Goal: Ask a question

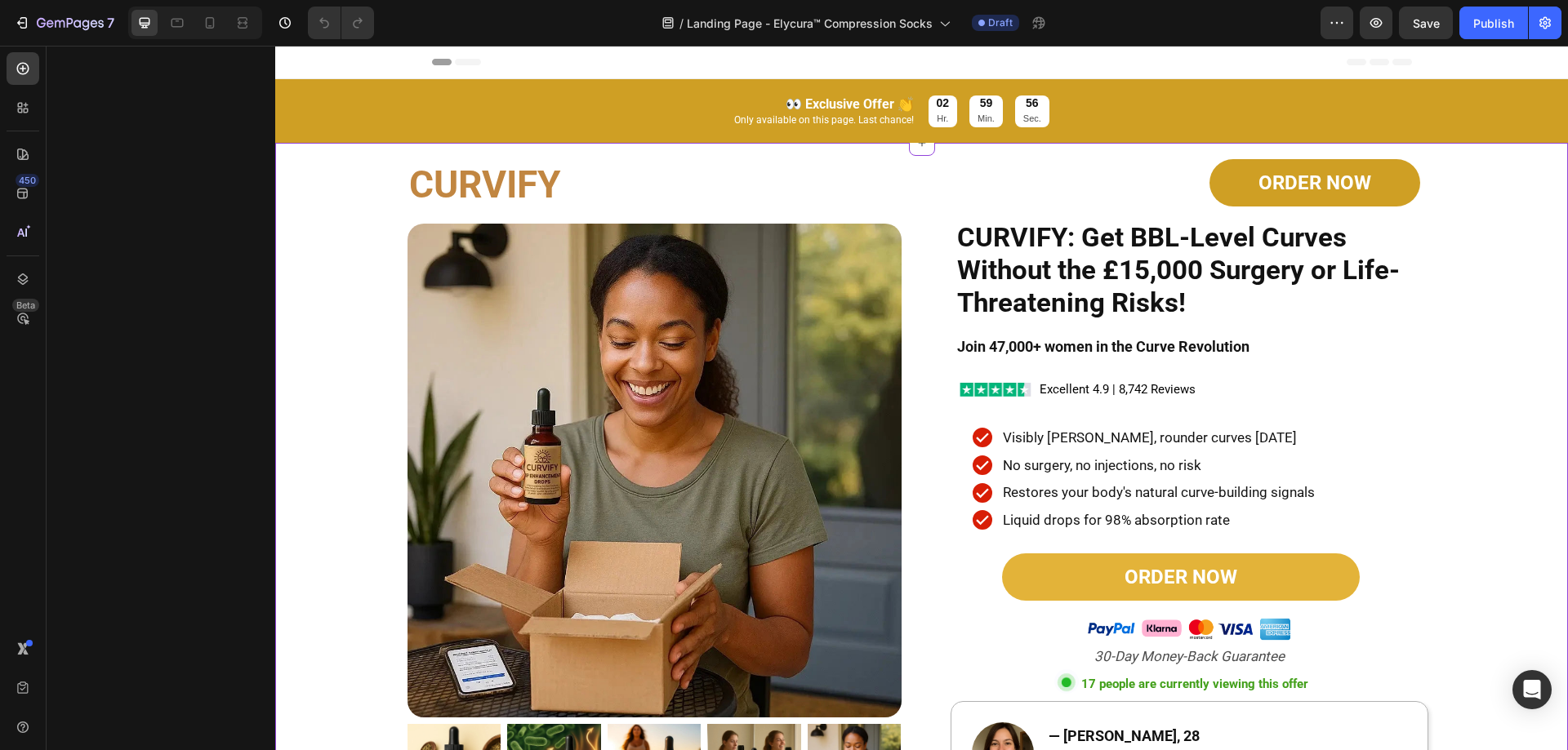
click at [371, 339] on div "CURVIFY Heading Product Images ORDER NOW Button CURVIFY: Get BBL-Level Curves W…" at bounding box center [922, 594] width 1293 height 886
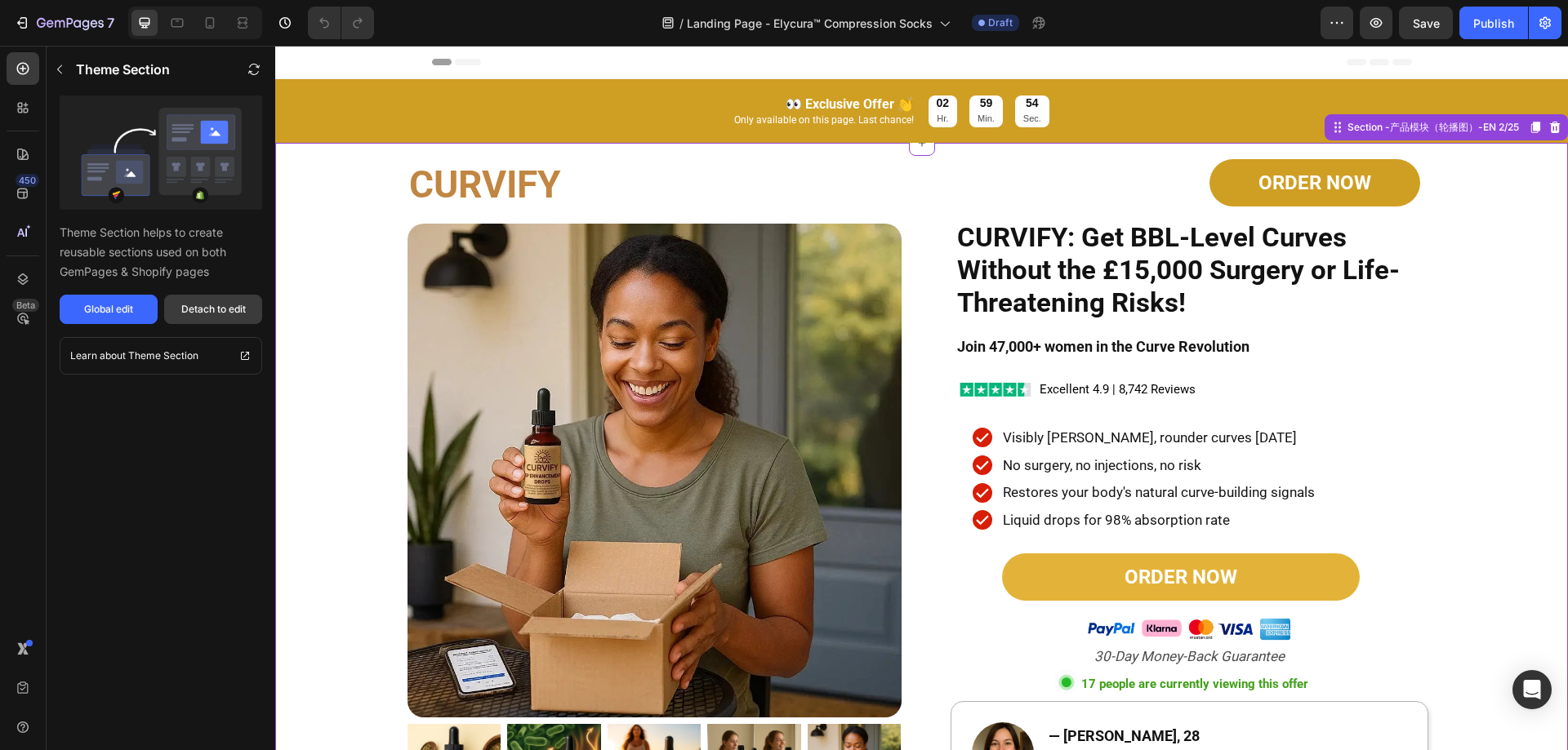
click at [201, 313] on div "Detach to edit" at bounding box center [214, 309] width 64 height 15
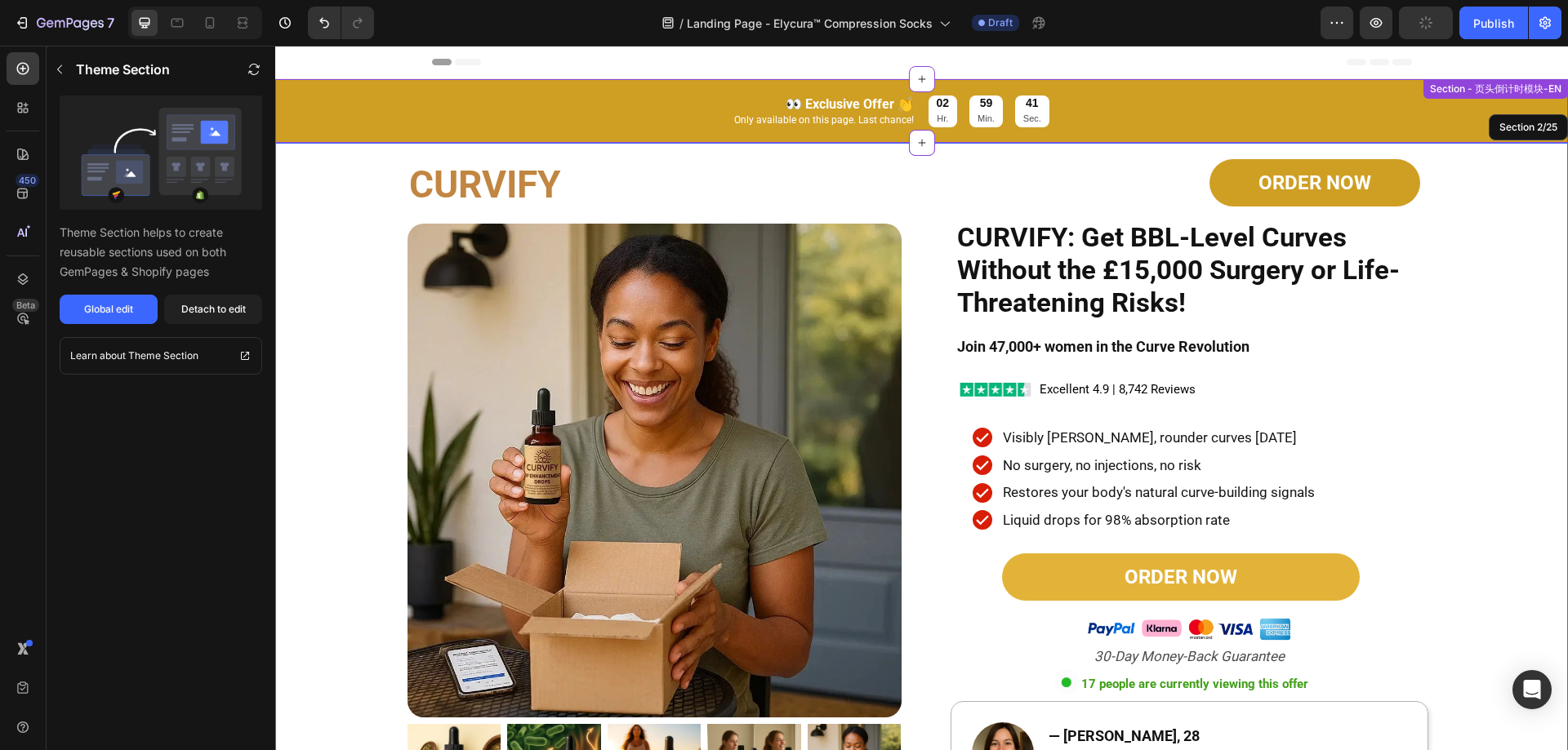
click at [349, 107] on div "👀 Exclusive Offer 👏 Text Block Only available on this page. Last chance! Text B…" at bounding box center [922, 115] width 1293 height 56
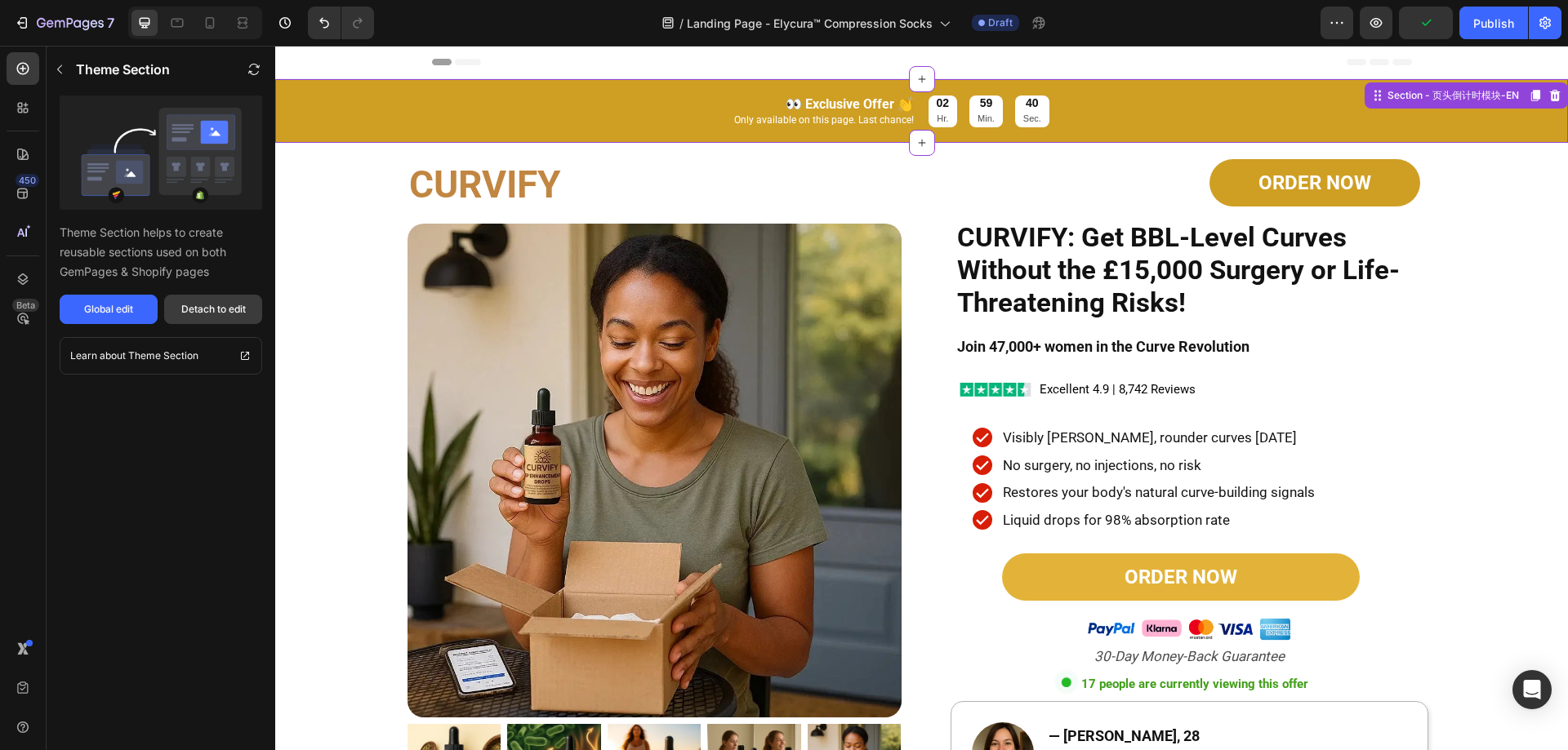
click at [197, 302] on div "Detach to edit" at bounding box center [214, 309] width 64 height 15
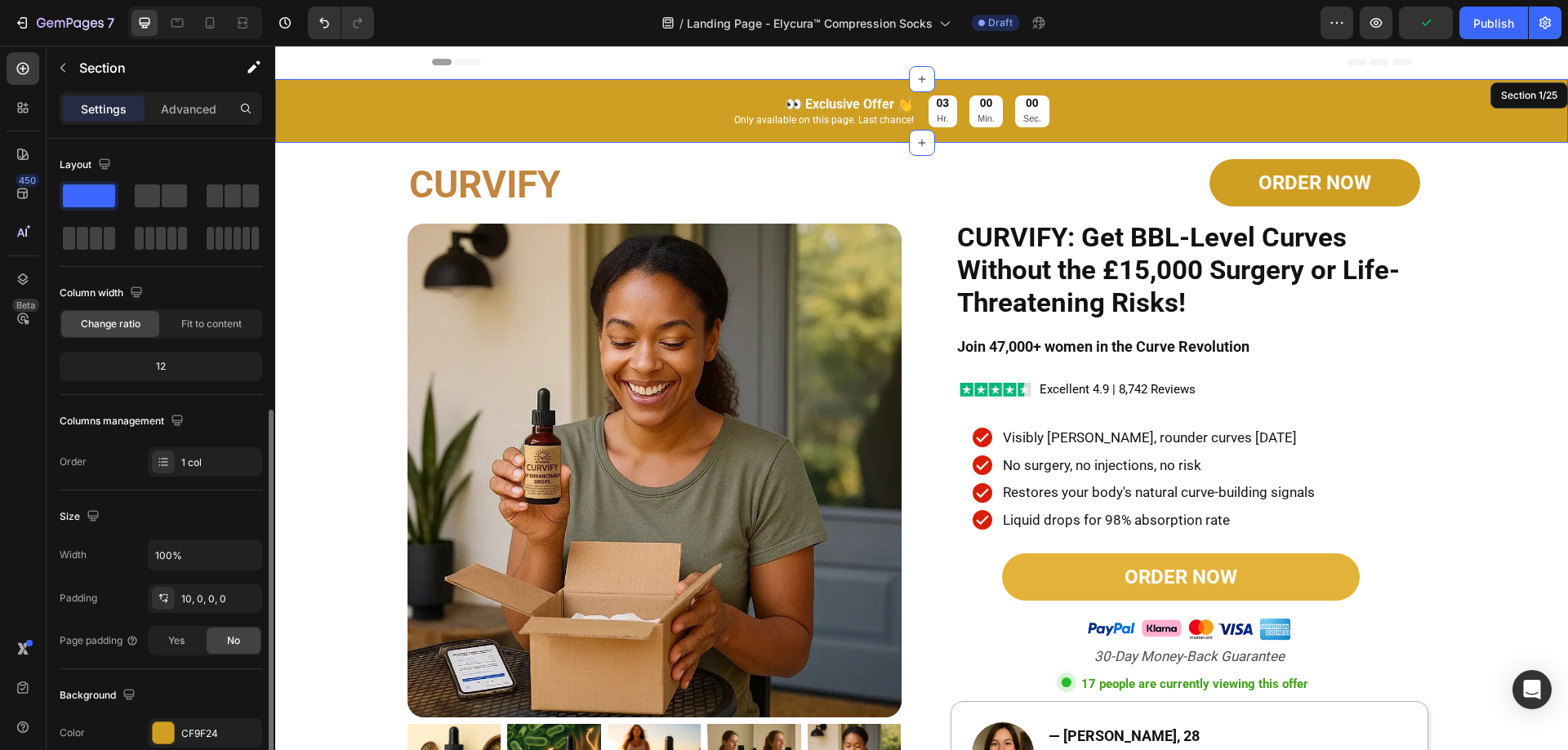
scroll to position [338, 0]
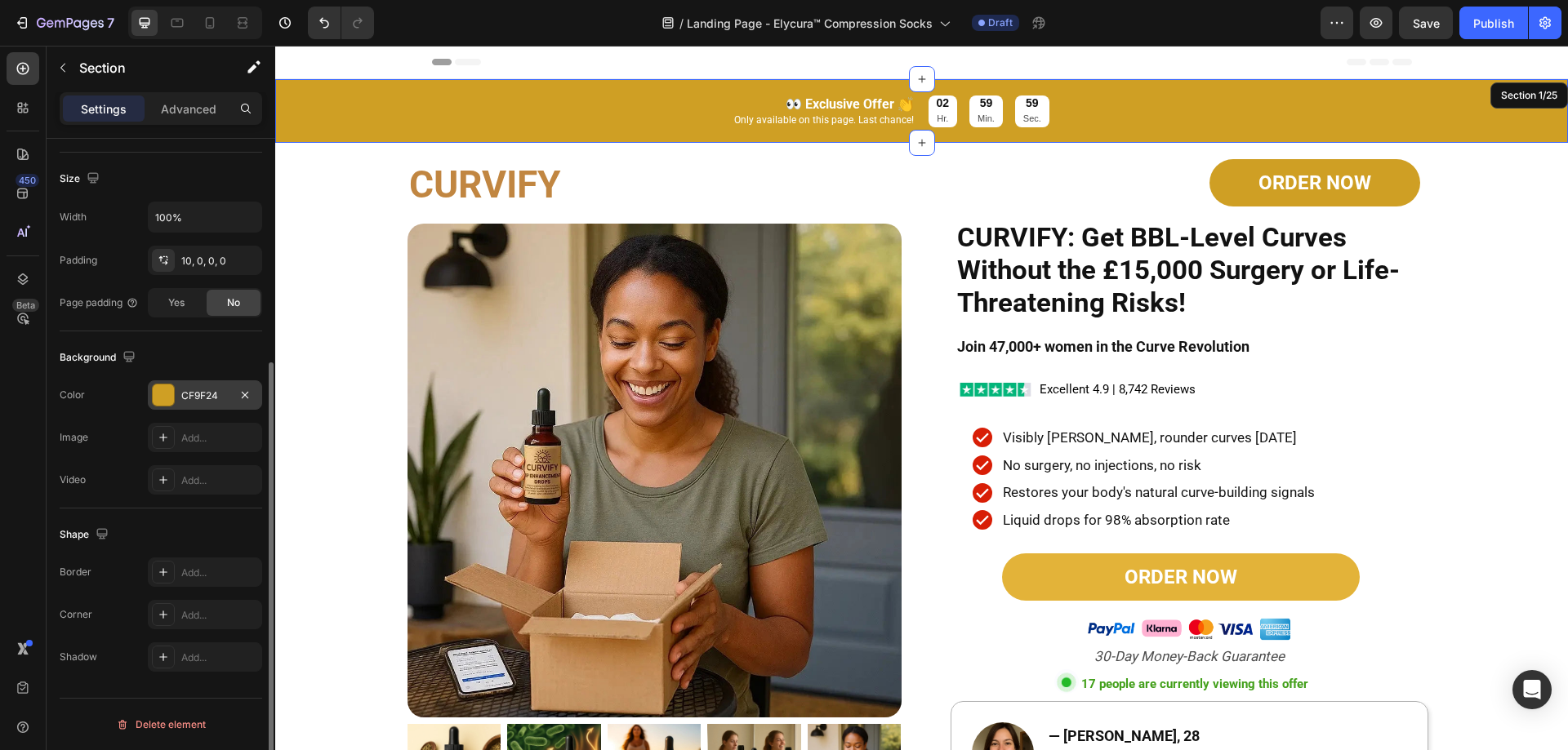
click at [170, 407] on div "CF9F24" at bounding box center [204, 395] width 115 height 29
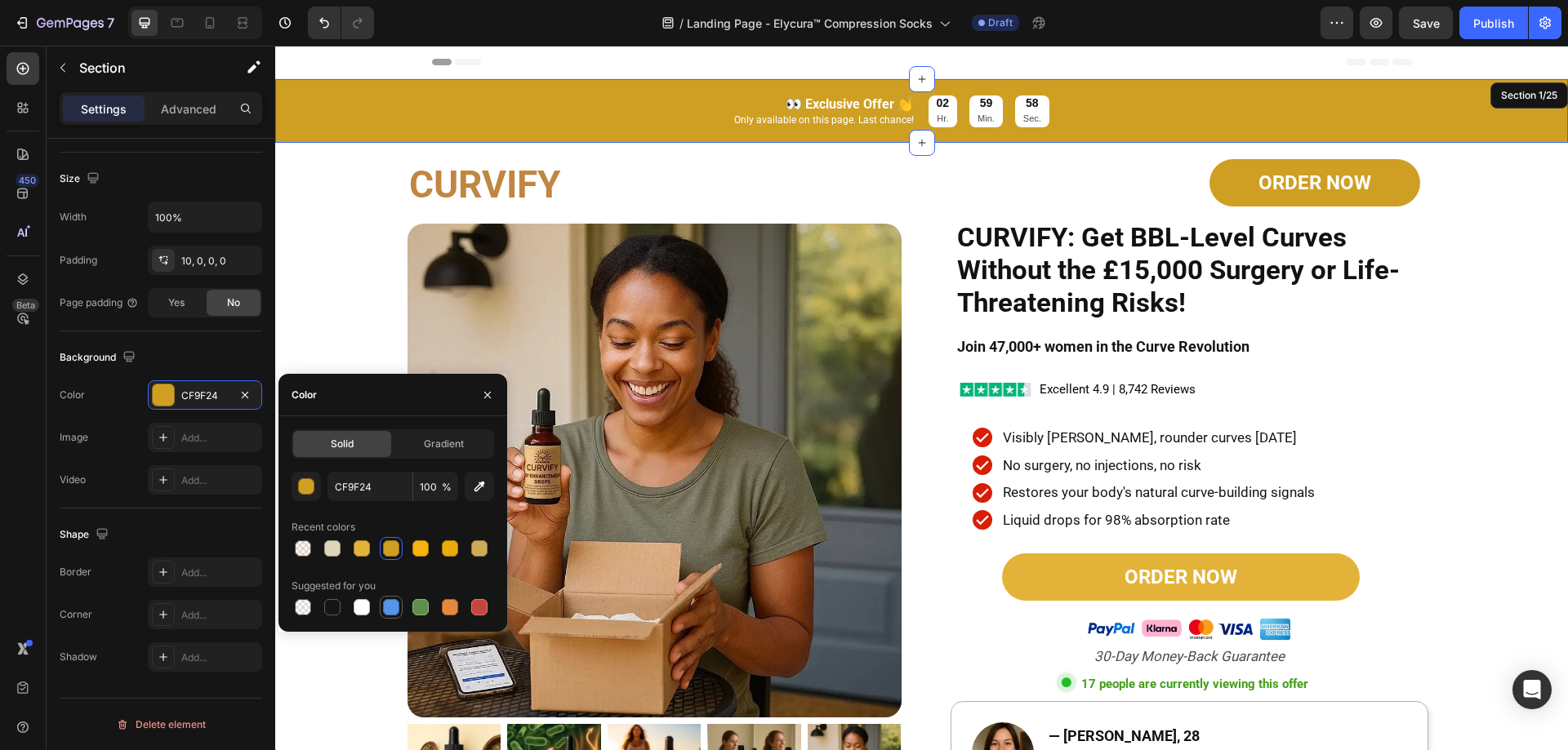
click at [389, 603] on div at bounding box center [392, 608] width 17 height 17
type input "5594E7"
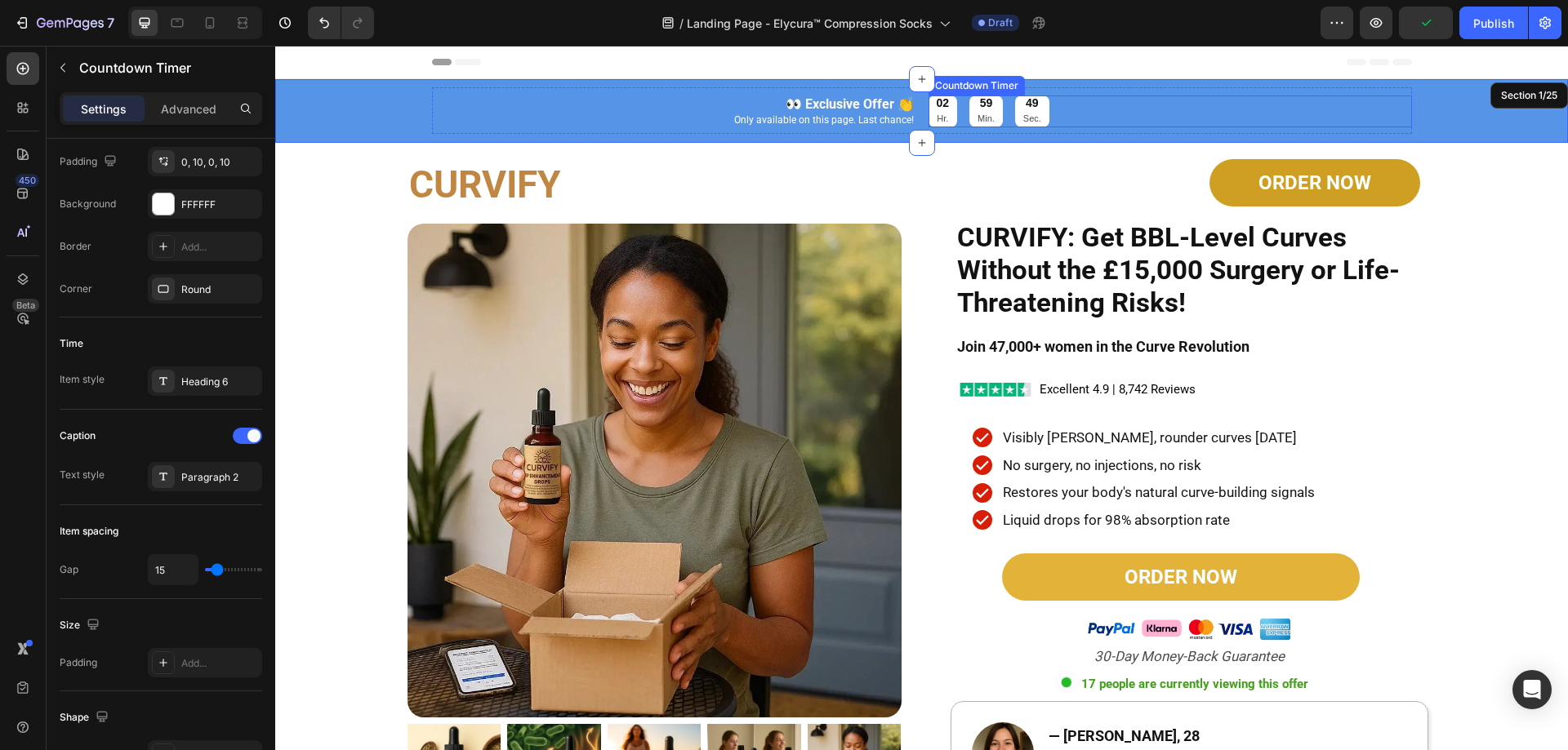
click at [942, 125] on p "Hr." at bounding box center [943, 119] width 13 height 17
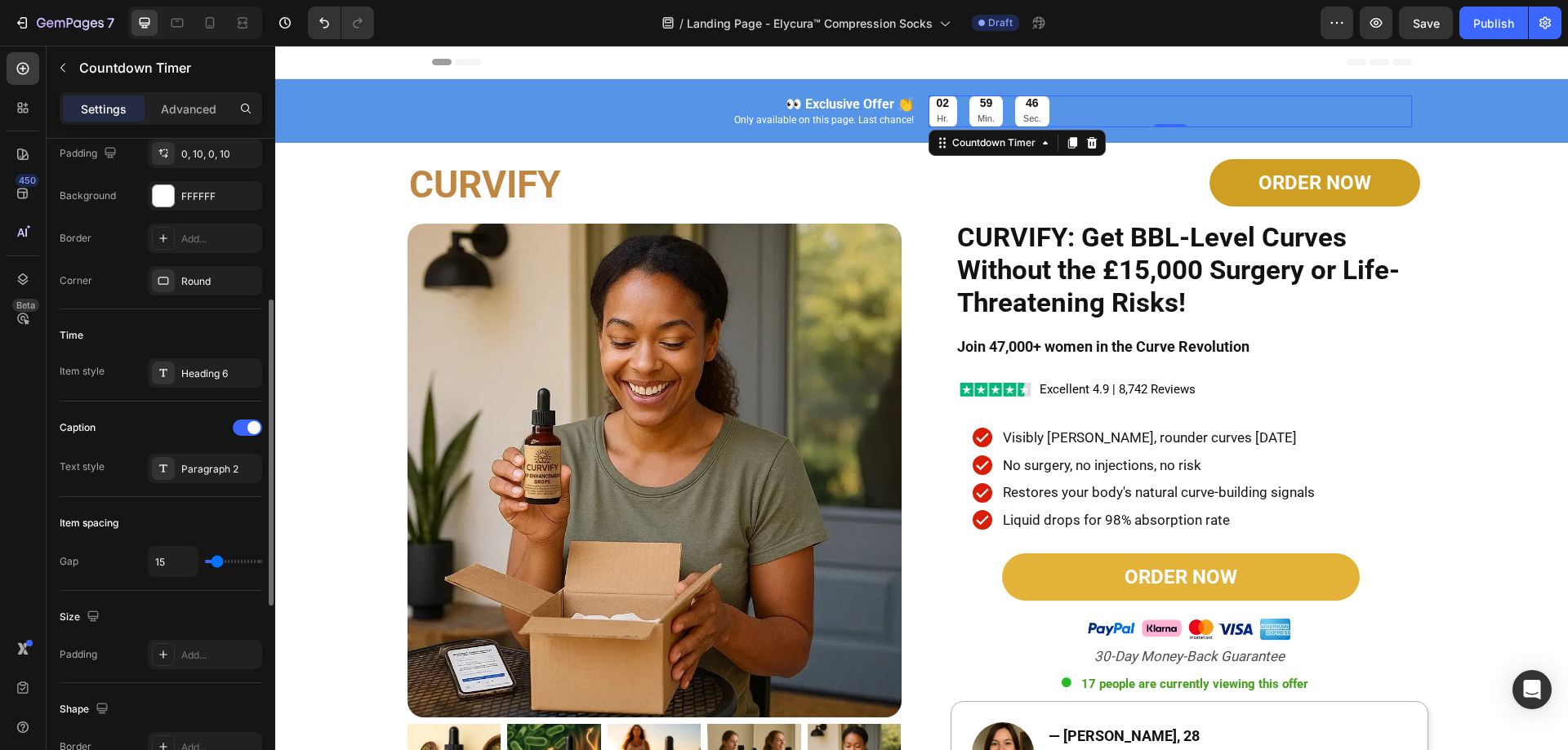
scroll to position [0, 0]
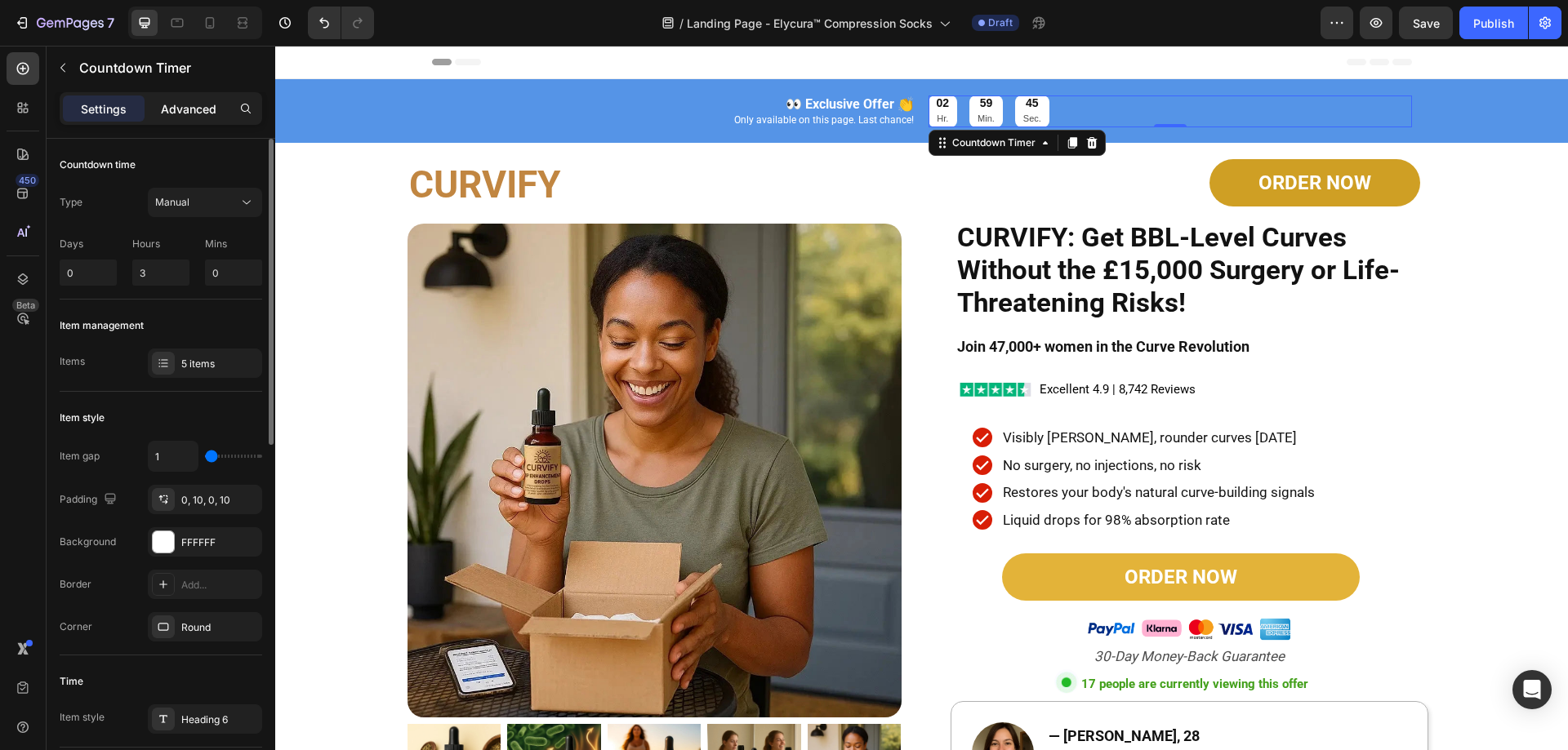
click at [175, 97] on div "Advanced" at bounding box center [188, 108] width 82 height 26
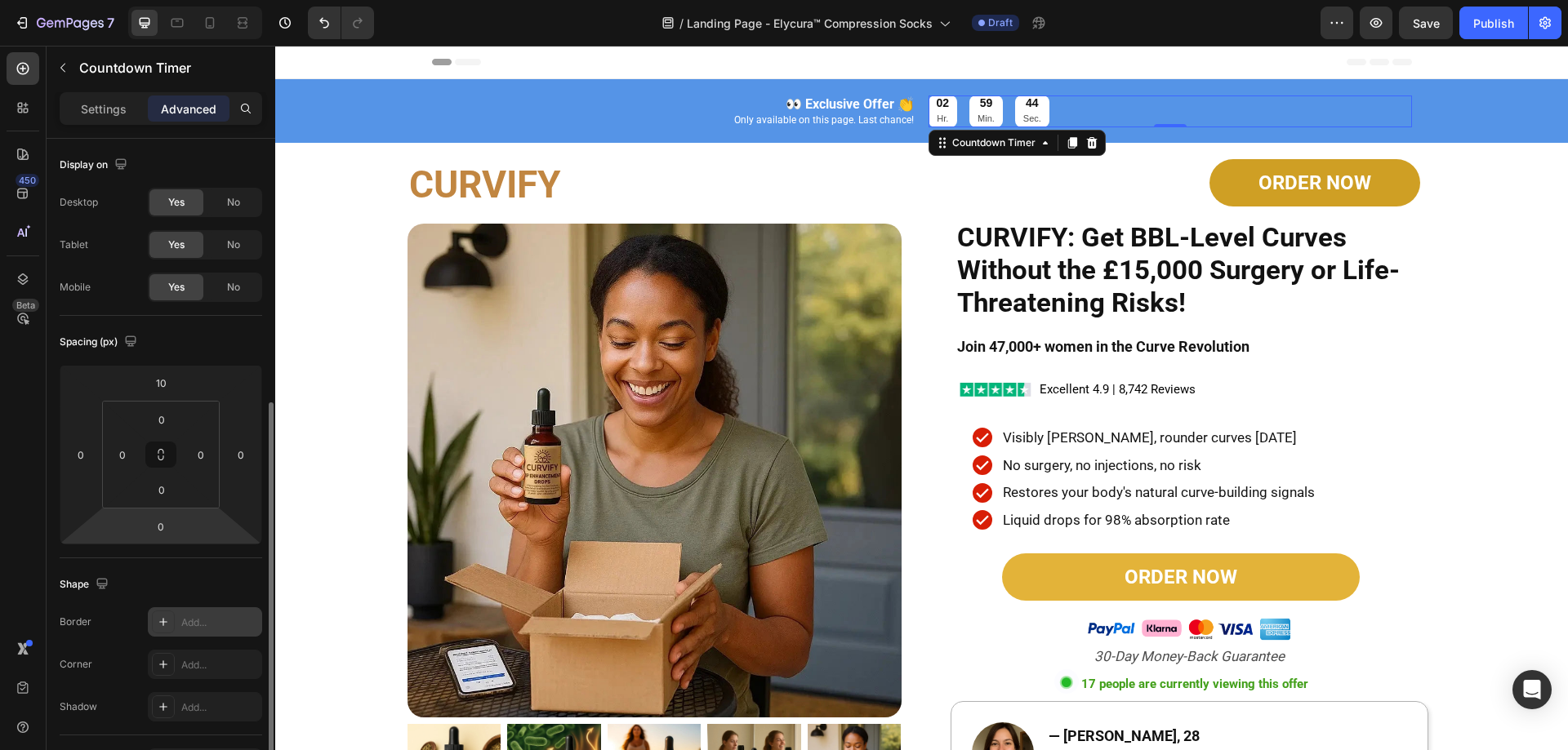
scroll to position [326, 0]
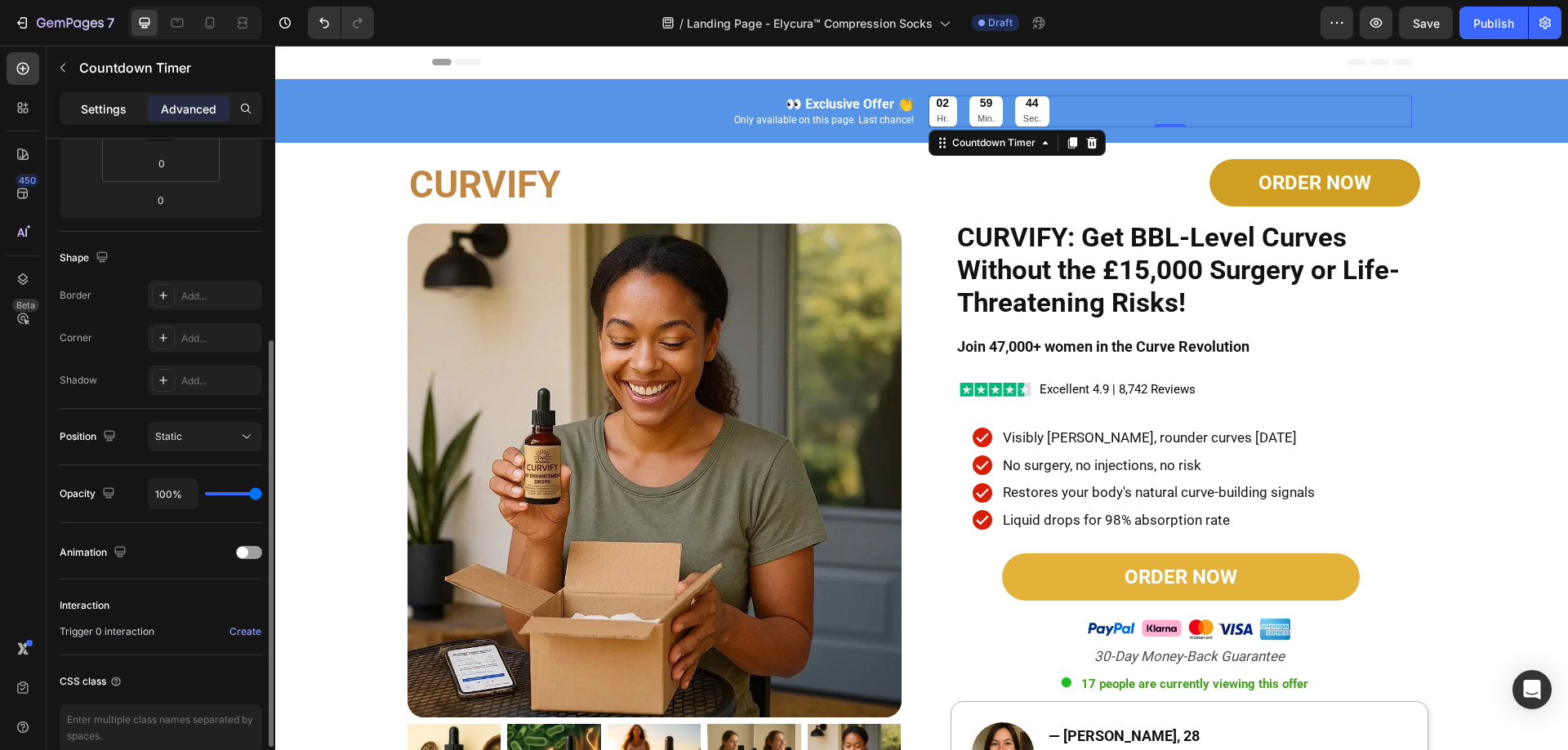
click at [124, 111] on p "Settings" at bounding box center [104, 109] width 46 height 17
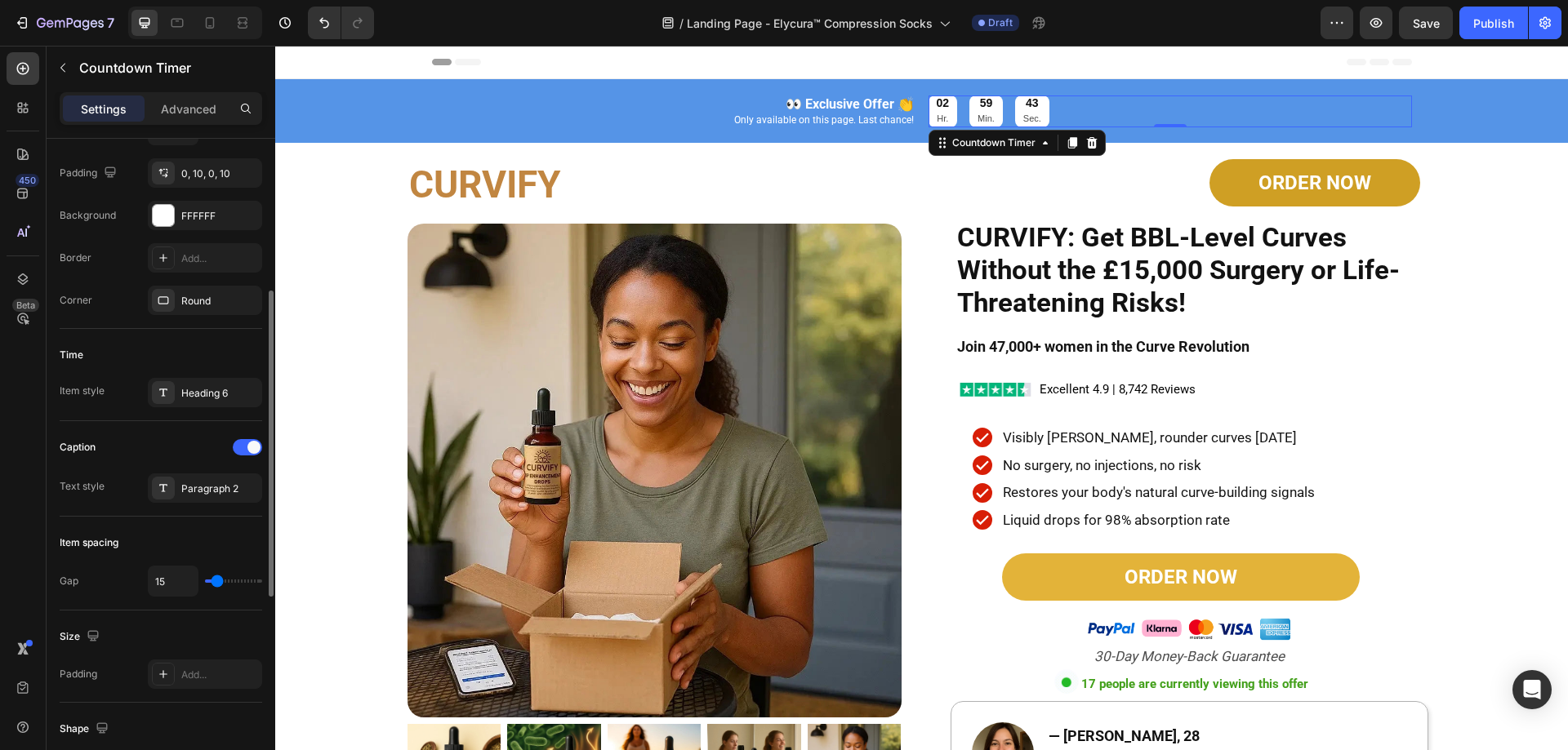
scroll to position [0, 0]
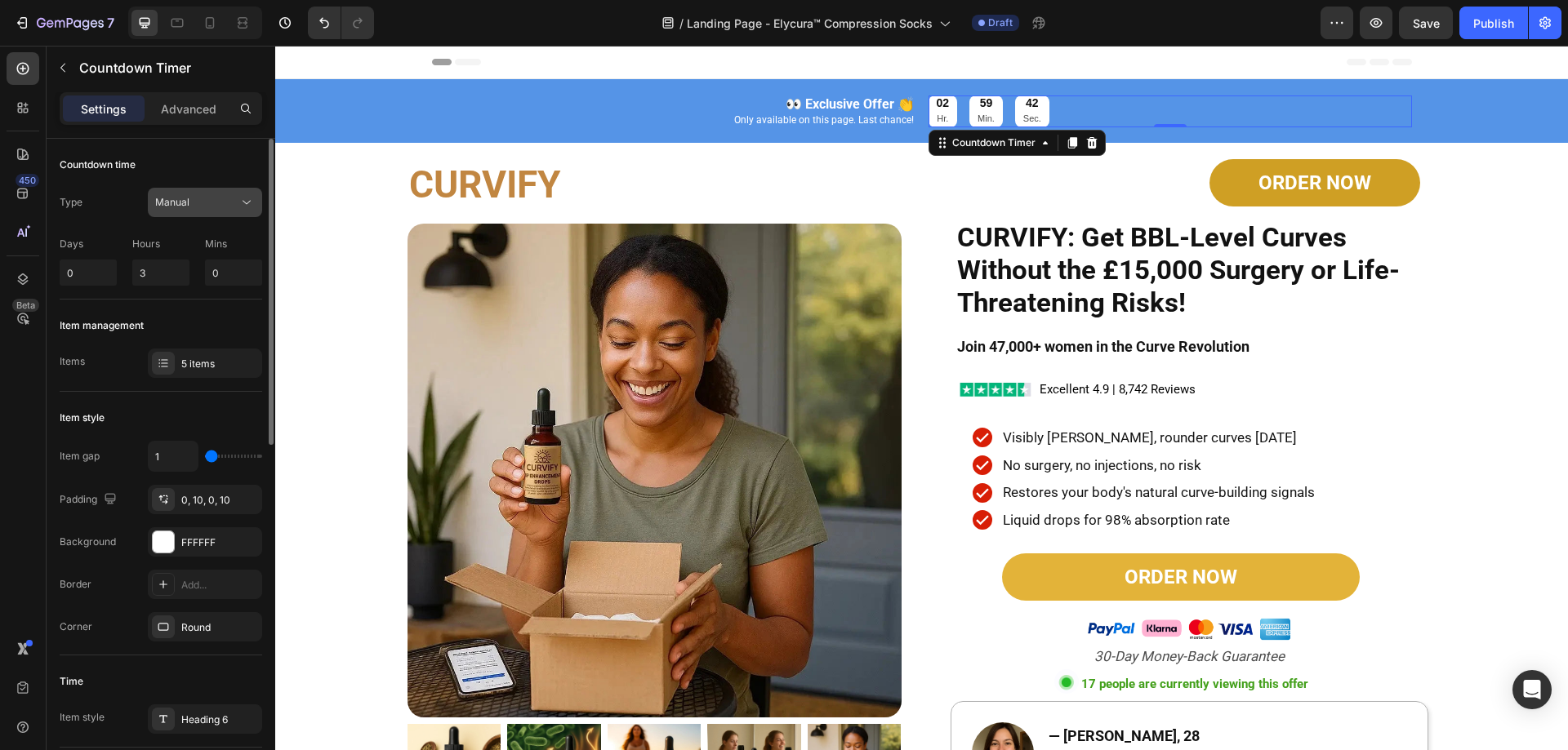
click at [197, 199] on div "Manual" at bounding box center [196, 203] width 83 height 15
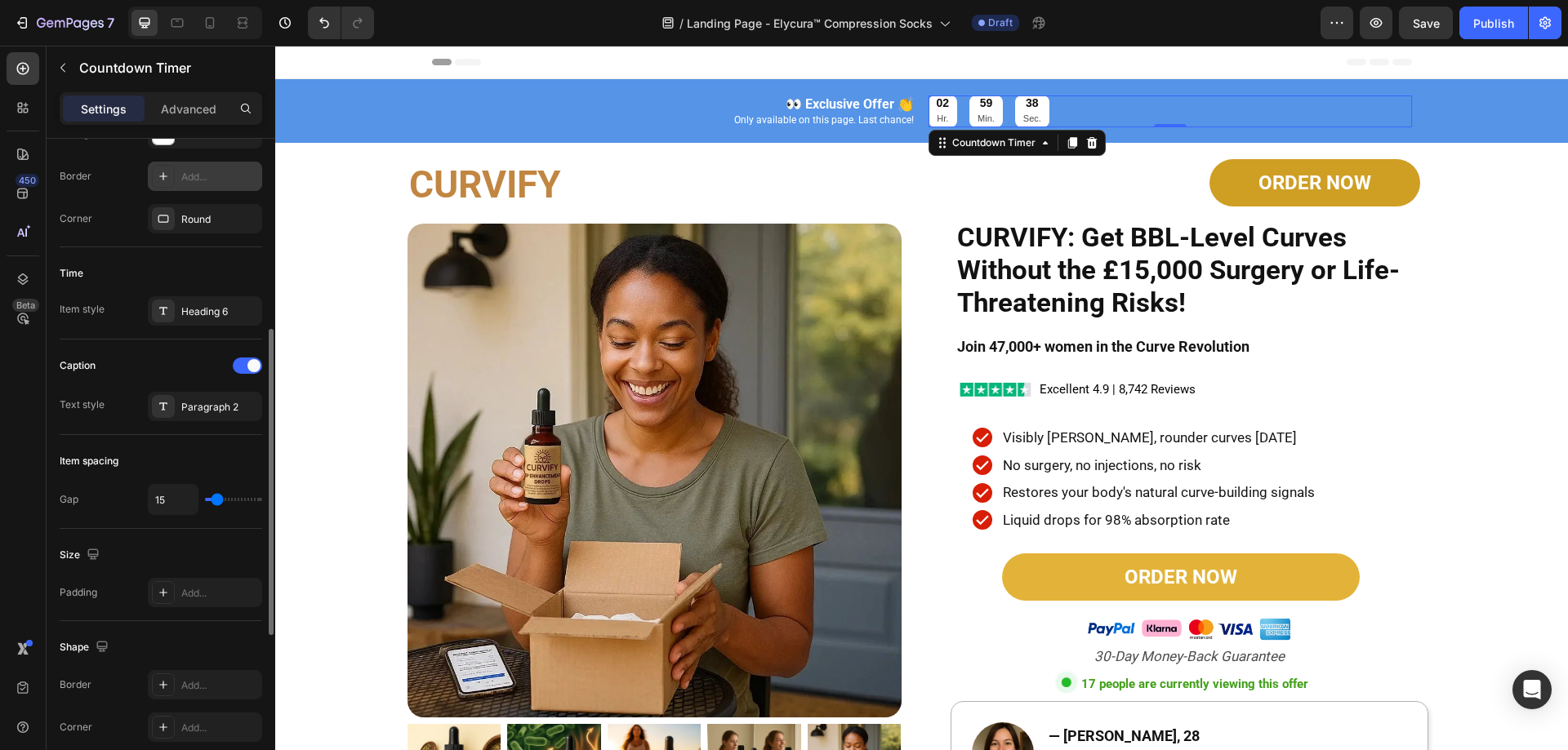
scroll to position [571, 0]
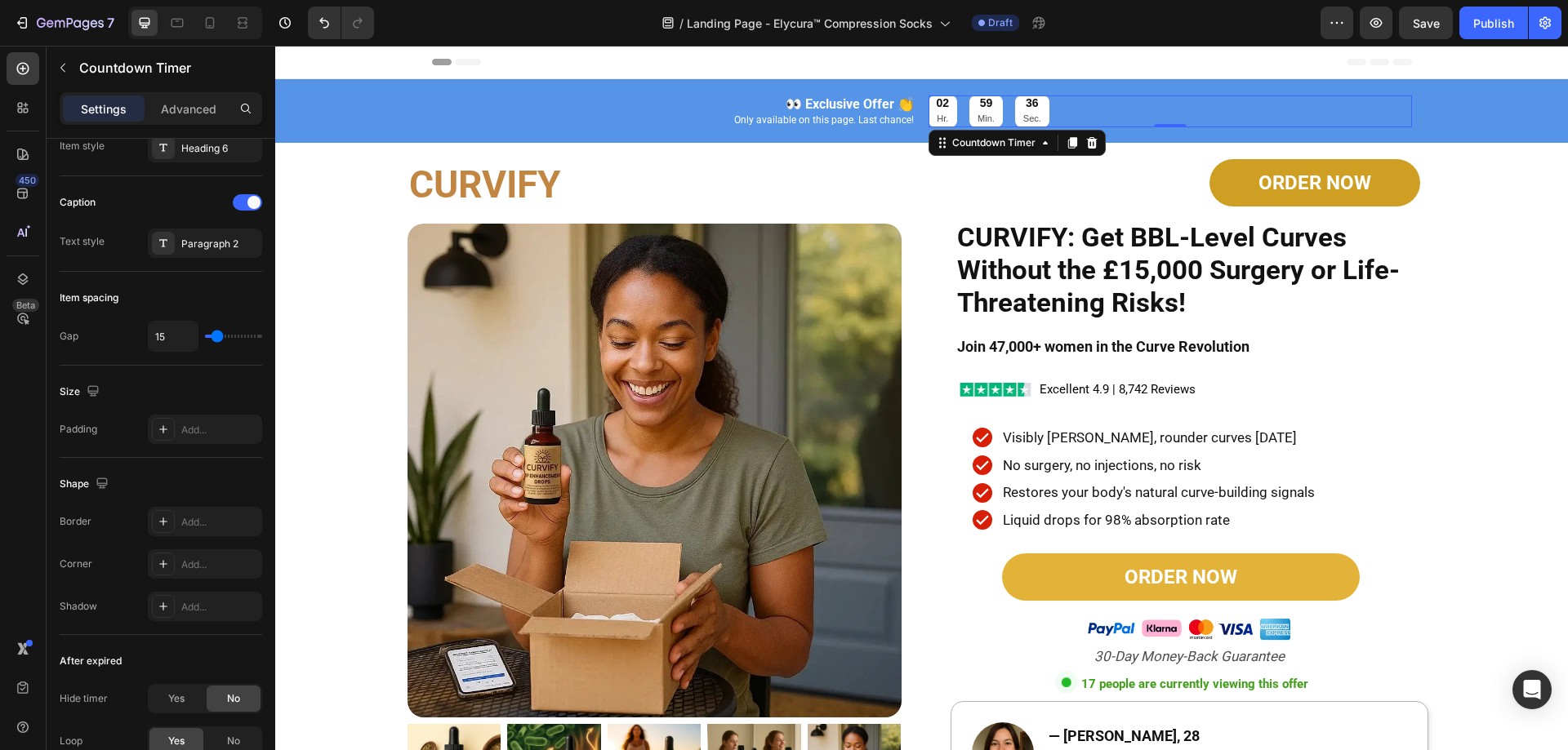
click at [941, 117] on p "Hr." at bounding box center [943, 119] width 13 height 17
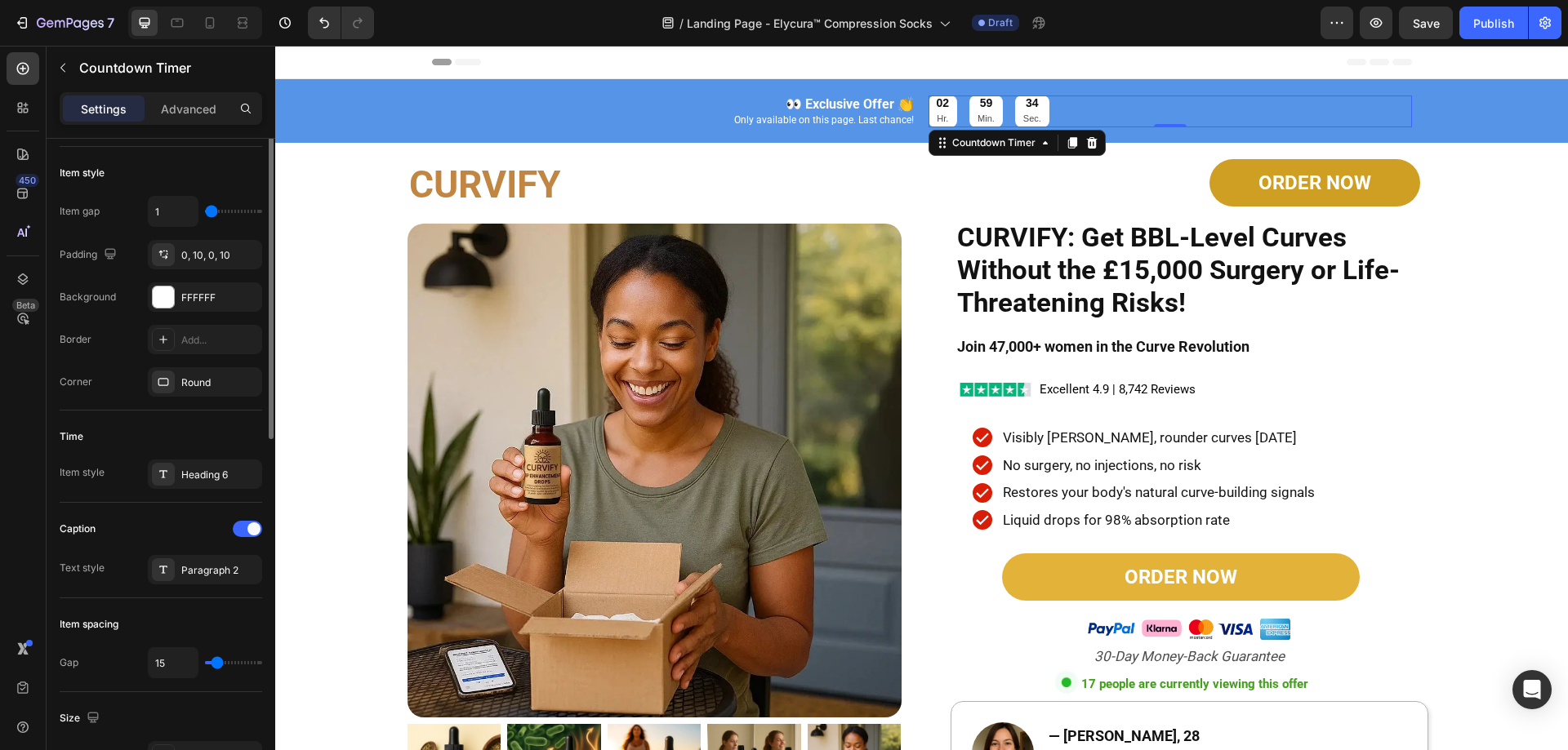
scroll to position [0, 0]
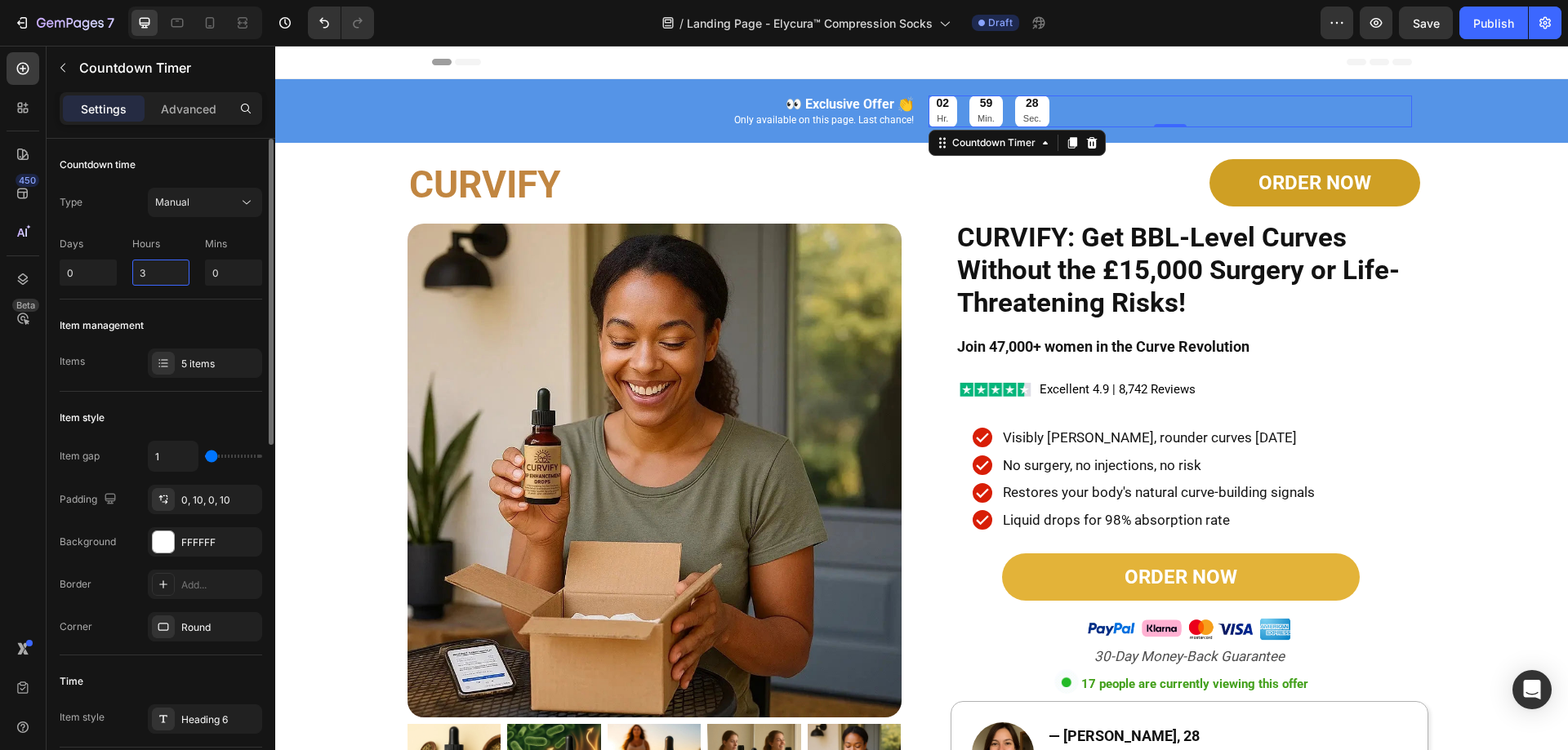
drag, startPoint x: 160, startPoint y: 280, endPoint x: 127, endPoint y: 280, distance: 33.0
click at [128, 280] on div "Days 0 Hours 3 Mins 0" at bounding box center [160, 258] width 203 height 56
type input "1"
click at [220, 271] on input "0" at bounding box center [234, 272] width 57 height 26
drag, startPoint x: 221, startPoint y: 276, endPoint x: 143, endPoint y: 265, distance: 78.8
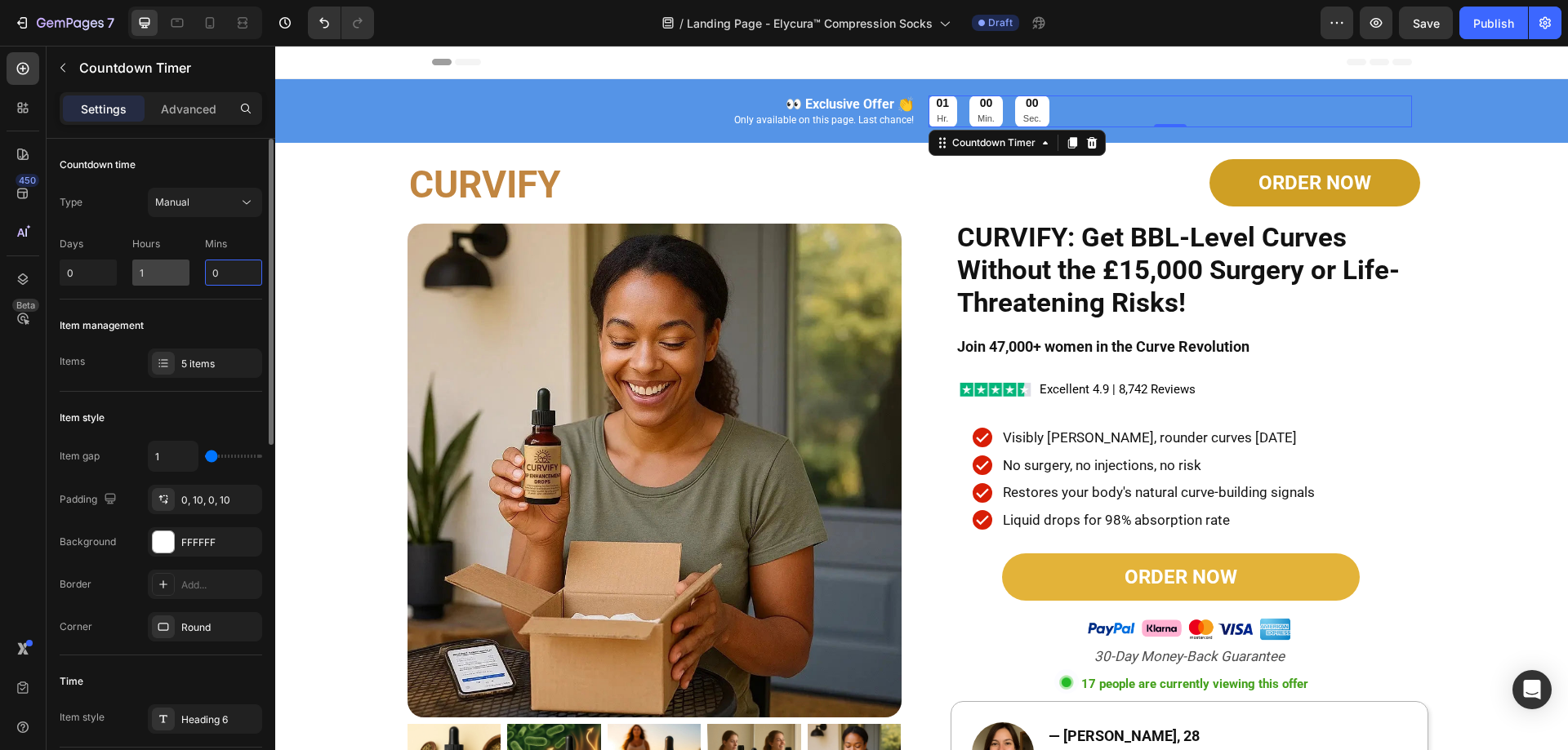
click at [144, 265] on div "Days 0 Hours 1 Mins 0" at bounding box center [160, 258] width 203 height 56
type input "30"
click at [196, 227] on div "Type Manual Days 0 Hours 1 Mins 30" at bounding box center [160, 237] width 203 height 98
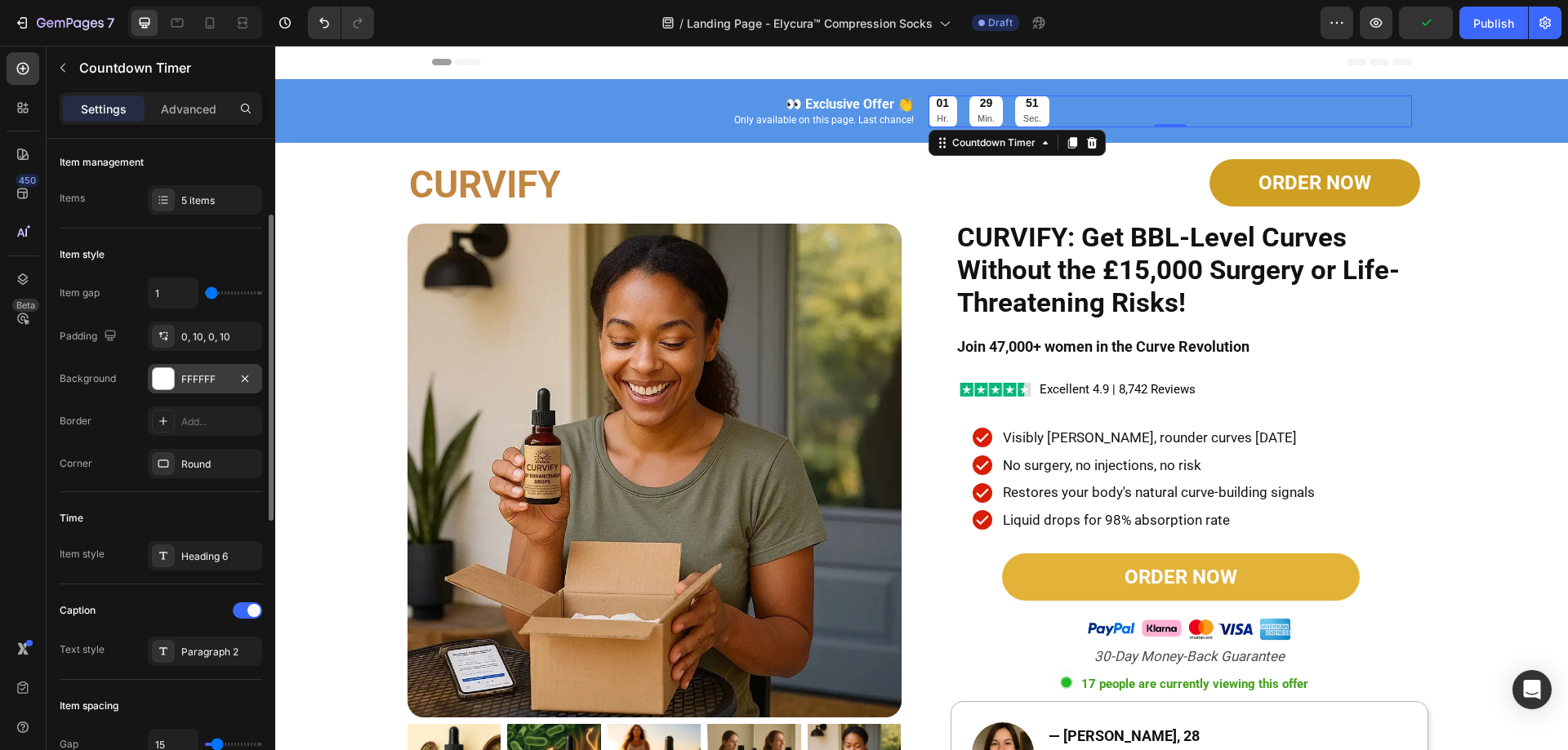
click at [179, 388] on div "FFFFFF" at bounding box center [204, 379] width 115 height 29
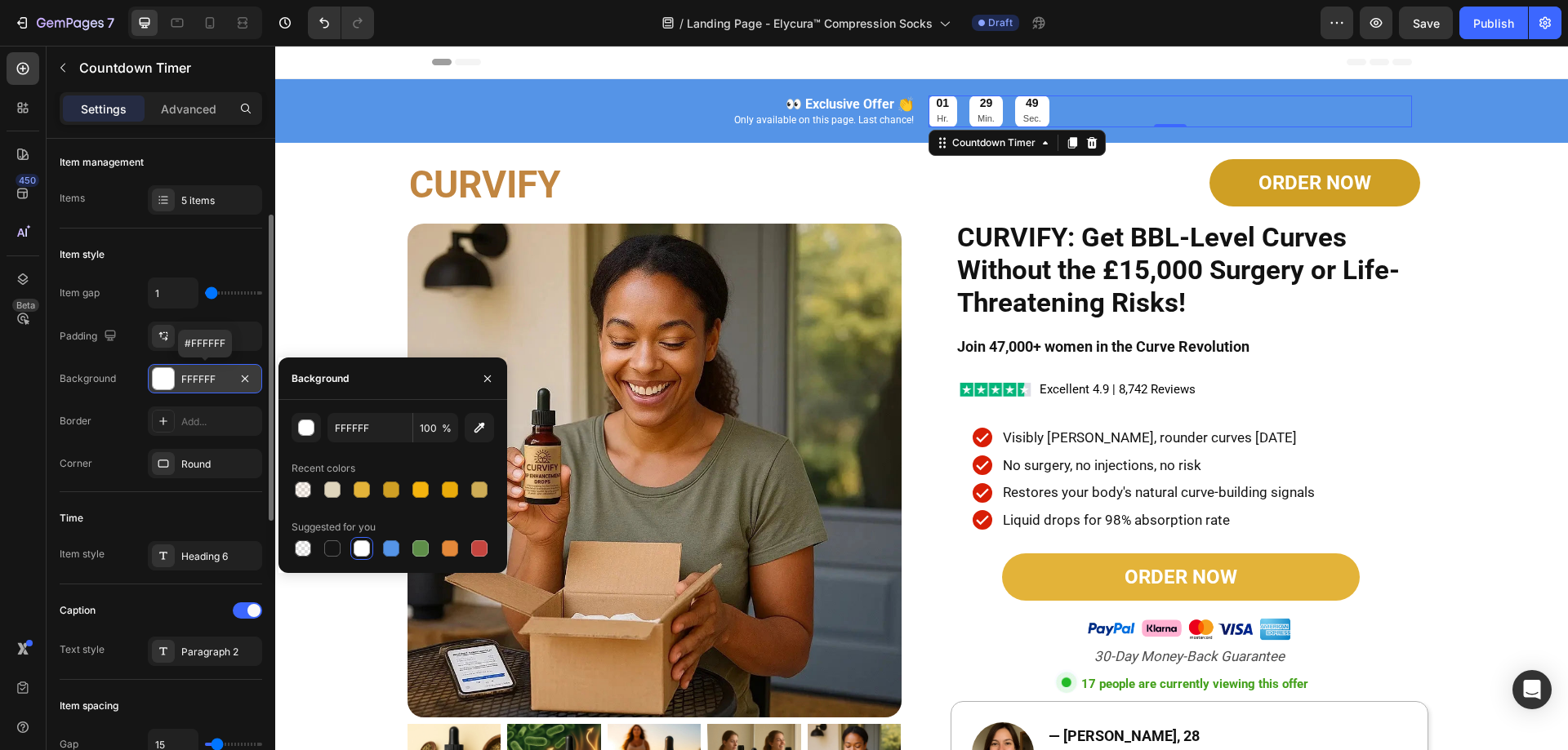
click at [179, 388] on div "FFFFFF" at bounding box center [204, 379] width 115 height 29
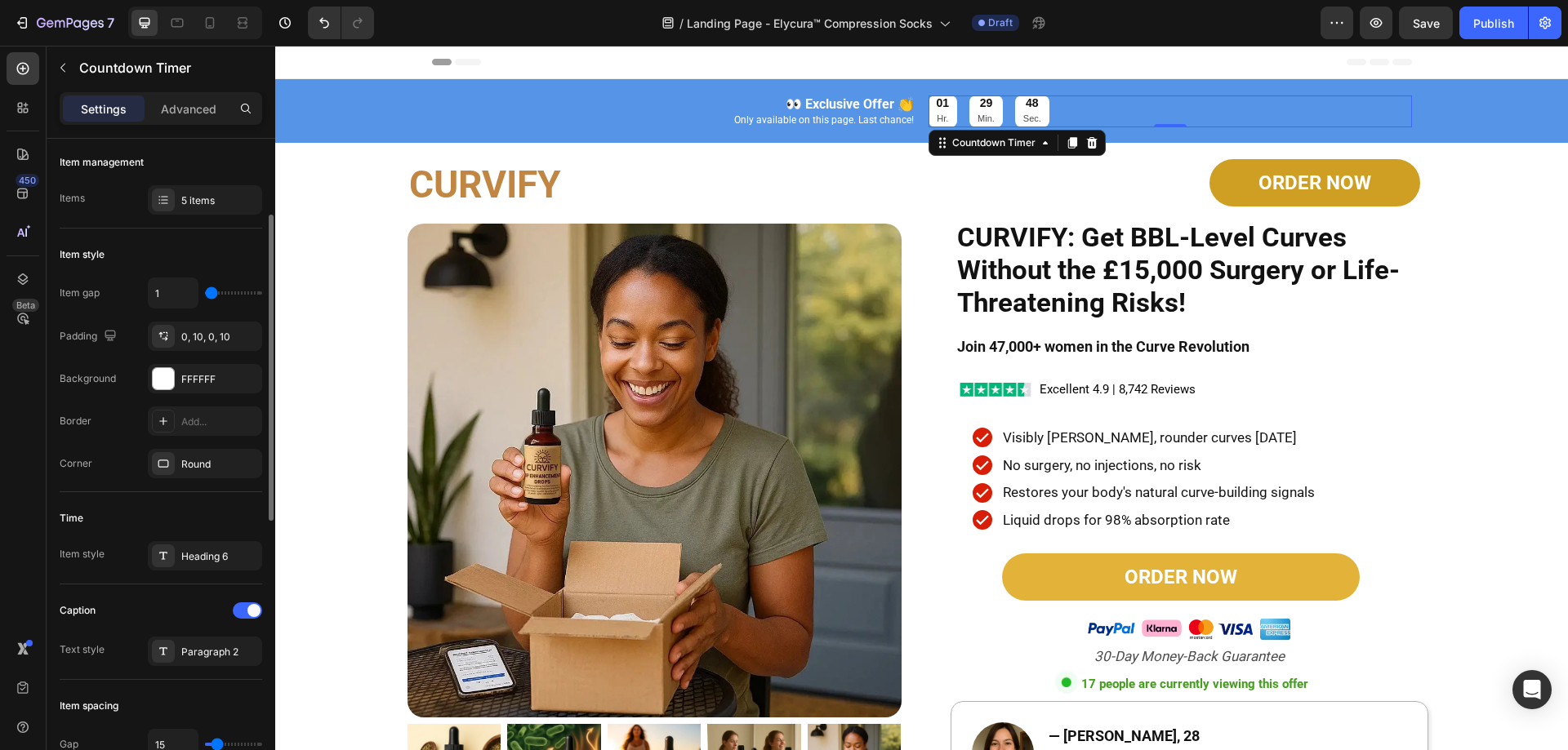
type input "2"
click at [169, 261] on div "Item style" at bounding box center [160, 255] width 203 height 26
type input "1"
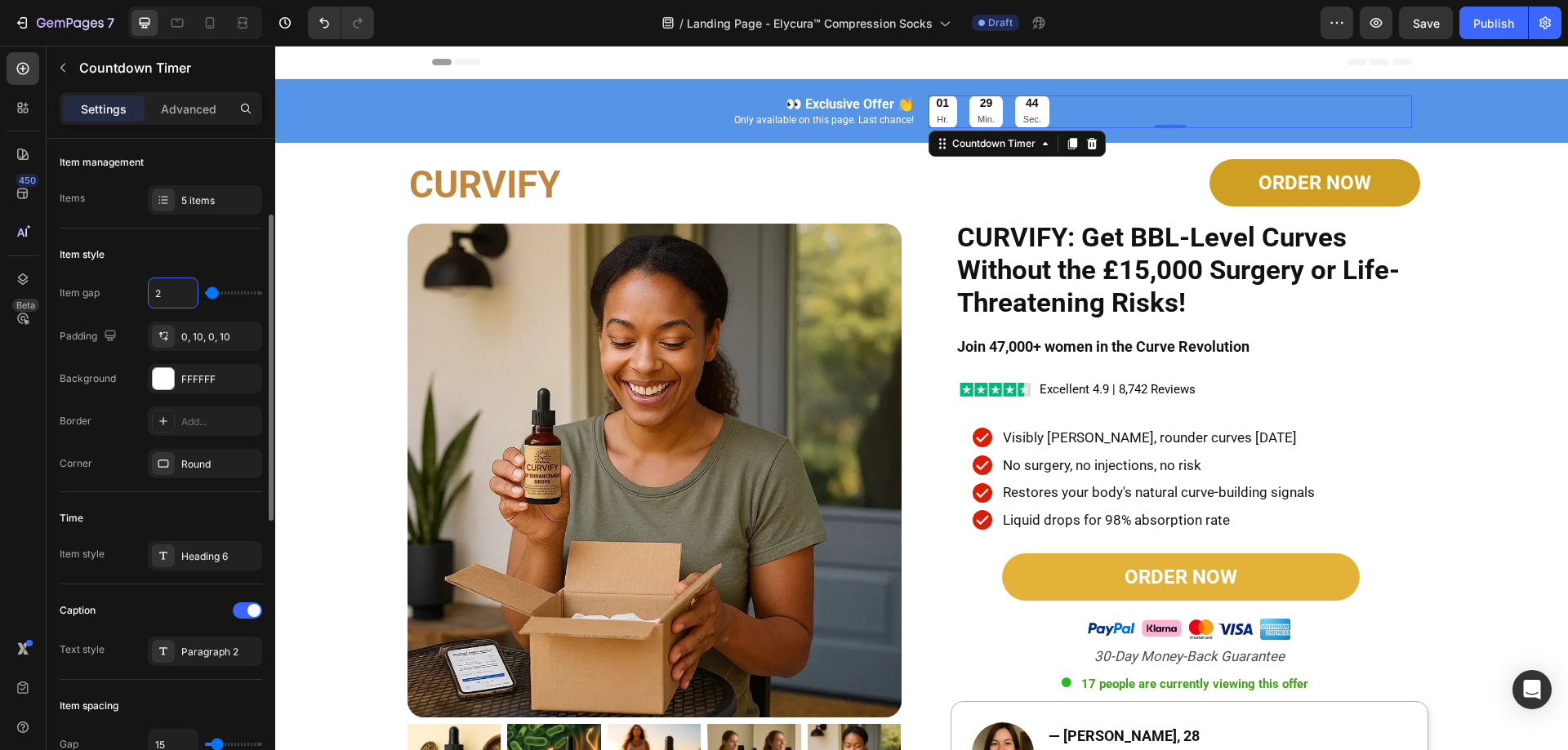
type input "1"
click at [184, 256] on div "Item style" at bounding box center [160, 255] width 203 height 26
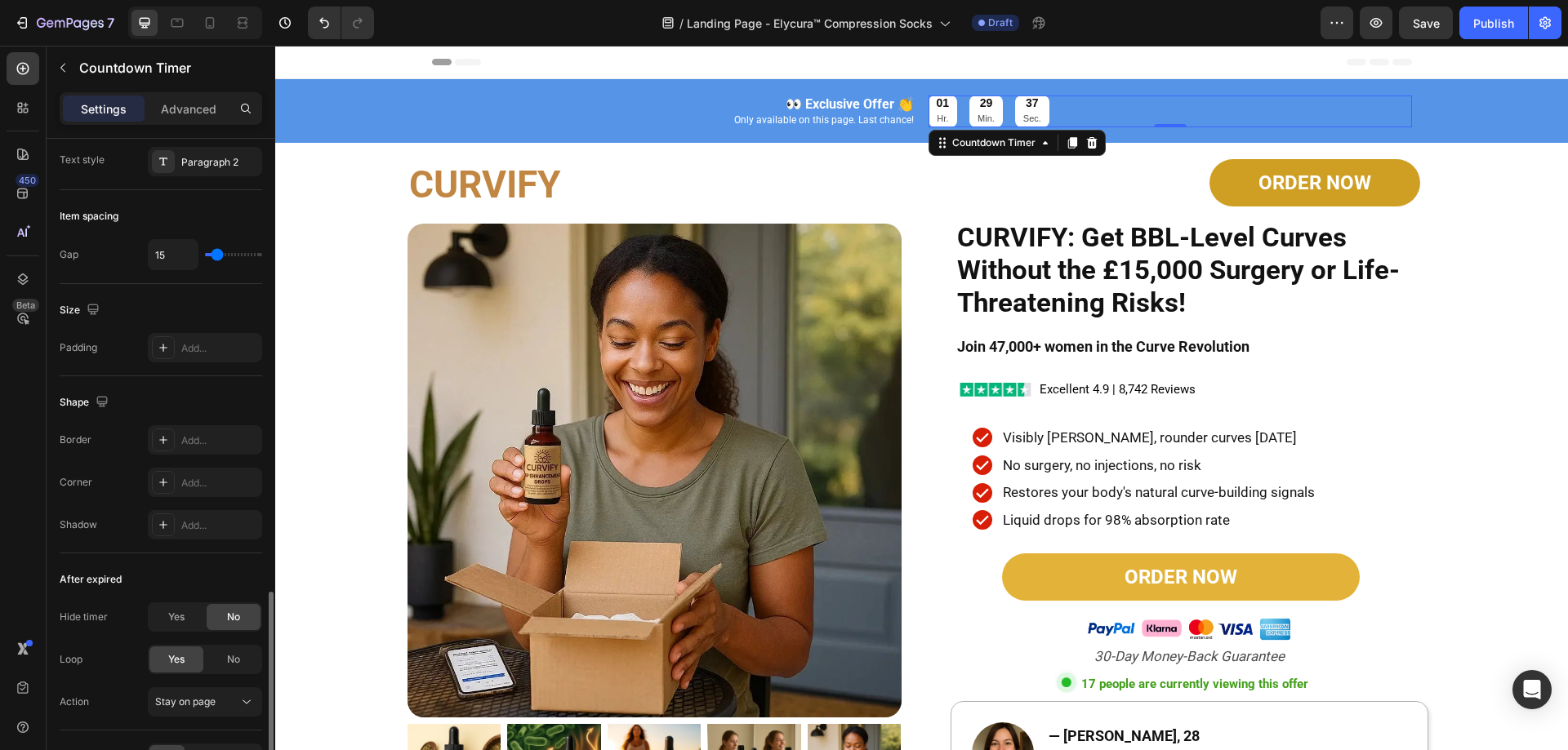
scroll to position [755, 0]
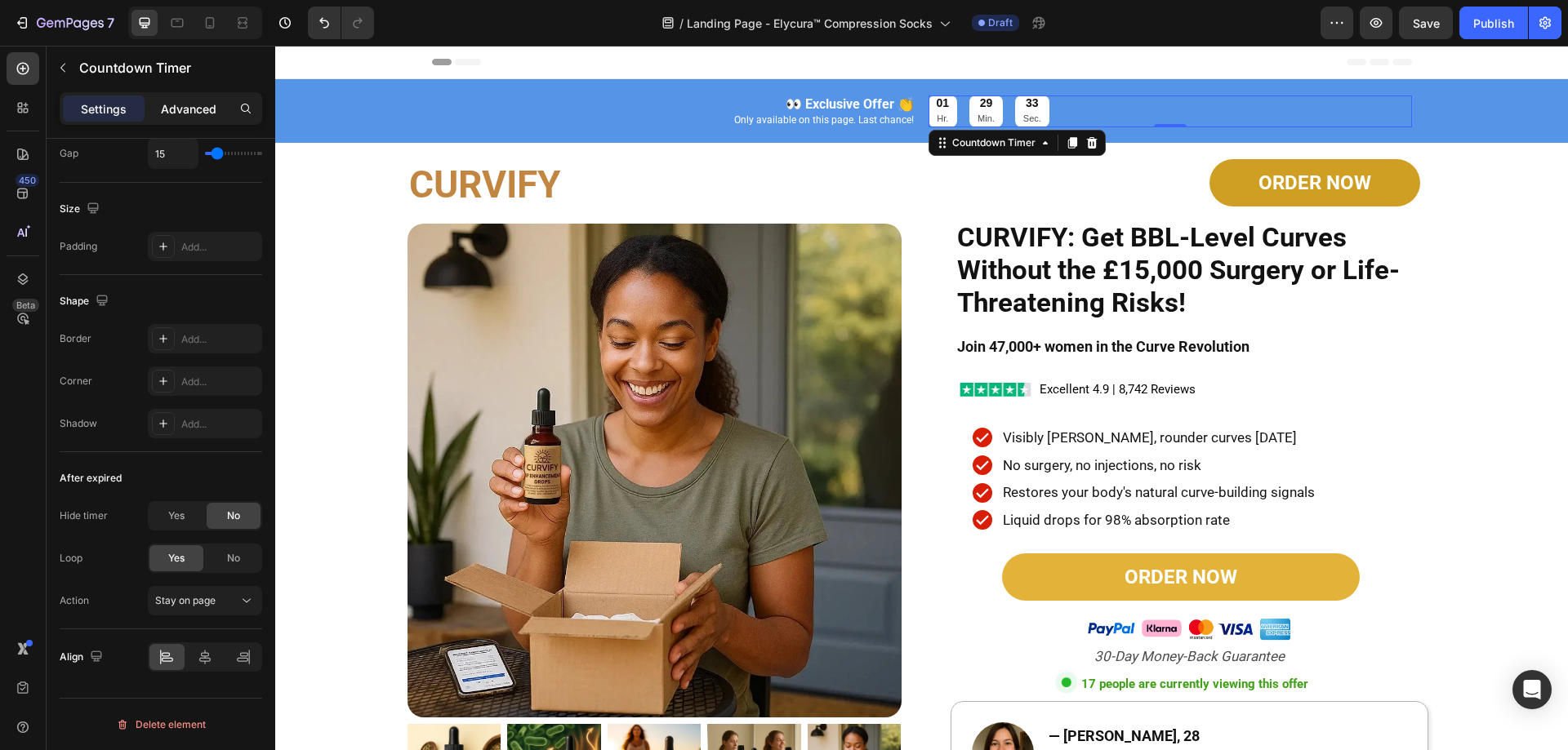
click at [160, 104] on div "Advanced" at bounding box center [188, 108] width 82 height 26
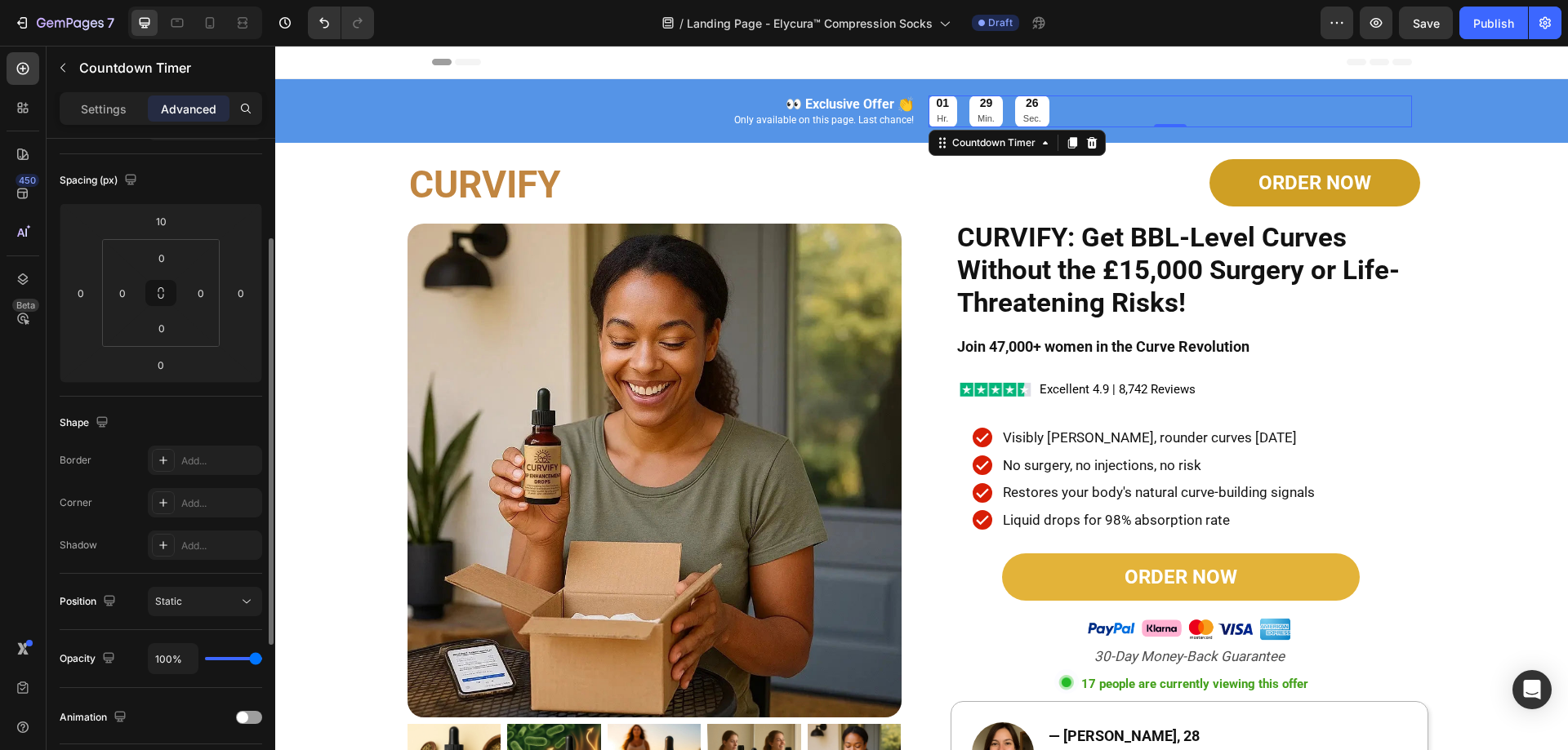
scroll to position [0, 0]
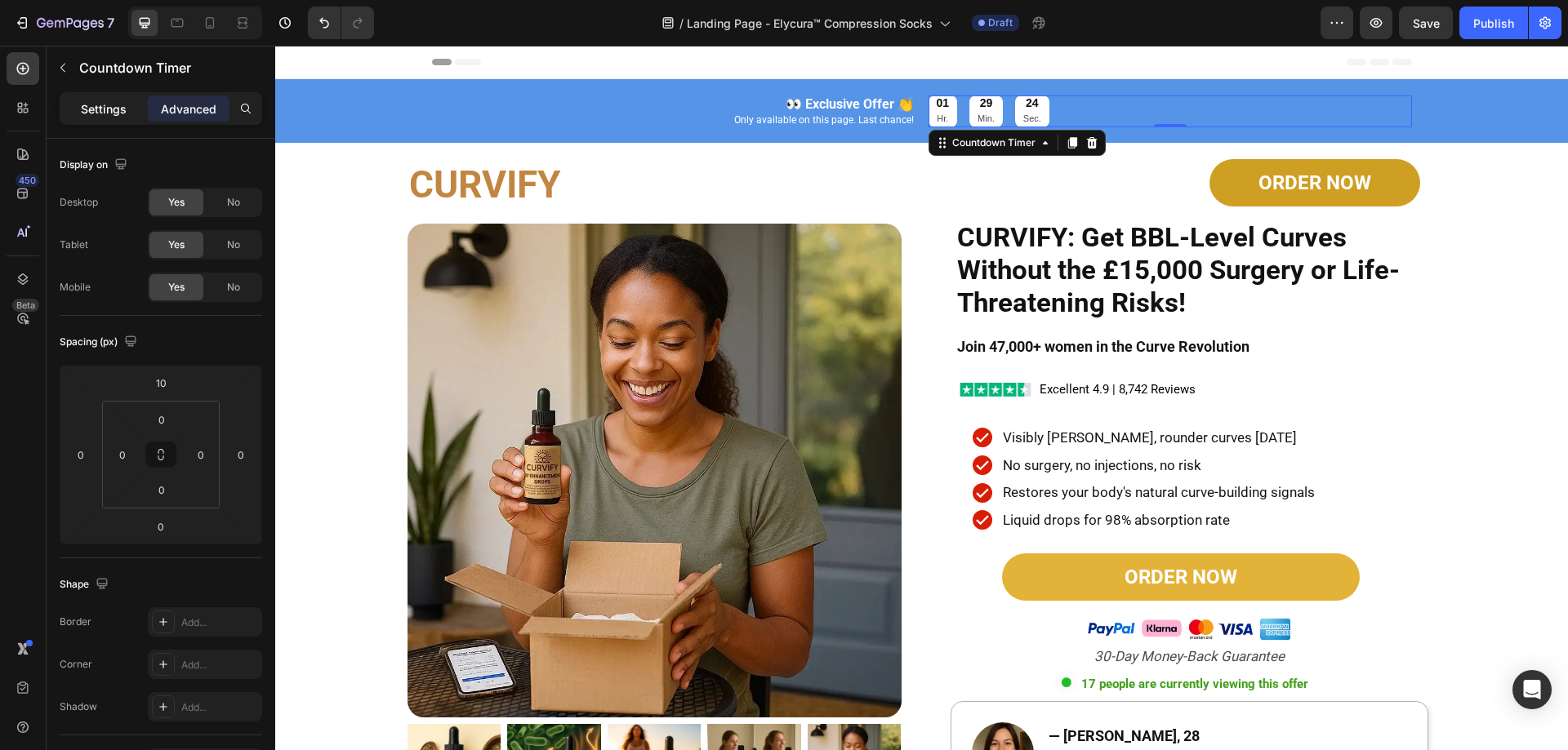
click at [121, 112] on p "Settings" at bounding box center [104, 109] width 46 height 17
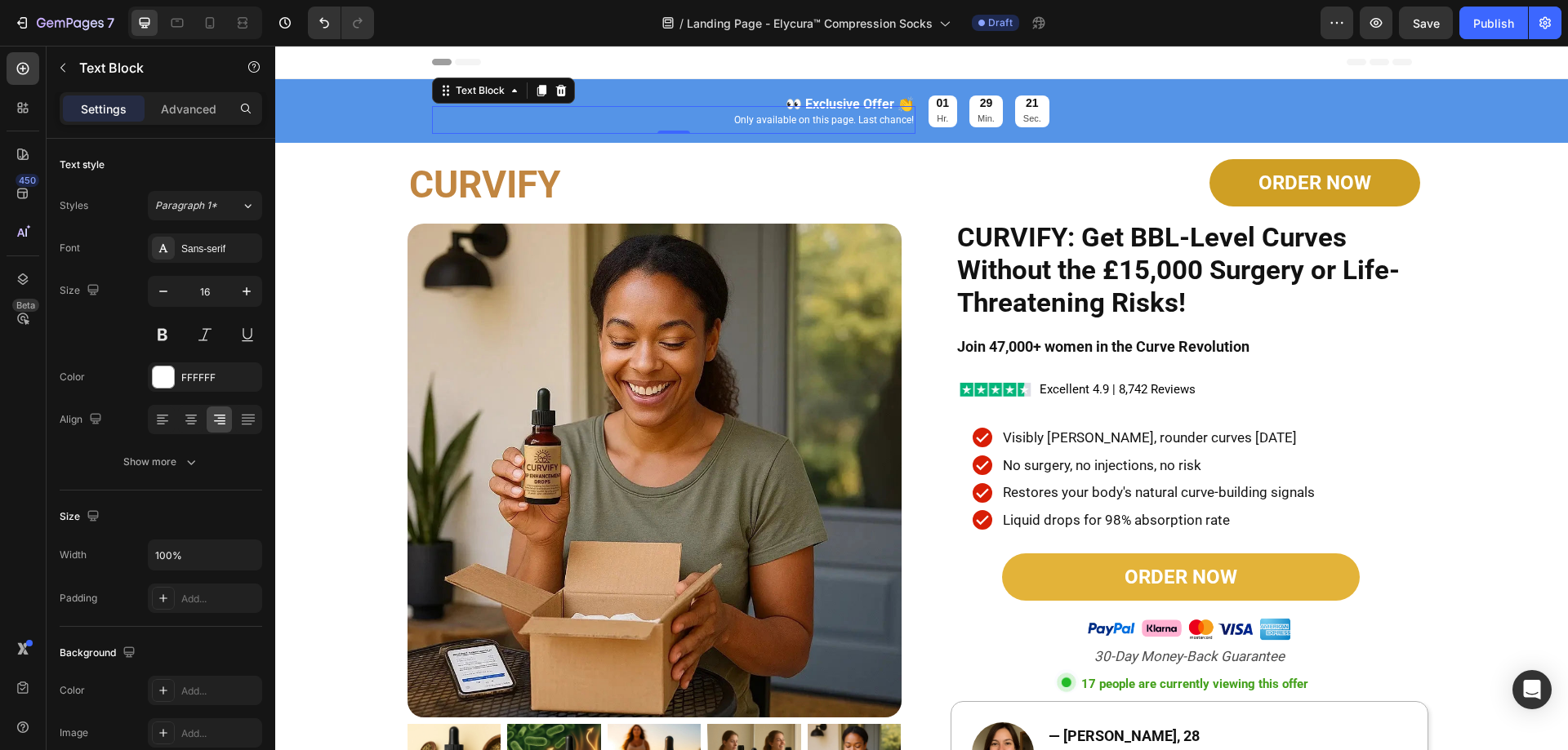
click at [798, 106] on div "Only available on this page. Last chance!" at bounding box center [673, 120] width 483 height 28
click at [824, 97] on strong "👀 Exclusive Offer 👏" at bounding box center [850, 104] width 128 height 16
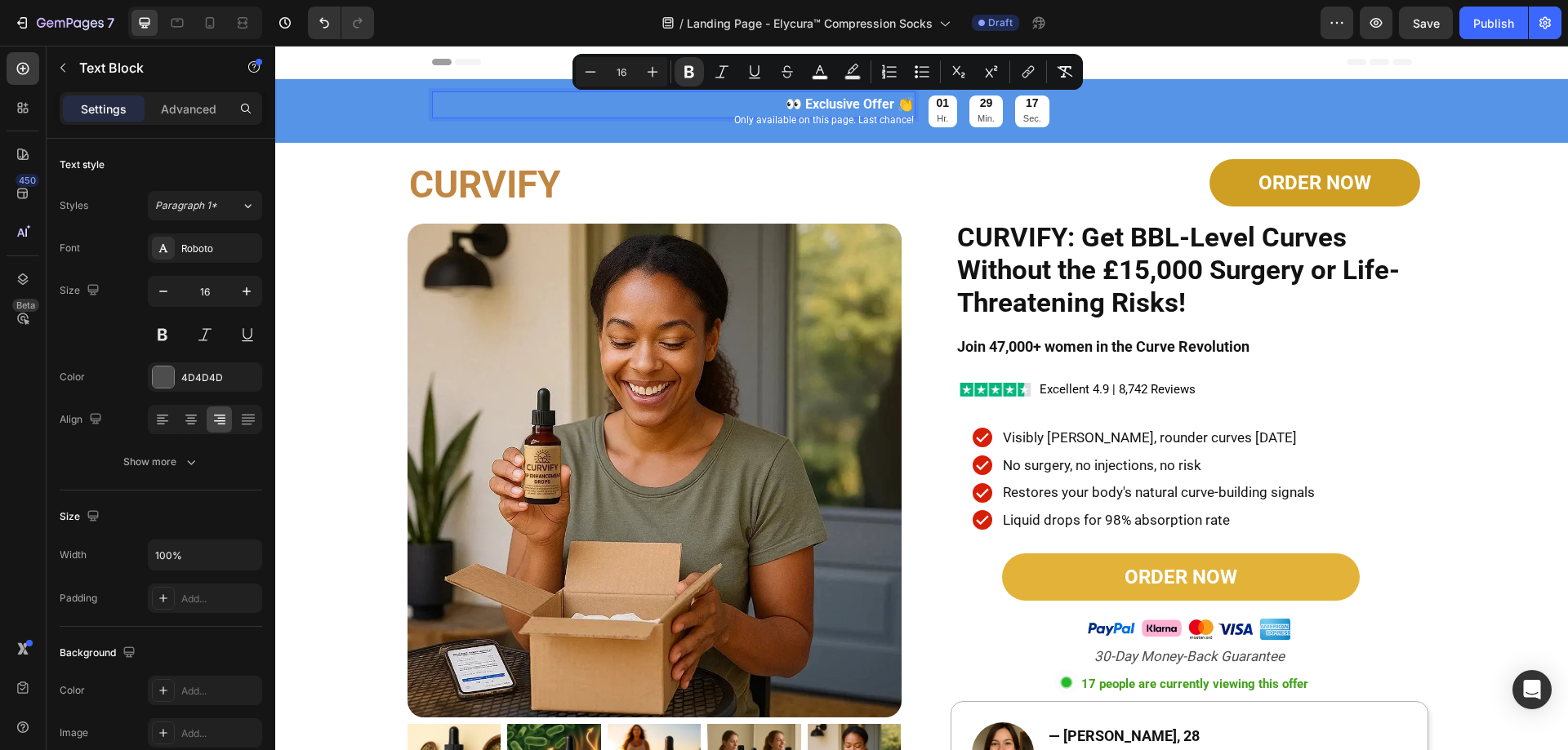
click at [786, 105] on strong "👀 Exclusive Offer 👏" at bounding box center [850, 104] width 128 height 16
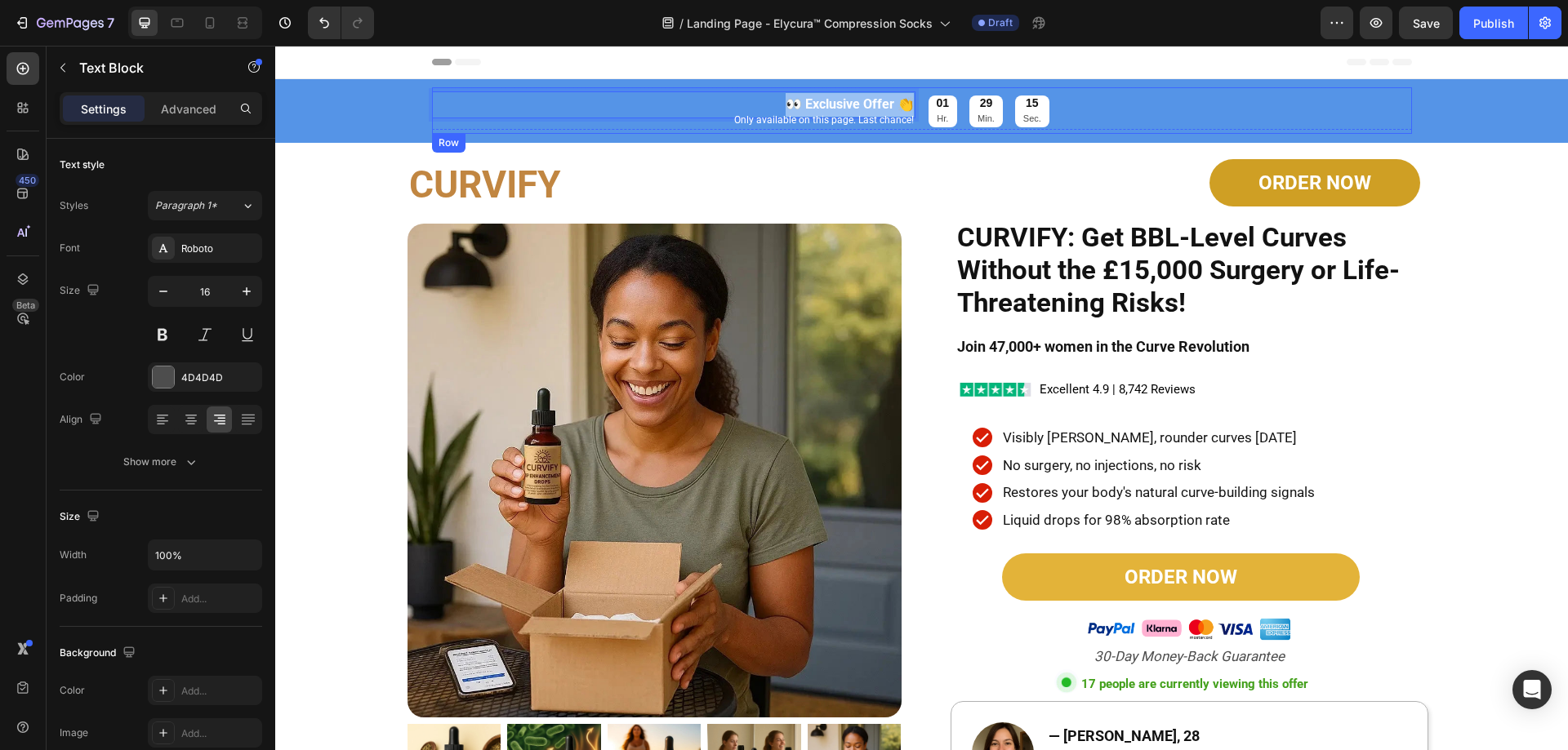
drag, startPoint x: 778, startPoint y: 104, endPoint x: 944, endPoint y: 91, distance: 166.5
click at [925, 99] on div "👀 Exclusive Offer 👏 Text Block 0 Only available on this page. Last chance! Text…" at bounding box center [922, 110] width 980 height 47
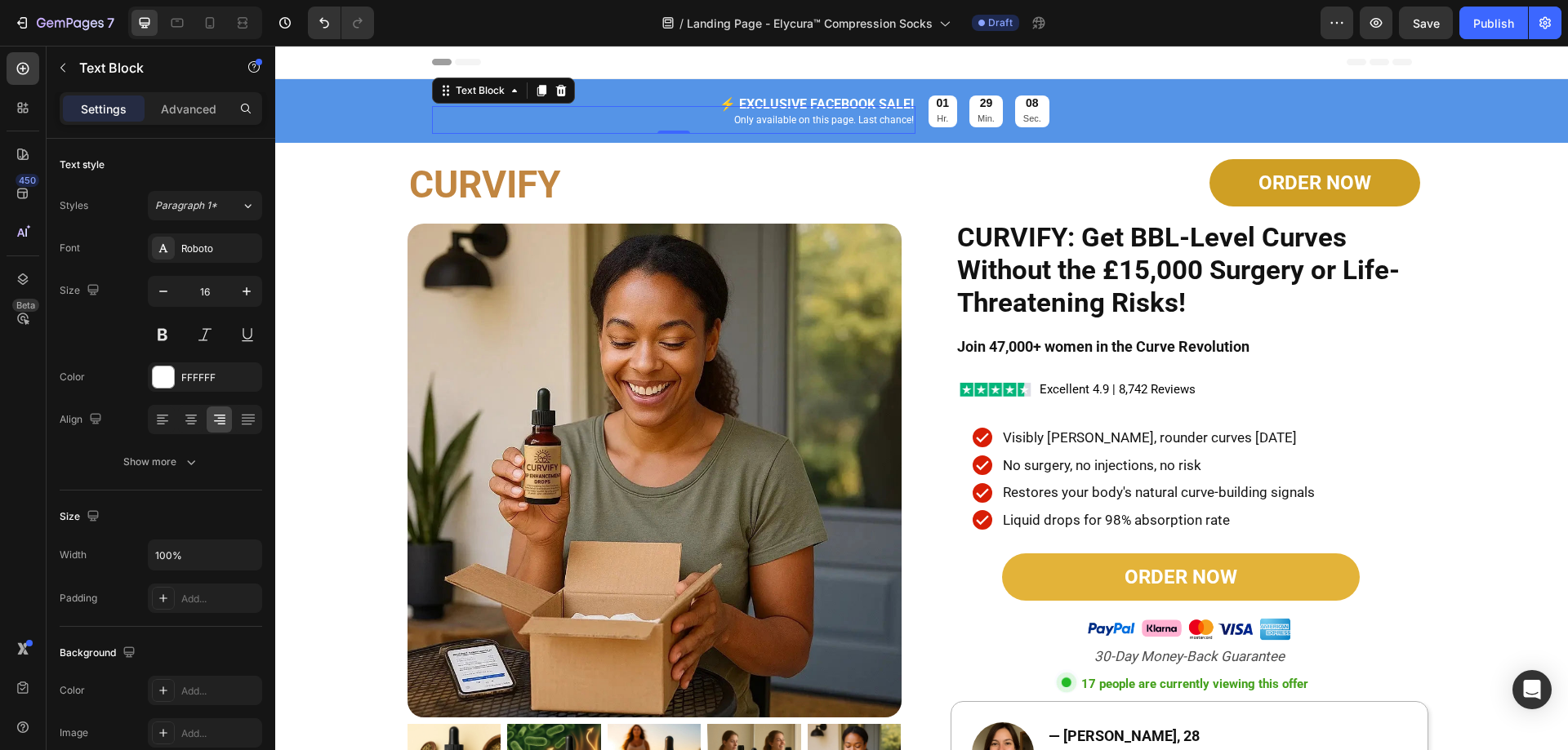
click at [769, 116] on span "Only available on this page. Last chance!" at bounding box center [824, 120] width 180 height 11
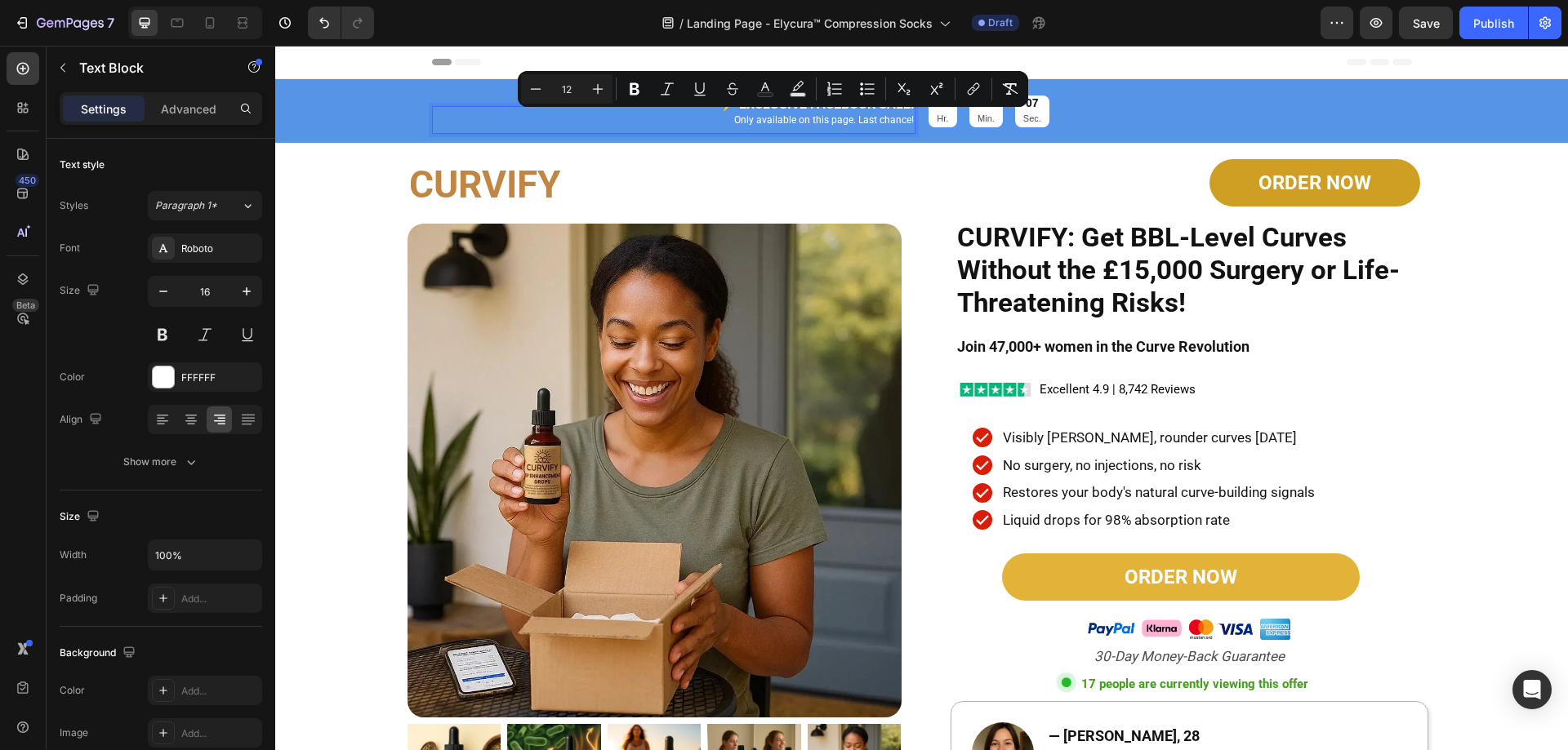
click at [720, 115] on p "Only available on this page. Last chance!" at bounding box center [674, 120] width 480 height 25
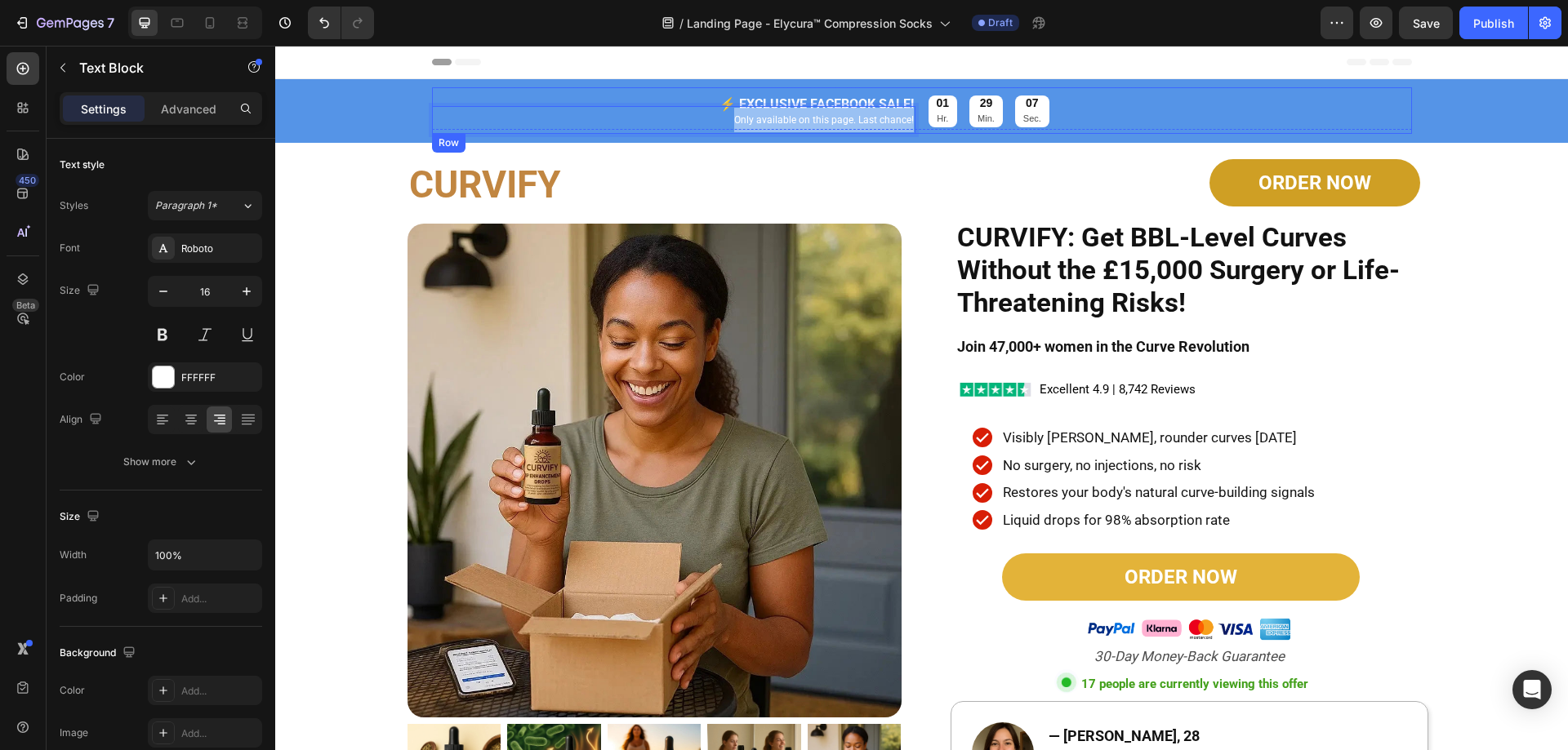
drag, startPoint x: 720, startPoint y: 116, endPoint x: 944, endPoint y: 129, distance: 224.4
click at [938, 129] on div "⚡️ EXCLUSIVE FACEBOOK SALE! Text Block Only available on this page. Last chance…" at bounding box center [922, 110] width 980 height 47
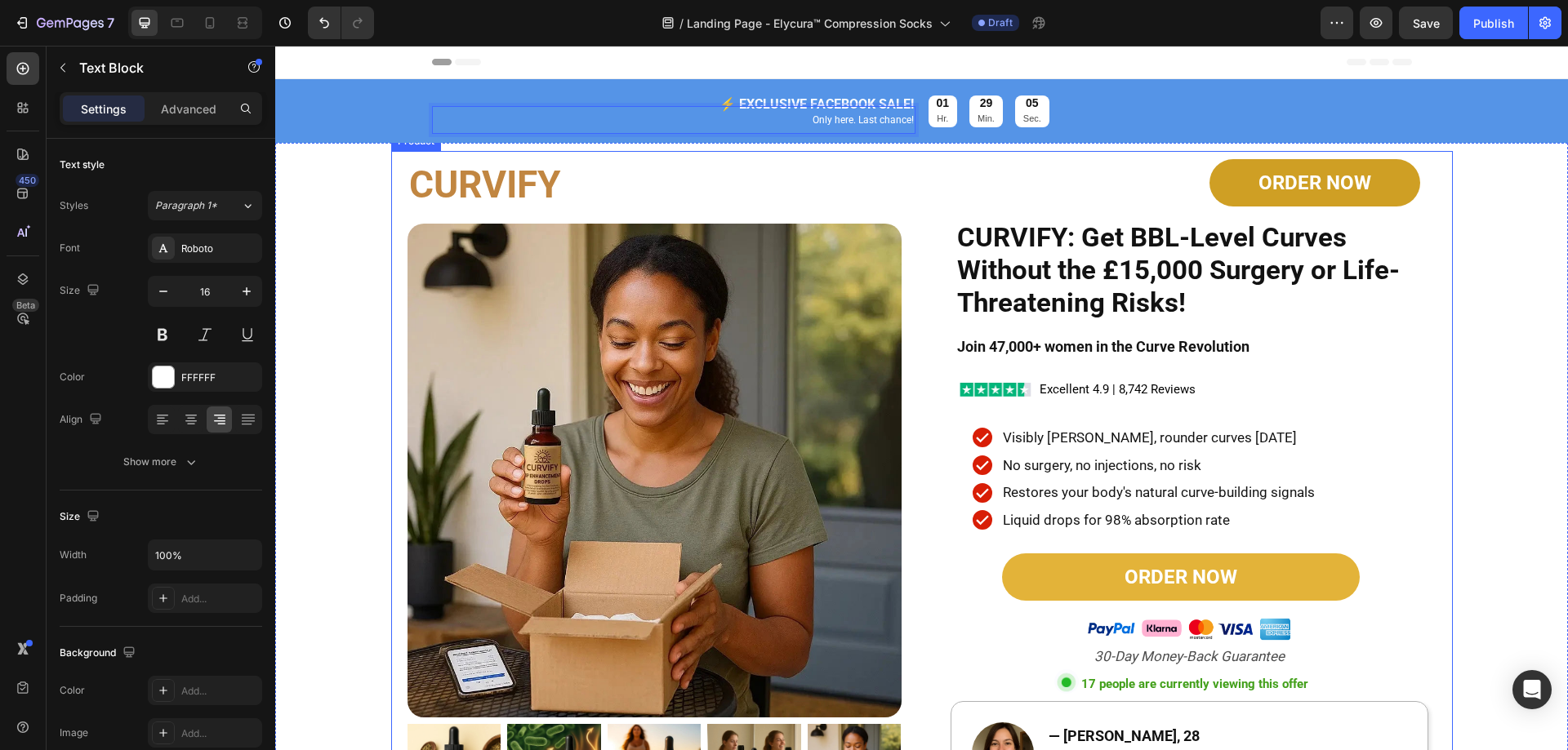
click at [1074, 158] on div "CURVIFY Heading Product Images ORDER NOW Button CURVIFY: Get BBL-Level Curves W…" at bounding box center [922, 594] width 1062 height 886
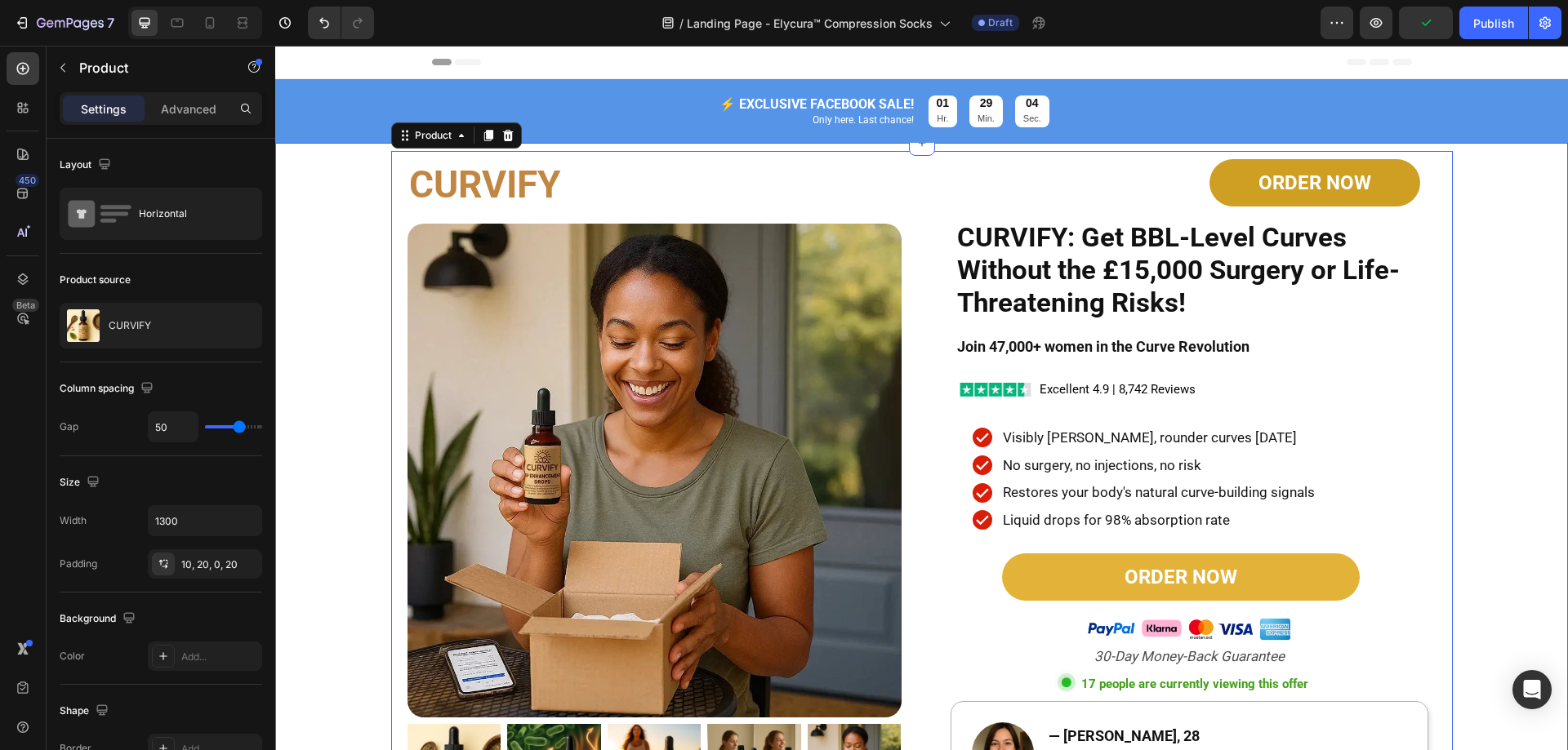
click at [1505, 174] on div "CURVIFY Heading Product Images ORDER NOW Button CURVIFY: Get BBL-Level Curves W…" at bounding box center [922, 594] width 1293 height 886
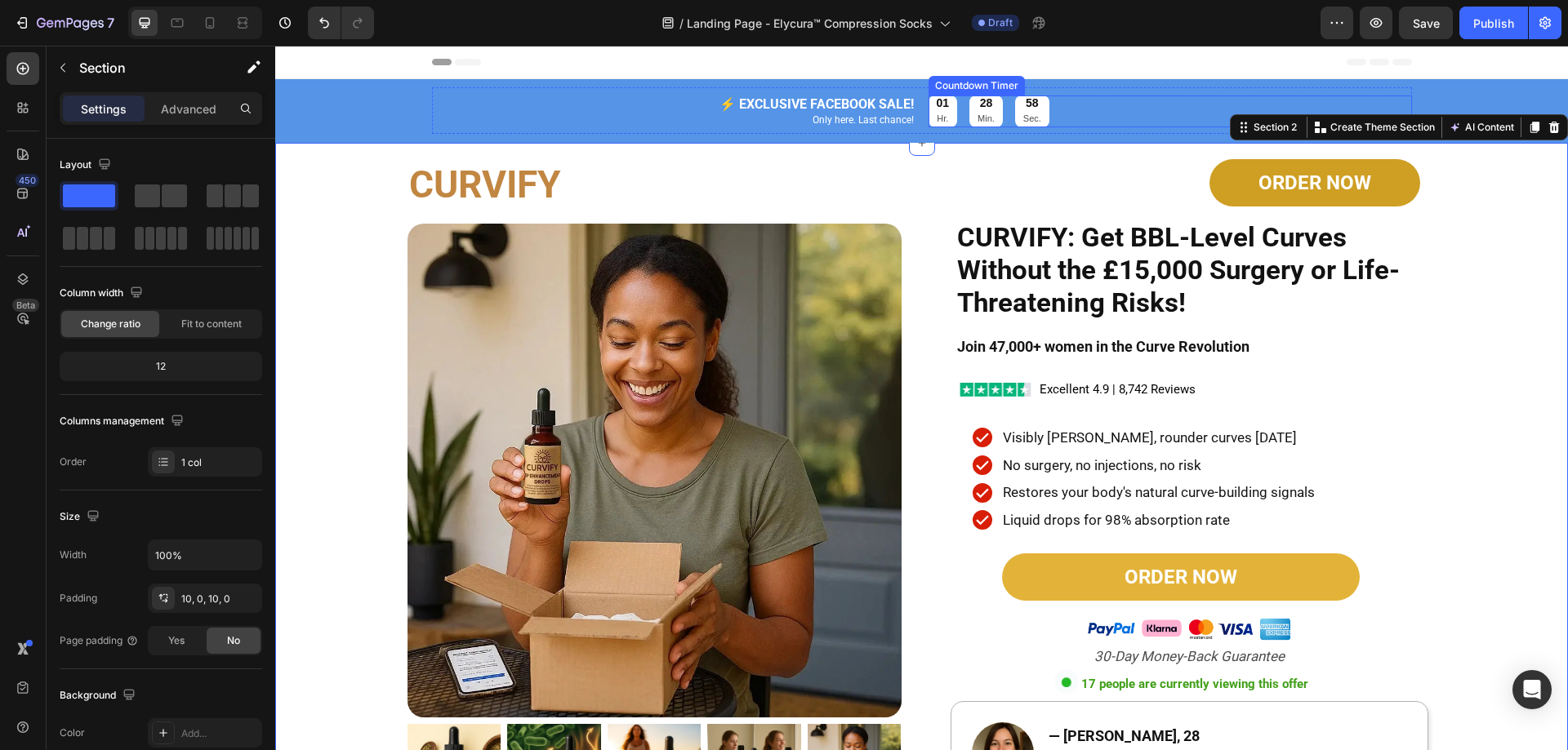
click at [951, 122] on div "01 Hr." at bounding box center [943, 111] width 29 height 32
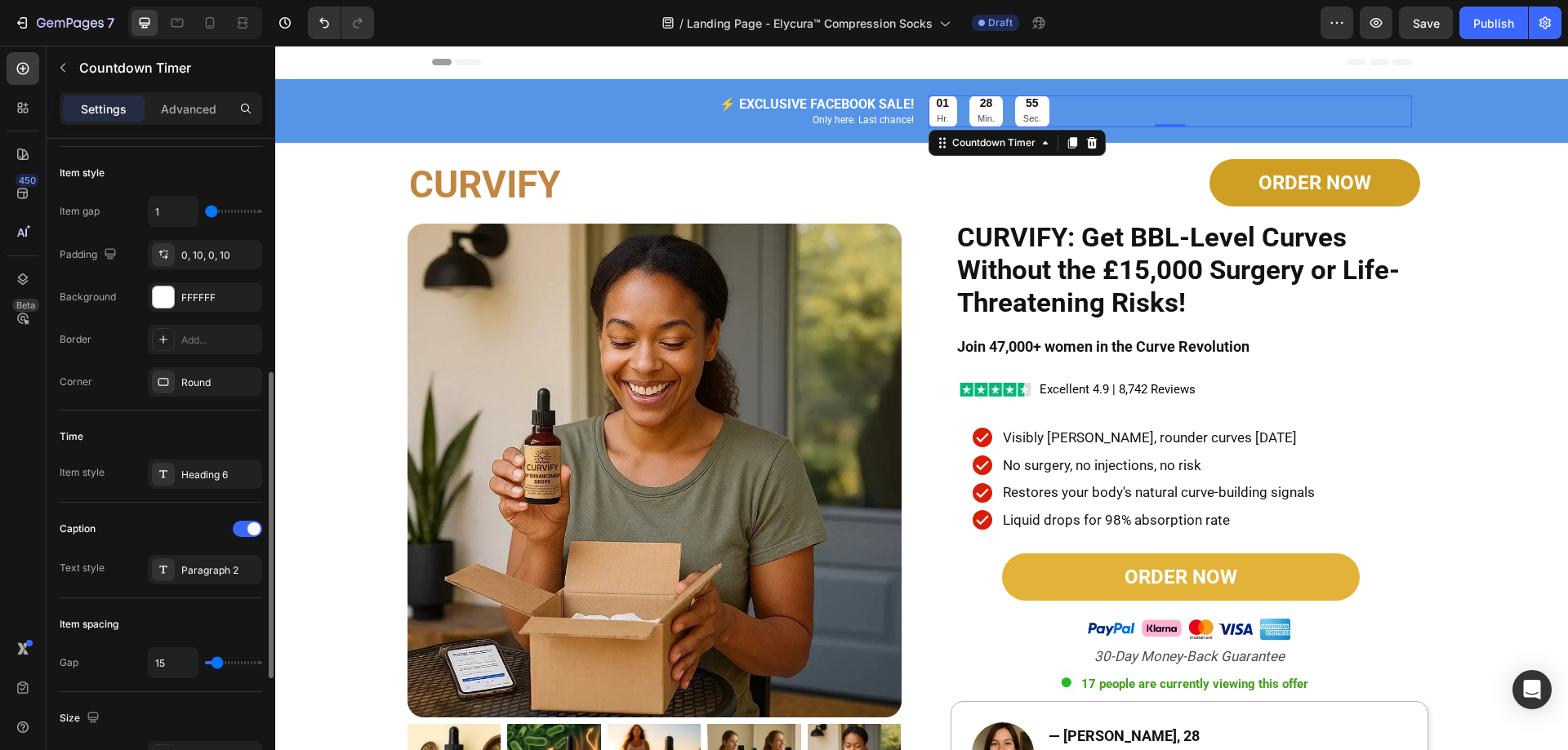
scroll to position [326, 0]
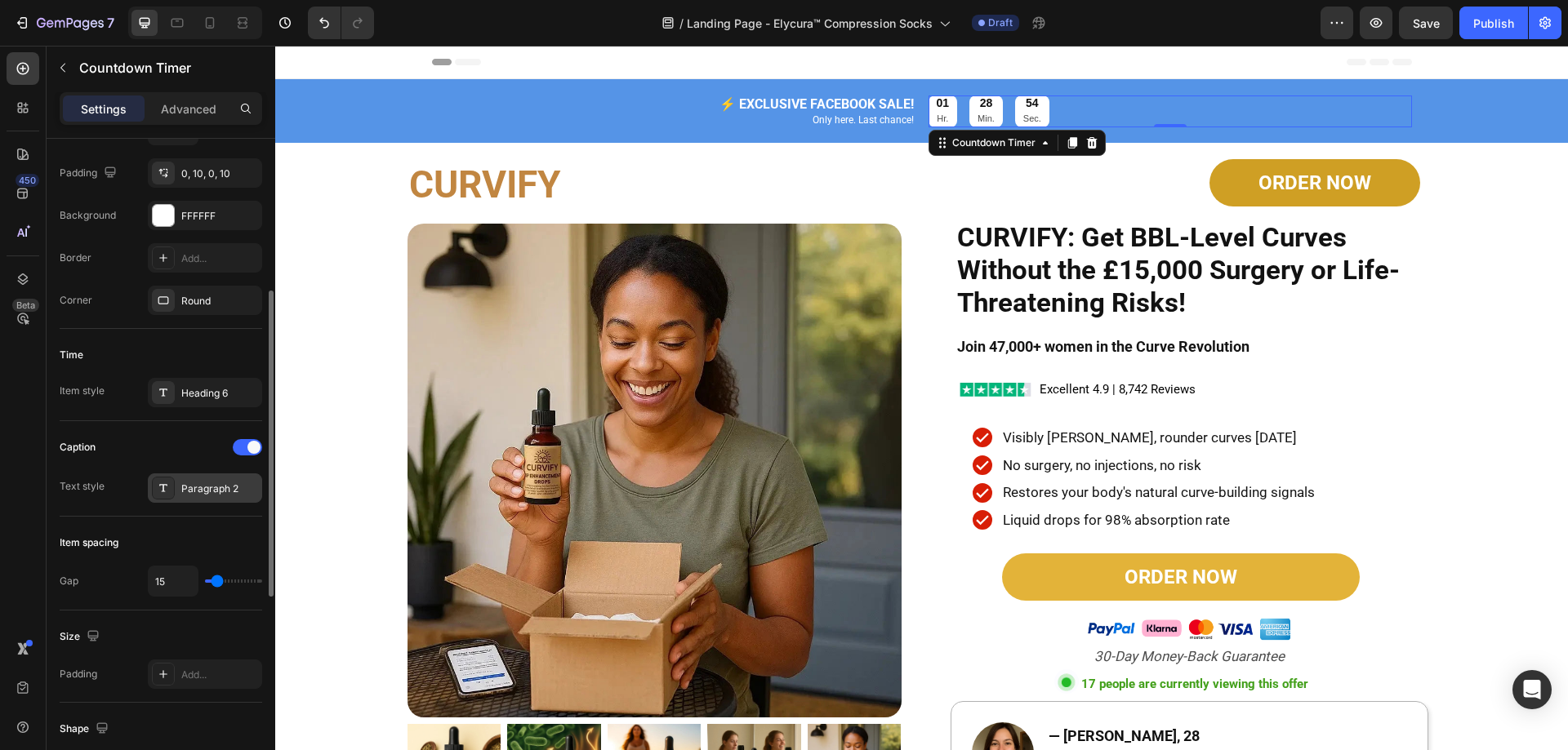
click at [183, 490] on div "Paragraph 2" at bounding box center [220, 489] width 77 height 15
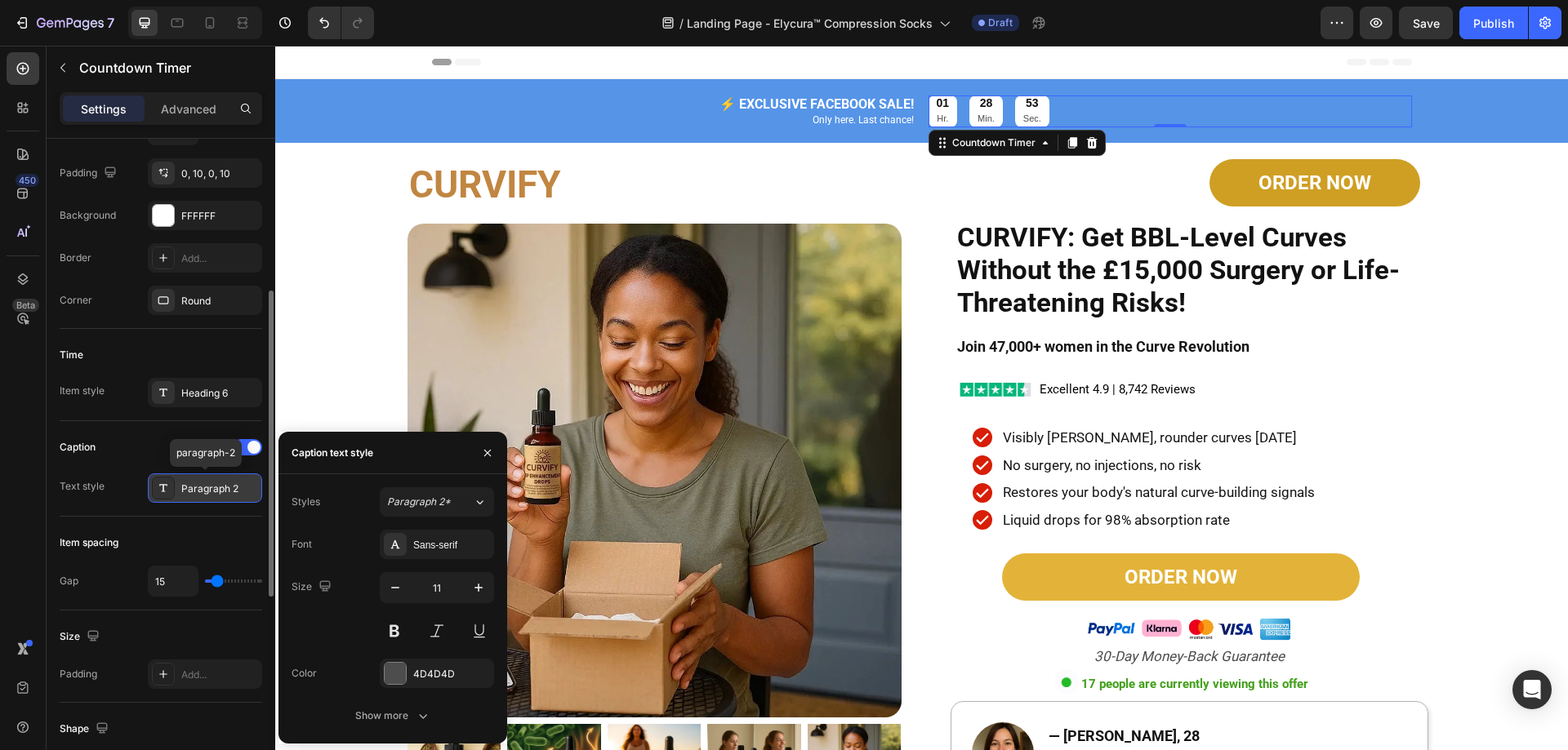
click at [183, 490] on div "Paragraph 2" at bounding box center [220, 489] width 77 height 15
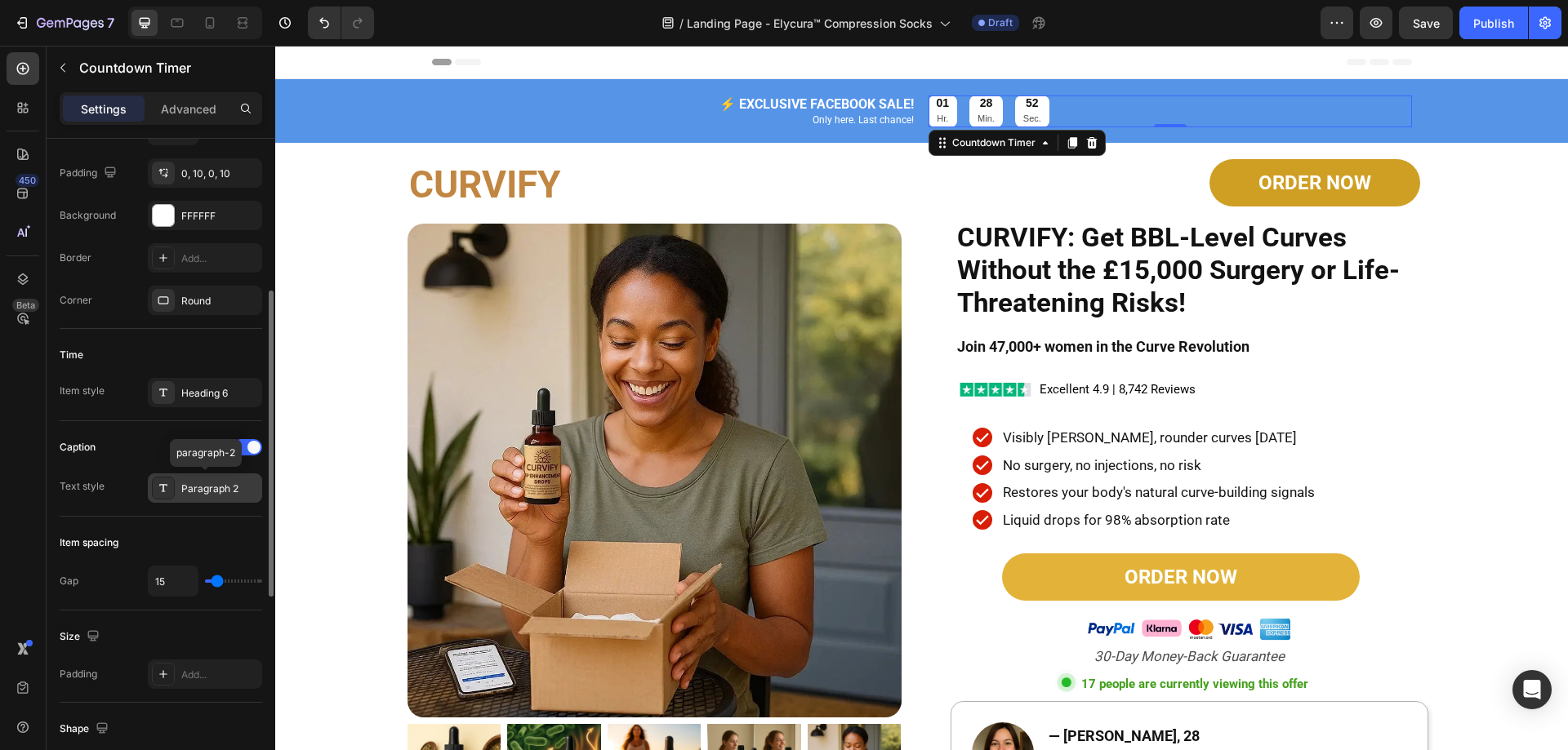
click at [183, 490] on div "Paragraph 2" at bounding box center [220, 489] width 77 height 15
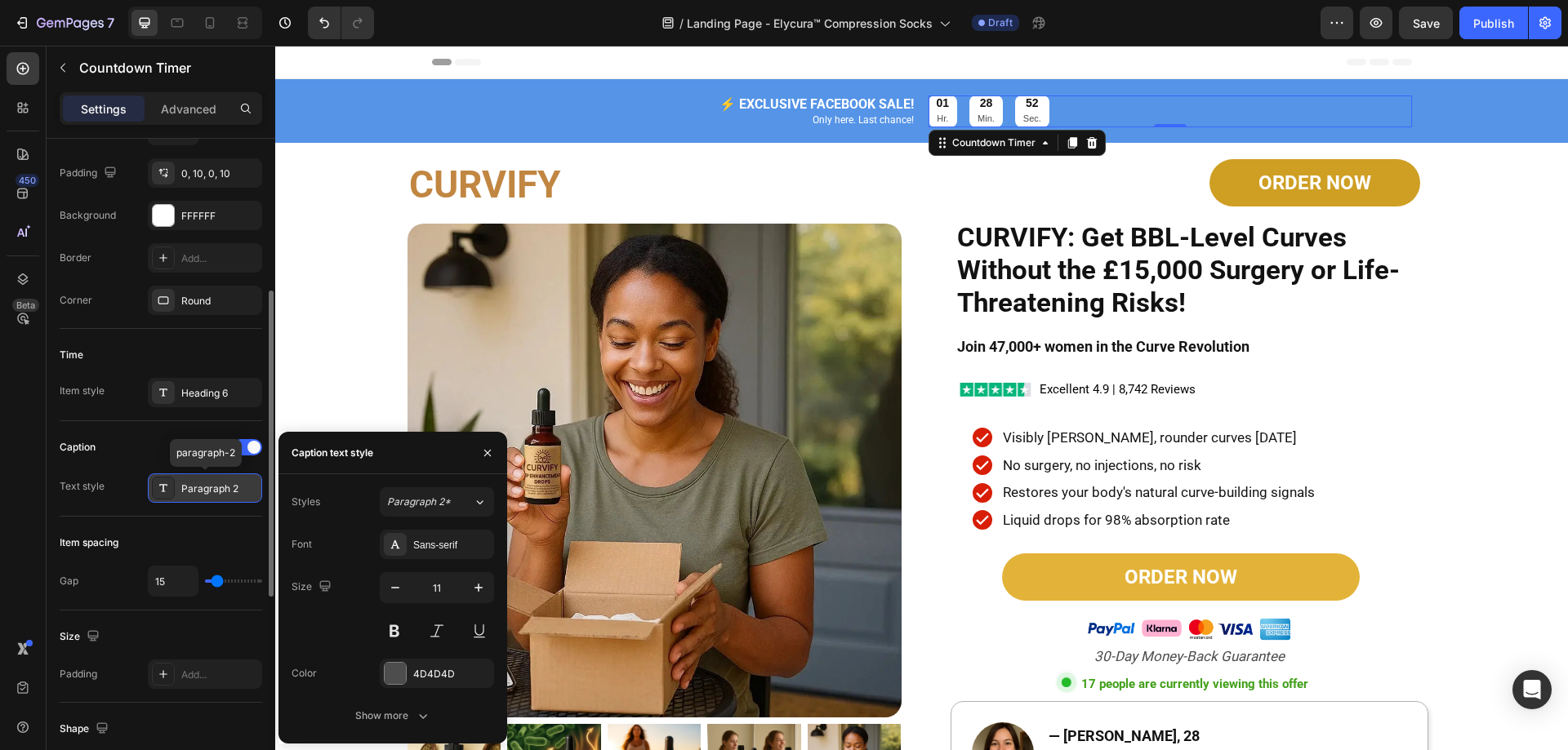
click at [183, 490] on div "Paragraph 2" at bounding box center [220, 489] width 77 height 15
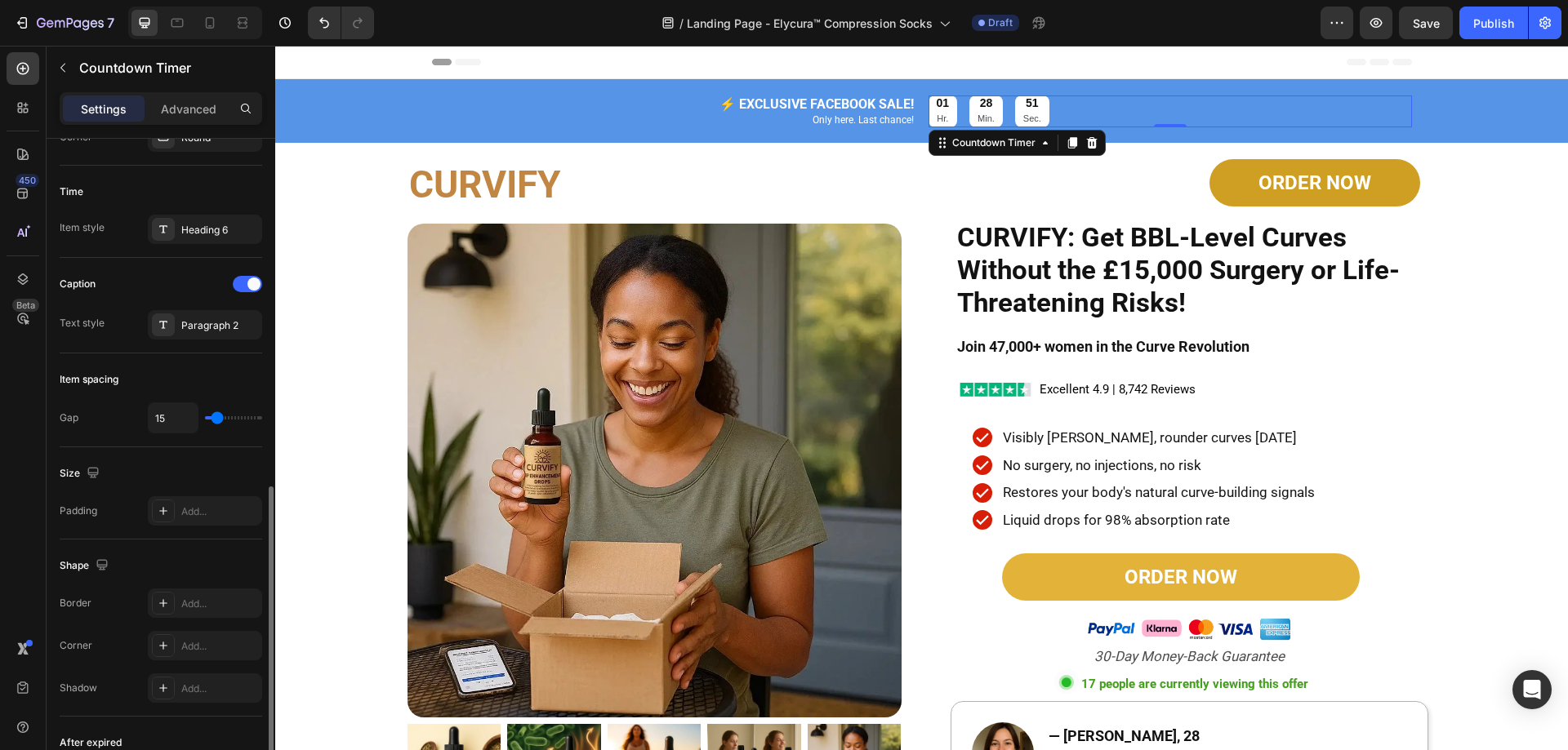
scroll to position [571, 0]
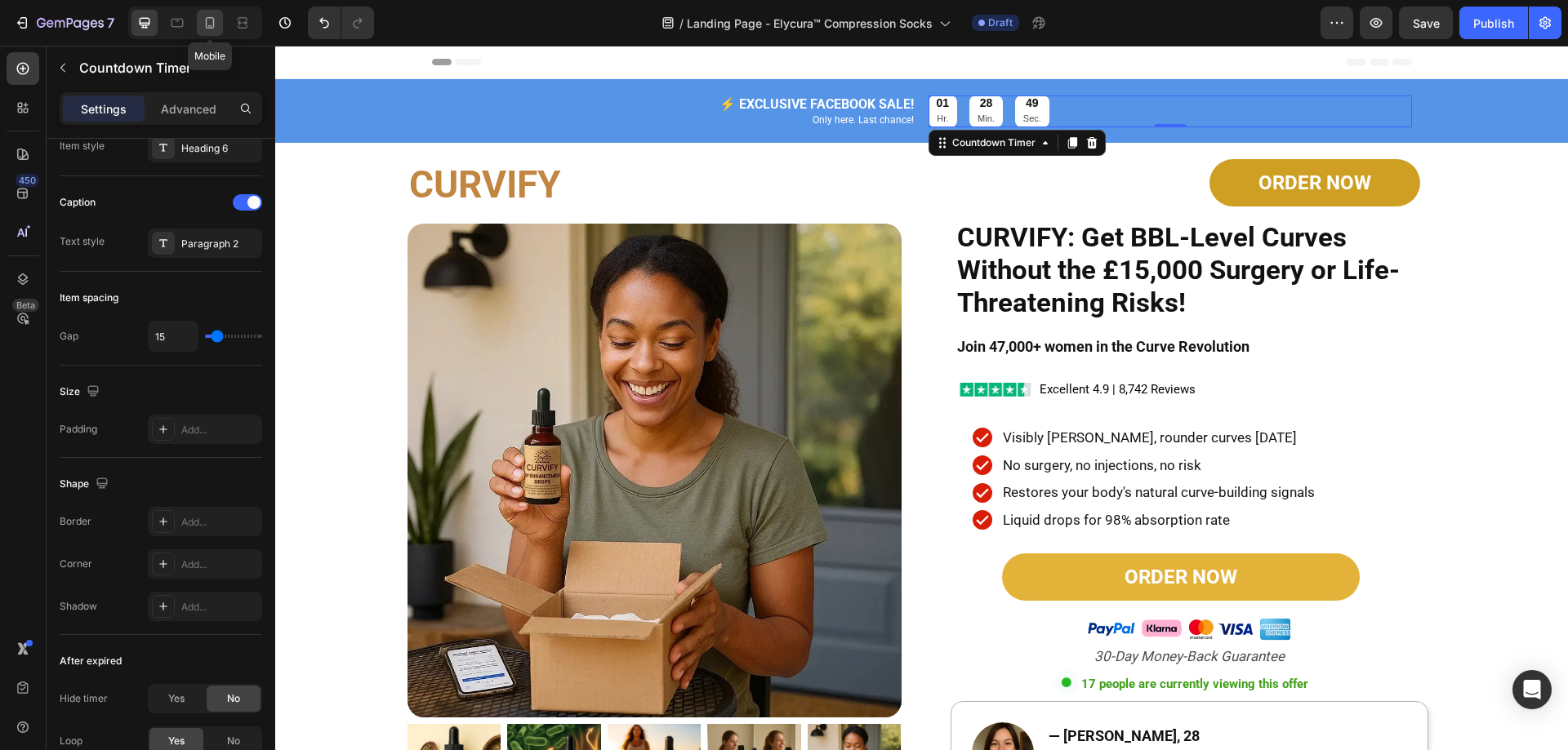
click at [197, 15] on div at bounding box center [210, 23] width 26 height 26
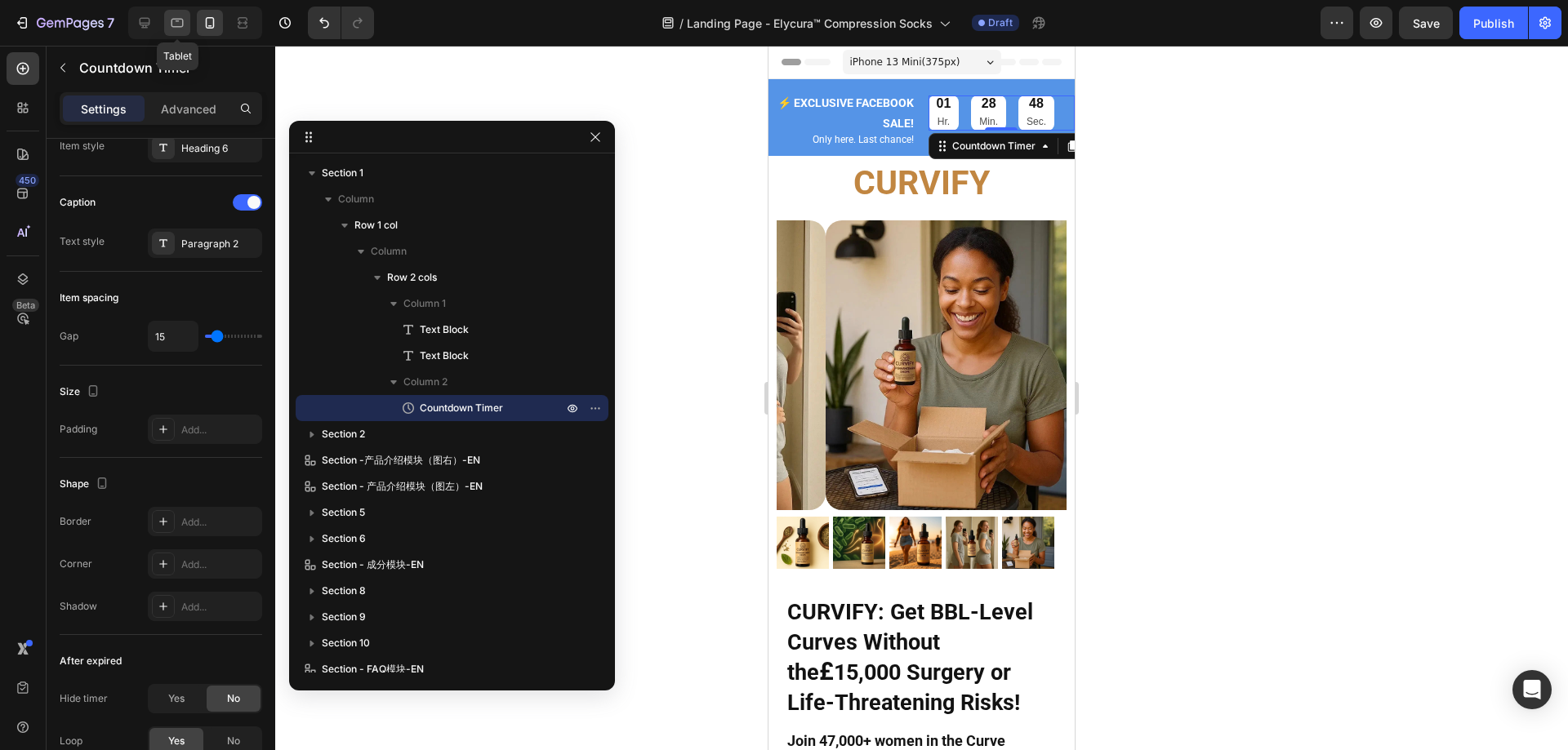
click at [170, 26] on icon at bounding box center [177, 23] width 17 height 17
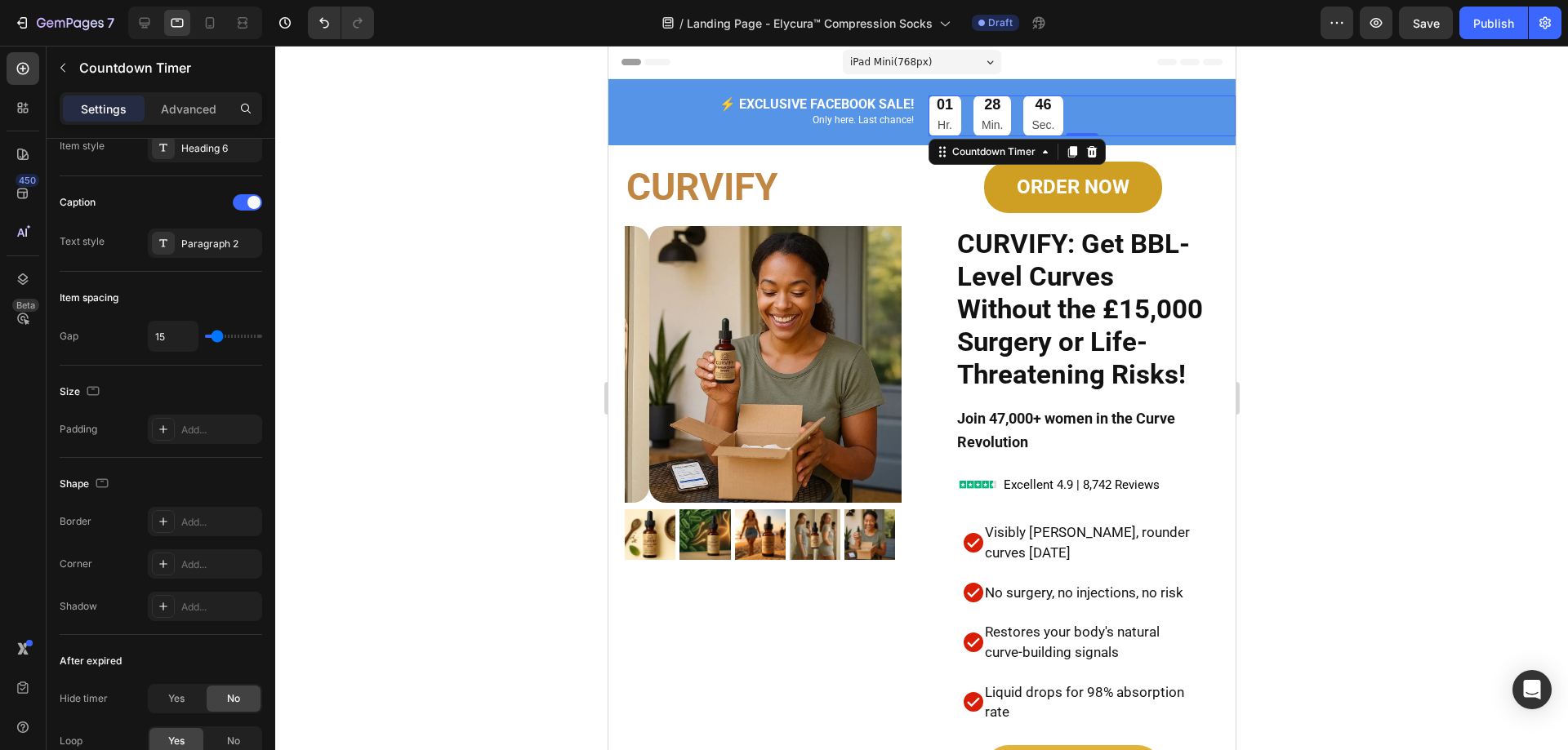
click at [193, 26] on div at bounding box center [195, 23] width 134 height 33
click at [213, 21] on icon at bounding box center [210, 23] width 9 height 11
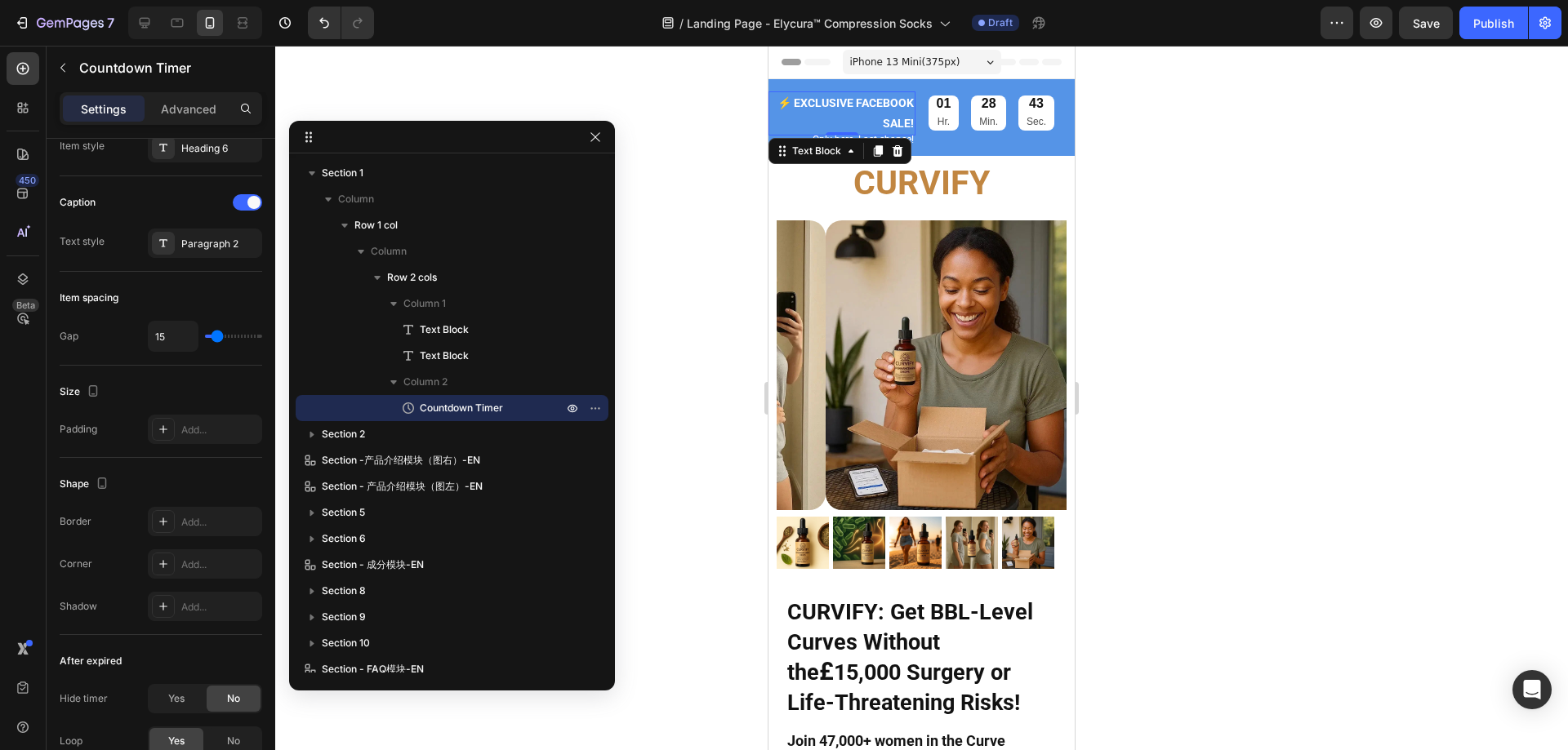
click at [876, 109] on strong "⚡️ EXCLUSIVE FACEBOOK SALE!" at bounding box center [845, 113] width 137 height 34
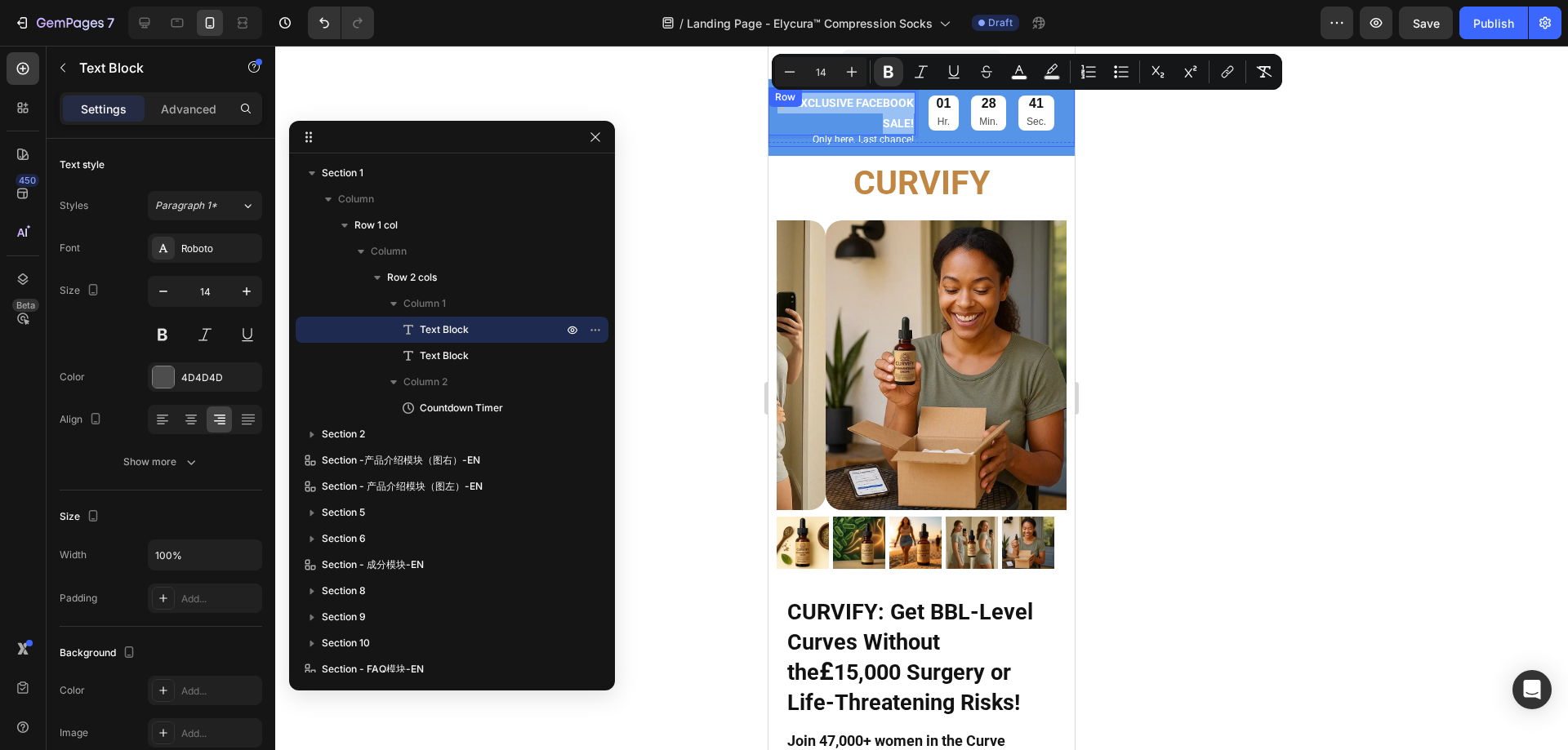
drag, startPoint x: 772, startPoint y: 101, endPoint x: 910, endPoint y: 135, distance: 142.1
click at [789, 71] on icon "Editor contextual toolbar" at bounding box center [790, 72] width 17 height 17
click at [846, 72] on icon "Editor contextual toolbar" at bounding box center [852, 72] width 17 height 17
type input "15"
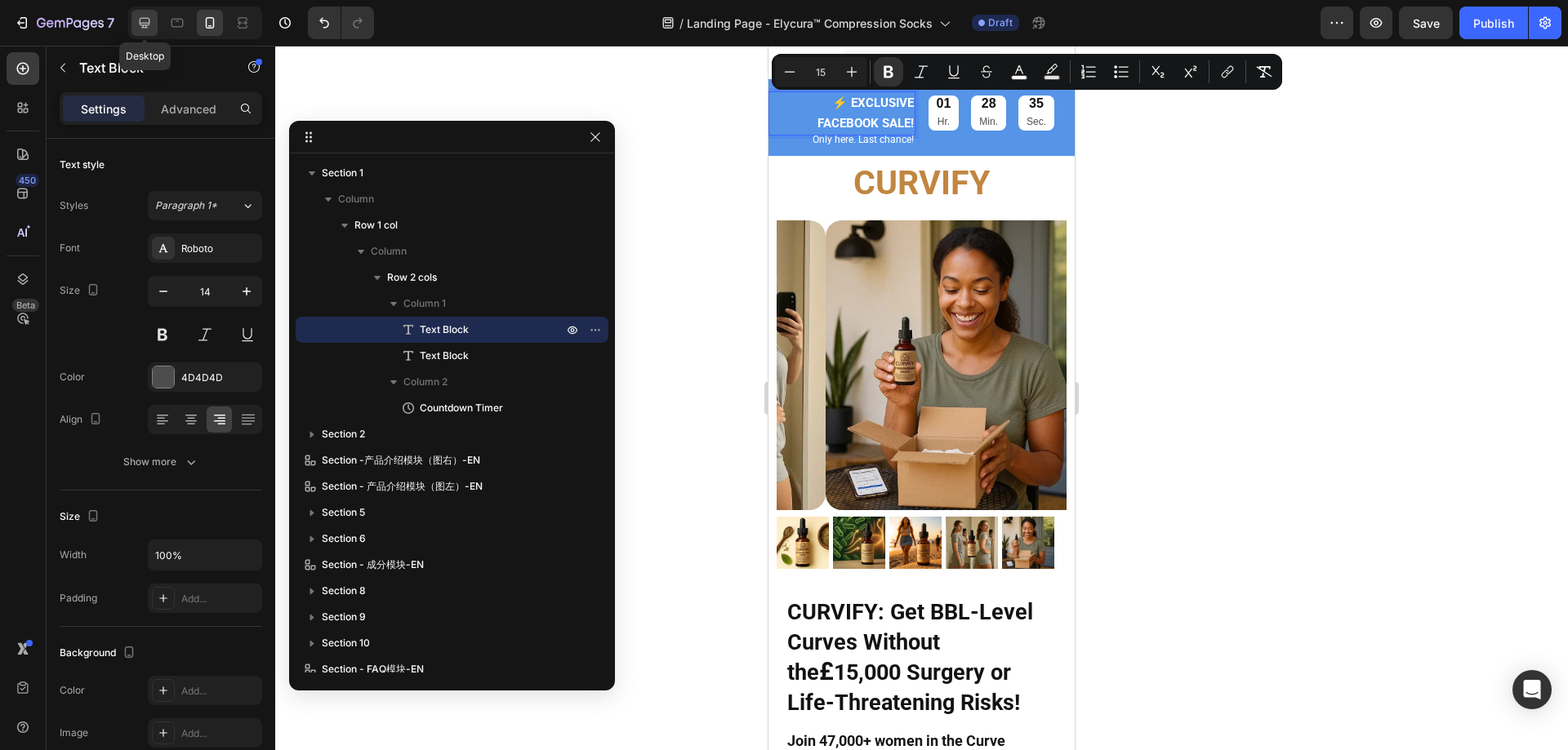
click at [145, 18] on icon at bounding box center [145, 24] width 11 height 11
type input "16"
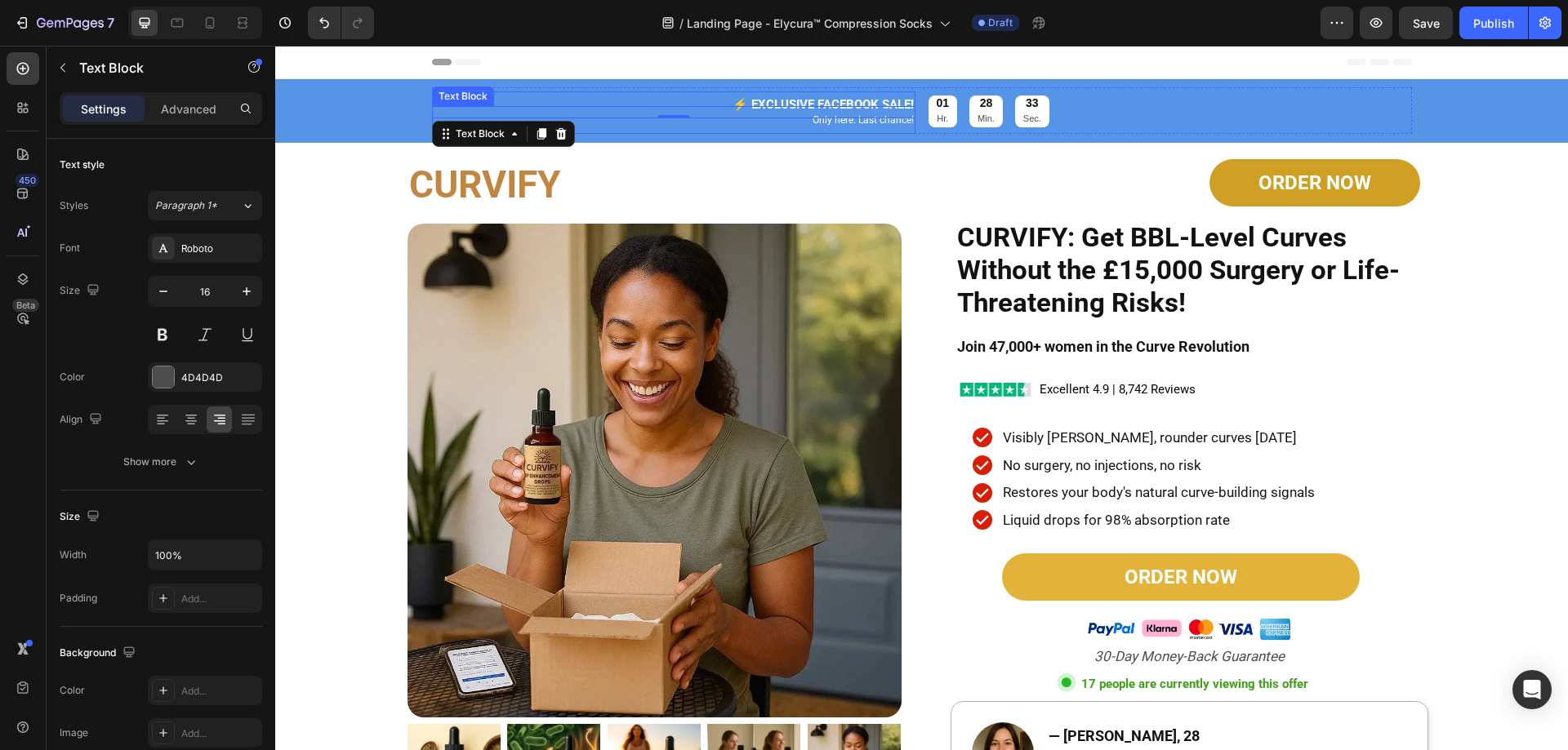
click at [805, 106] on div "Only here. Last chance!" at bounding box center [673, 120] width 483 height 28
click at [729, 95] on p "⚡️ EXCLUSIVE FACEBOOK SALE!" at bounding box center [674, 105] width 480 height 24
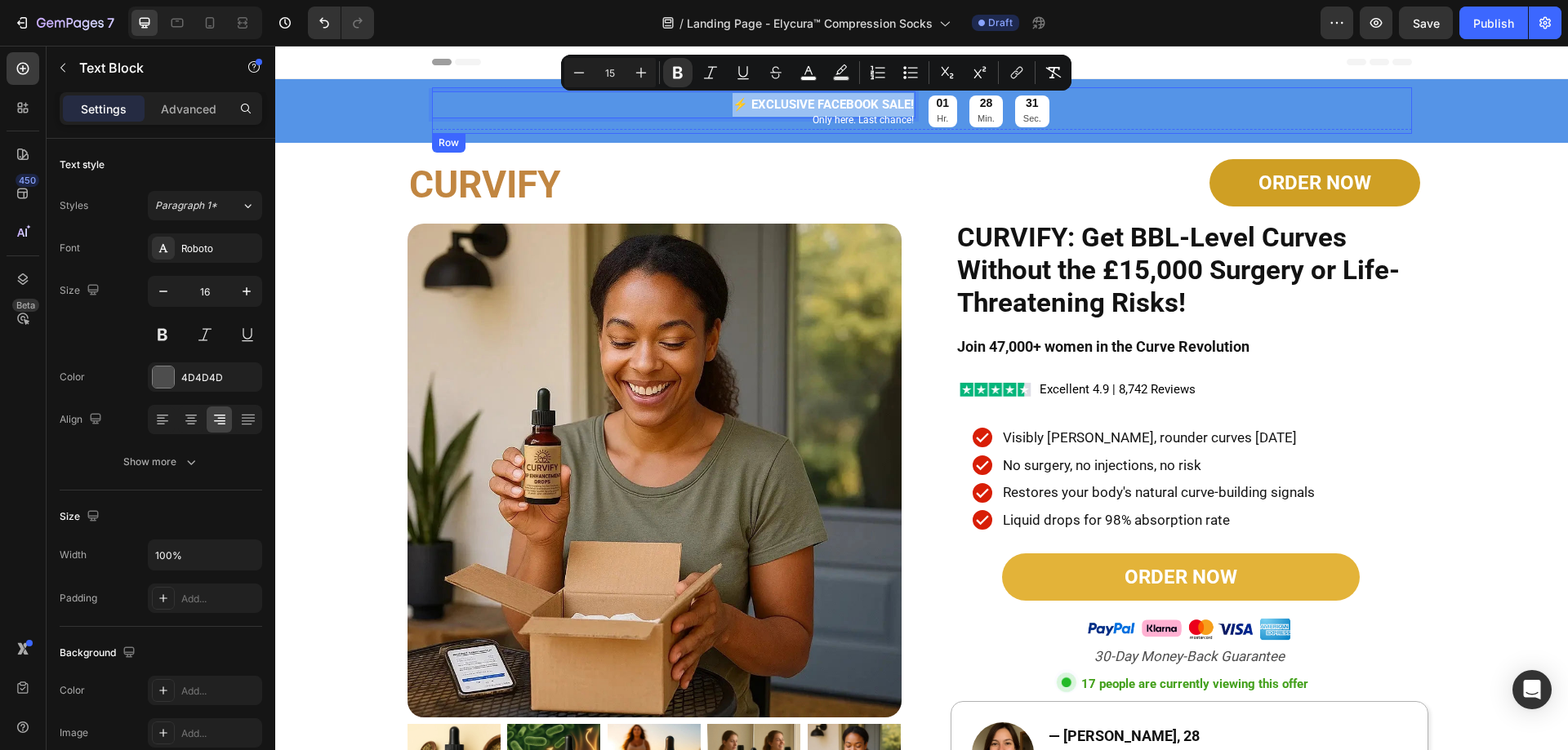
drag, startPoint x: 721, startPoint y: 99, endPoint x: 937, endPoint y: 129, distance: 218.1
click at [937, 129] on div "⚡️ EXCLUSIVE FACEBOOK SALE! Text Block 0 Only here. Last chance! Text Block 01 …" at bounding box center [922, 110] width 980 height 47
click at [172, 12] on div at bounding box center [177, 23] width 26 height 26
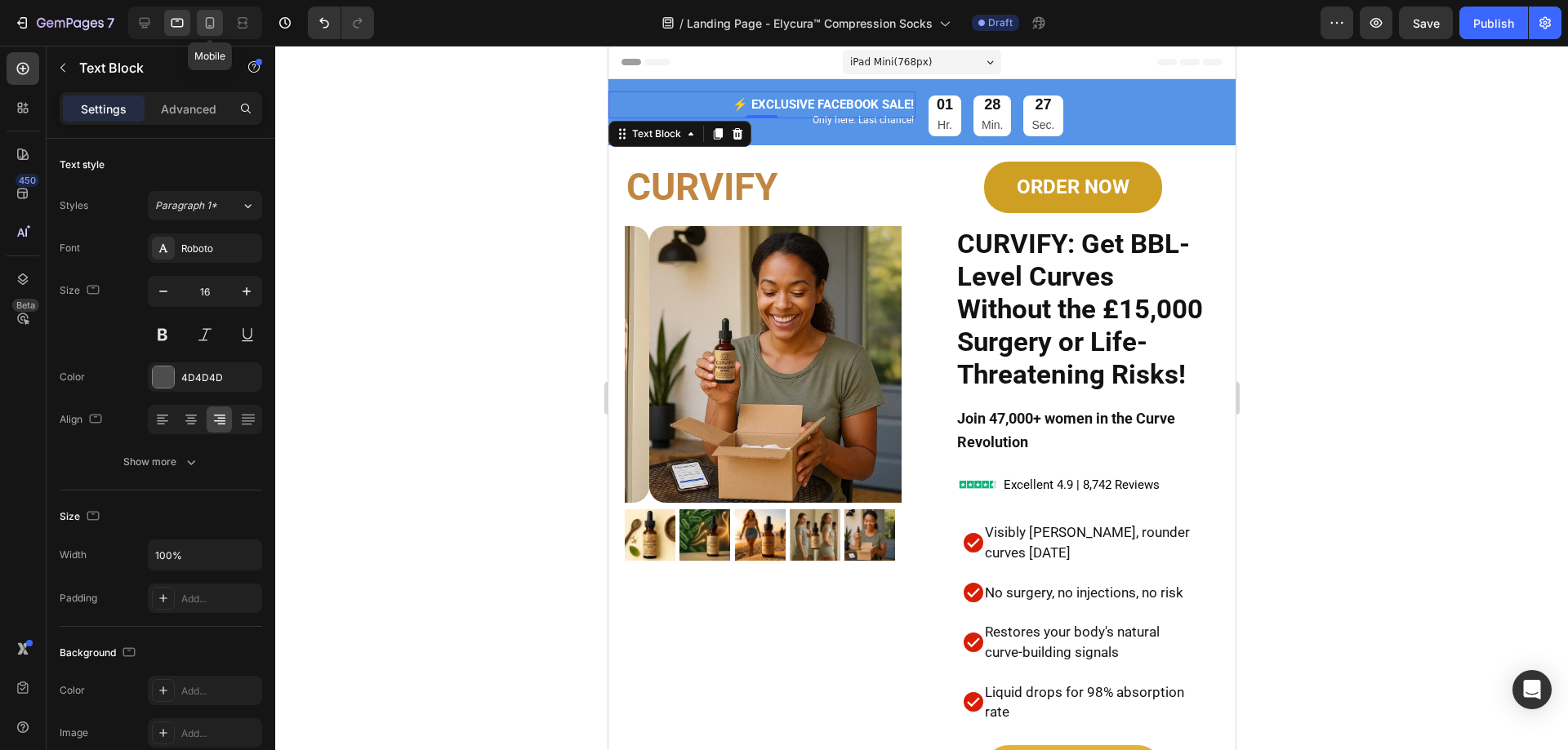
click at [205, 28] on icon at bounding box center [210, 23] width 17 height 17
type input "14"
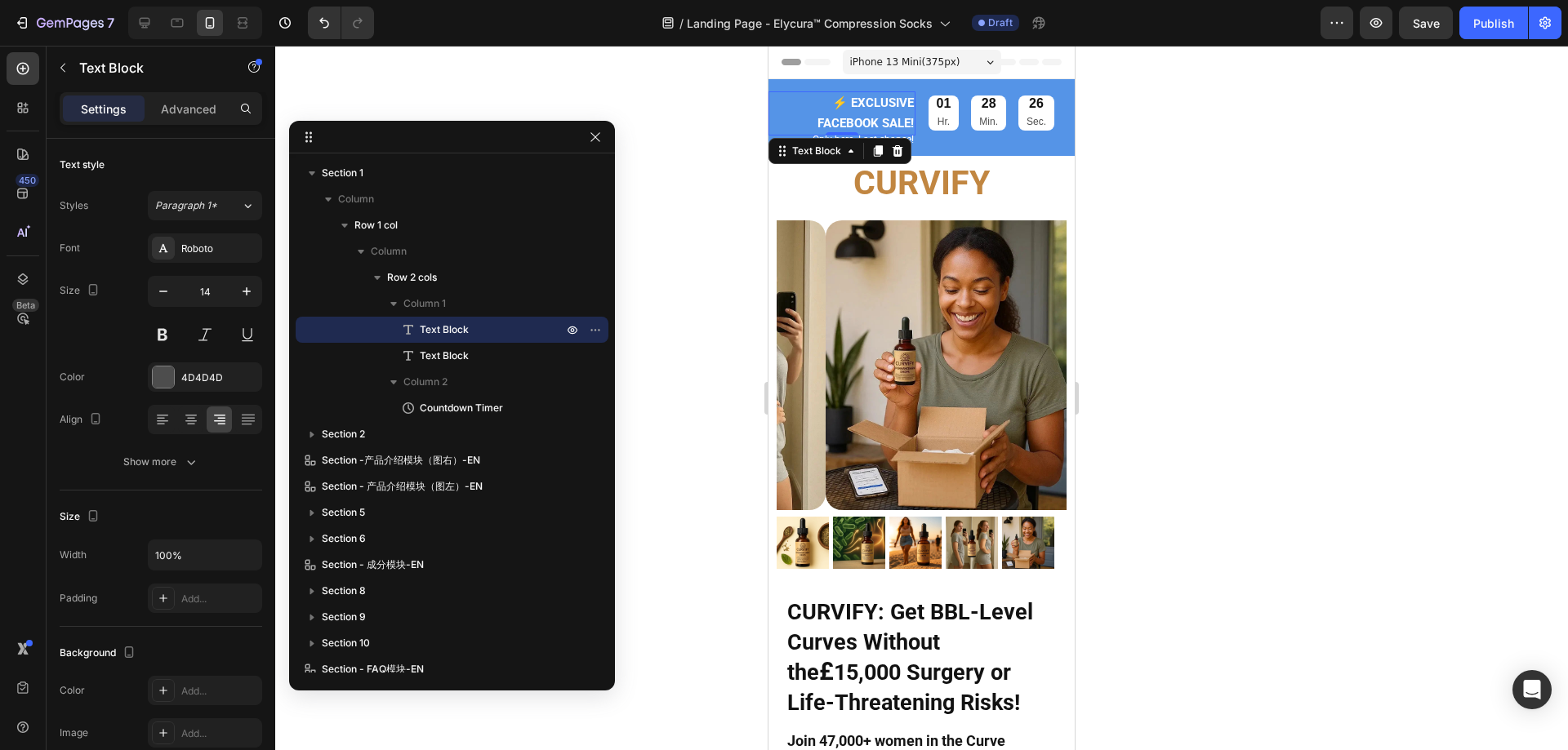
click at [1287, 175] on div at bounding box center [922, 398] width 1293 height 704
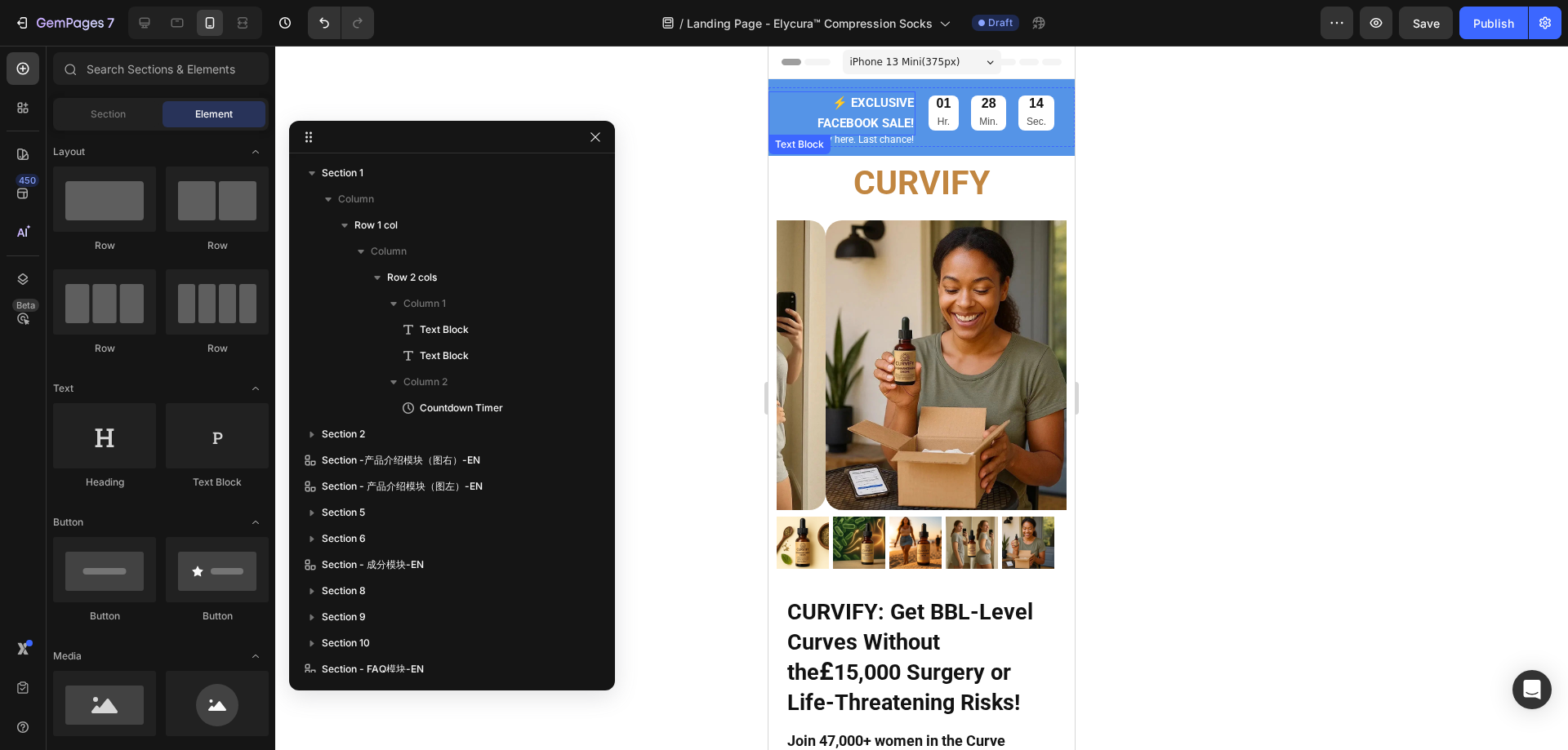
click at [879, 118] on strong "⚡️ EXCLUSIVE FACEBOOK SALE!" at bounding box center [865, 113] width 96 height 35
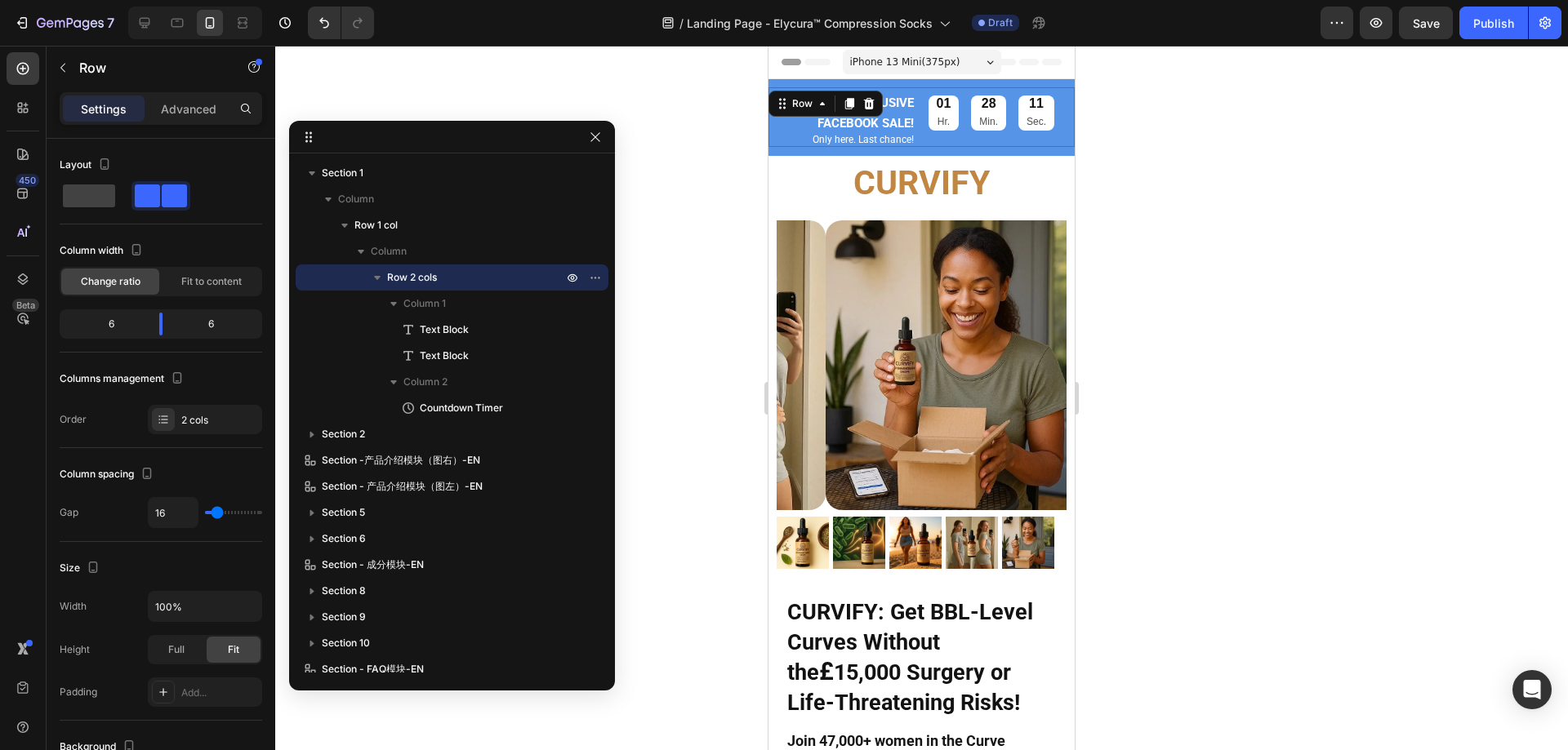
click at [933, 140] on div "01 Hr. 28 Min. 11 Sec. Countdown Timer" at bounding box center [1001, 116] width 147 height 60
click at [855, 105] on icon at bounding box center [849, 104] width 13 height 13
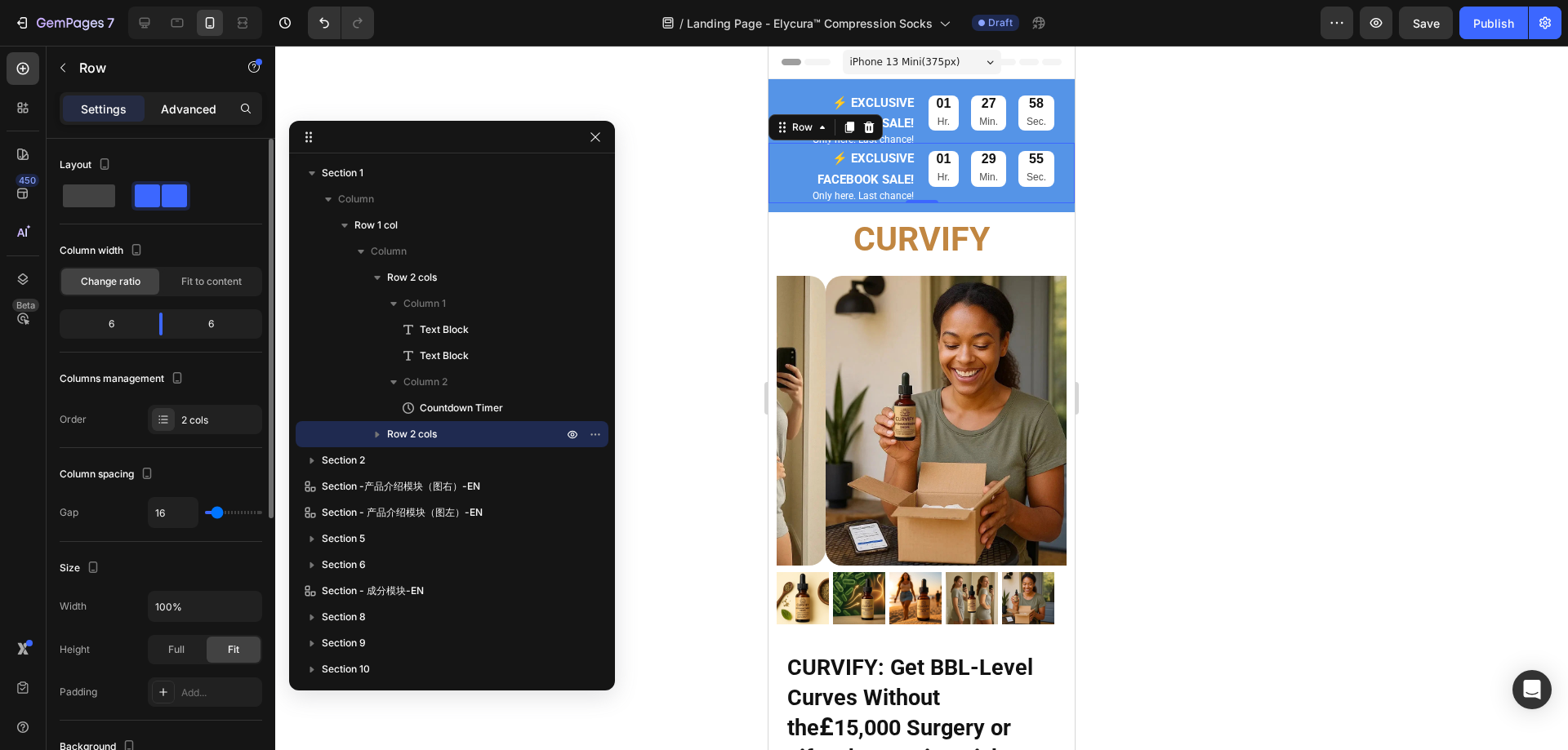
click at [196, 111] on p "Advanced" at bounding box center [188, 109] width 56 height 17
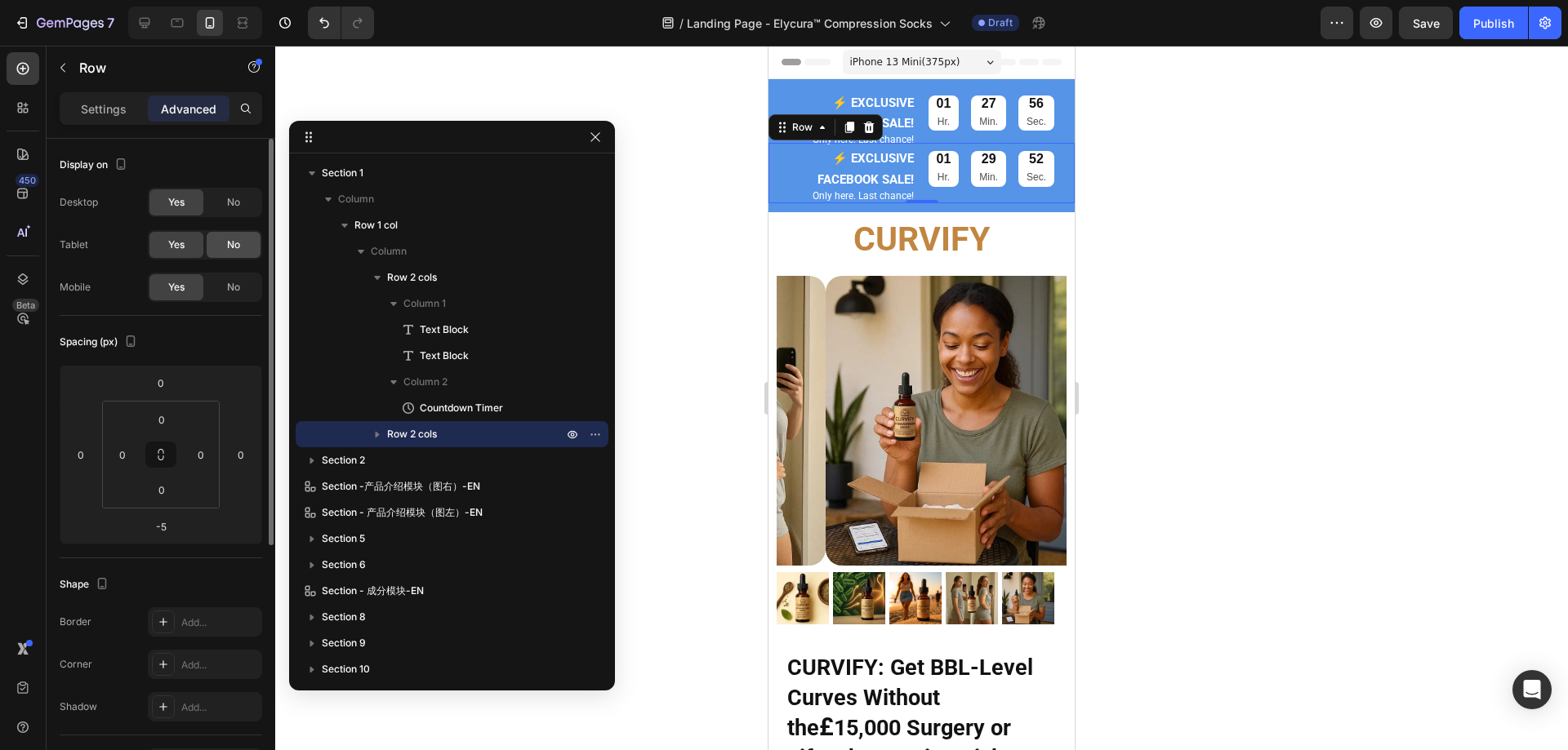
click at [236, 242] on span "No" at bounding box center [234, 245] width 13 height 15
click at [241, 195] on div "No" at bounding box center [233, 203] width 54 height 26
click at [801, 88] on div "⚡️ EXCLUSIVE FACEBOOK SALE! Text Block Only here. Last chance! Text Block 01 Hr…" at bounding box center [922, 116] width 306 height 60
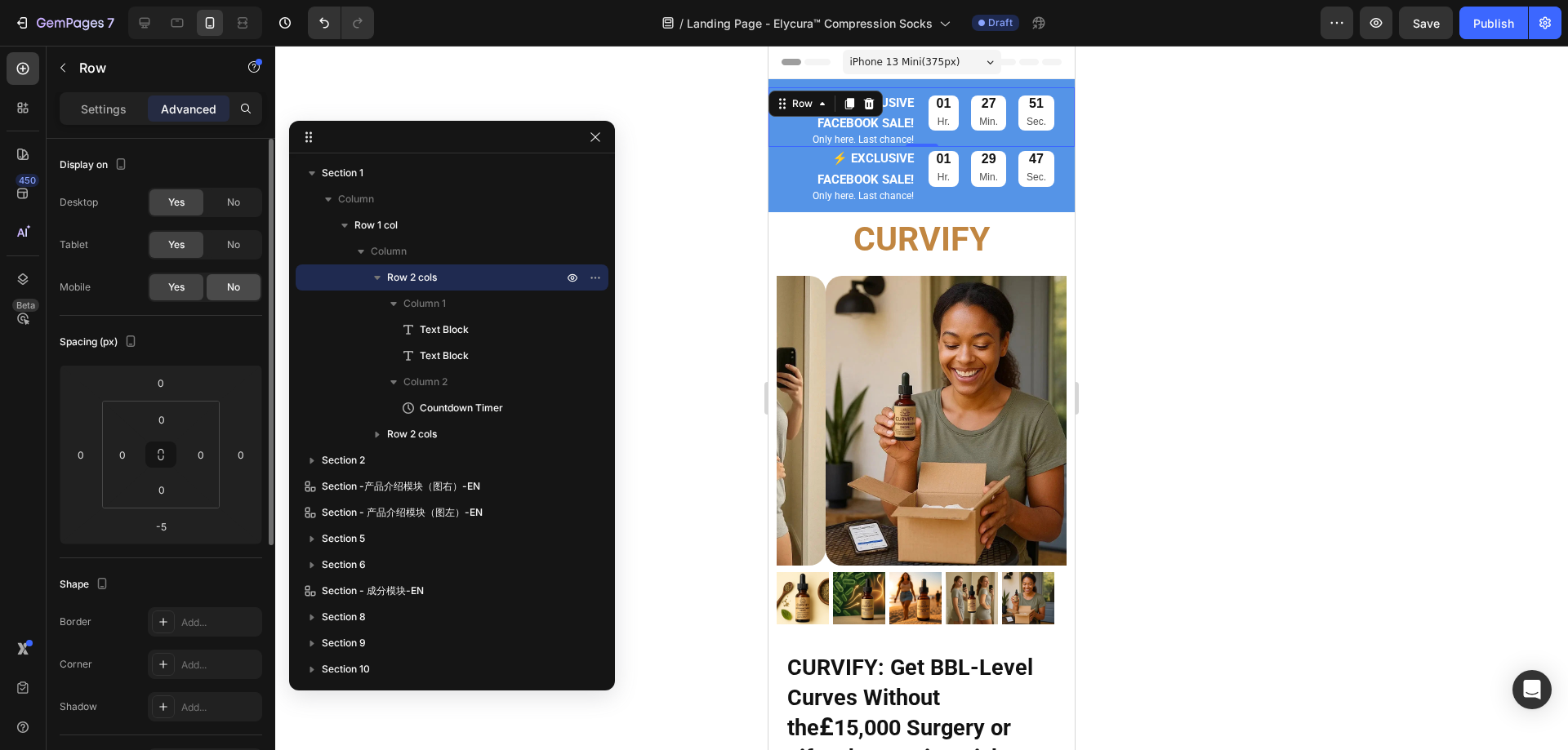
click at [233, 288] on span "No" at bounding box center [234, 287] width 13 height 15
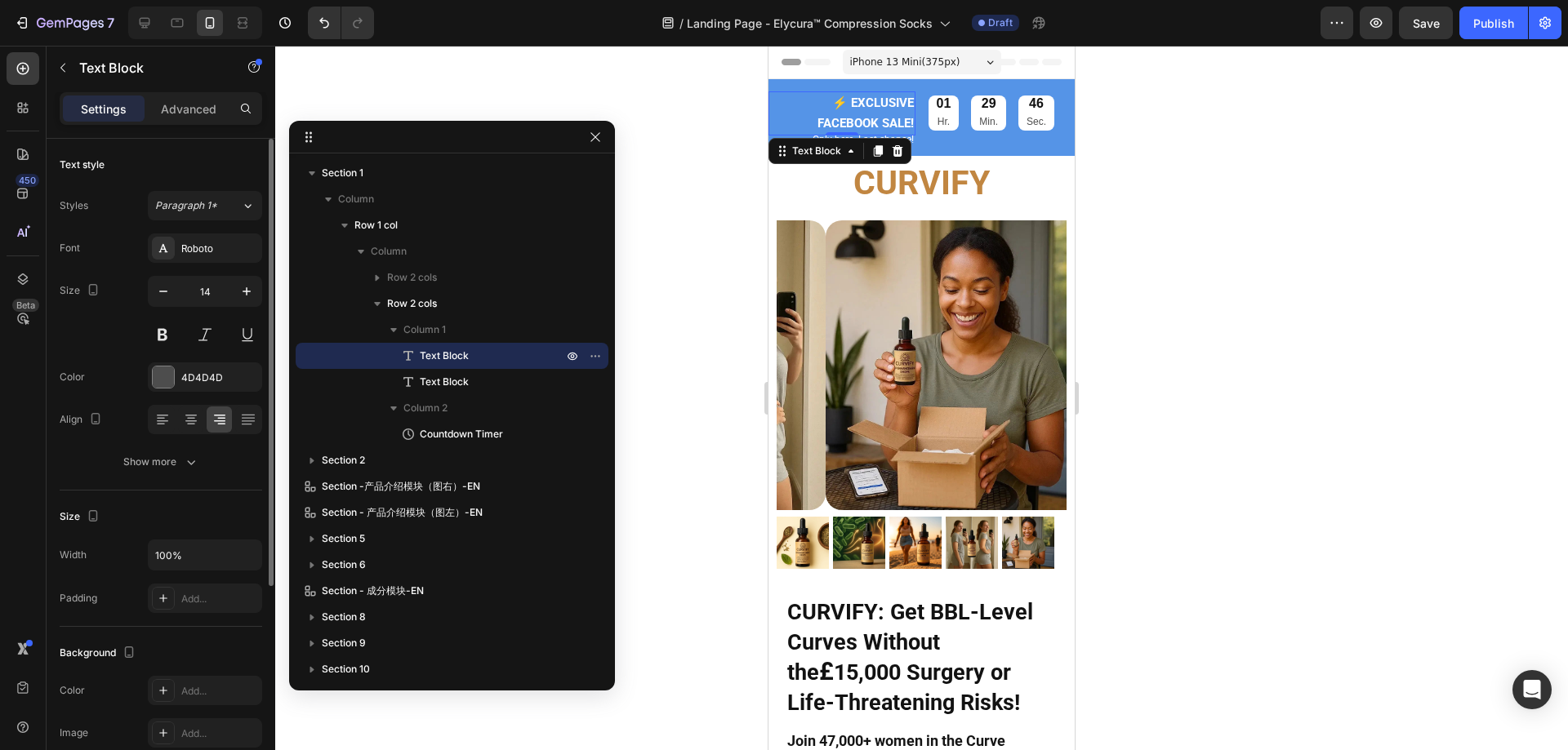
click at [868, 122] on strong "⚡️ EXCLUSIVE FACEBOOK SALE!" at bounding box center [865, 113] width 96 height 35
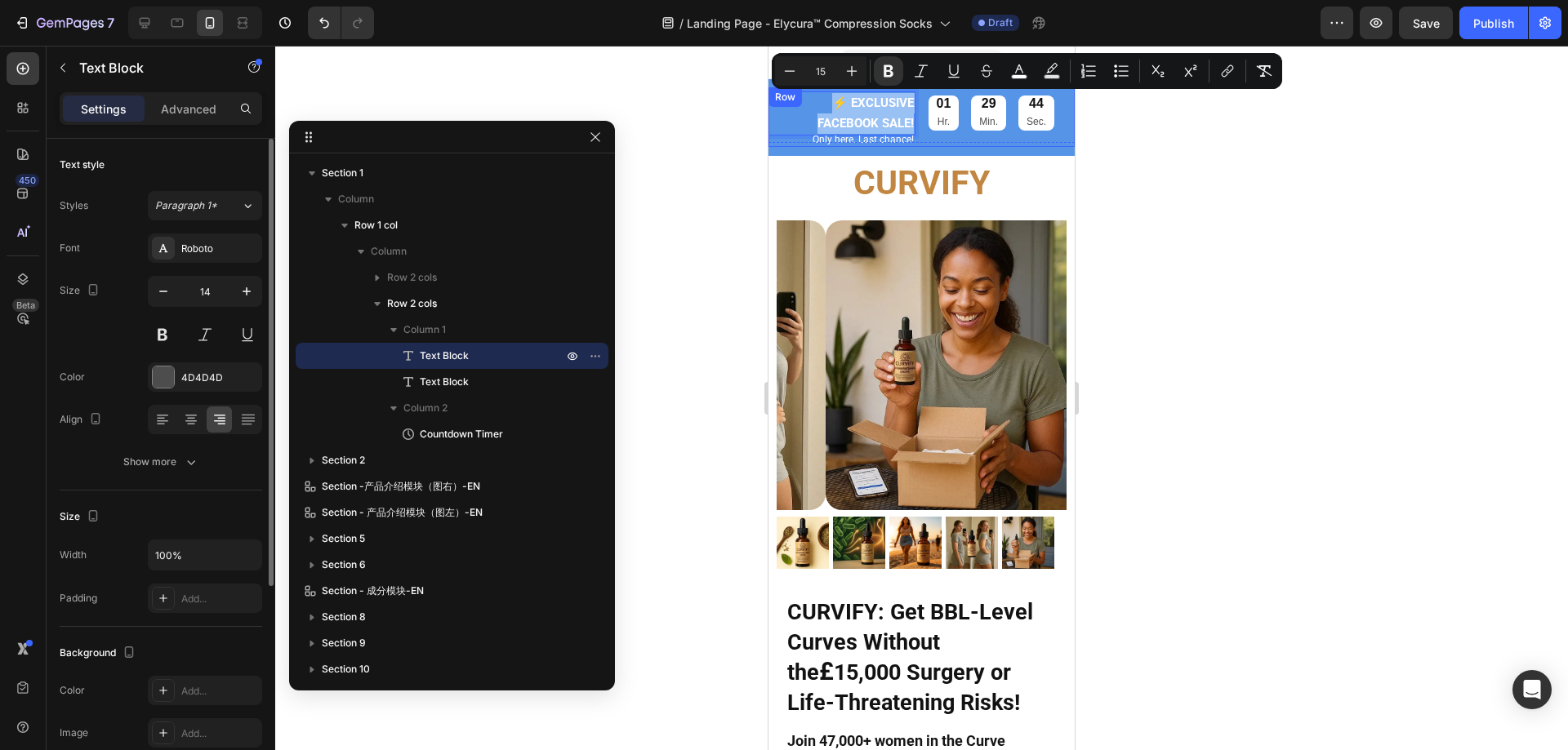
drag, startPoint x: 819, startPoint y: 99, endPoint x: 914, endPoint y: 138, distance: 102.7
click at [914, 138] on div "⚡️ EXCLUSIVE FACEBOOK SALE! Text Block 0 Only here. Last chance! Text Block 01 …" at bounding box center [922, 116] width 306 height 60
click at [794, 67] on icon "Editor contextual toolbar" at bounding box center [790, 72] width 17 height 17
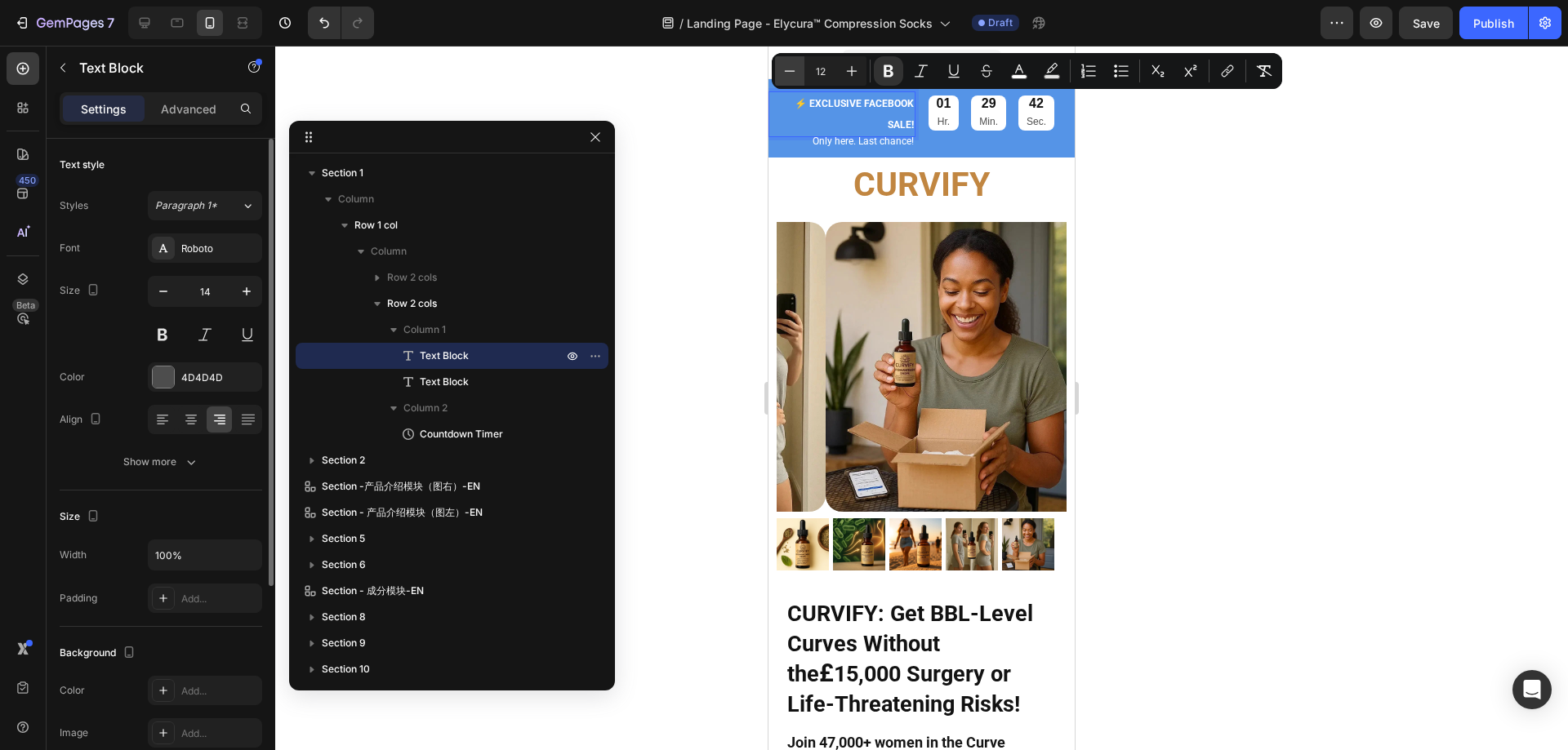
click at [794, 67] on icon "Editor contextual toolbar" at bounding box center [790, 72] width 17 height 17
type input "11"
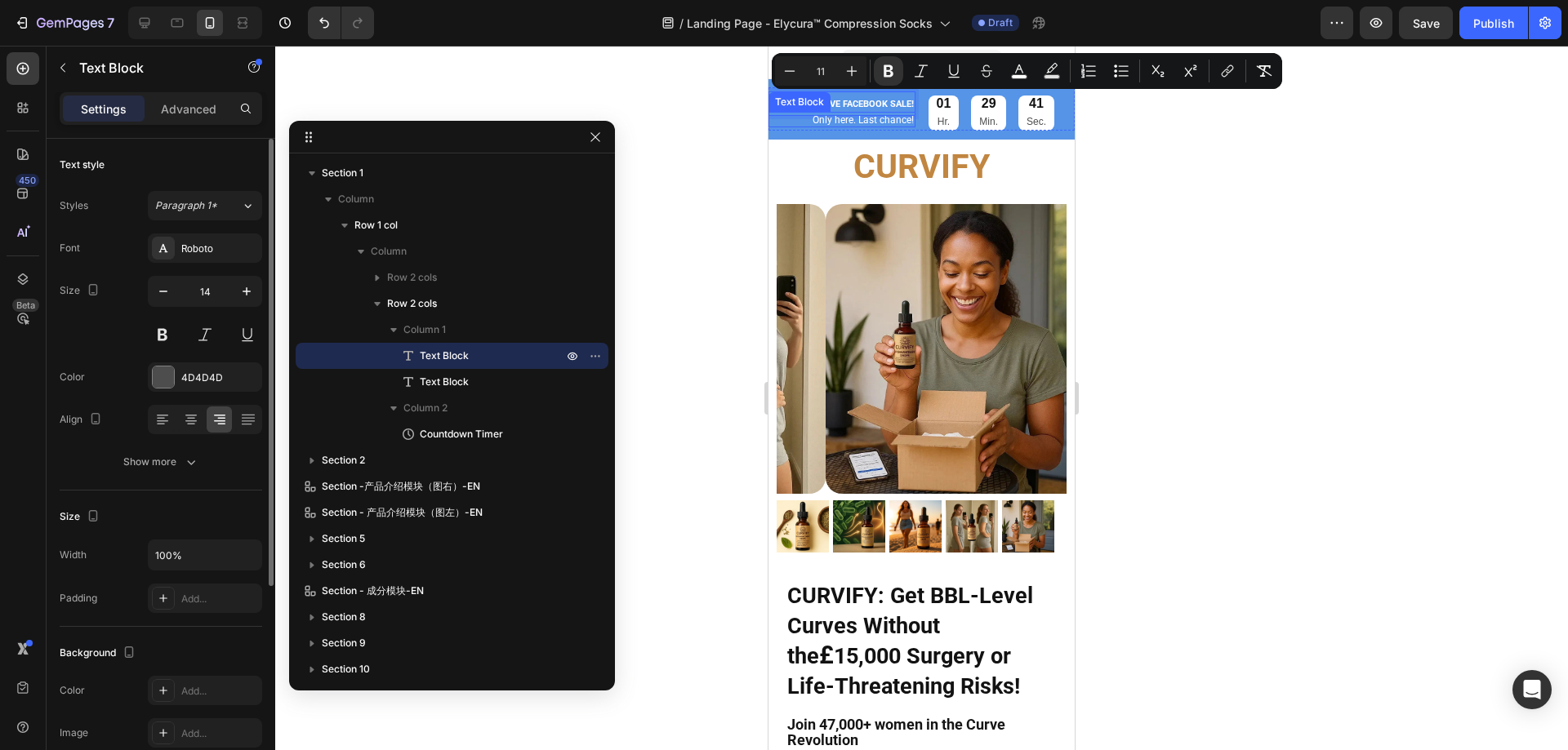
click at [850, 120] on span "Only here. Last chance!" at bounding box center [863, 120] width 101 height 11
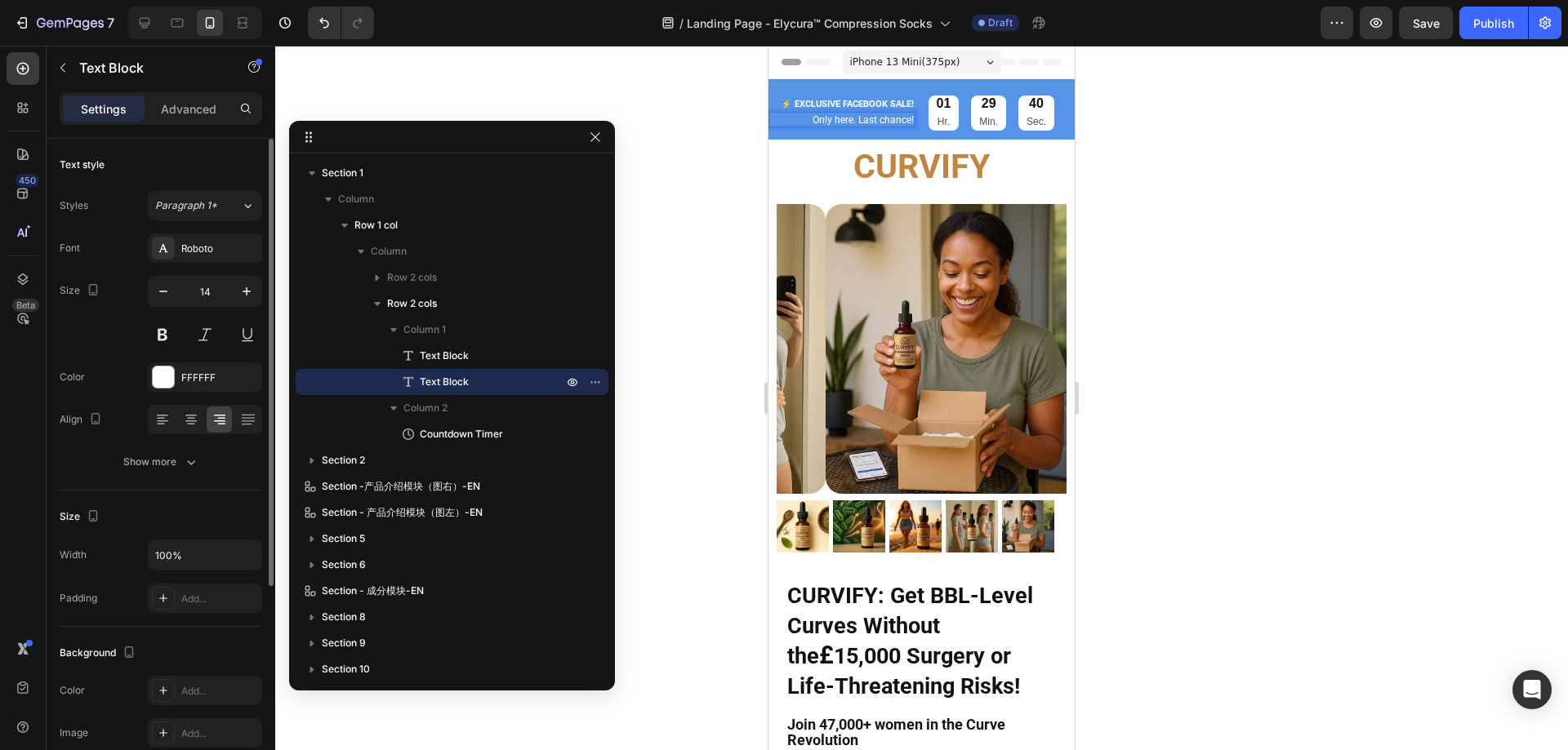
click at [819, 117] on span "Only here. Last chance!" at bounding box center [863, 120] width 101 height 11
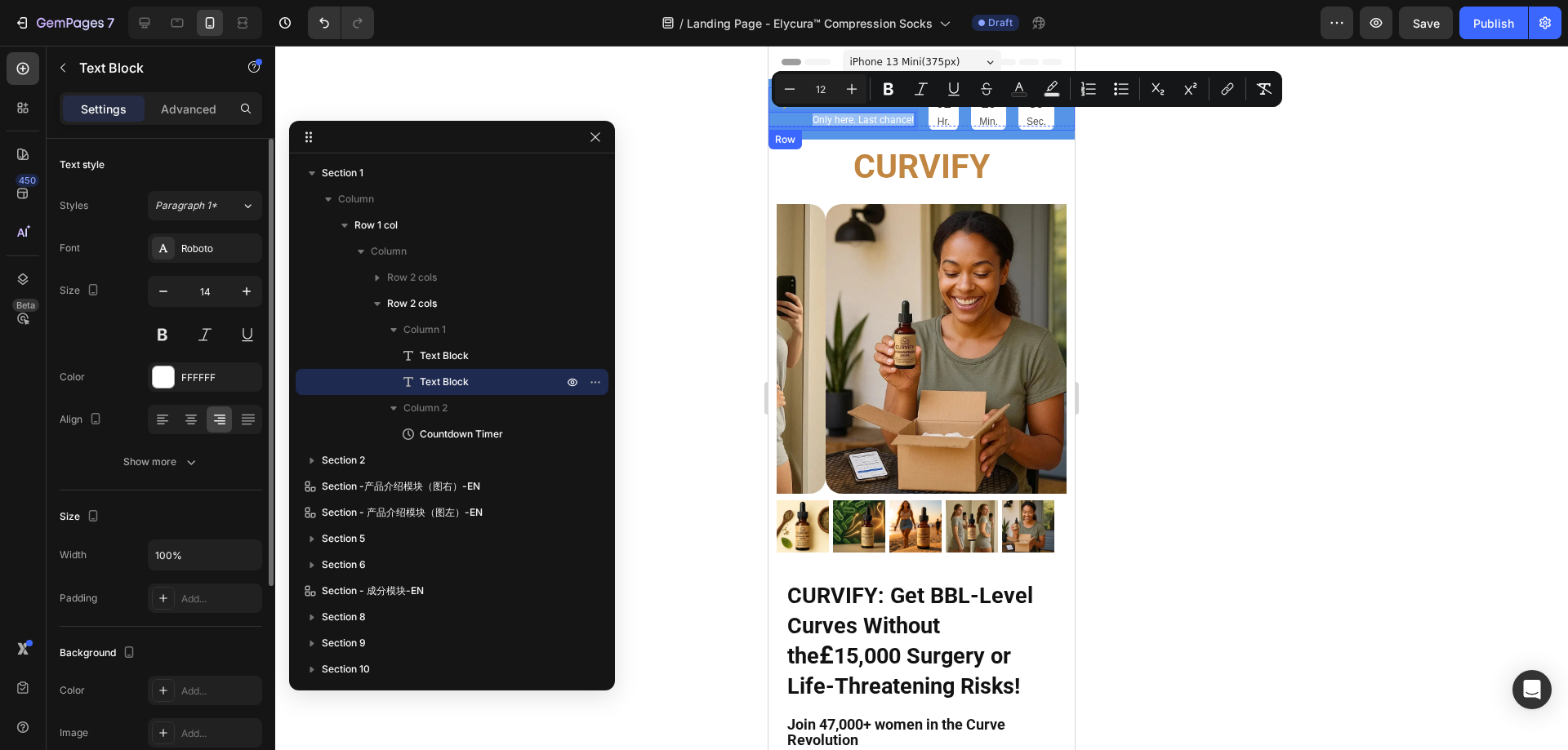
drag, startPoint x: 804, startPoint y: 120, endPoint x: 911, endPoint y: 125, distance: 107.1
click at [911, 125] on div "⚡️ EXCLUSIVE FACEBOOK SALE! Text Block Only here. Last chance! Text Block 0 01 …" at bounding box center [922, 108] width 306 height 43
click at [794, 88] on icon "Editor contextual toolbar" at bounding box center [790, 89] width 17 height 17
type input "10"
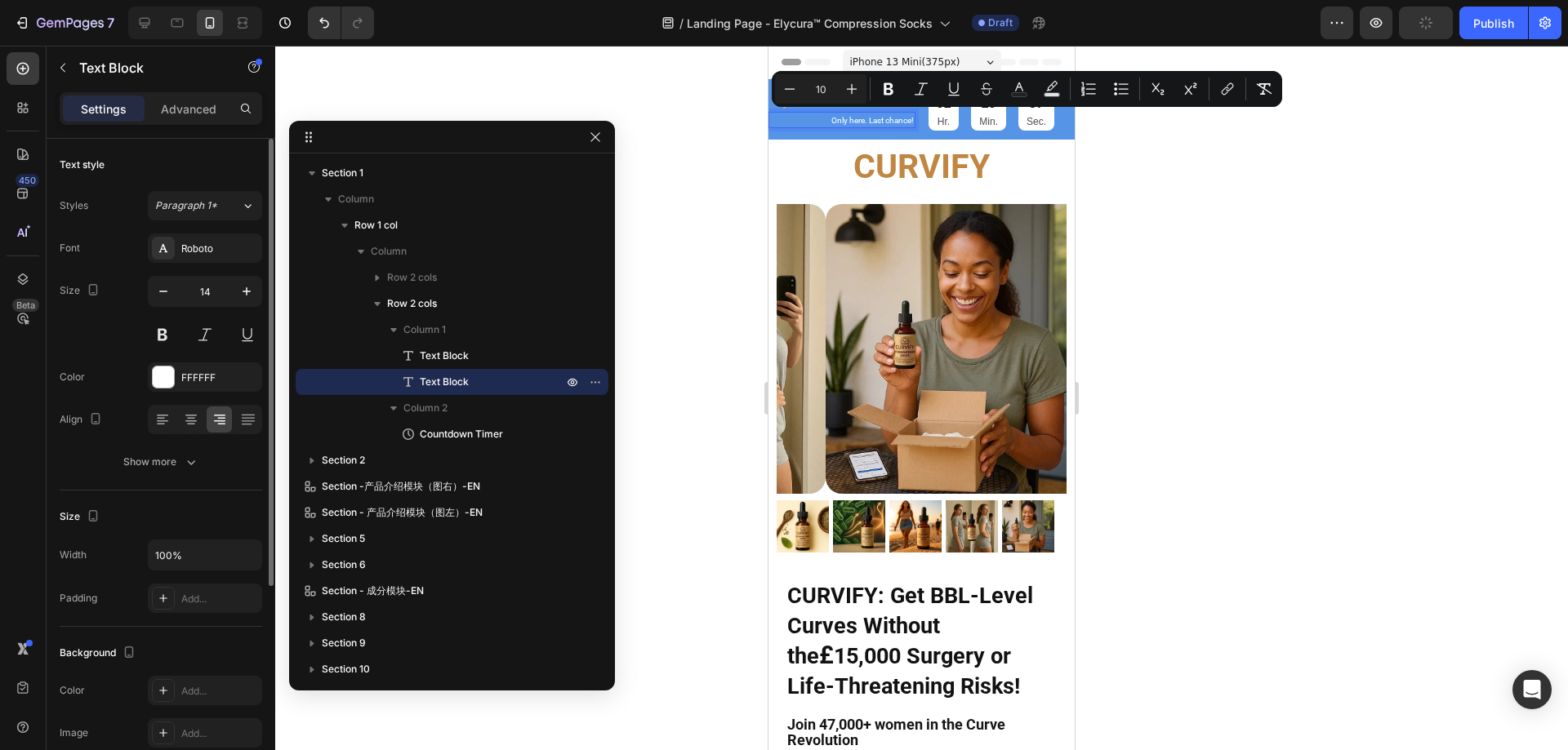
click at [1187, 237] on div at bounding box center [922, 398] width 1293 height 704
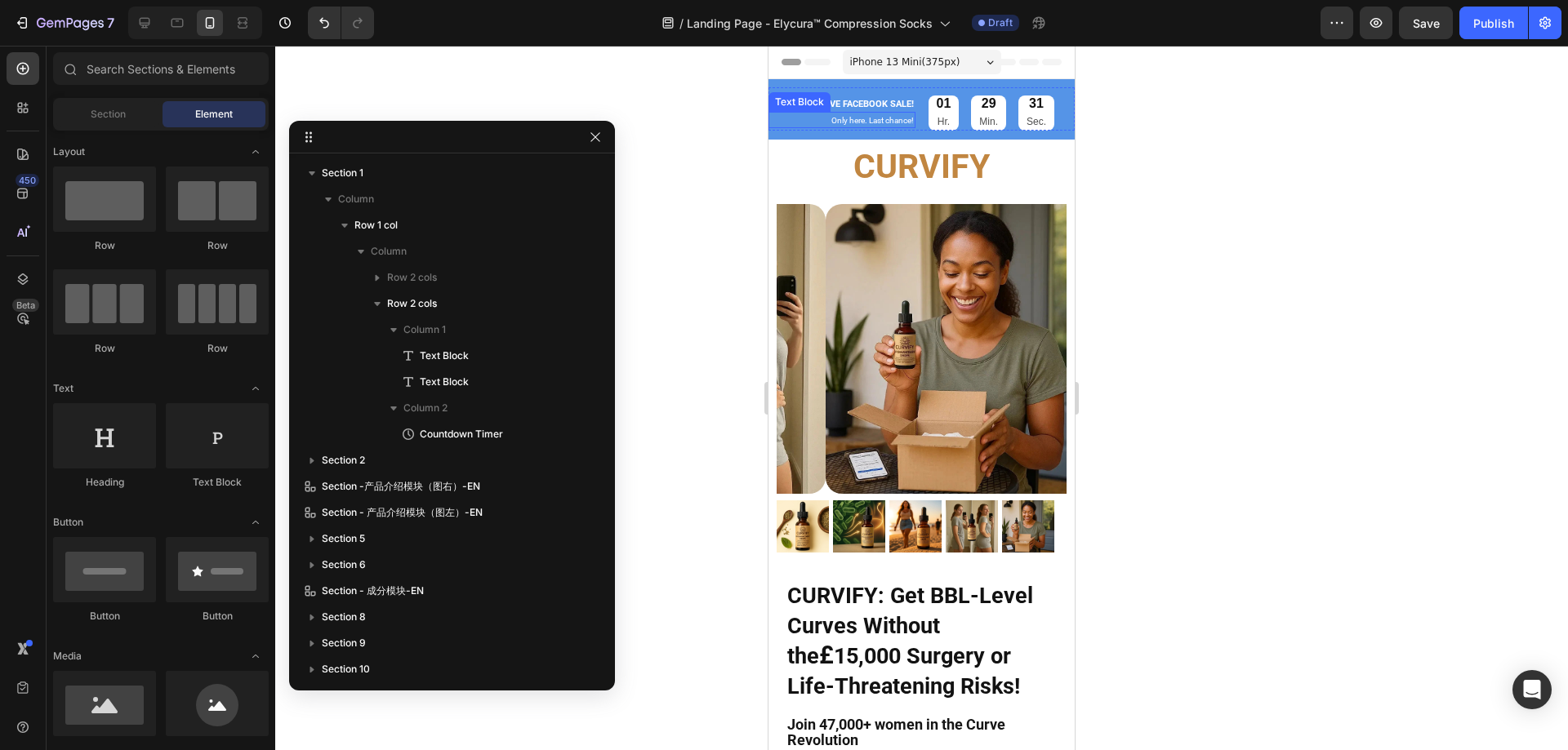
click at [864, 116] on span "Only here. Last chance!" at bounding box center [873, 120] width 83 height 9
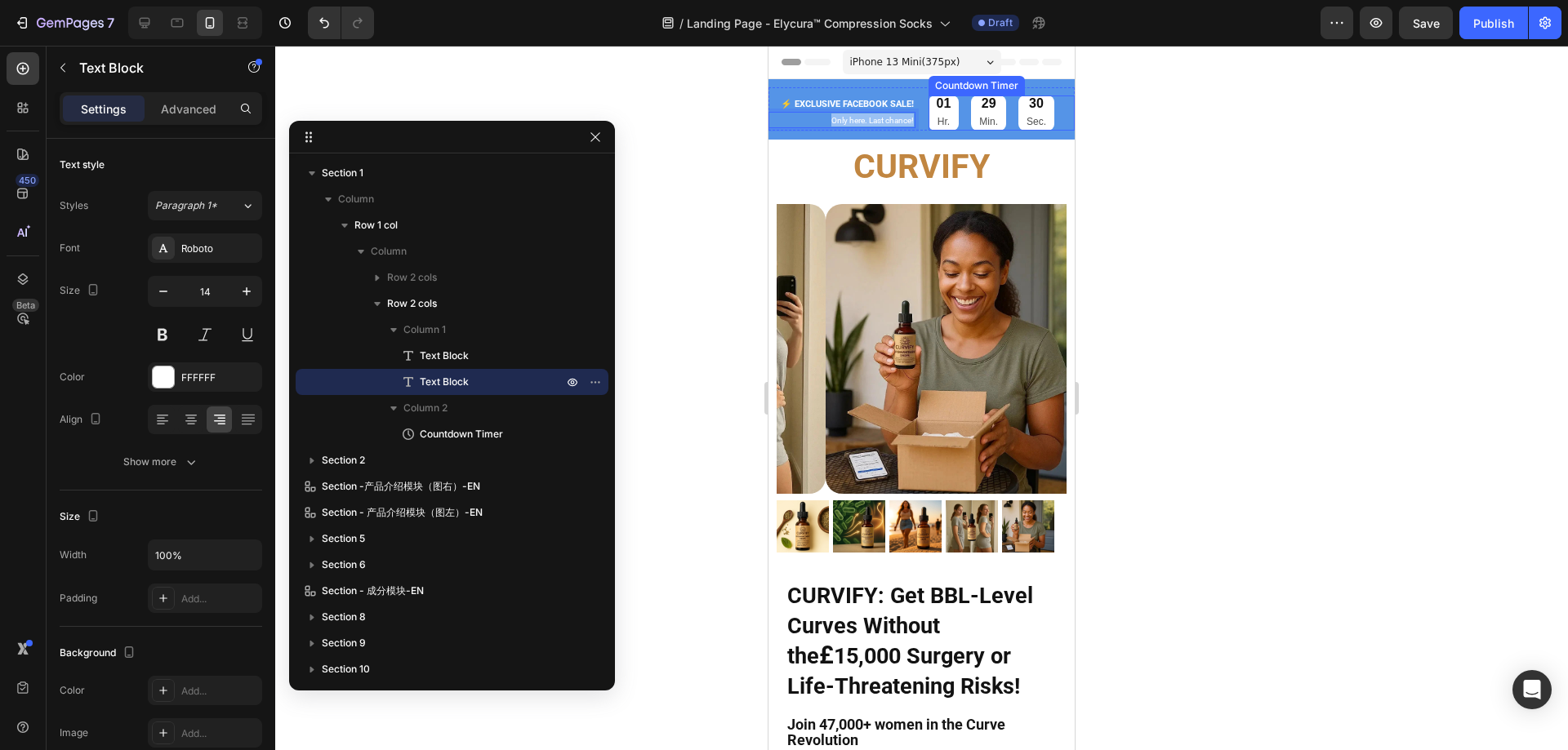
drag, startPoint x: 811, startPoint y: 115, endPoint x: 933, endPoint y: 122, distance: 122.2
click at [933, 122] on div "⚡️ EXCLUSIVE FACEBOOK SALE! Text Block Only here. Last chance! Text Block 0 01 …" at bounding box center [922, 108] width 306 height 43
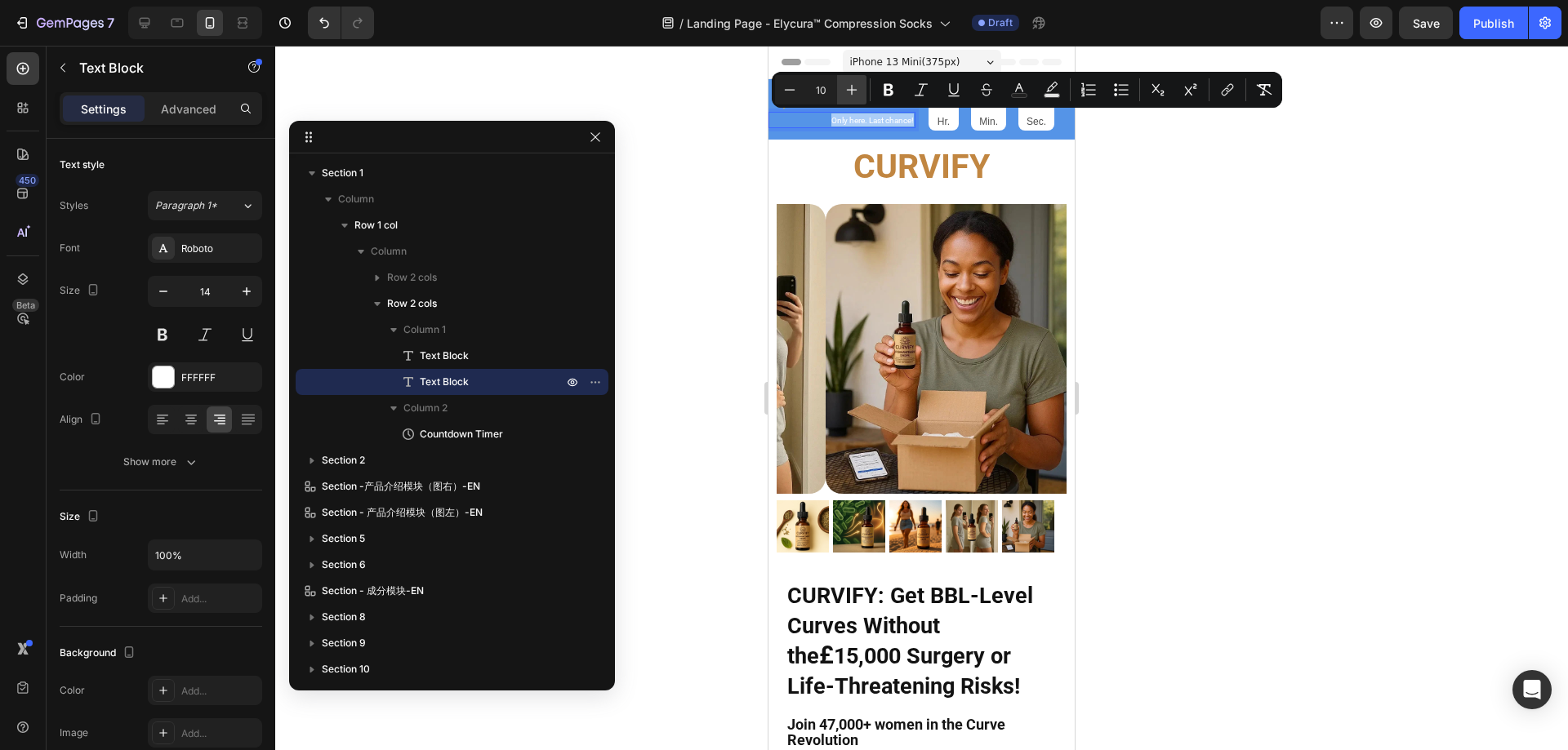
click at [847, 85] on icon "Editor contextual toolbar" at bounding box center [852, 90] width 17 height 17
type input "11"
click at [1130, 201] on div at bounding box center [922, 398] width 1293 height 704
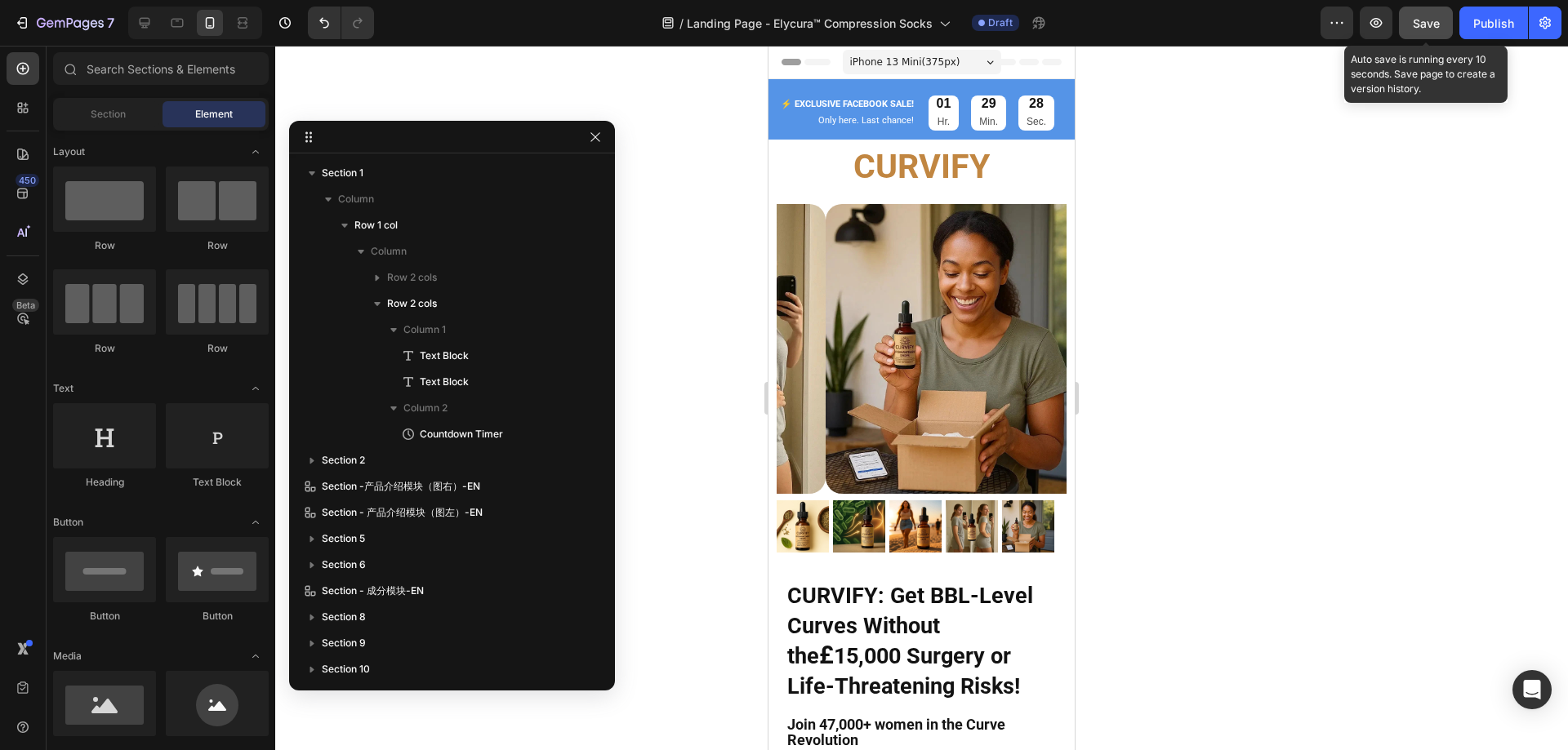
click at [1422, 32] on button "Save" at bounding box center [1425, 23] width 54 height 33
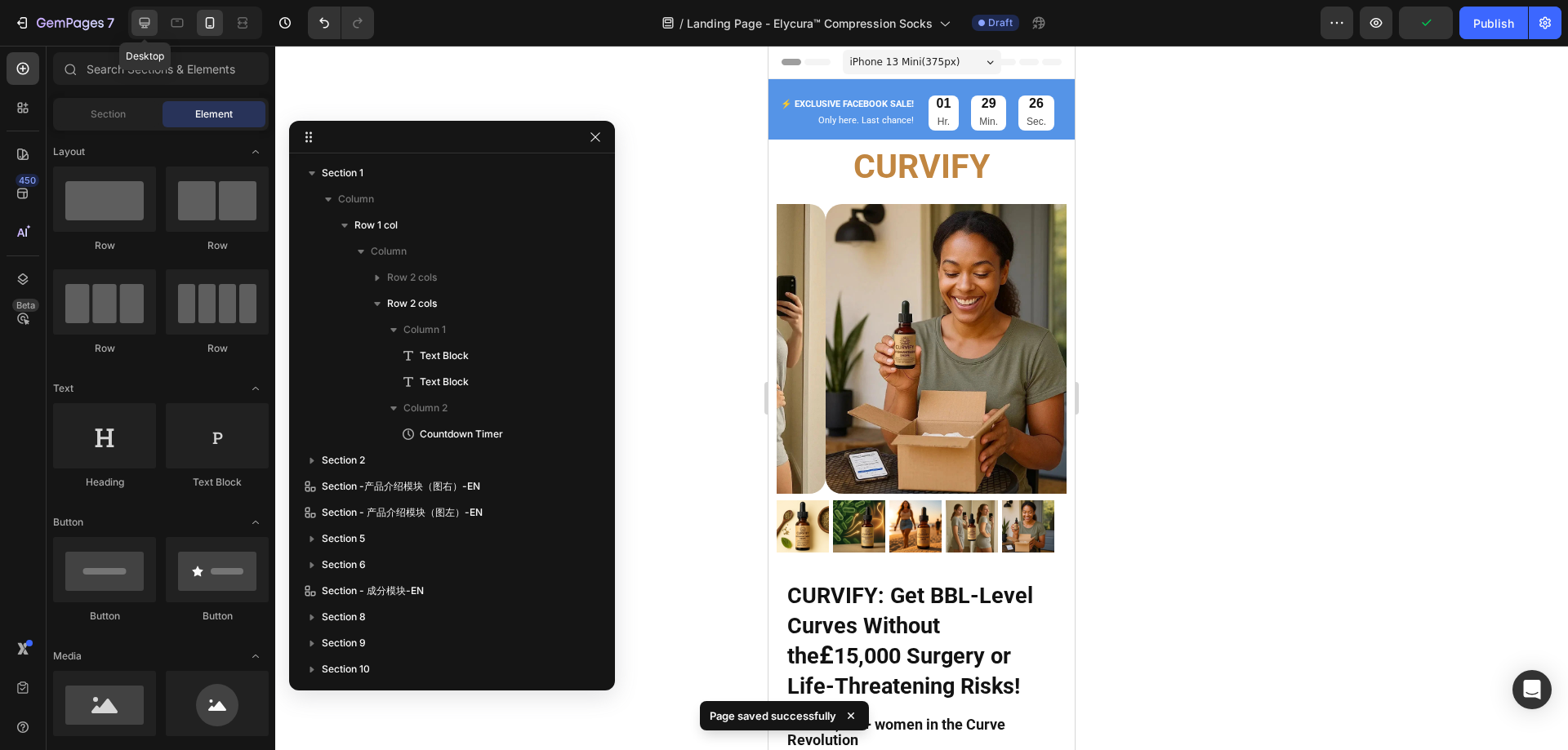
click at [135, 19] on div at bounding box center [144, 23] width 26 height 26
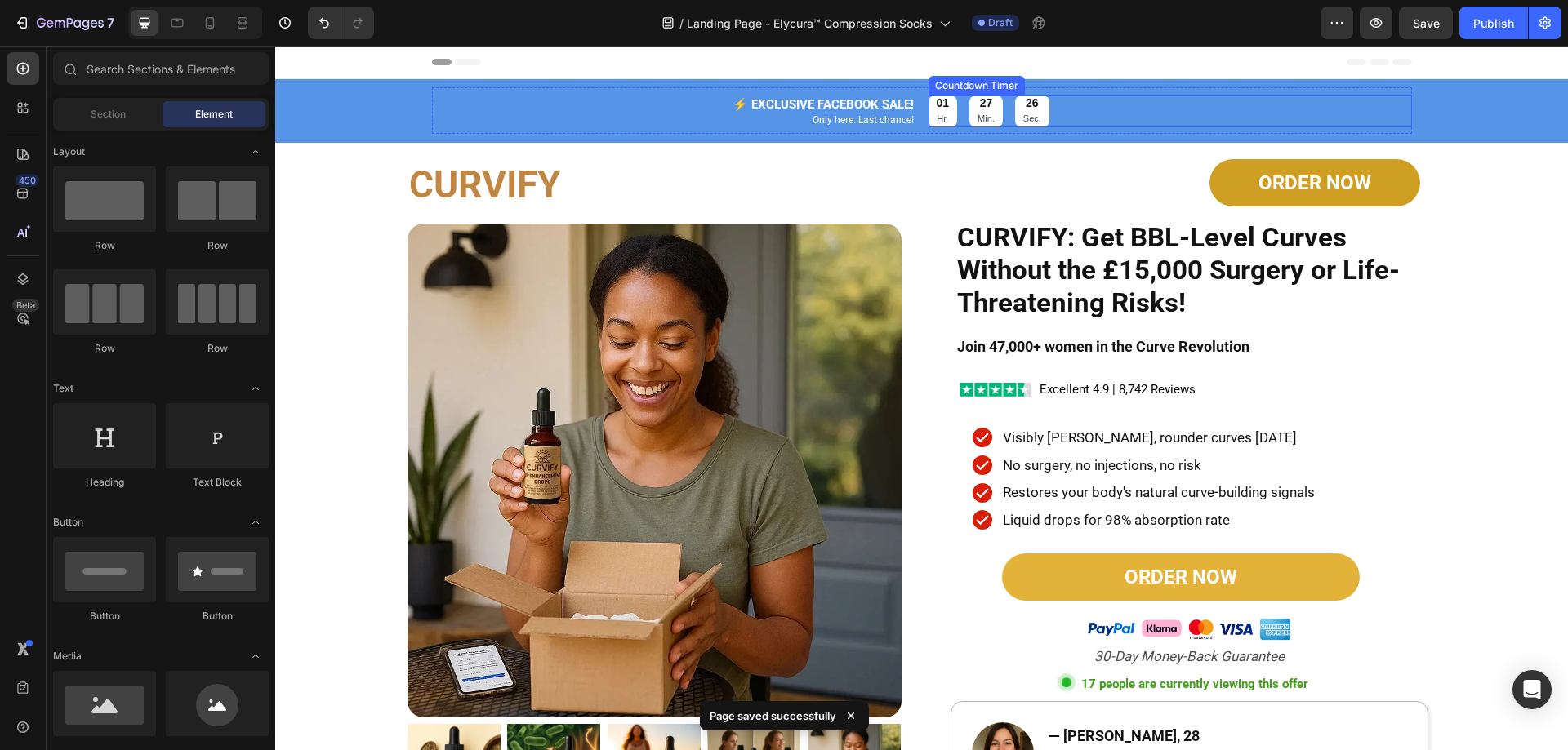
click at [936, 111] on p "Hr." at bounding box center [943, 119] width 13 height 17
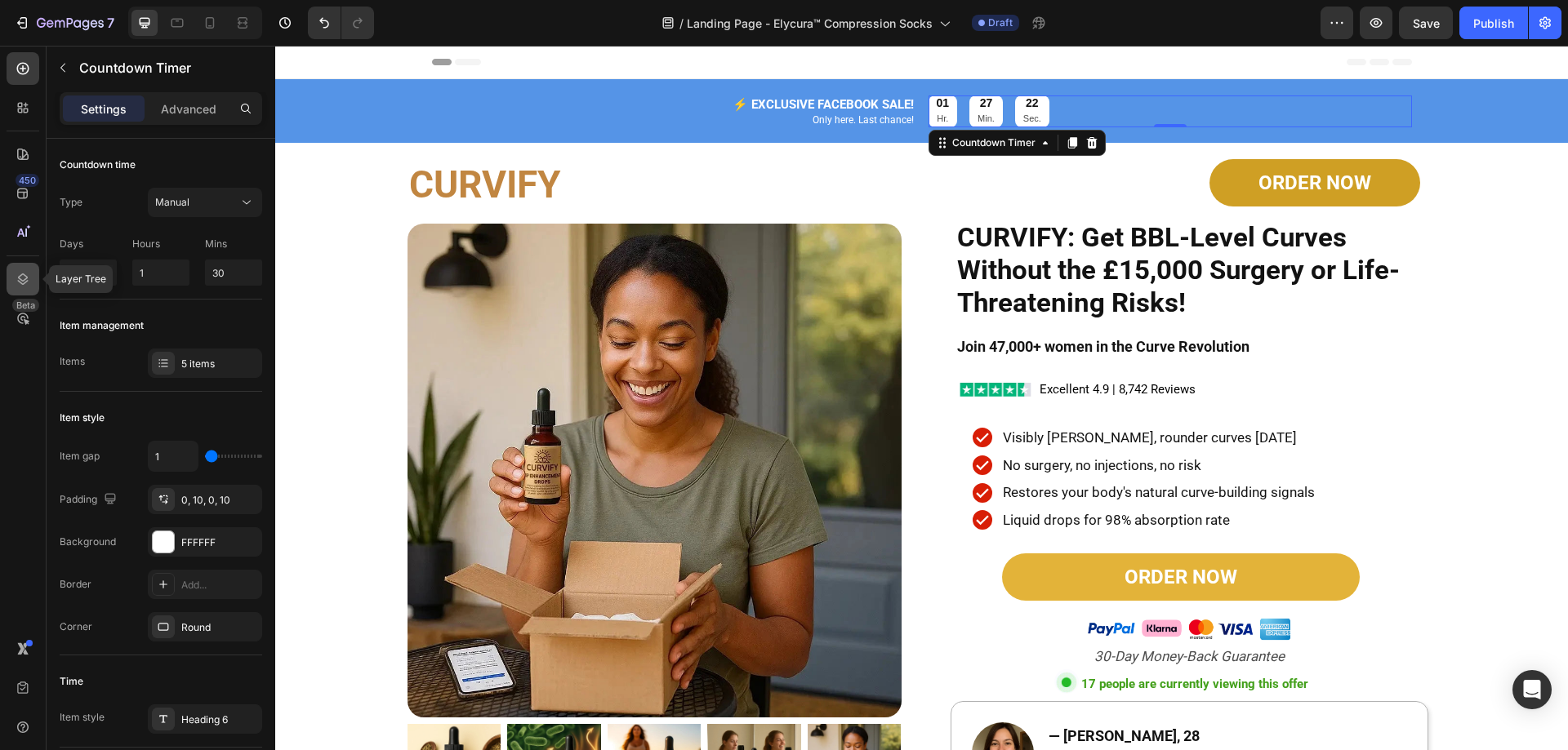
click at [25, 280] on icon at bounding box center [24, 279] width 11 height 11
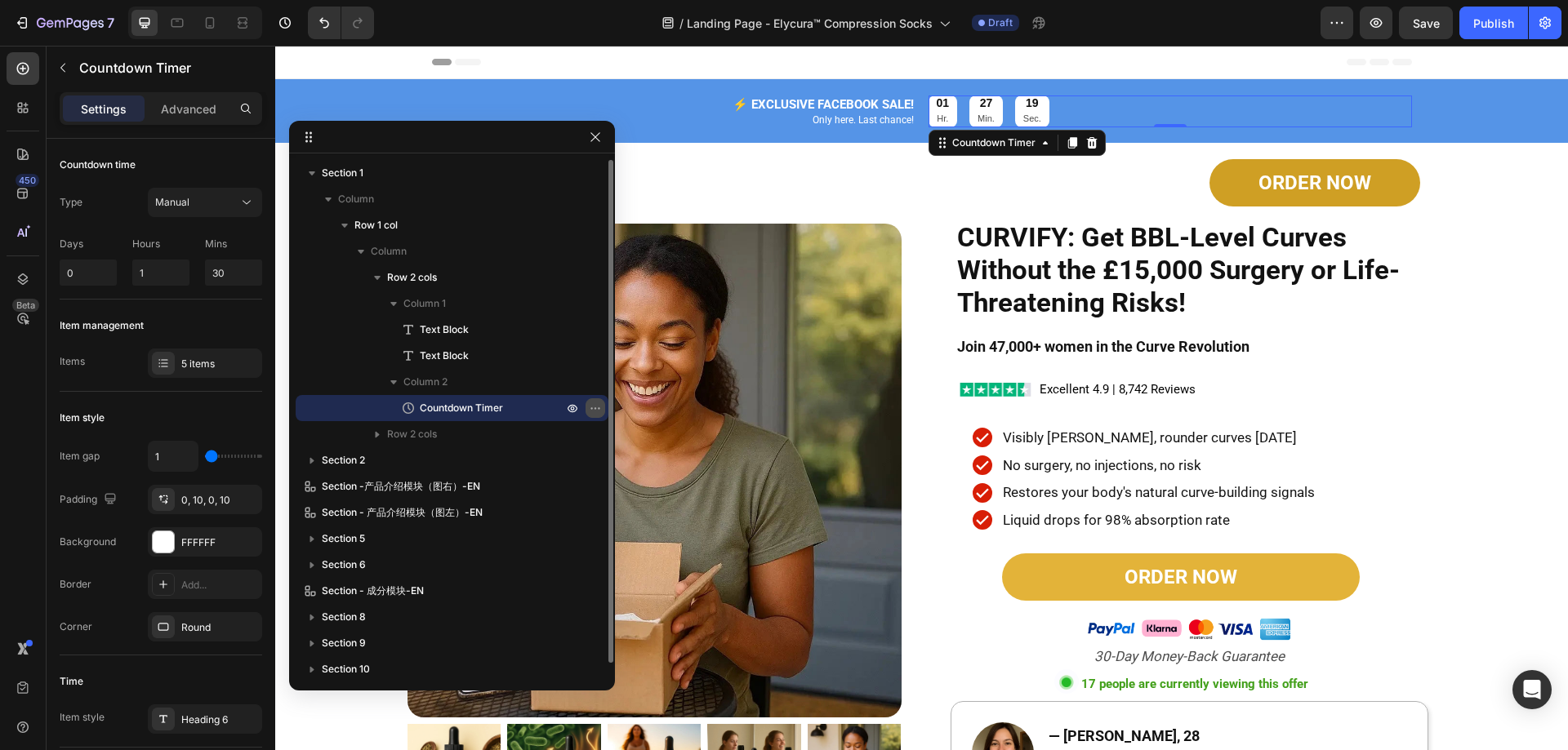
click at [592, 410] on icon "button" at bounding box center [595, 408] width 13 height 13
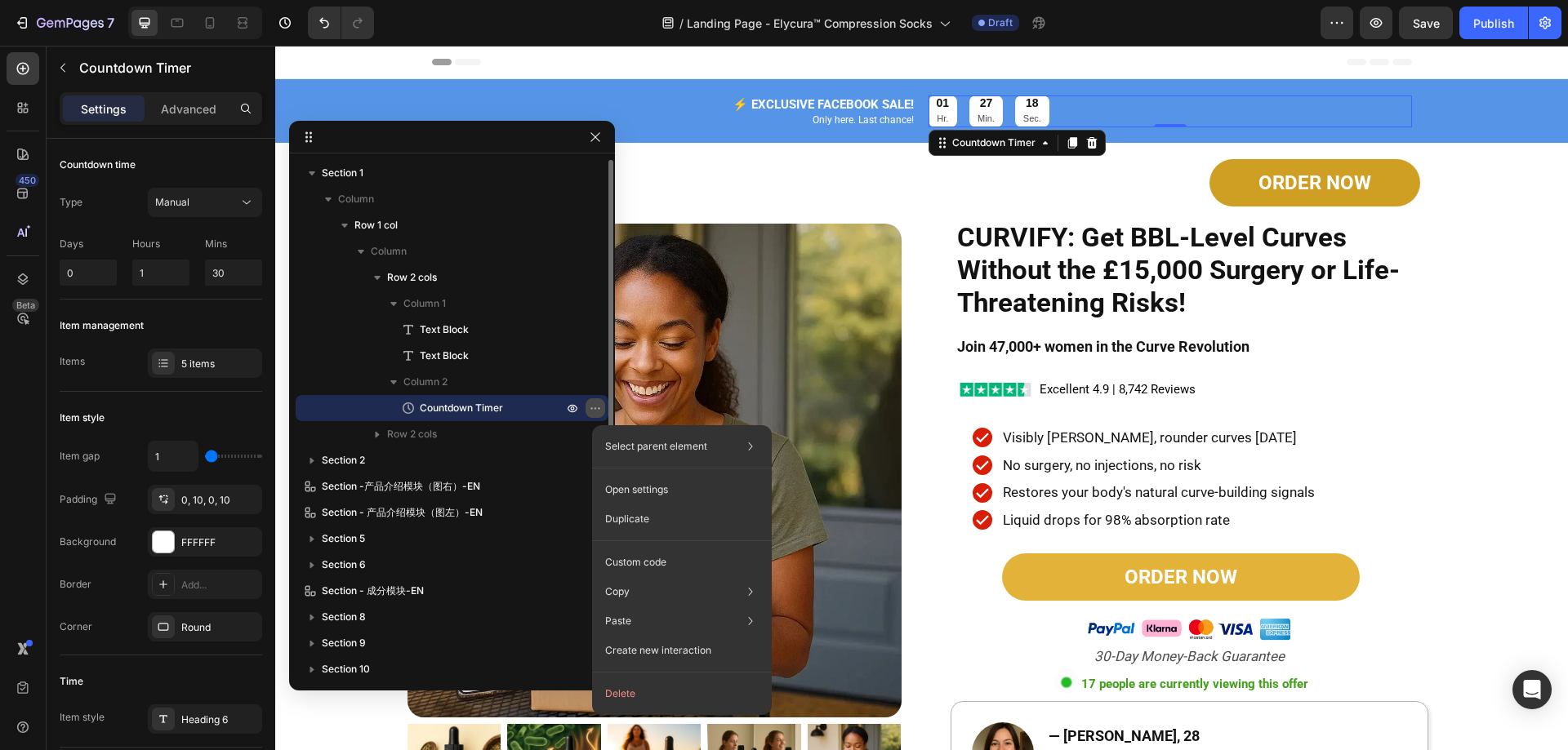
click at [592, 410] on icon "button" at bounding box center [595, 408] width 13 height 13
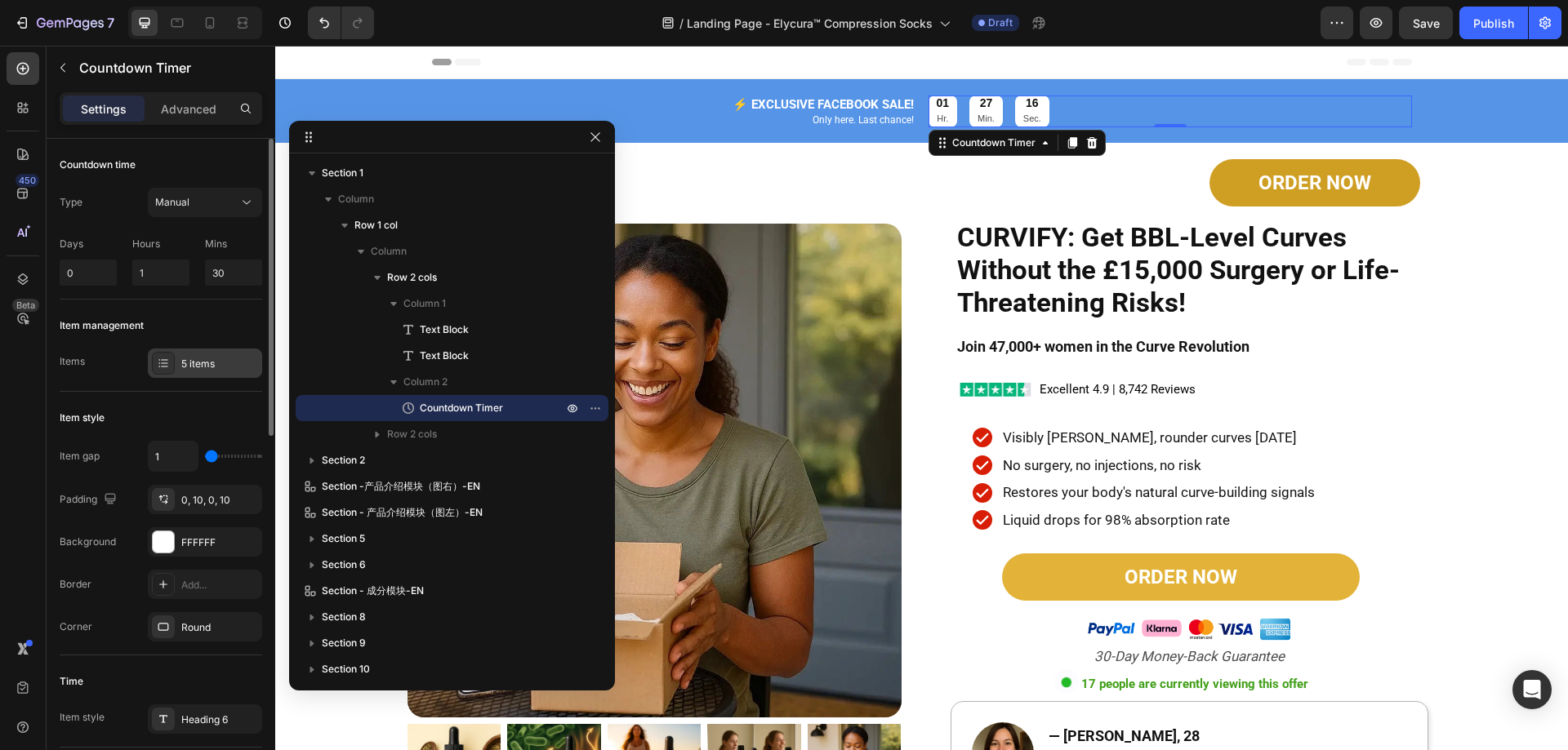
click at [182, 369] on div "5 items" at bounding box center [220, 364] width 77 height 15
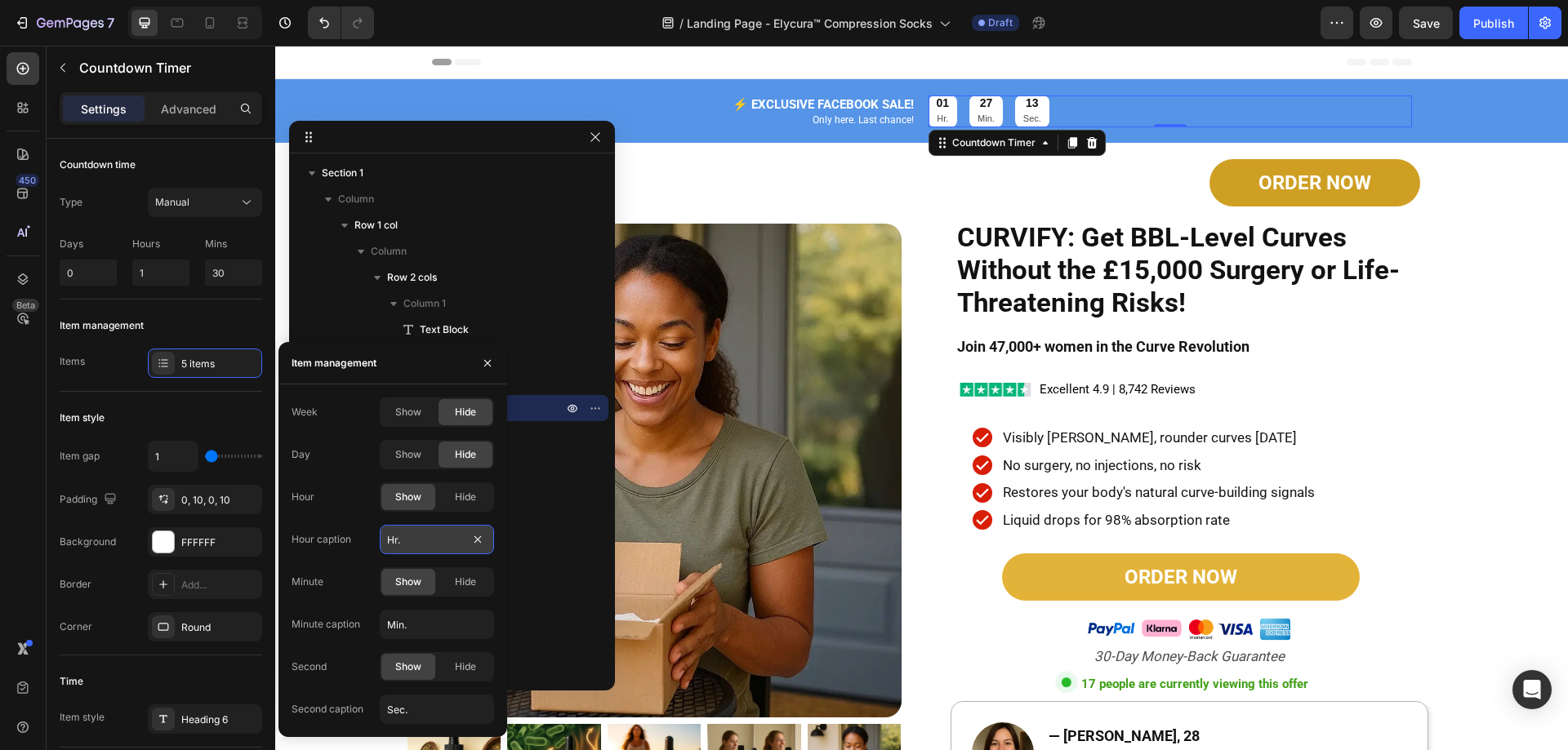
click at [419, 543] on input "Hr." at bounding box center [436, 540] width 115 height 29
drag, startPoint x: 404, startPoint y: 542, endPoint x: 392, endPoint y: 542, distance: 12.0
click at [392, 542] on input "Hr." at bounding box center [436, 540] width 115 height 29
type input "HRS"
click at [427, 623] on input "Min." at bounding box center [436, 624] width 115 height 29
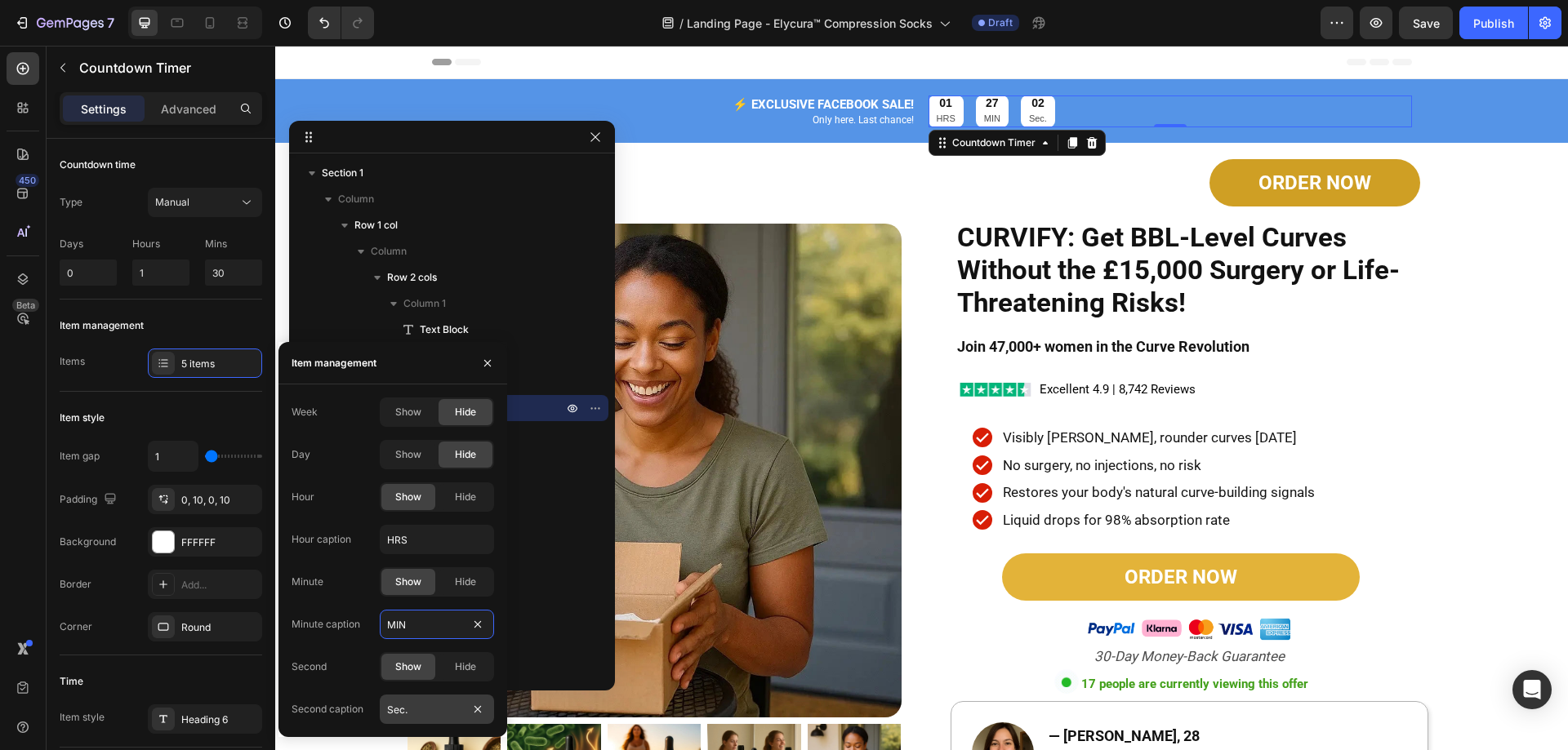
type input "MIN"
type input "SEC"
click at [489, 367] on icon "button" at bounding box center [488, 363] width 13 height 13
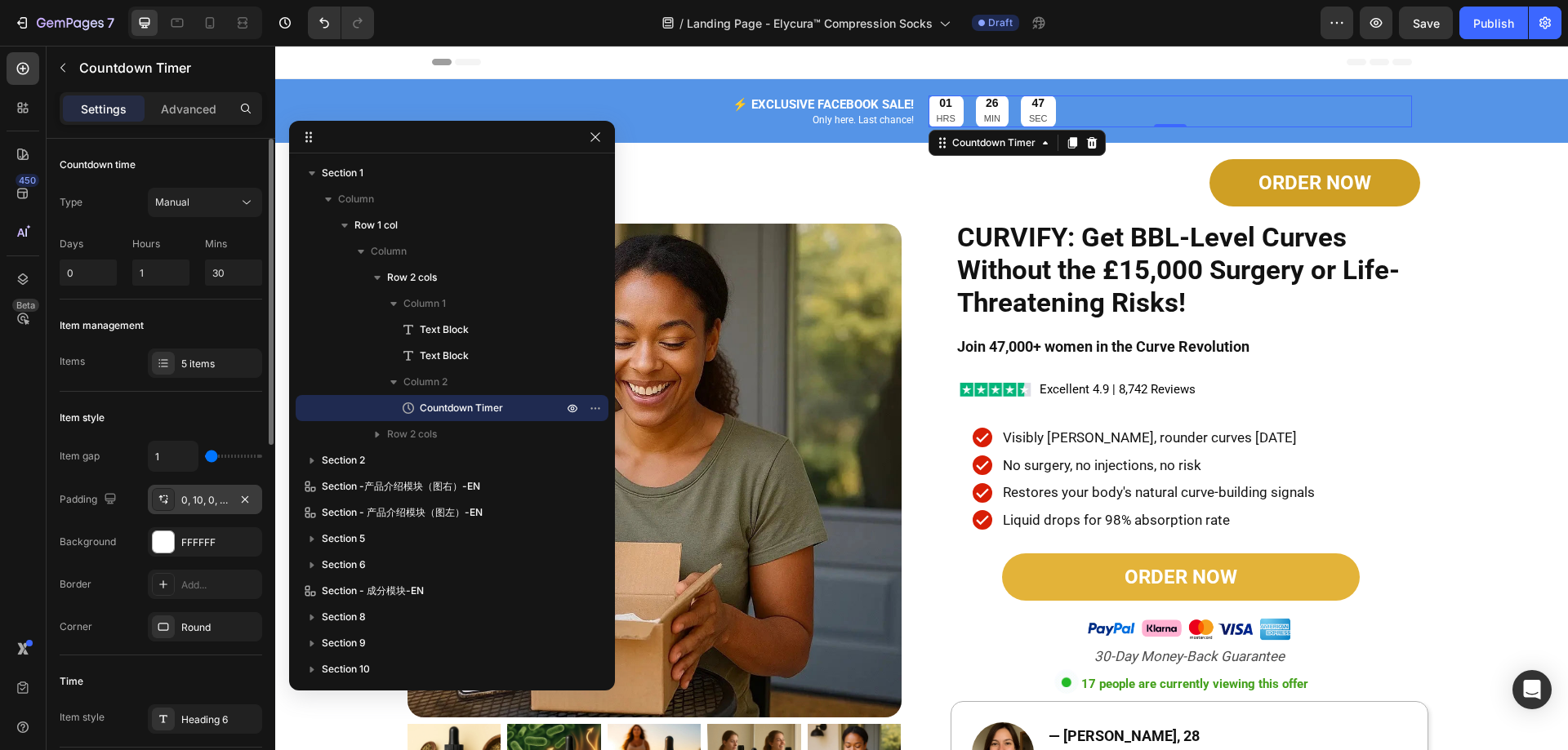
click at [205, 498] on div "0, 10, 0, 10" at bounding box center [205, 501] width 48 height 15
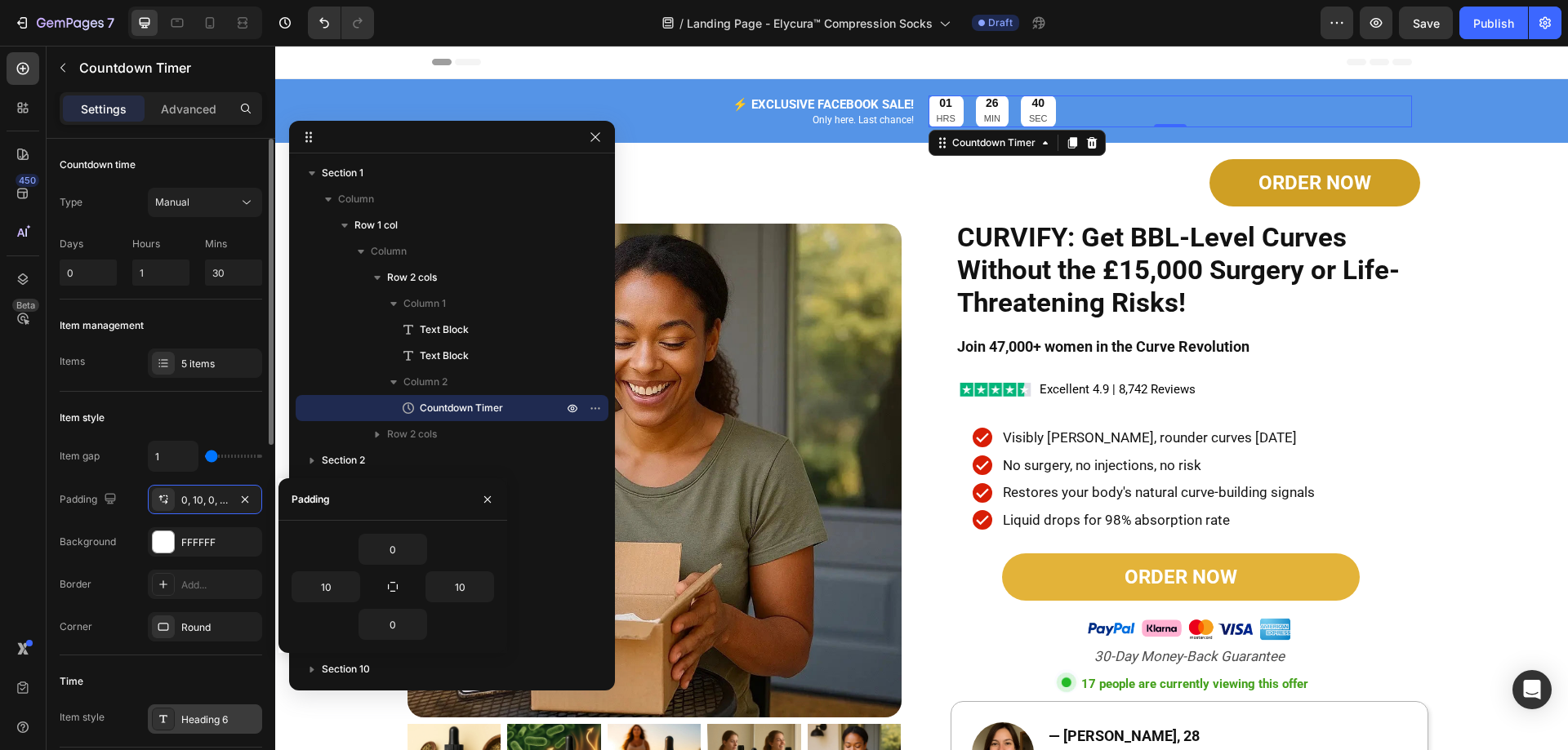
scroll to position [163, 0]
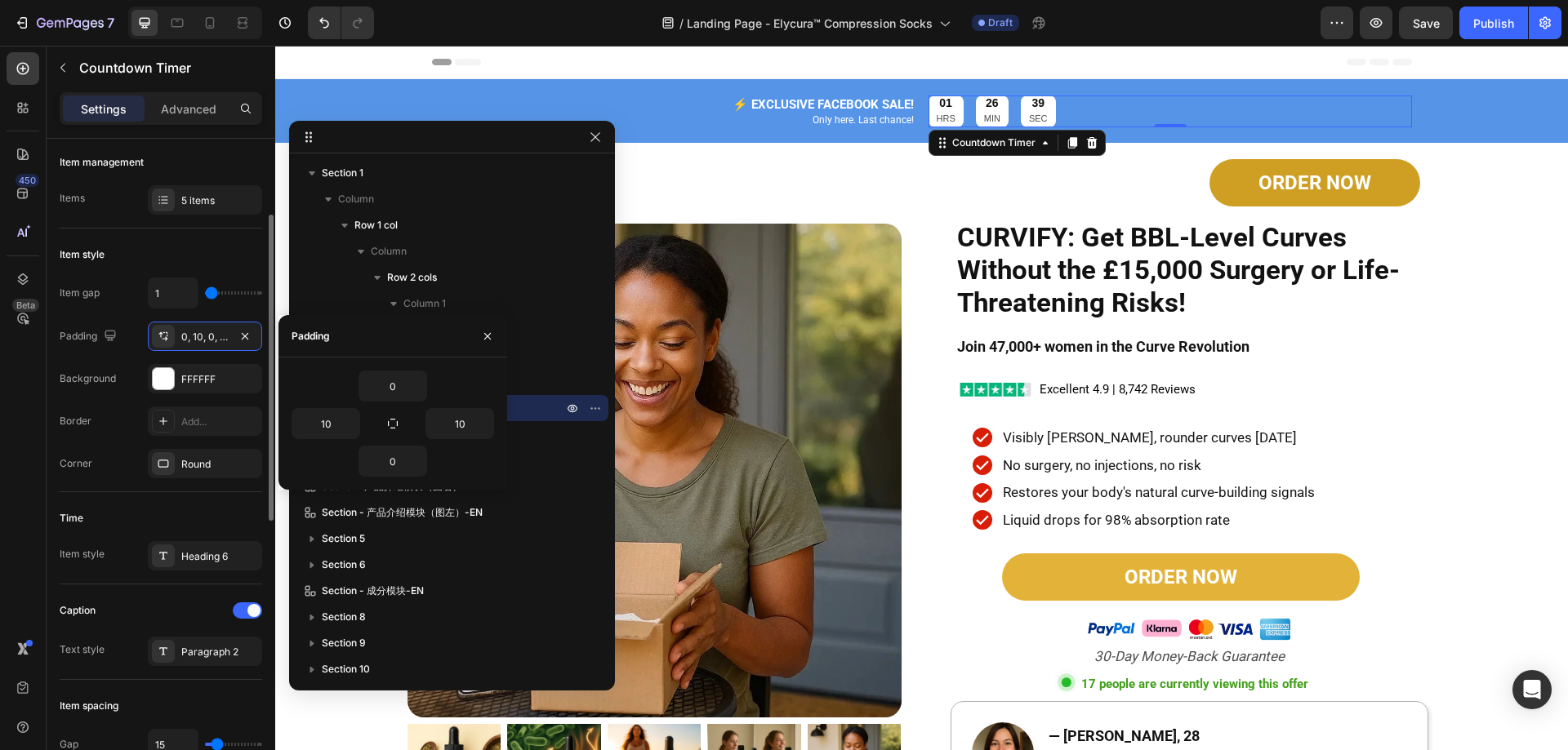
click at [193, 447] on div "Item gap 1 Padding 0, 10, 0, 10 Background FFFFFF Border Add... Corner Round" at bounding box center [160, 378] width 203 height 201
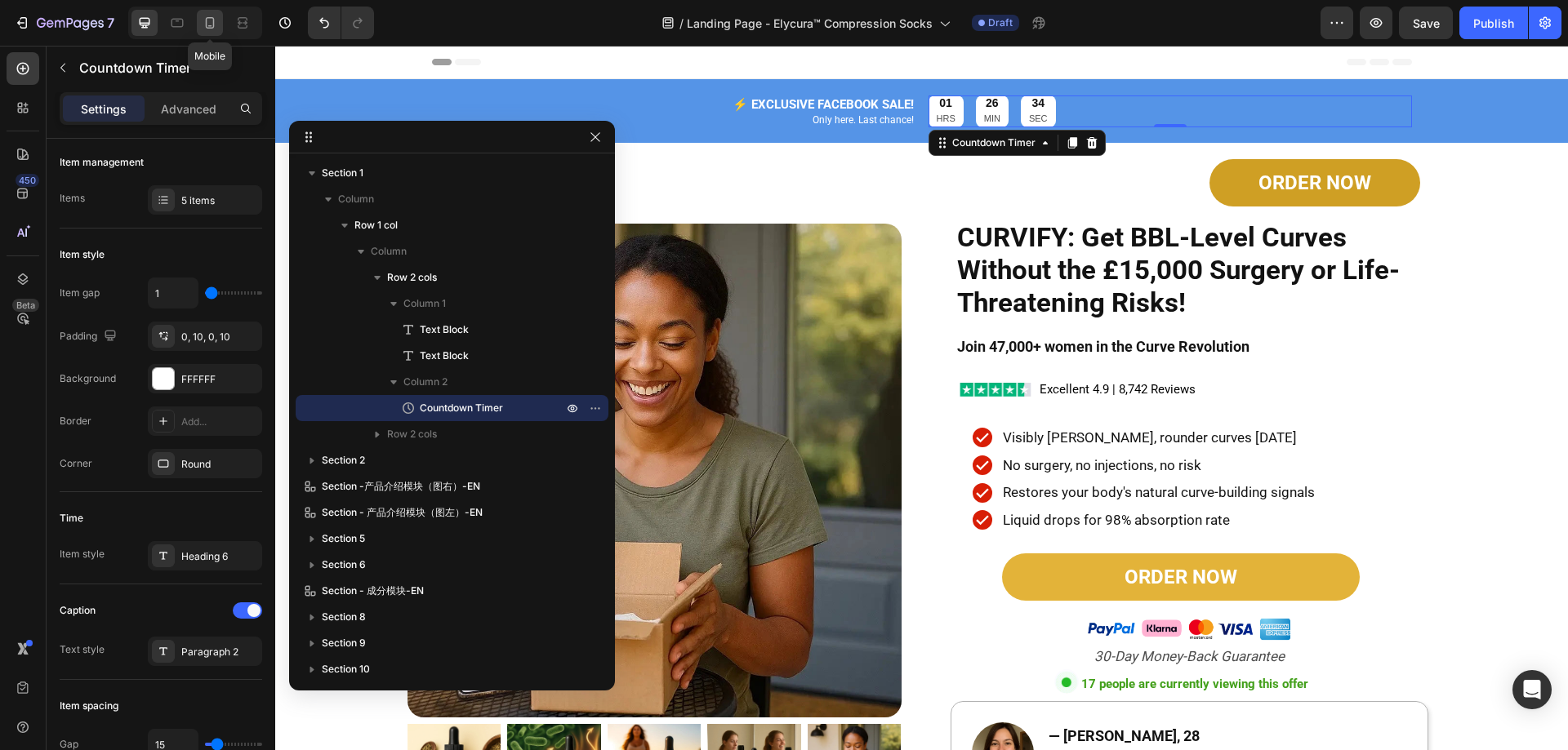
click at [213, 25] on icon at bounding box center [210, 23] width 17 height 17
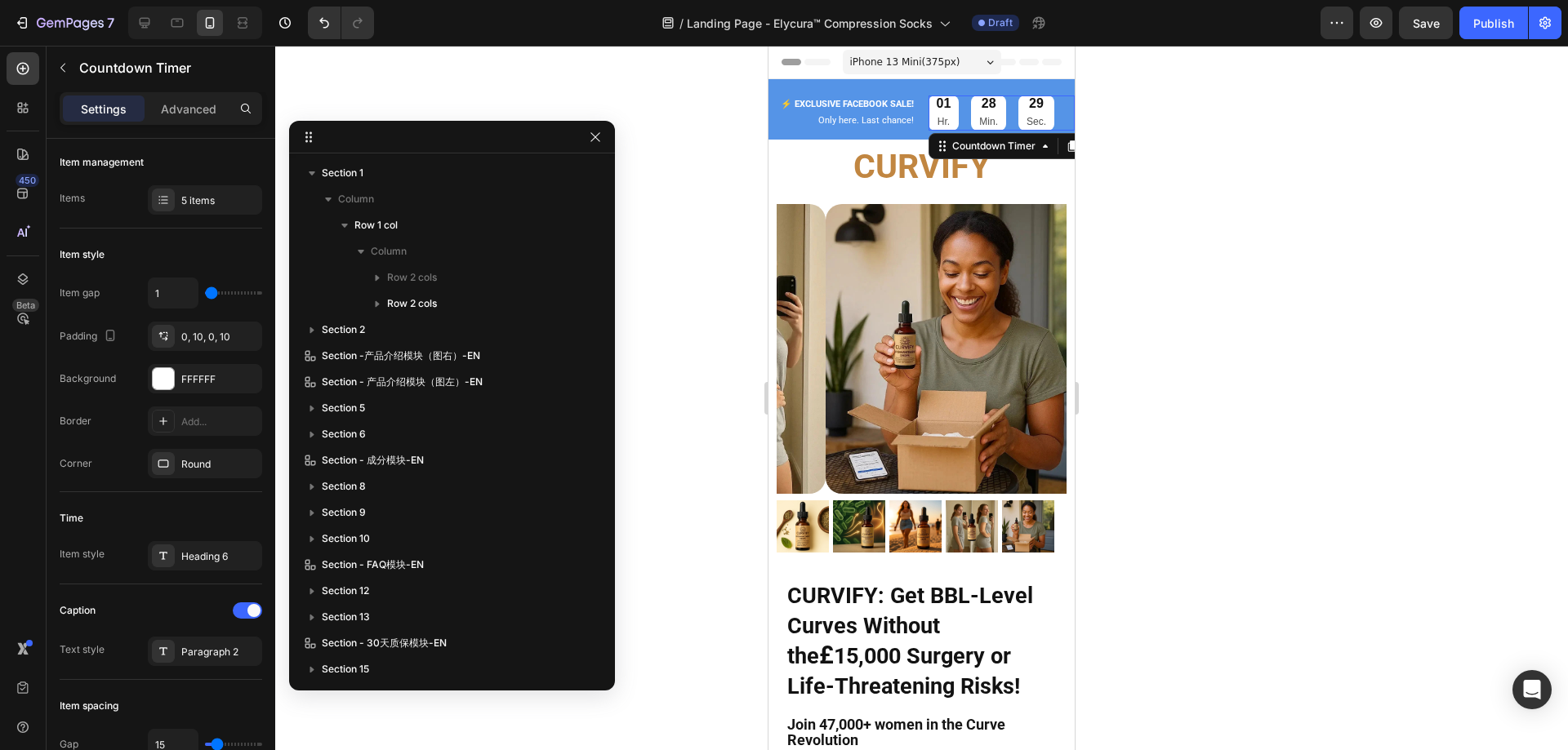
click at [945, 116] on div "01 Hr." at bounding box center [944, 113] width 31 height 35
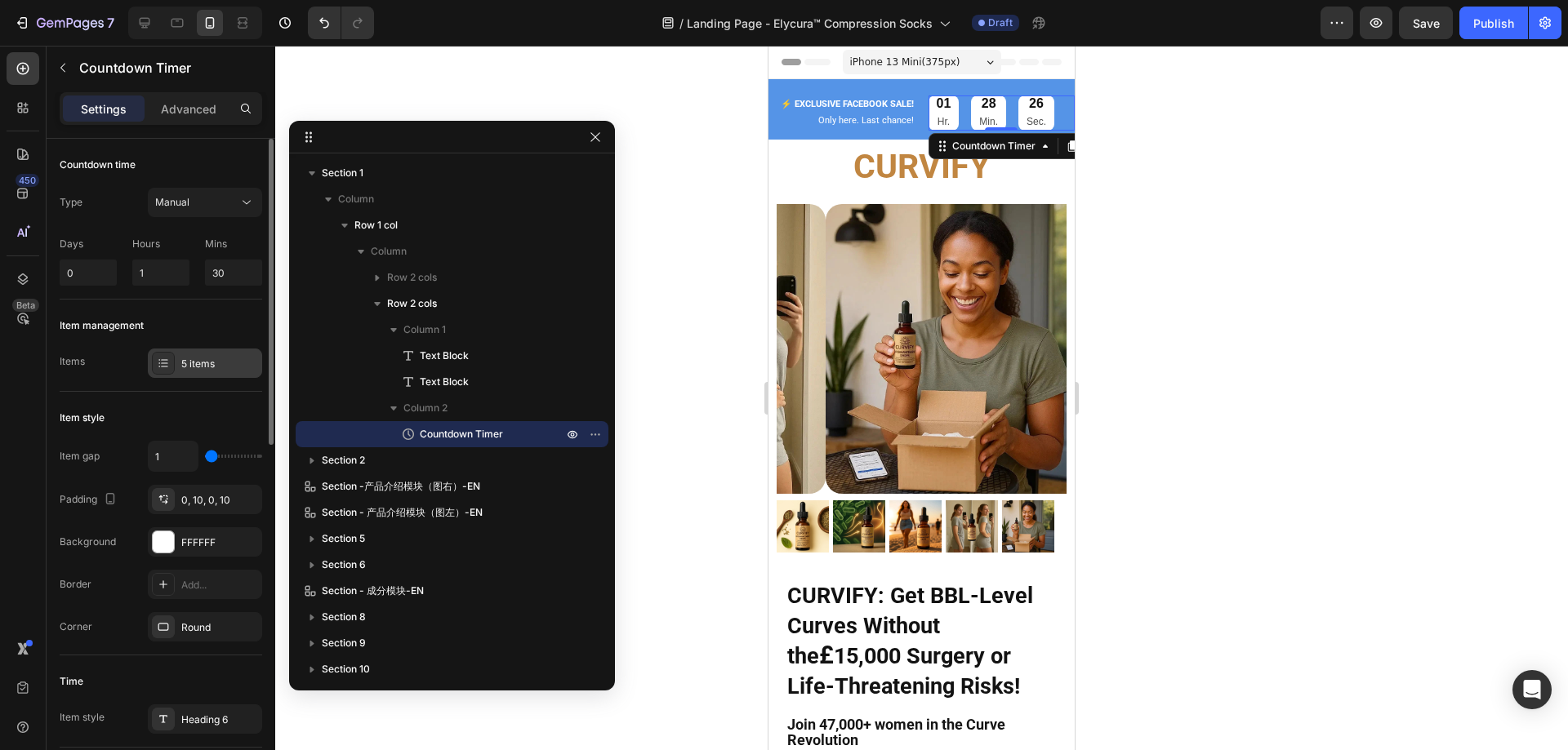
click at [200, 355] on div "5 items" at bounding box center [204, 363] width 115 height 29
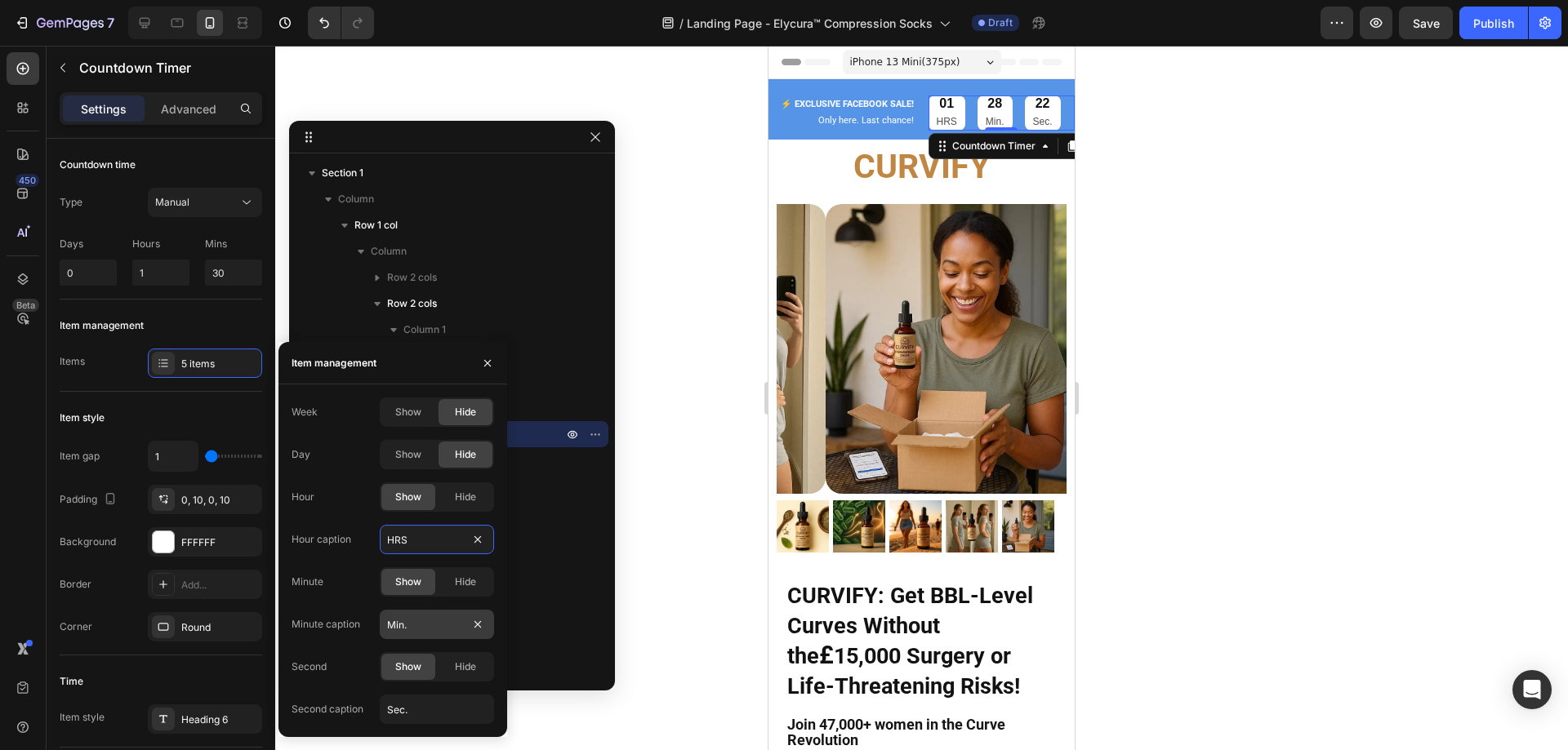
type input "HRS"
click at [412, 623] on input "Min." at bounding box center [436, 624] width 115 height 29
type input "MIN"
click at [424, 711] on input "Sec." at bounding box center [436, 710] width 115 height 29
type input "SEC"
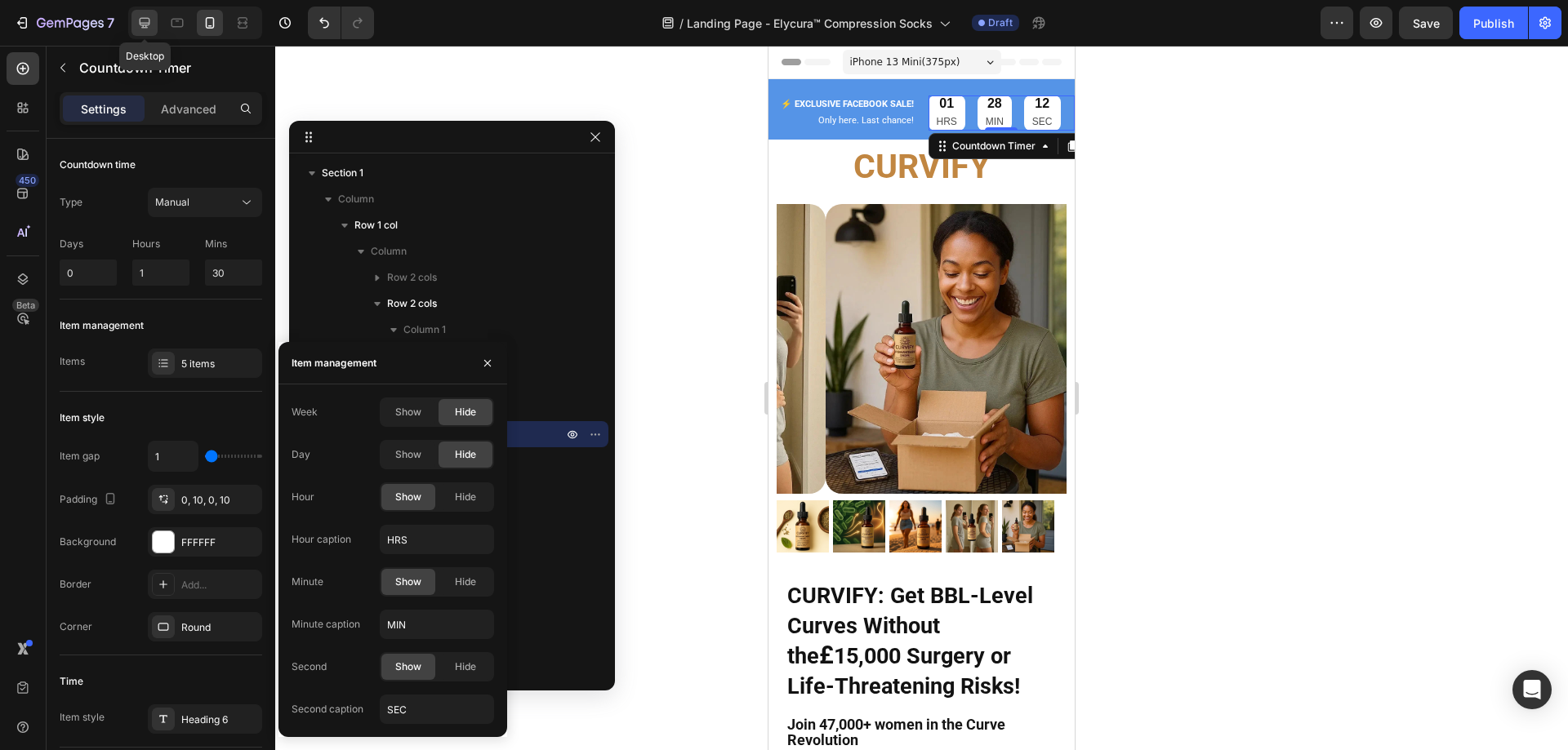
click at [144, 20] on icon at bounding box center [145, 23] width 17 height 17
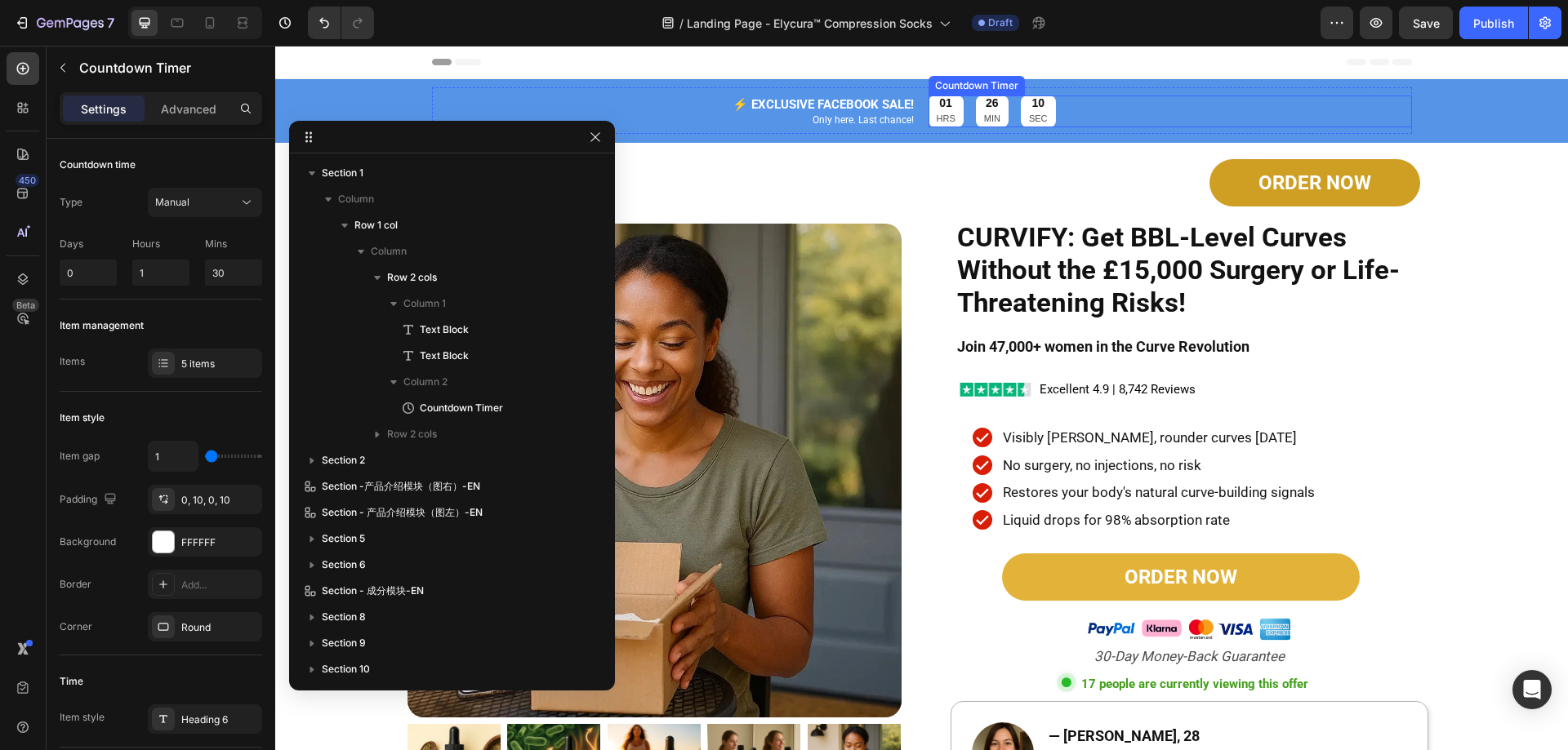
click at [939, 105] on div "01" at bounding box center [945, 103] width 18 height 15
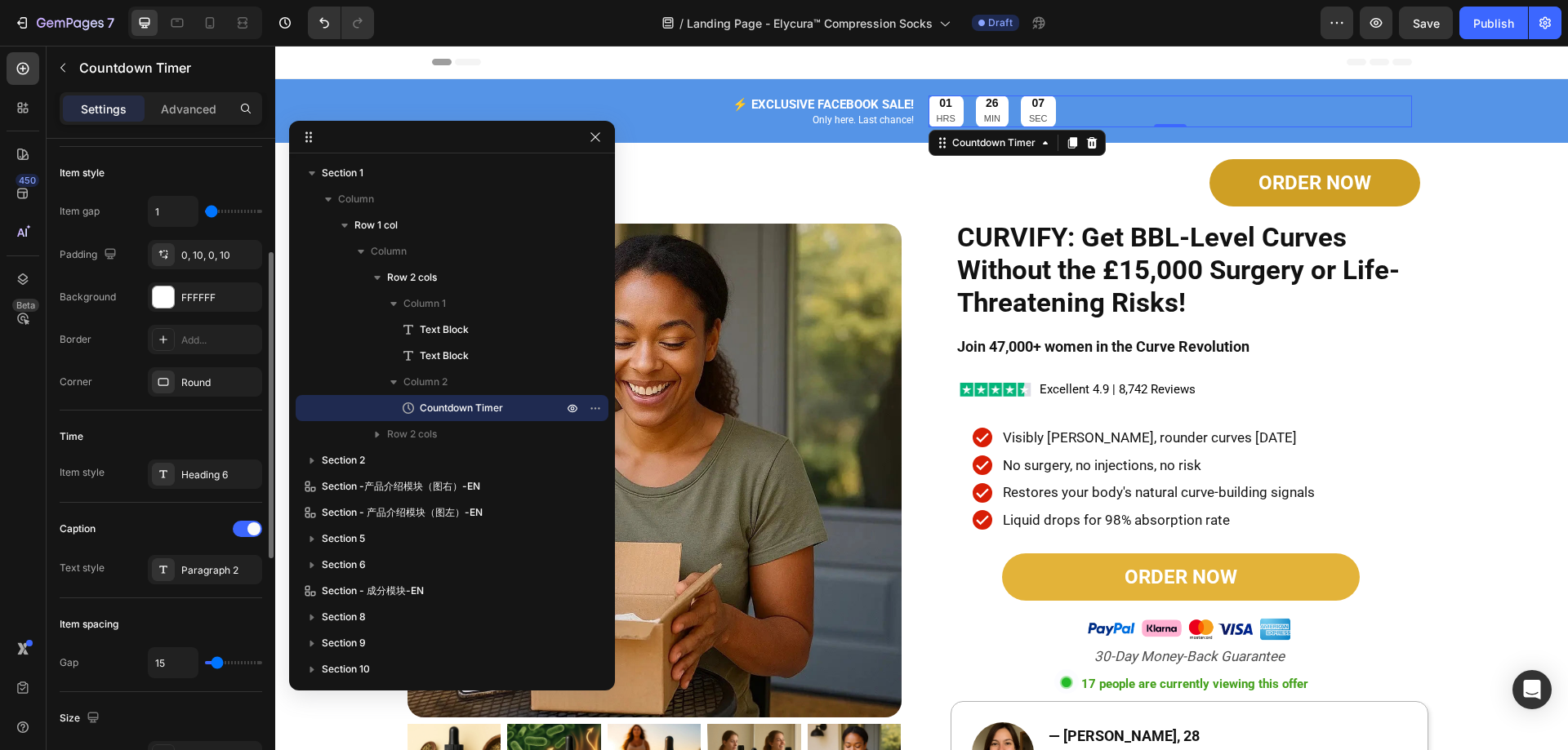
scroll to position [326, 0]
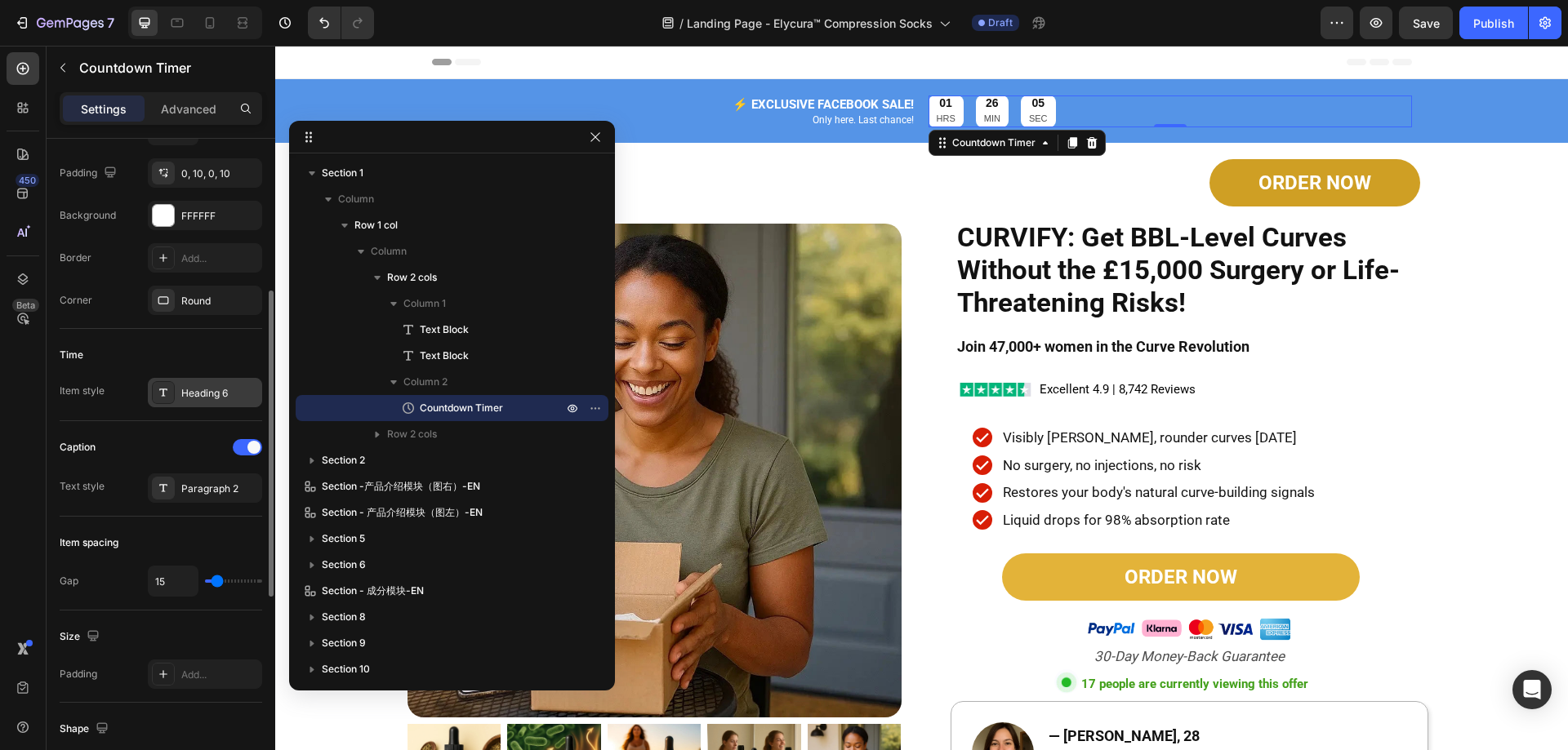
click at [160, 403] on div at bounding box center [163, 392] width 23 height 23
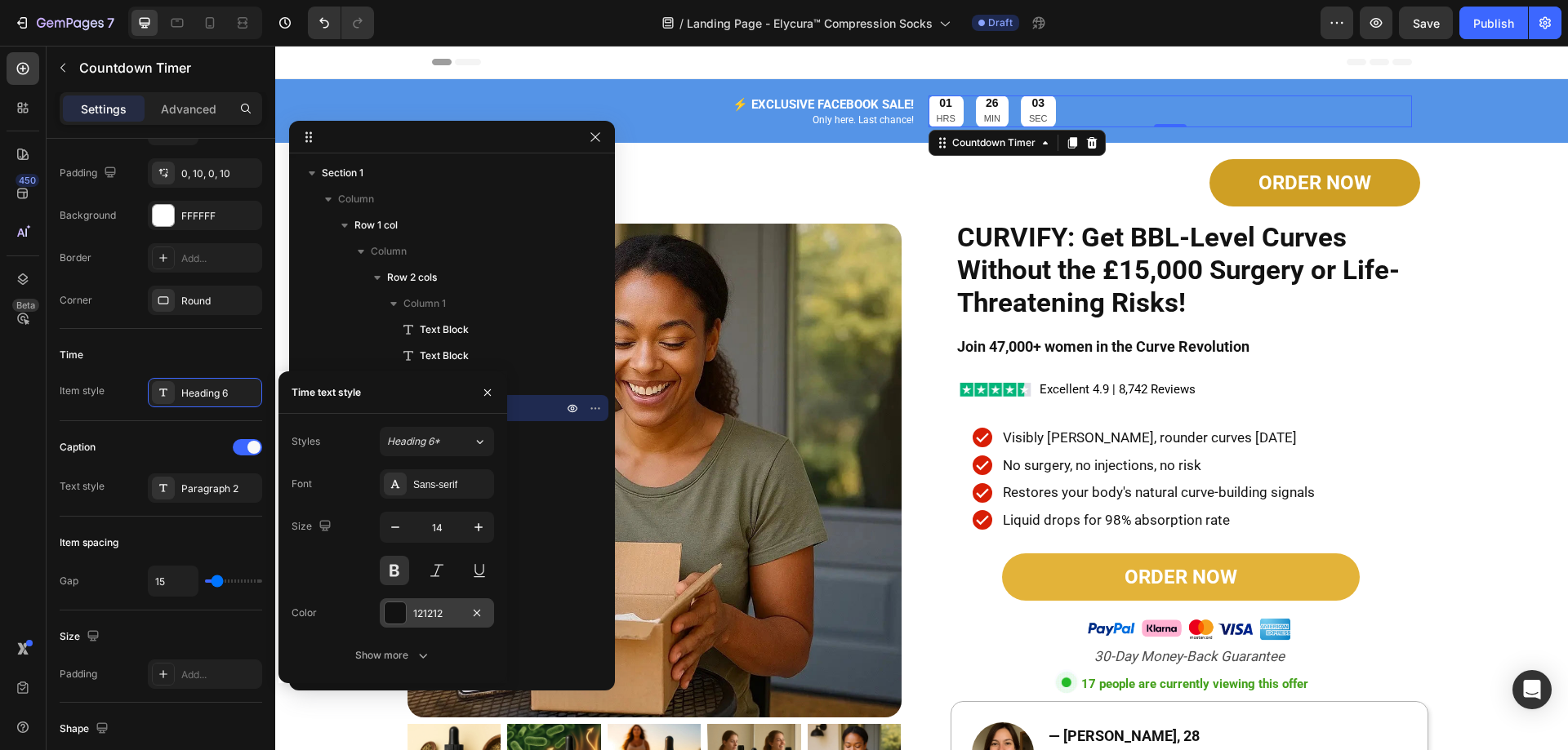
click at [397, 612] on div at bounding box center [394, 612] width 21 height 21
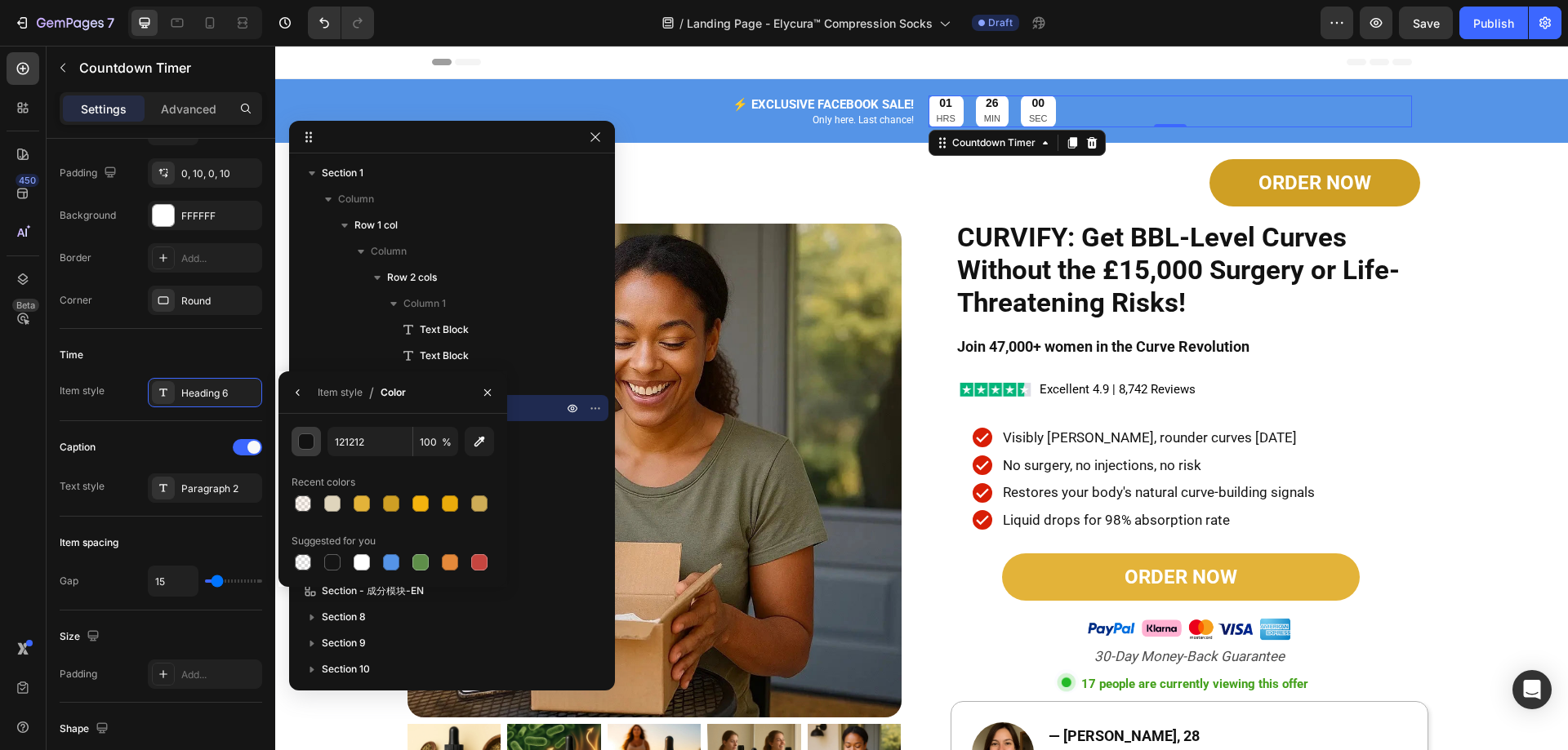
click at [302, 436] on div "button" at bounding box center [307, 443] width 17 height 17
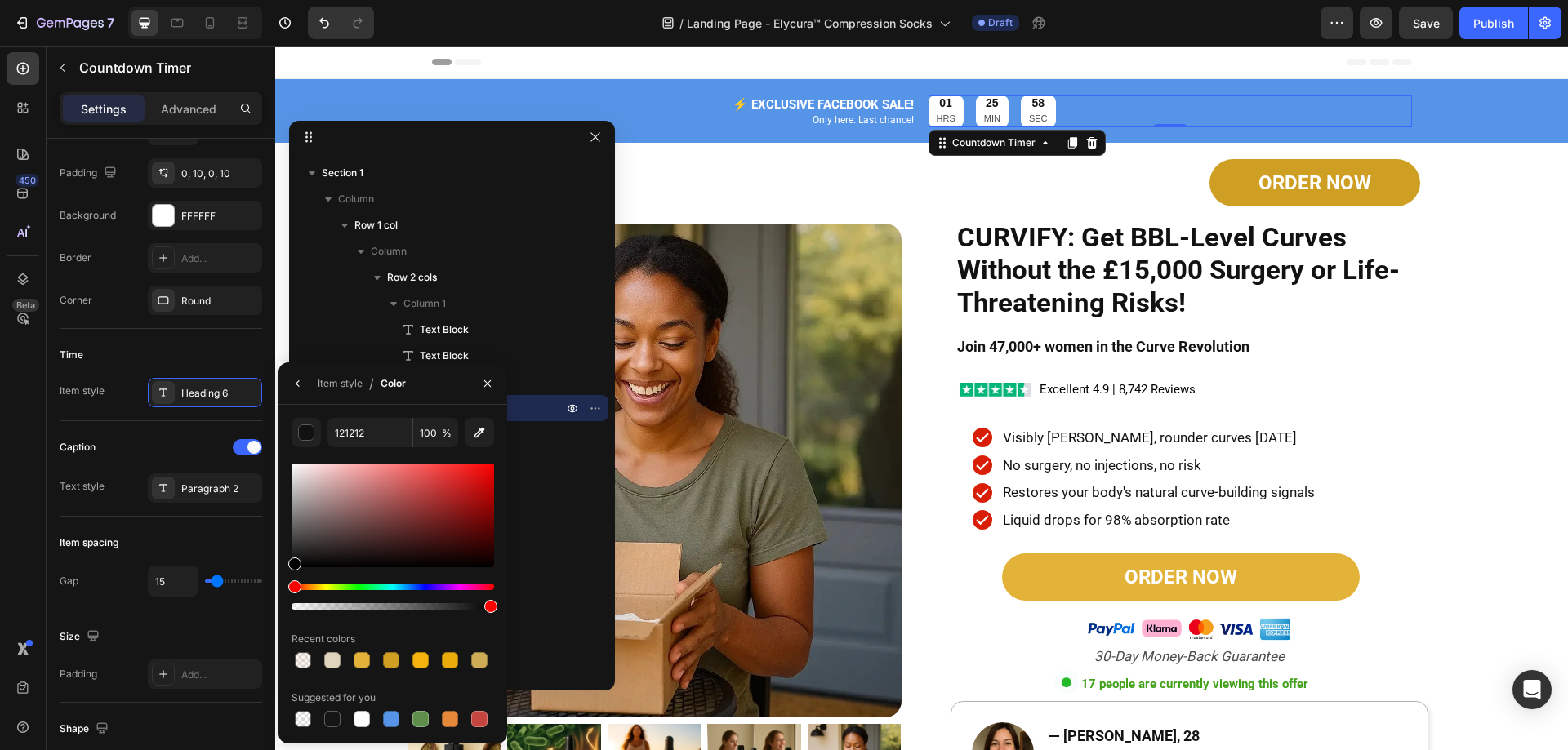
click at [294, 541] on div at bounding box center [392, 515] width 203 height 104
drag, startPoint x: 294, startPoint y: 541, endPoint x: 294, endPoint y: 523, distance: 18.0
click at [294, 523] on div at bounding box center [296, 525] width 13 height 13
drag, startPoint x: 293, startPoint y: 524, endPoint x: 302, endPoint y: 511, distance: 15.8
click at [302, 511] on div at bounding box center [302, 514] width 13 height 13
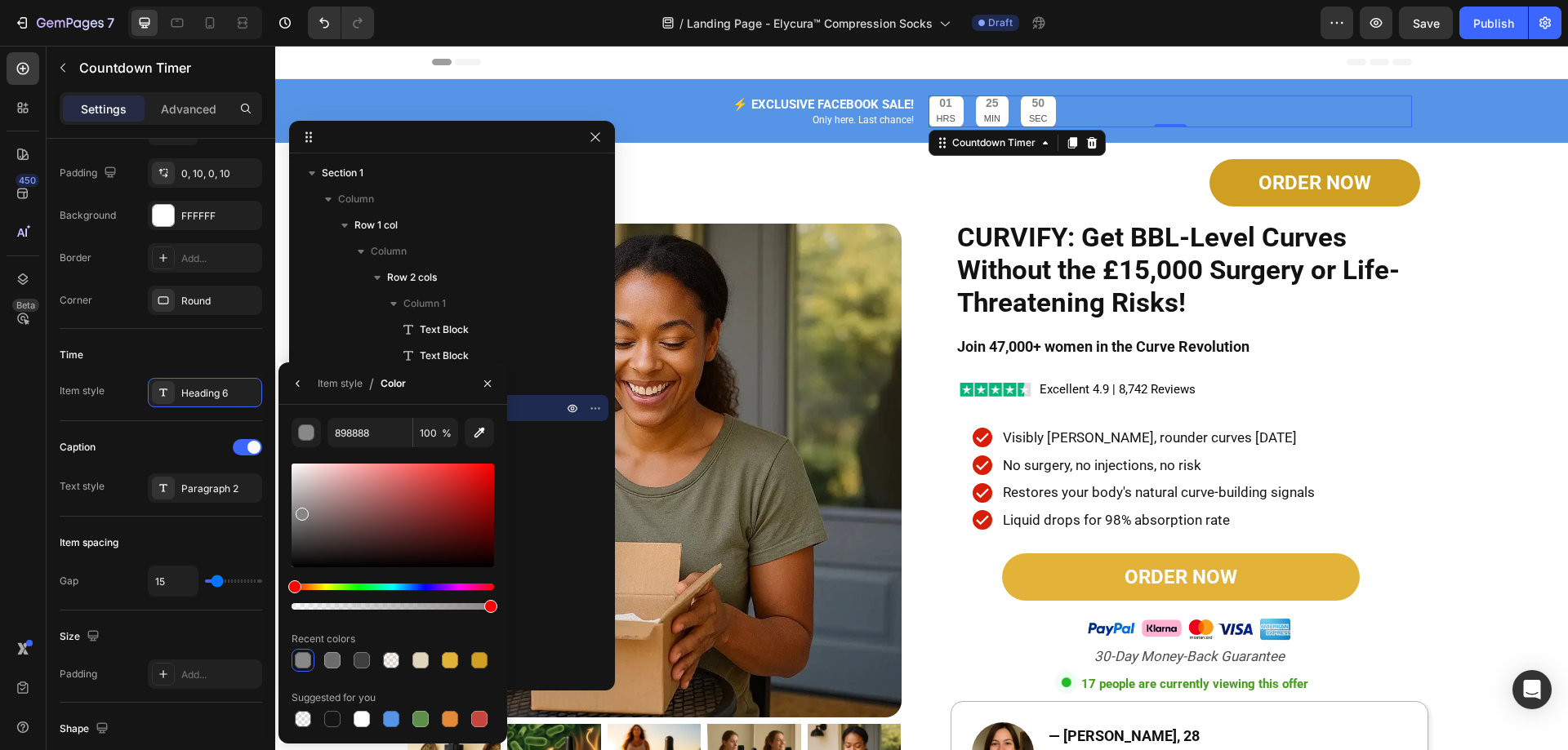
type input "898484"
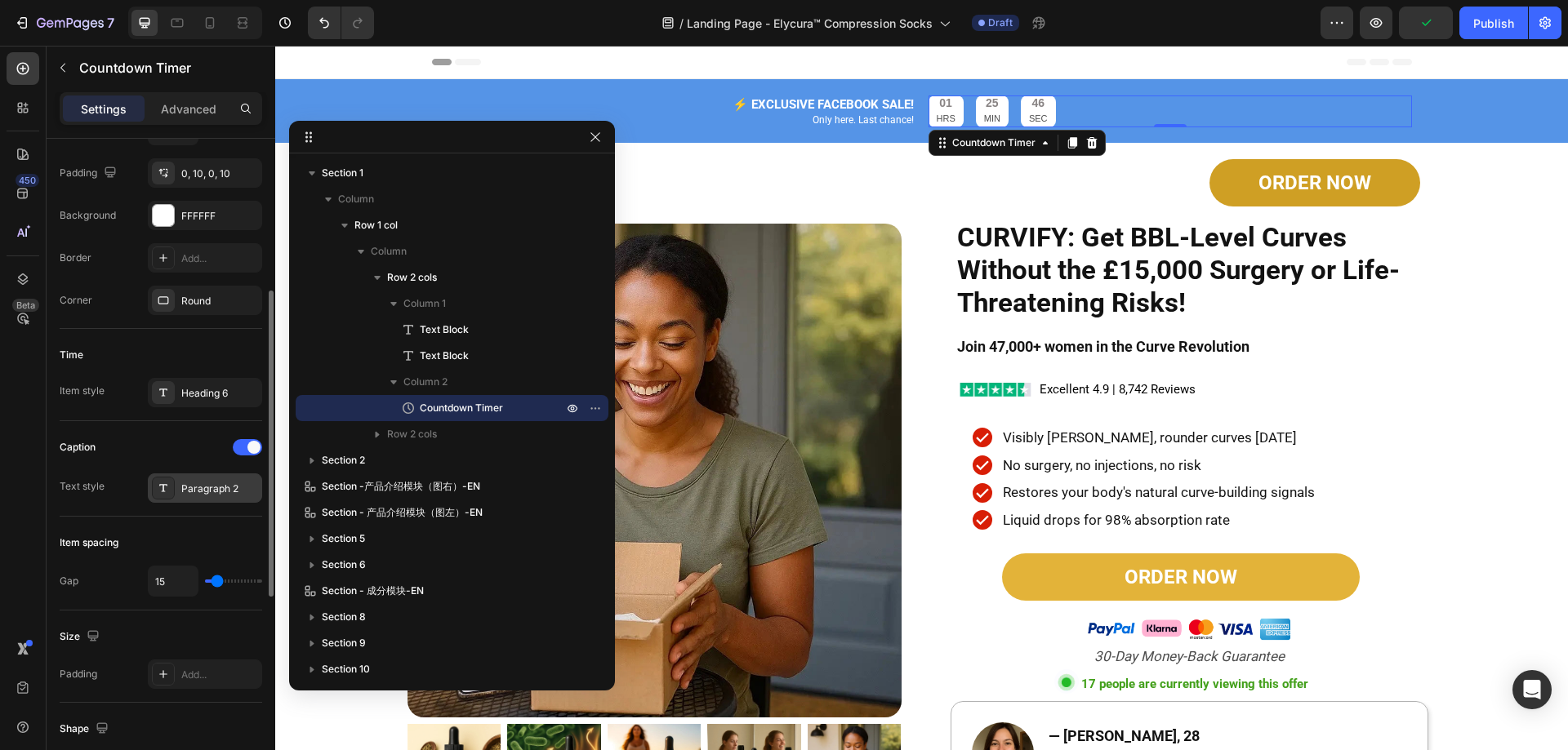
click at [190, 489] on div "Paragraph 2" at bounding box center [220, 489] width 77 height 15
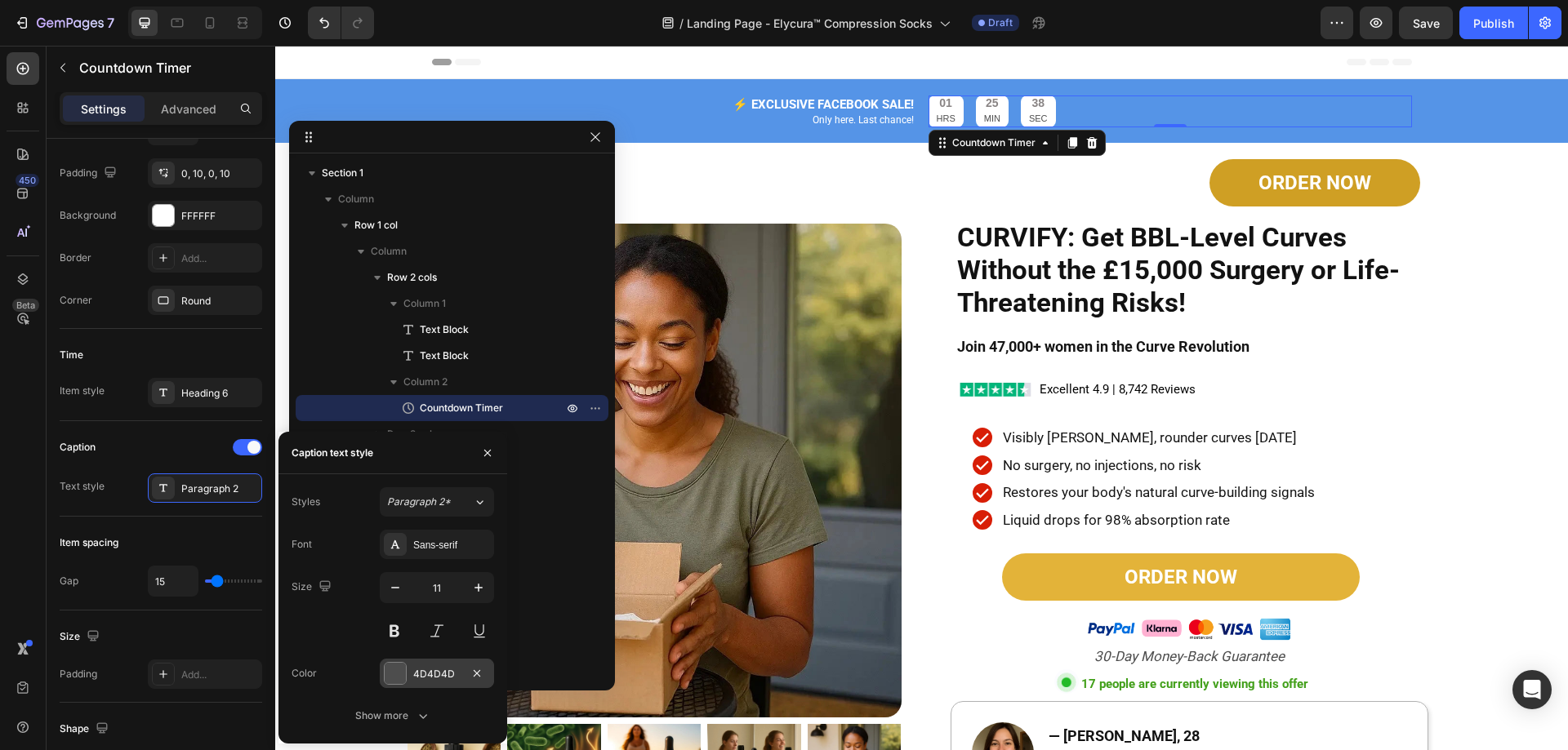
click at [400, 671] on div at bounding box center [394, 673] width 21 height 21
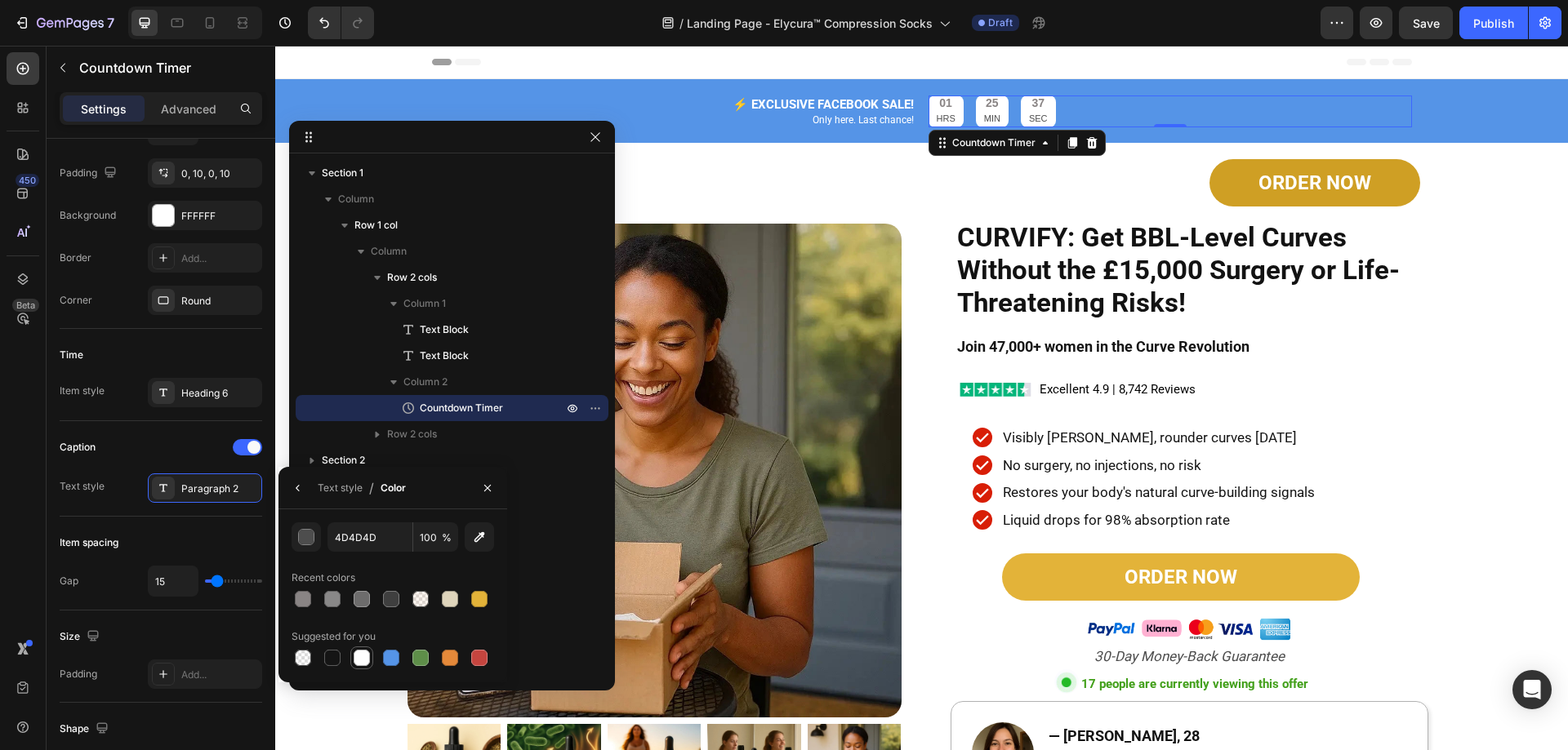
click at [361, 659] on div at bounding box center [362, 658] width 17 height 17
type input "FFFFFF"
click at [361, 659] on div at bounding box center [362, 658] width 17 height 17
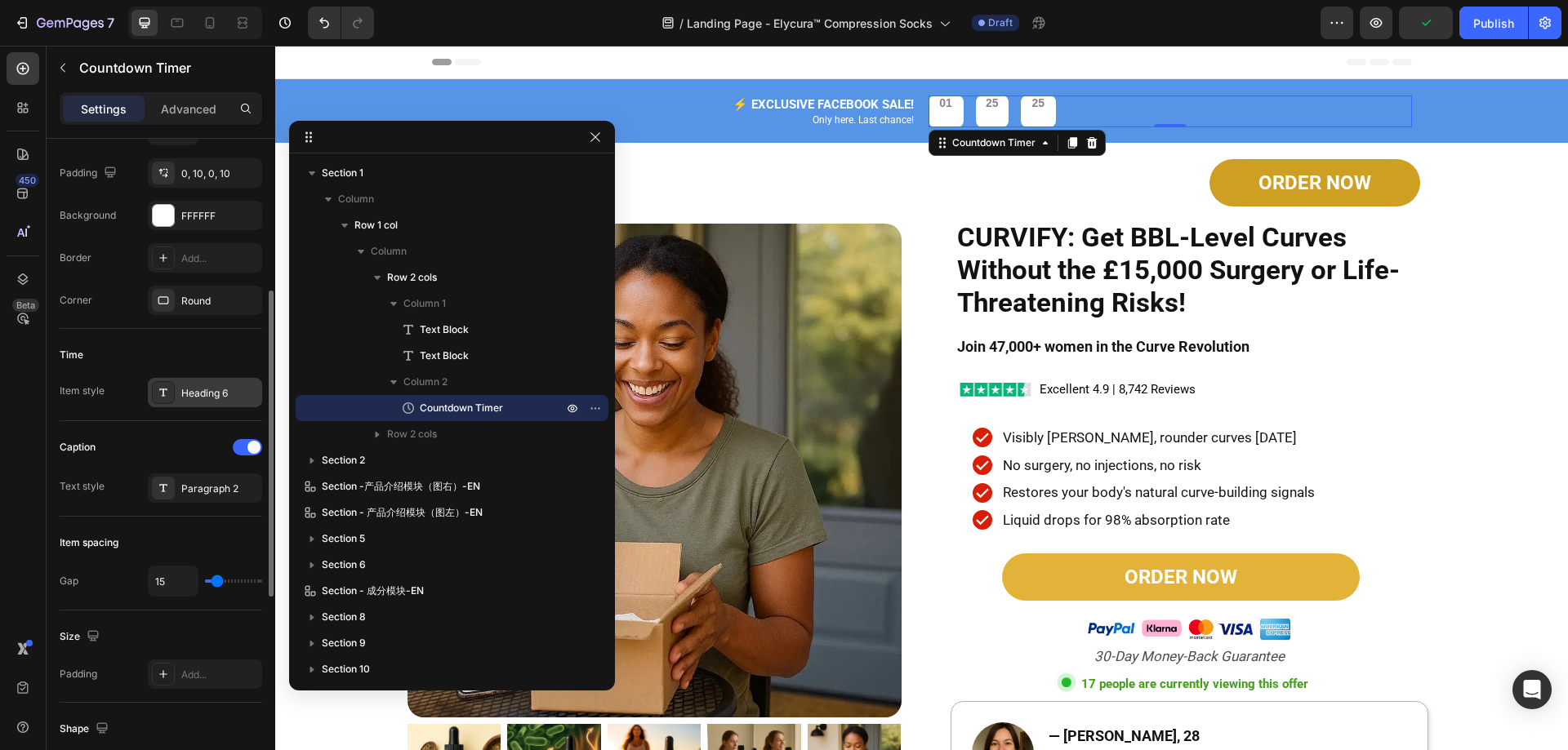
click at [183, 386] on div "Heading 6" at bounding box center [220, 393] width 77 height 15
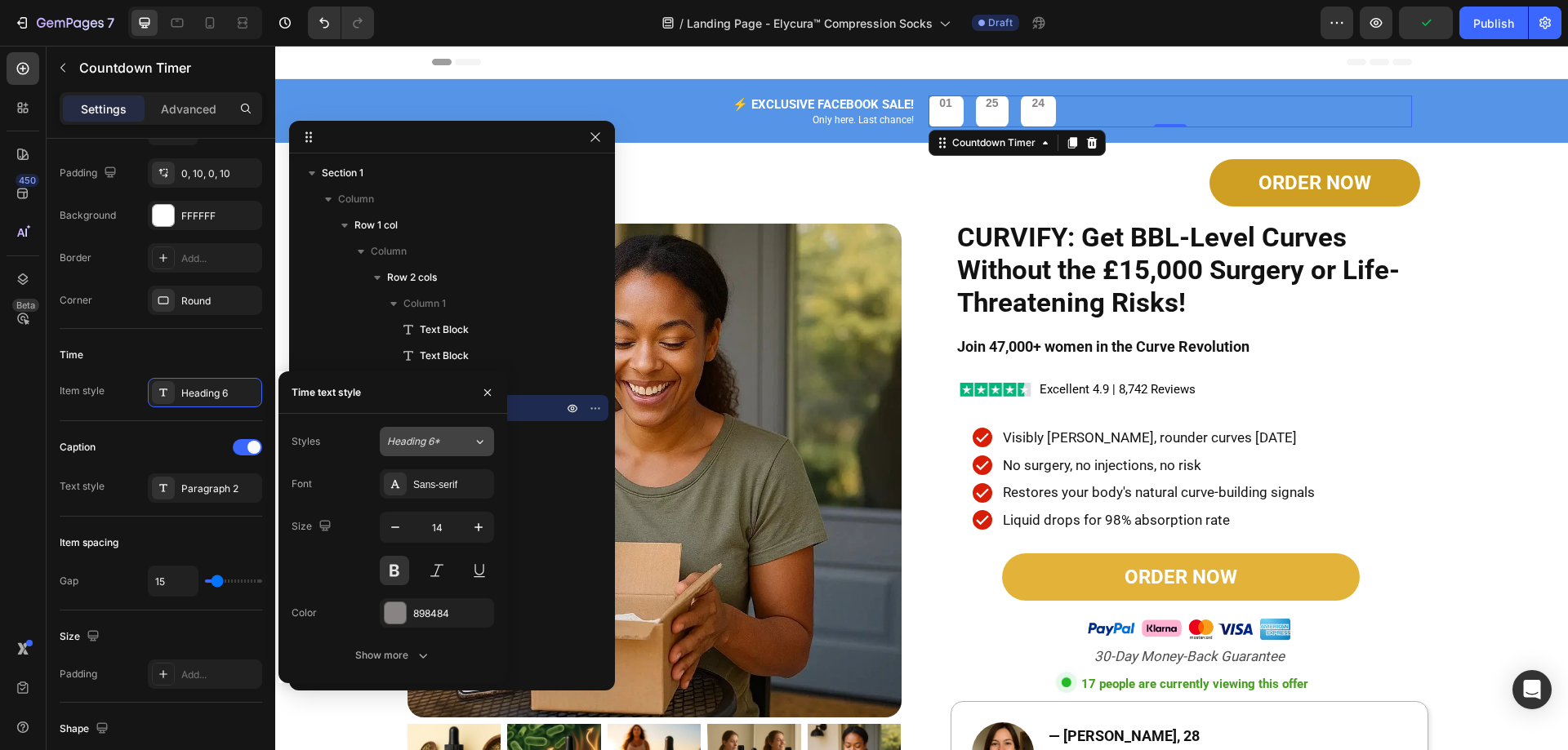
click at [399, 443] on span "Heading 6*" at bounding box center [414, 442] width 53 height 15
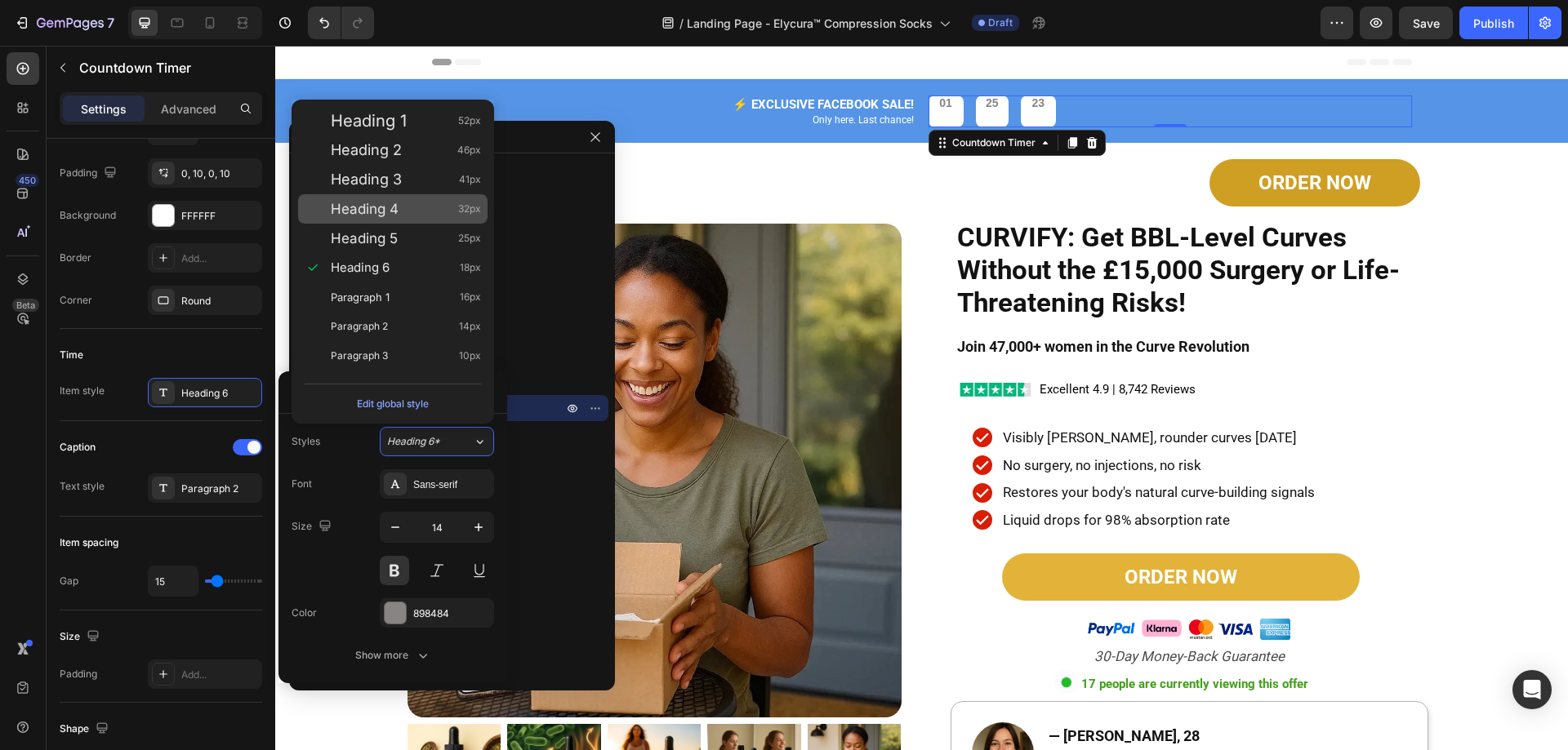
click at [384, 200] on div "Heading 4 32px" at bounding box center [392, 209] width 190 height 29
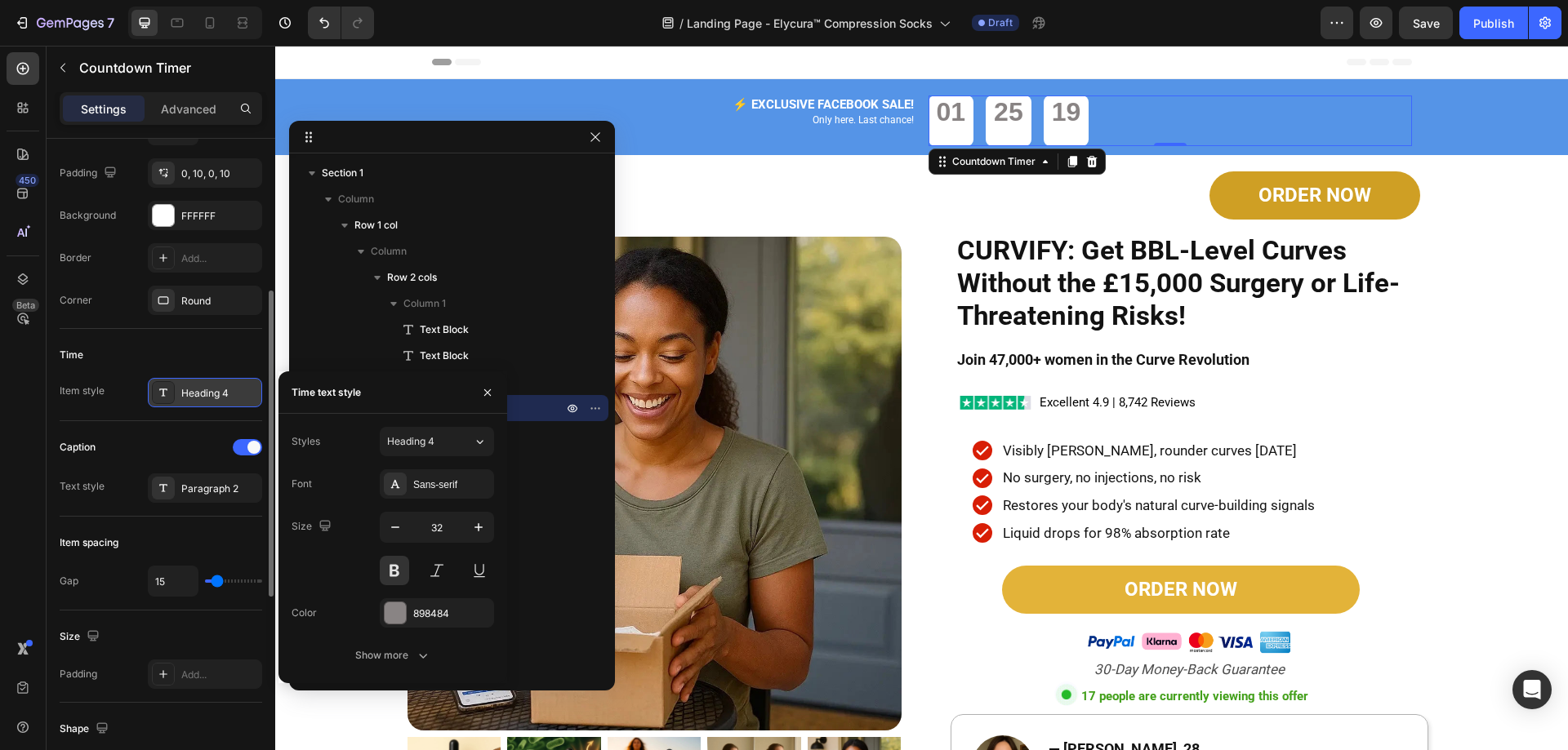
click at [219, 384] on div "Heading 4" at bounding box center [204, 392] width 115 height 29
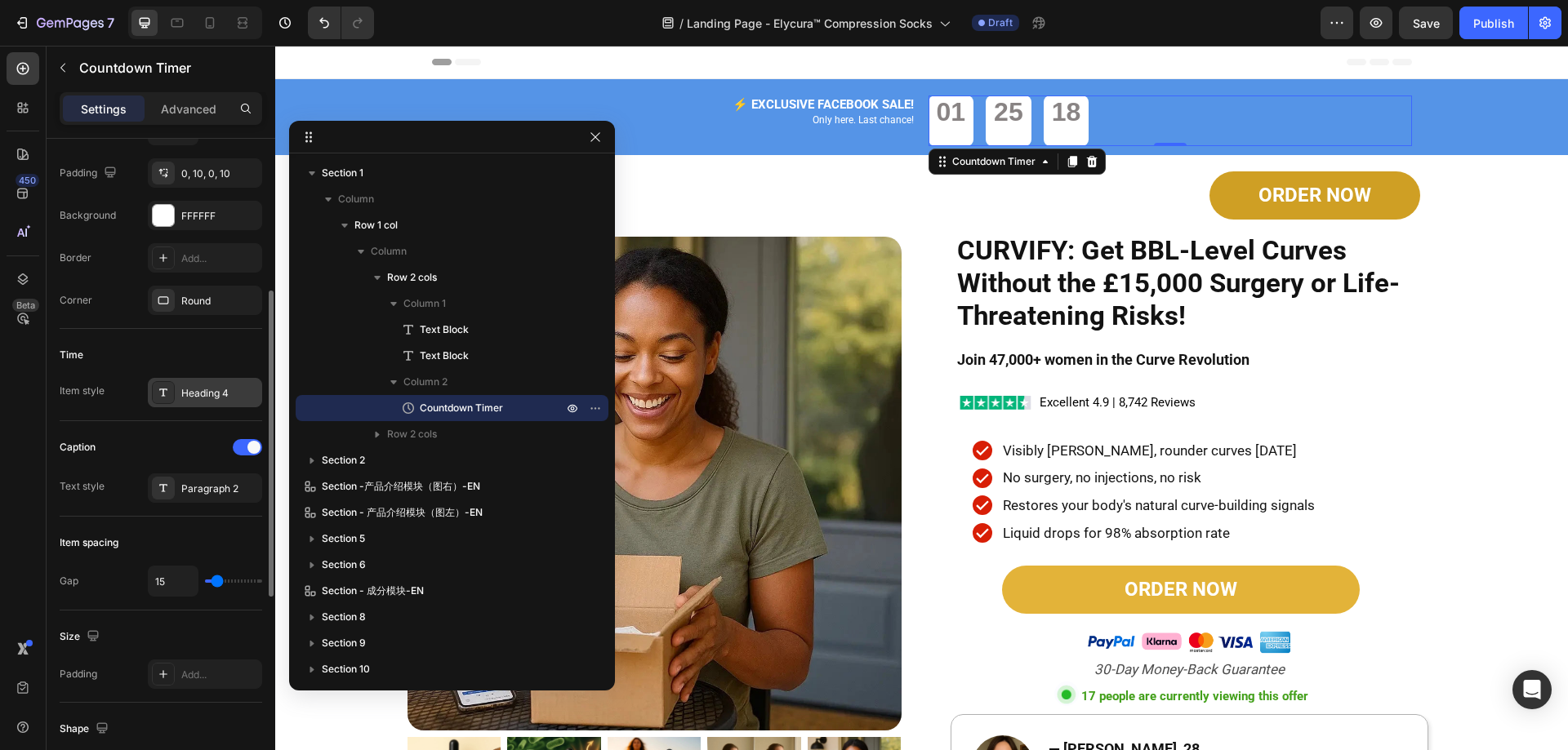
click at [193, 392] on div "Heading 4" at bounding box center [220, 393] width 77 height 15
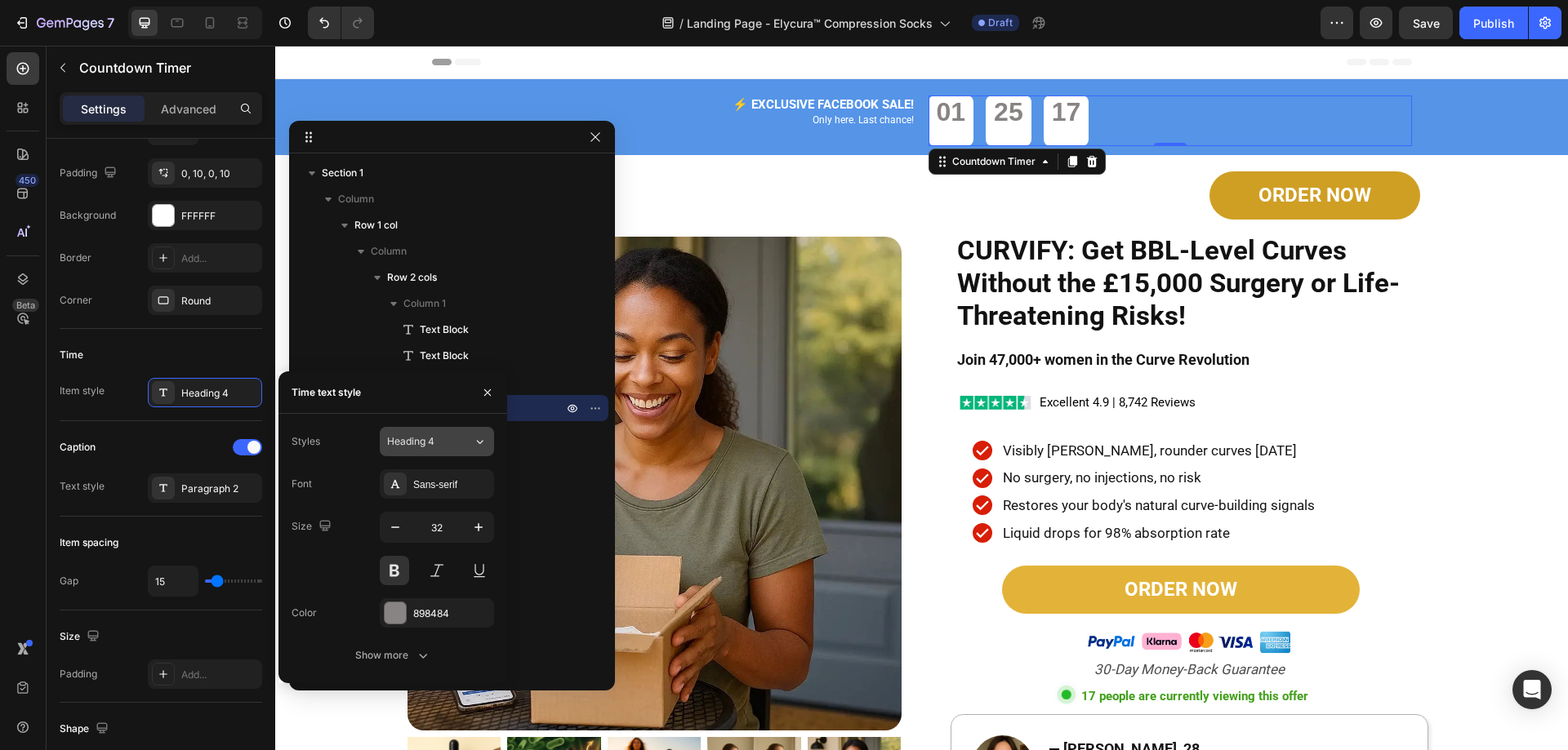
click at [410, 444] on span "Heading 4" at bounding box center [411, 442] width 48 height 15
click at [447, 481] on div "Sans-serif" at bounding box center [452, 485] width 77 height 15
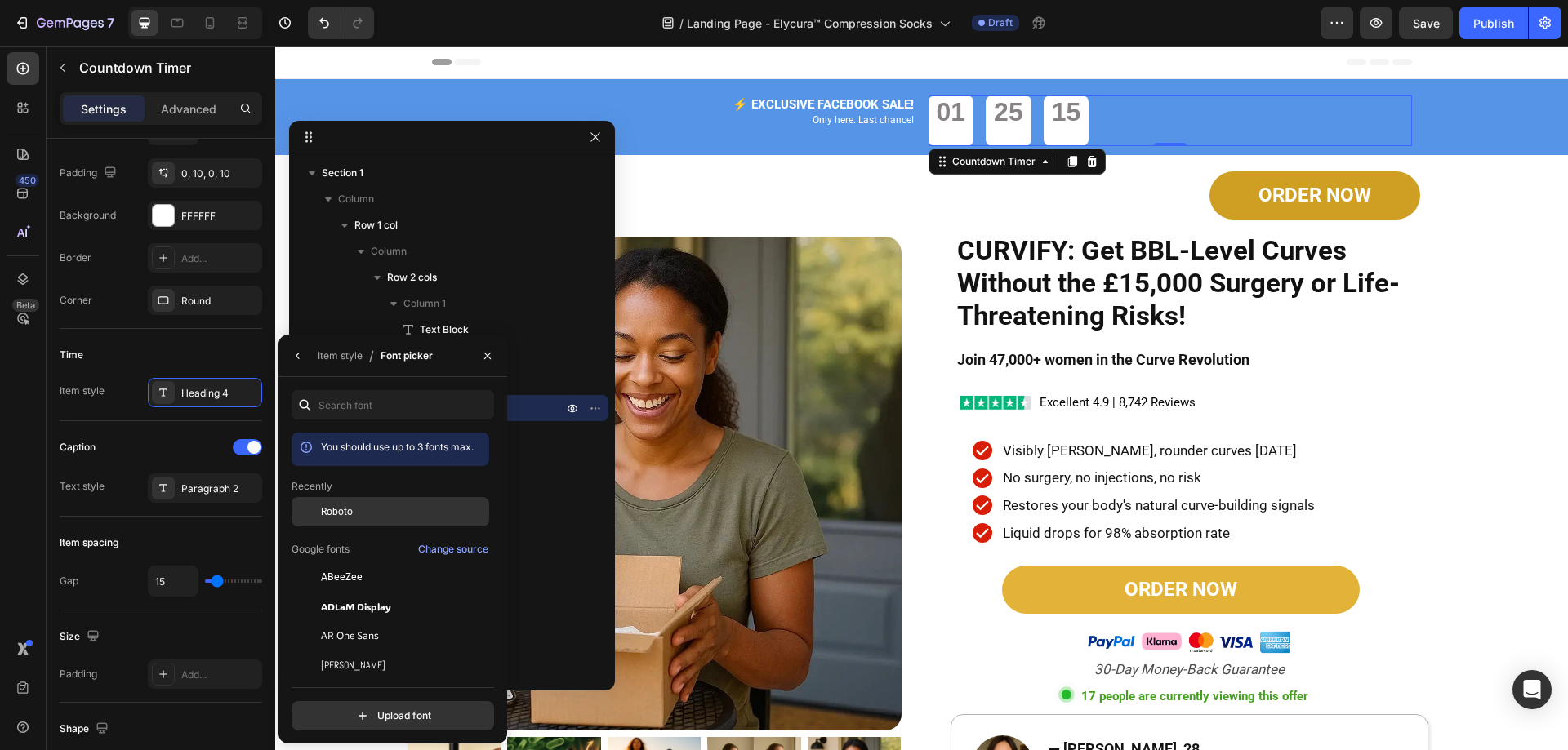
click at [390, 508] on div "Roboto" at bounding box center [403, 512] width 165 height 15
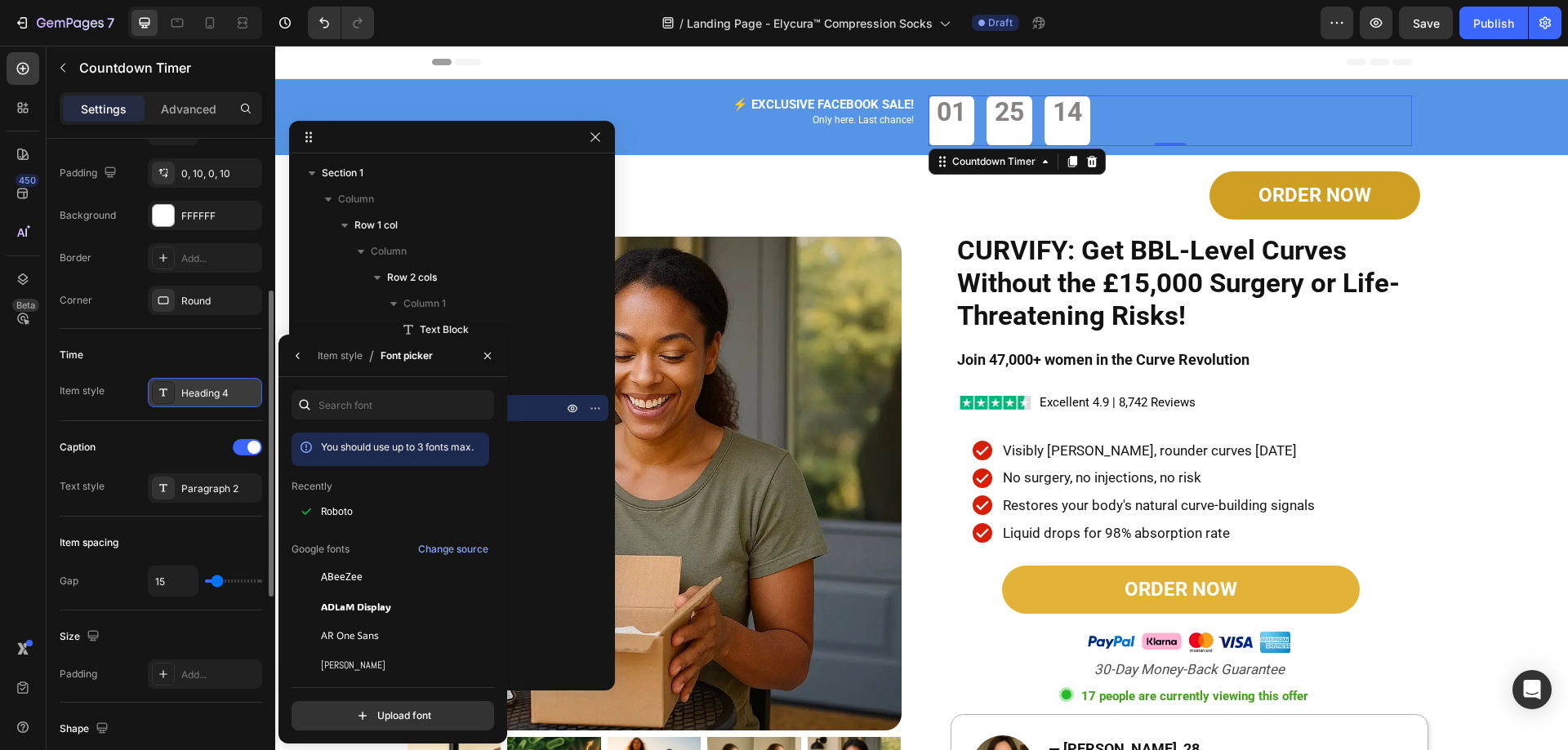
click at [207, 395] on div "Heading 4" at bounding box center [220, 393] width 77 height 15
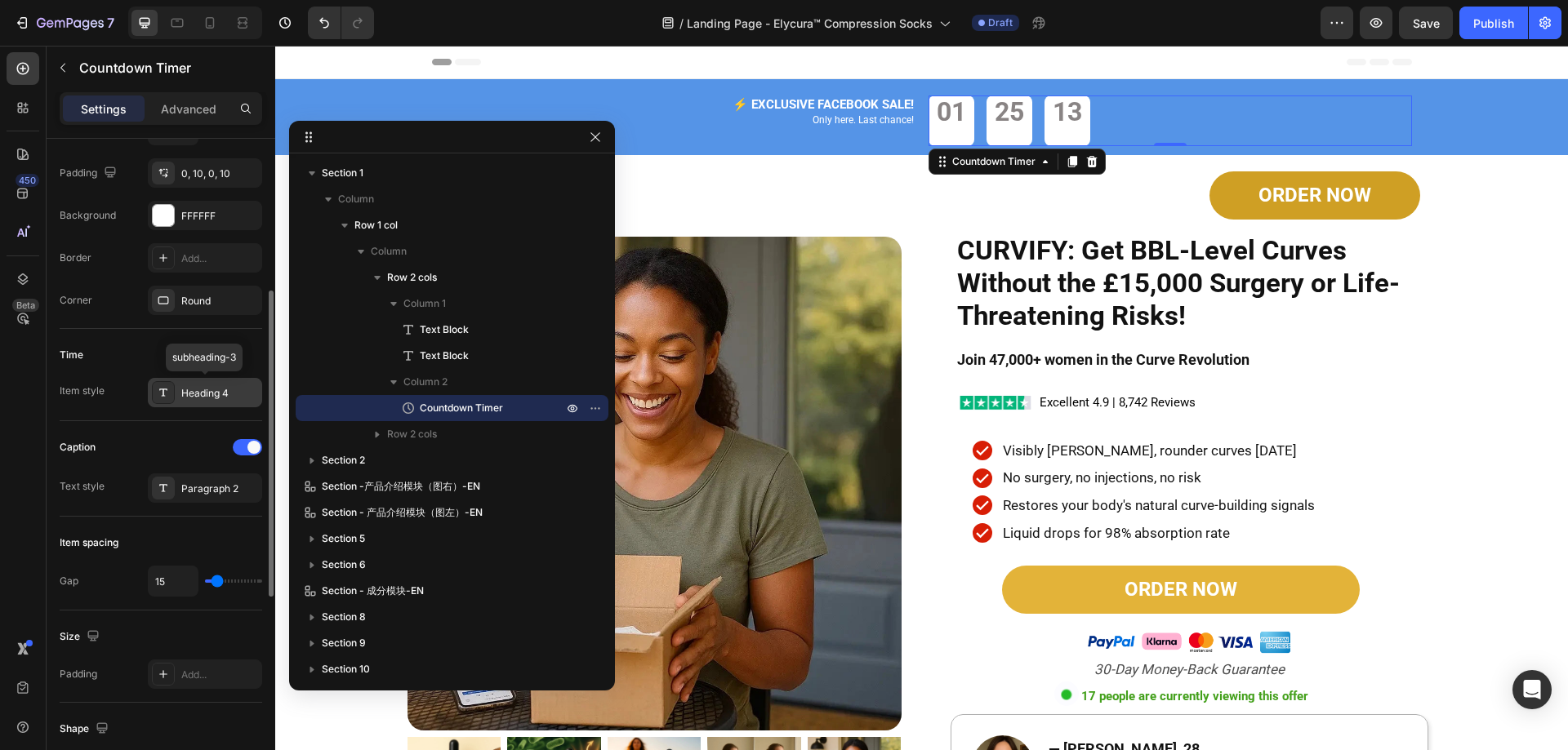
click at [220, 397] on div "Heading 4" at bounding box center [220, 393] width 77 height 15
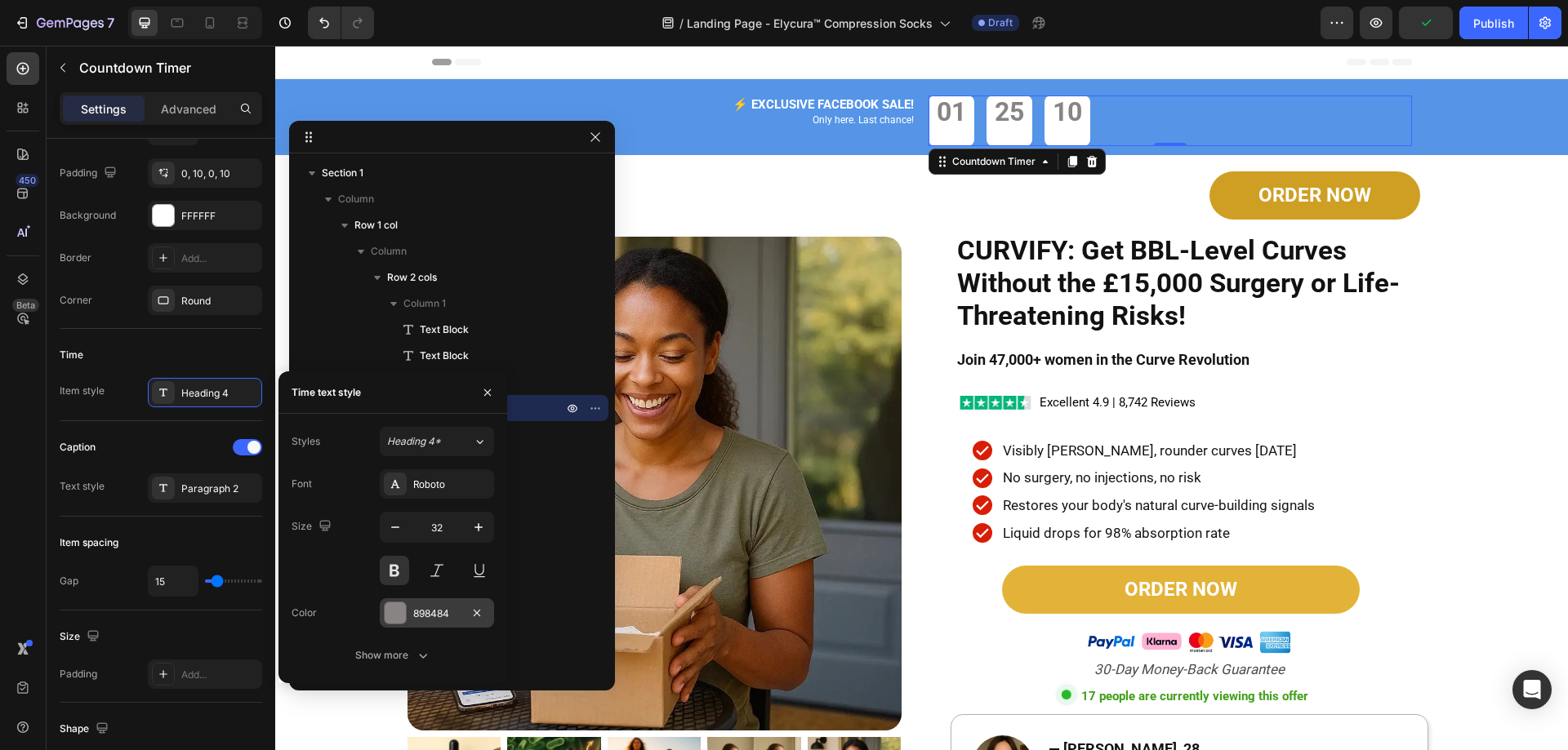
click at [414, 607] on div "898484" at bounding box center [437, 614] width 48 height 15
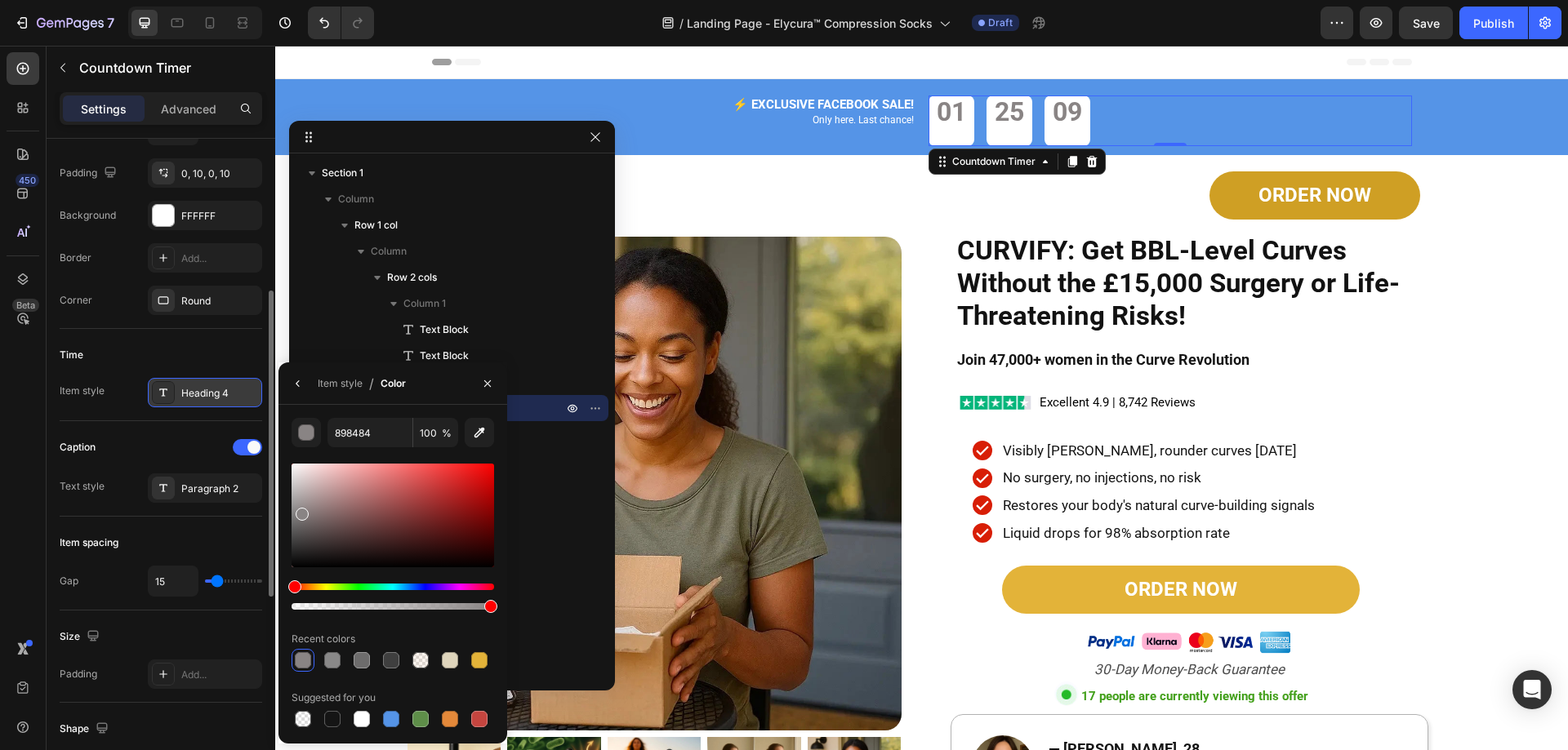
click at [232, 397] on div "Heading 4" at bounding box center [220, 393] width 77 height 15
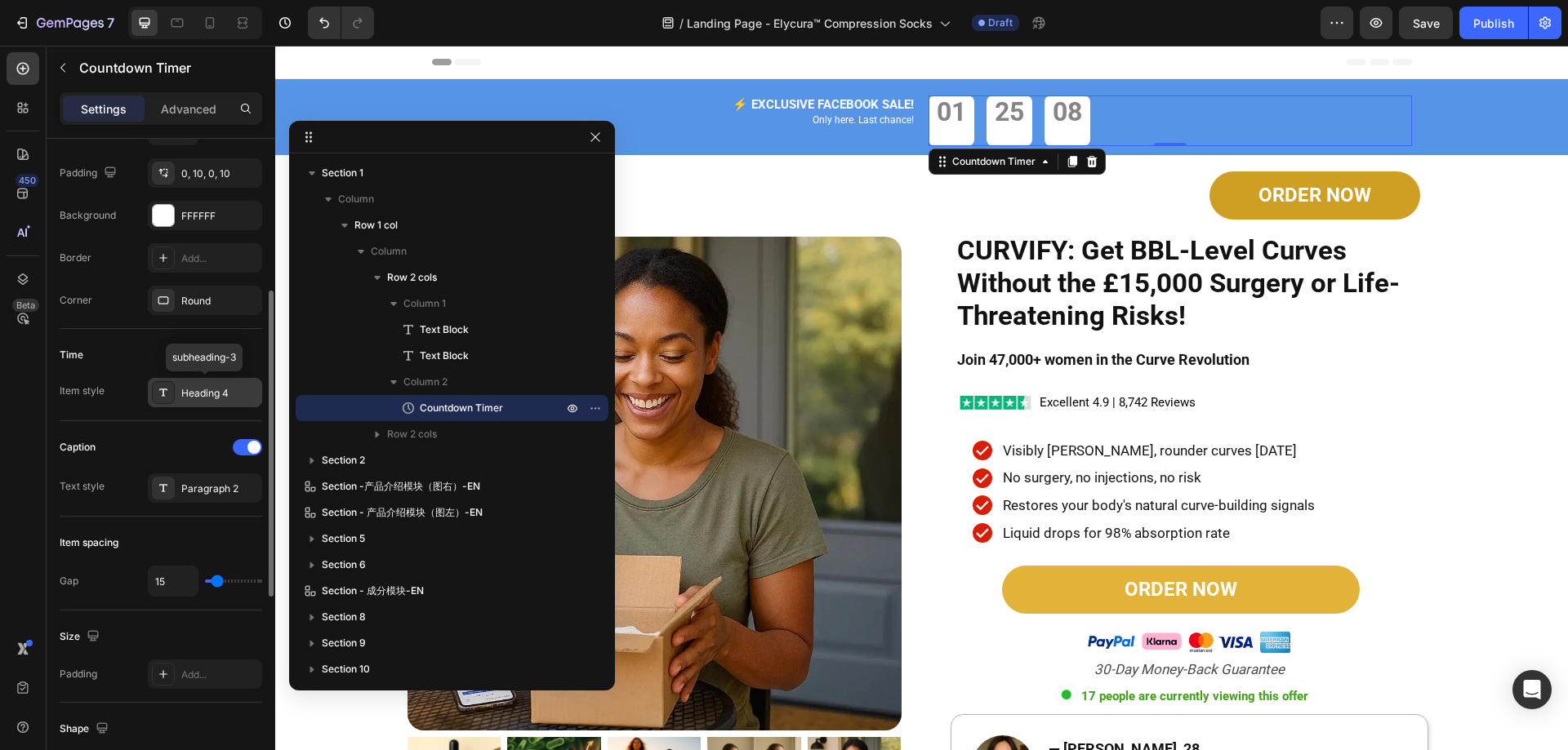
click at [199, 381] on div "Heading 4" at bounding box center [204, 392] width 115 height 29
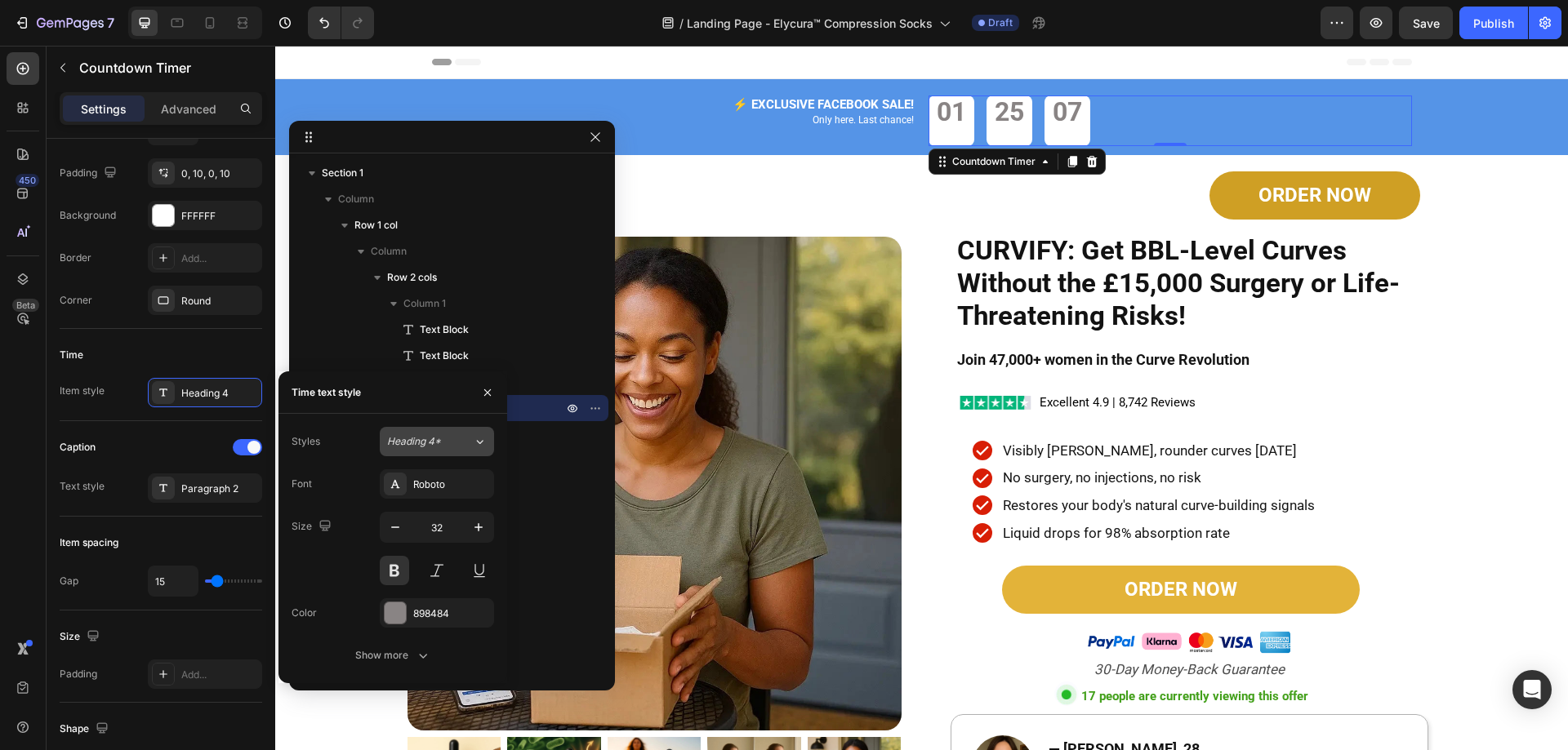
click at [421, 438] on span "Heading 4*" at bounding box center [414, 442] width 54 height 15
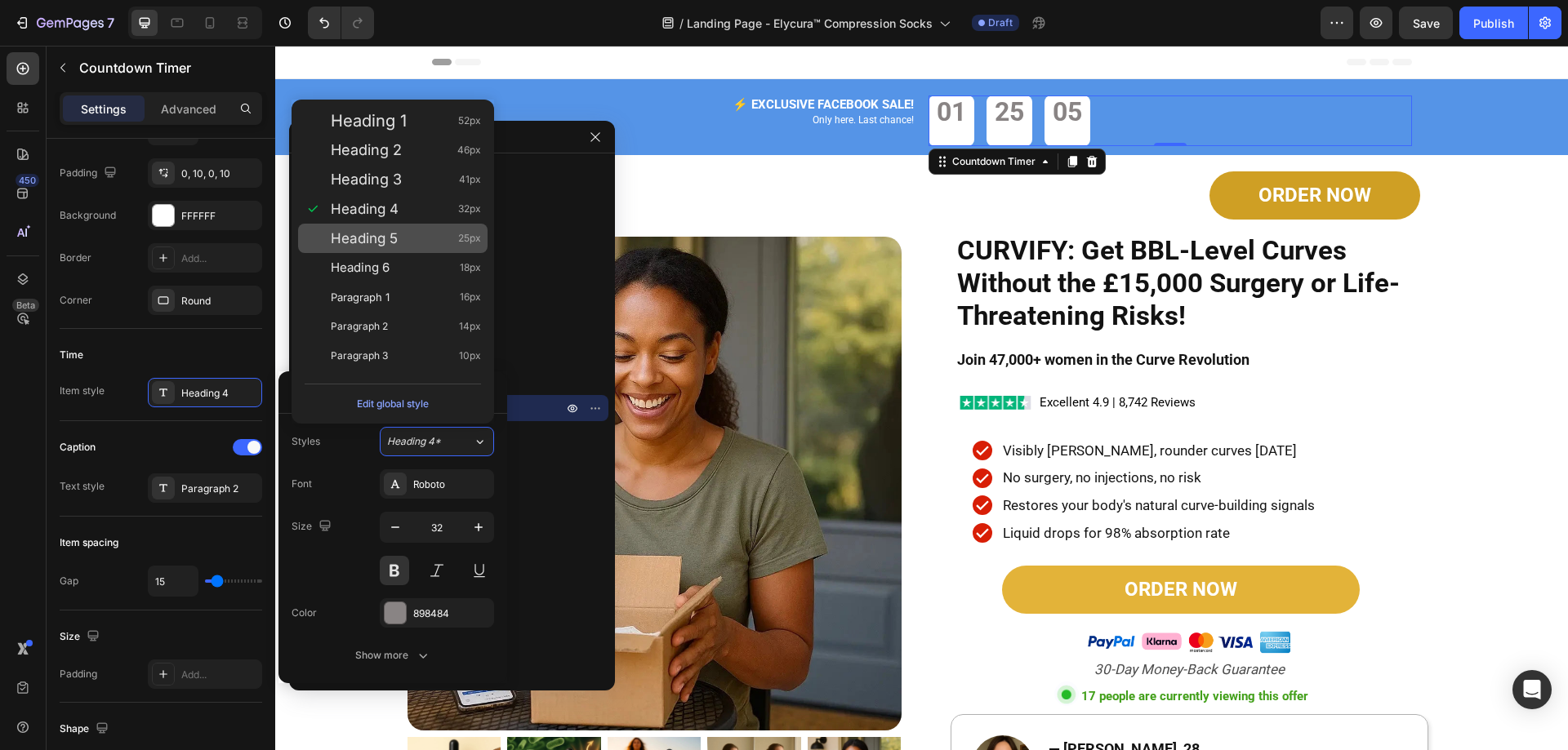
click at [395, 250] on div "Heading 5 25px" at bounding box center [392, 238] width 190 height 29
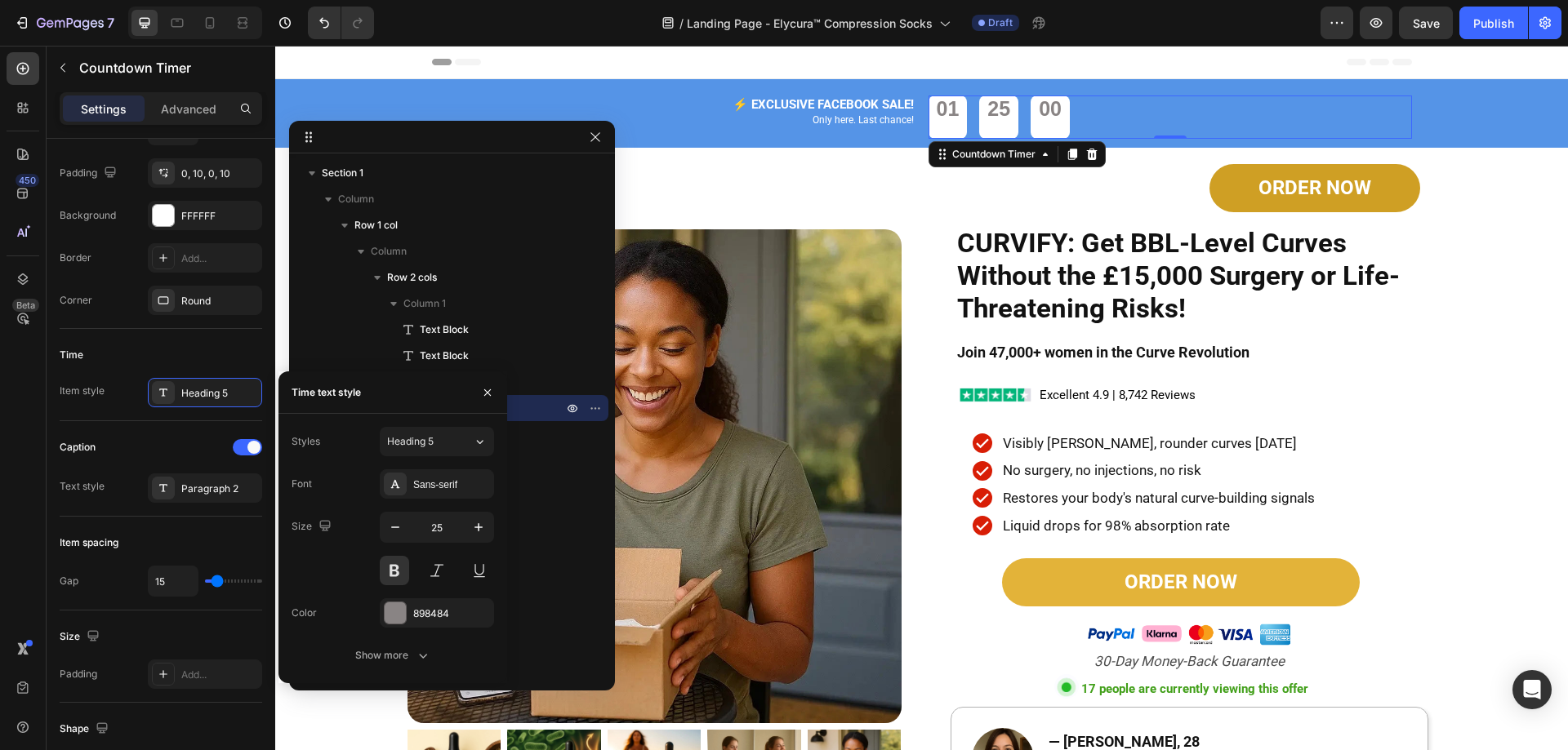
click at [431, 457] on div "Styles Heading 5 Font Sans-serif Size 25 Color 898484 Show more" at bounding box center [392, 548] width 203 height 243
click at [444, 480] on div "Sans-serif" at bounding box center [452, 485] width 77 height 15
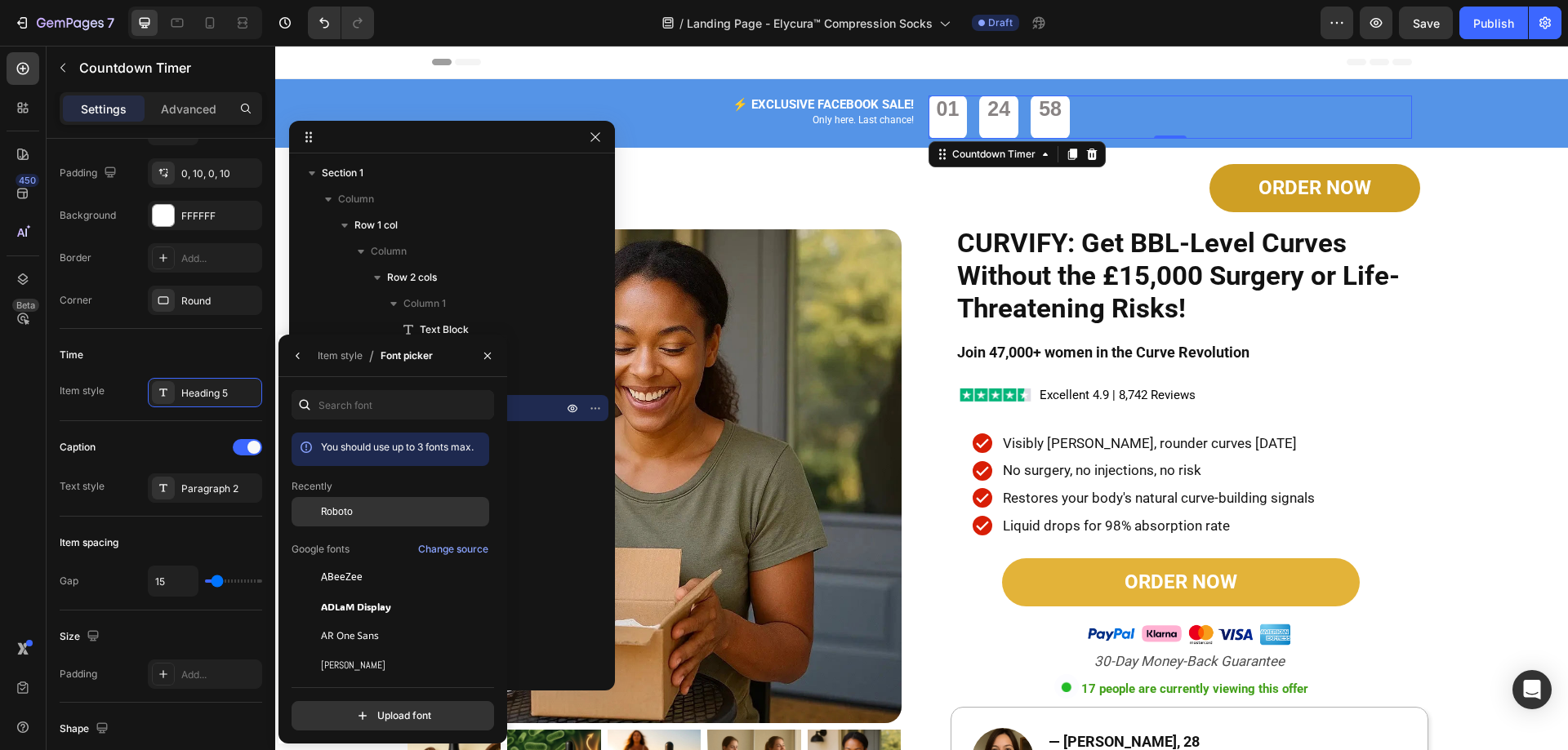
click at [403, 506] on div "Roboto" at bounding box center [403, 512] width 165 height 15
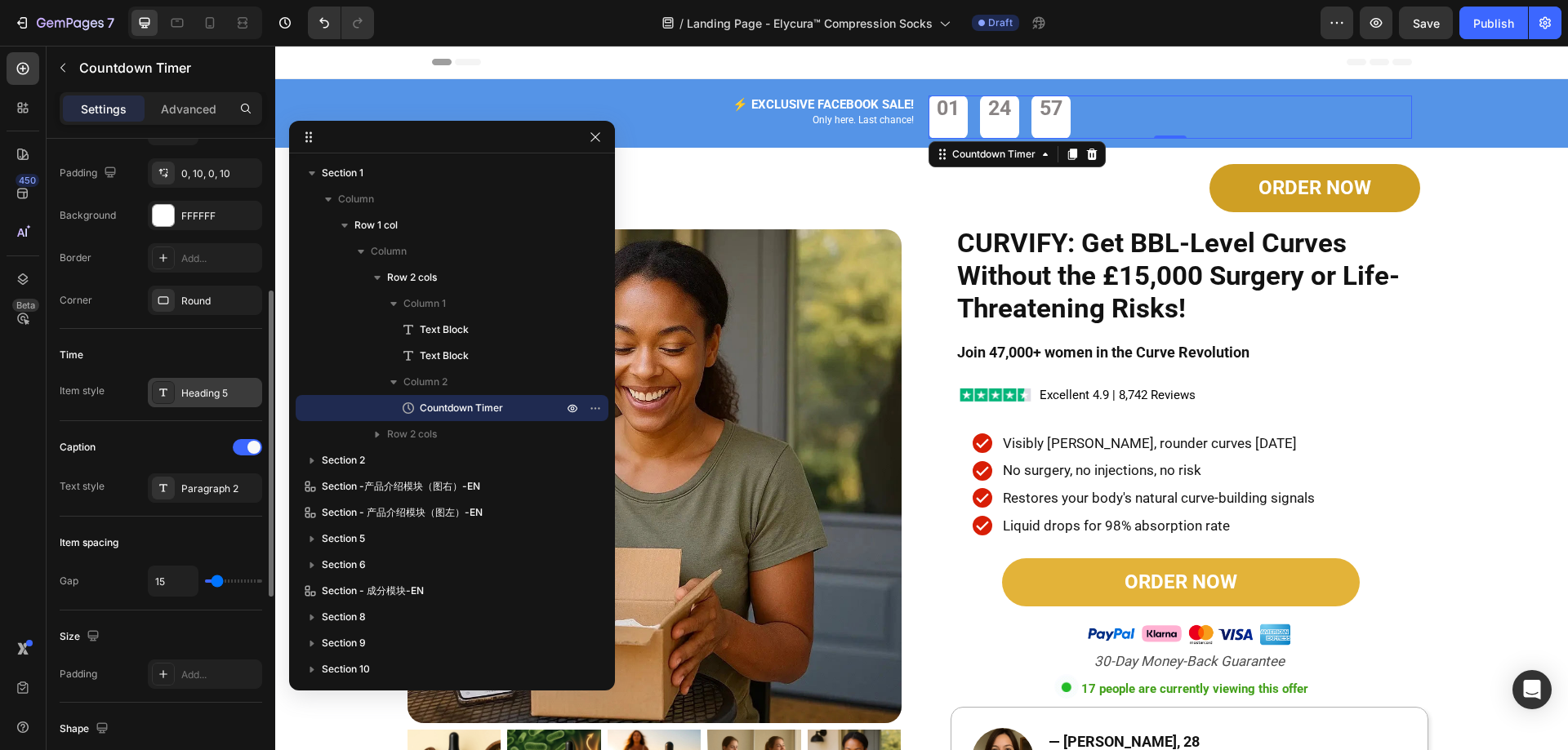
drag, startPoint x: 528, startPoint y: 486, endPoint x: 255, endPoint y: 404, distance: 285.0
click at [255, 0] on div "7 Version history / Landing Page - Elycura™ Compression Socks Draft Preview Sav…" at bounding box center [784, 0] width 1568 height 0
click at [215, 384] on div "Heading 5" at bounding box center [204, 392] width 115 height 29
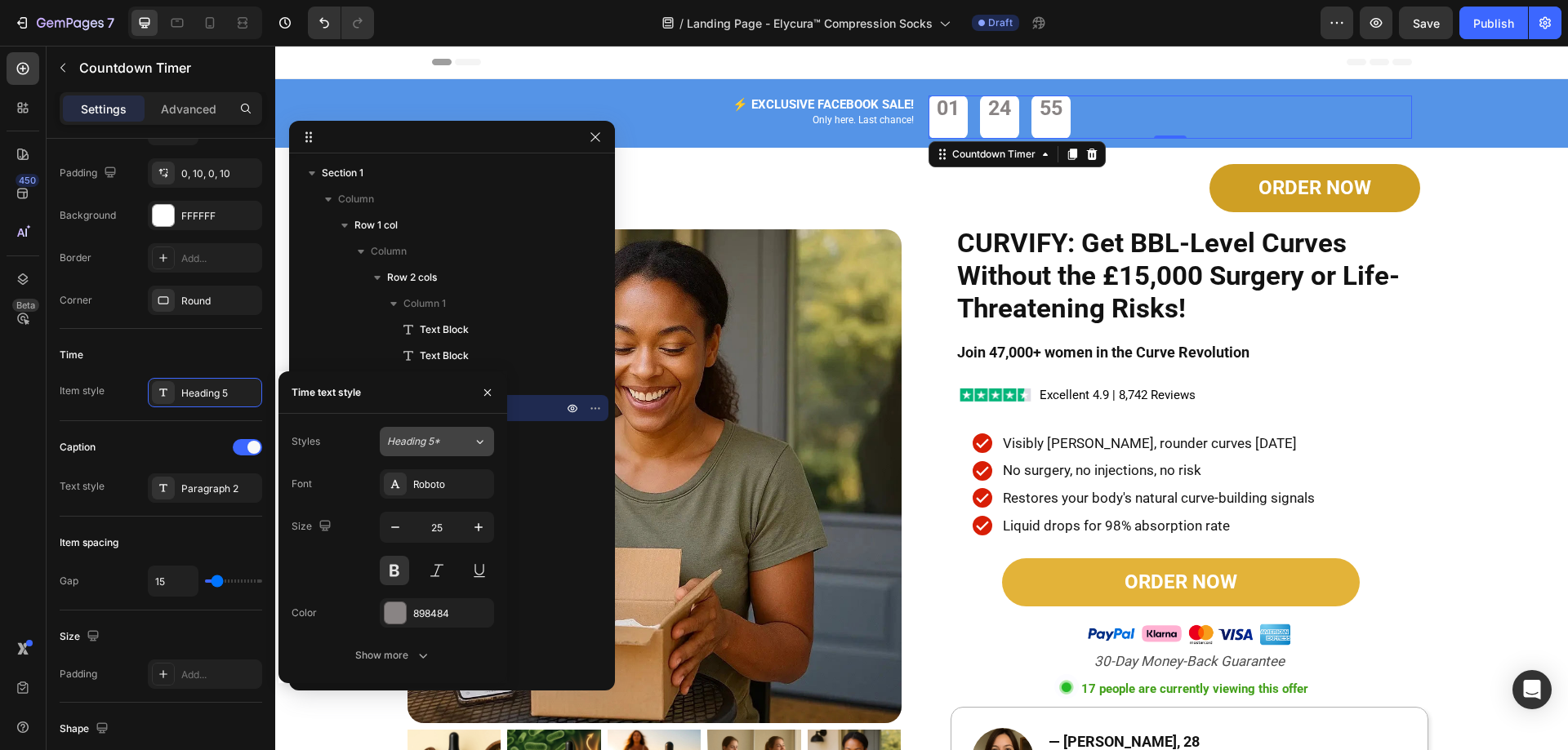
click at [436, 437] on span "Heading 5*" at bounding box center [414, 442] width 53 height 15
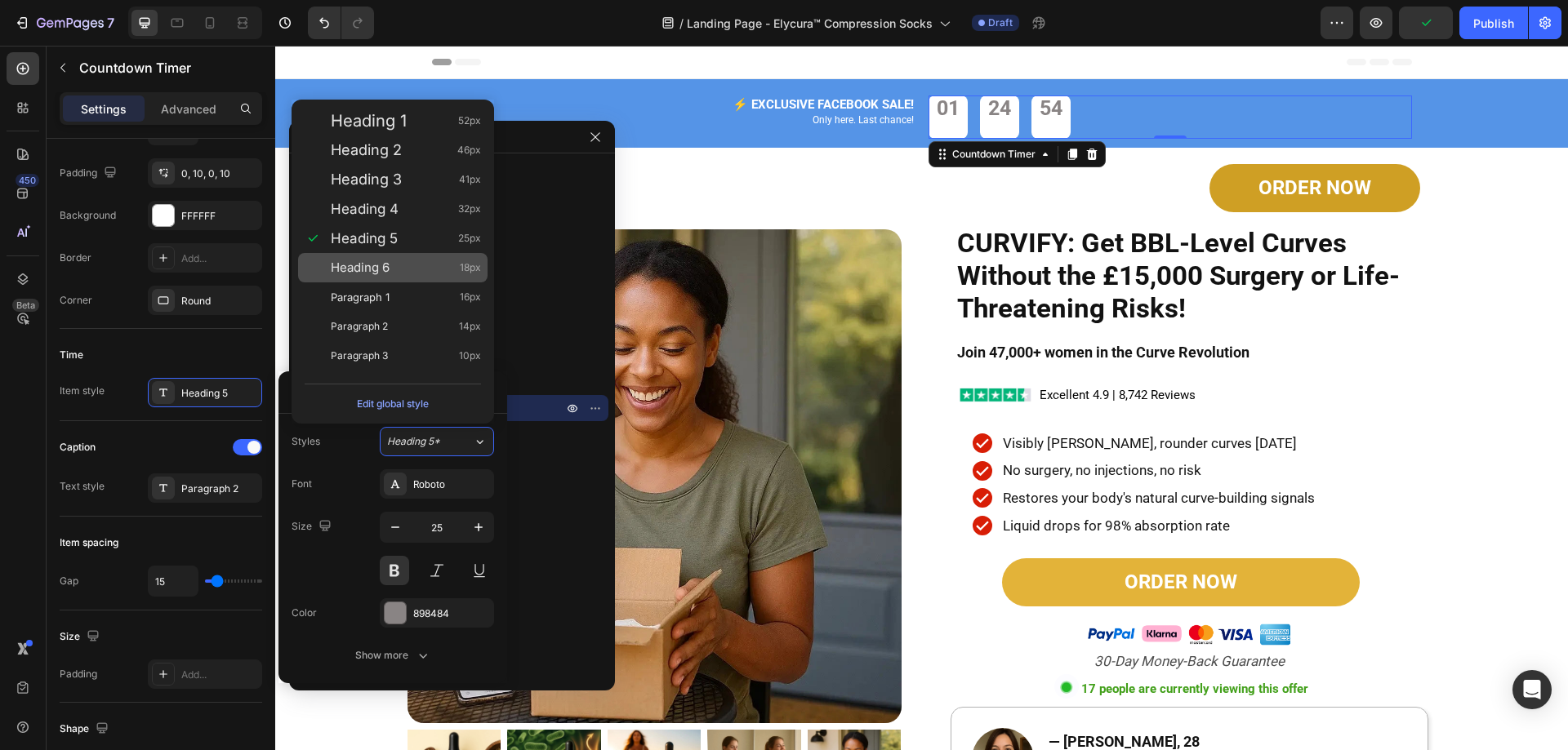
click at [426, 263] on div "Heading 6 18px" at bounding box center [406, 268] width 150 height 17
type input "18"
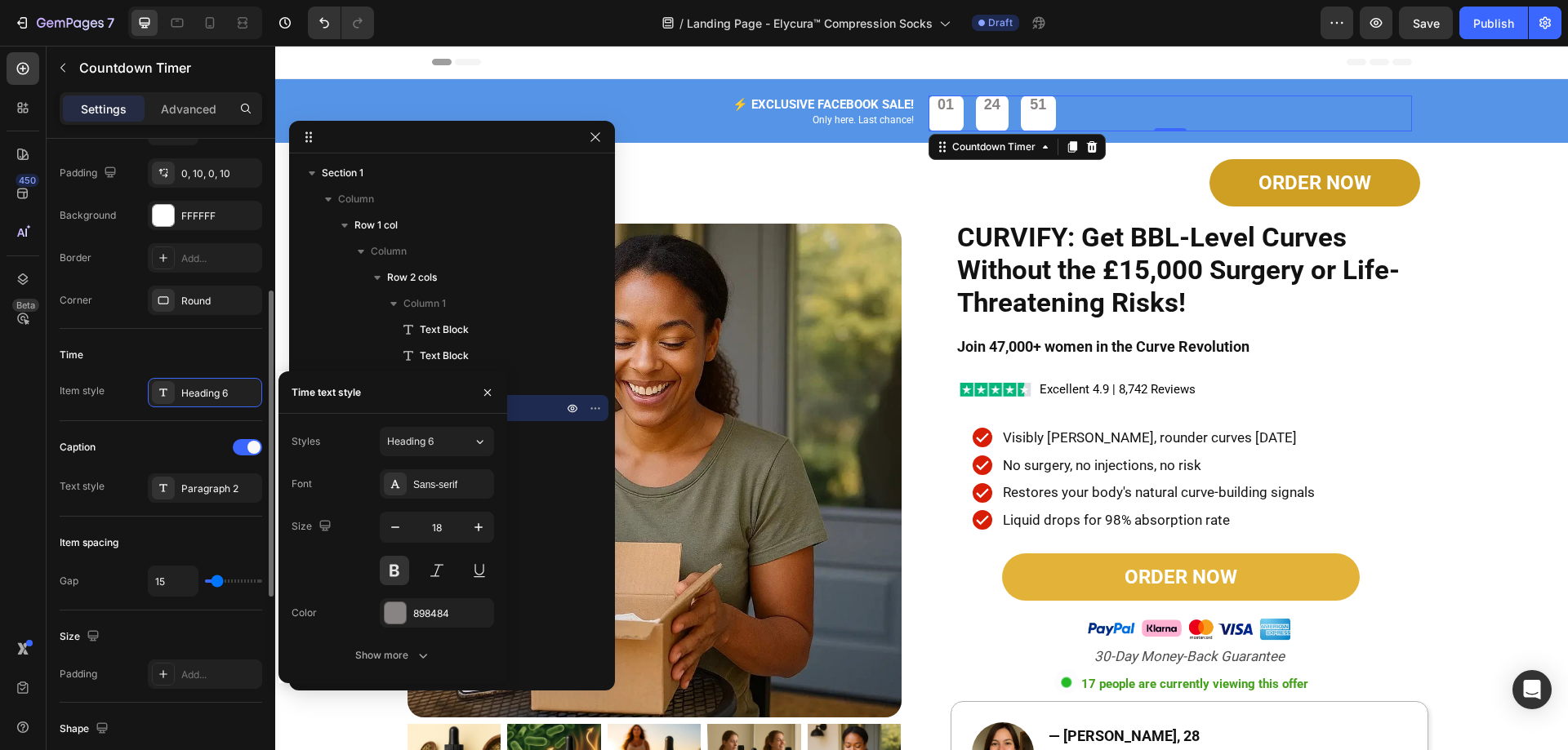
click at [175, 349] on div "Time" at bounding box center [160, 355] width 203 height 26
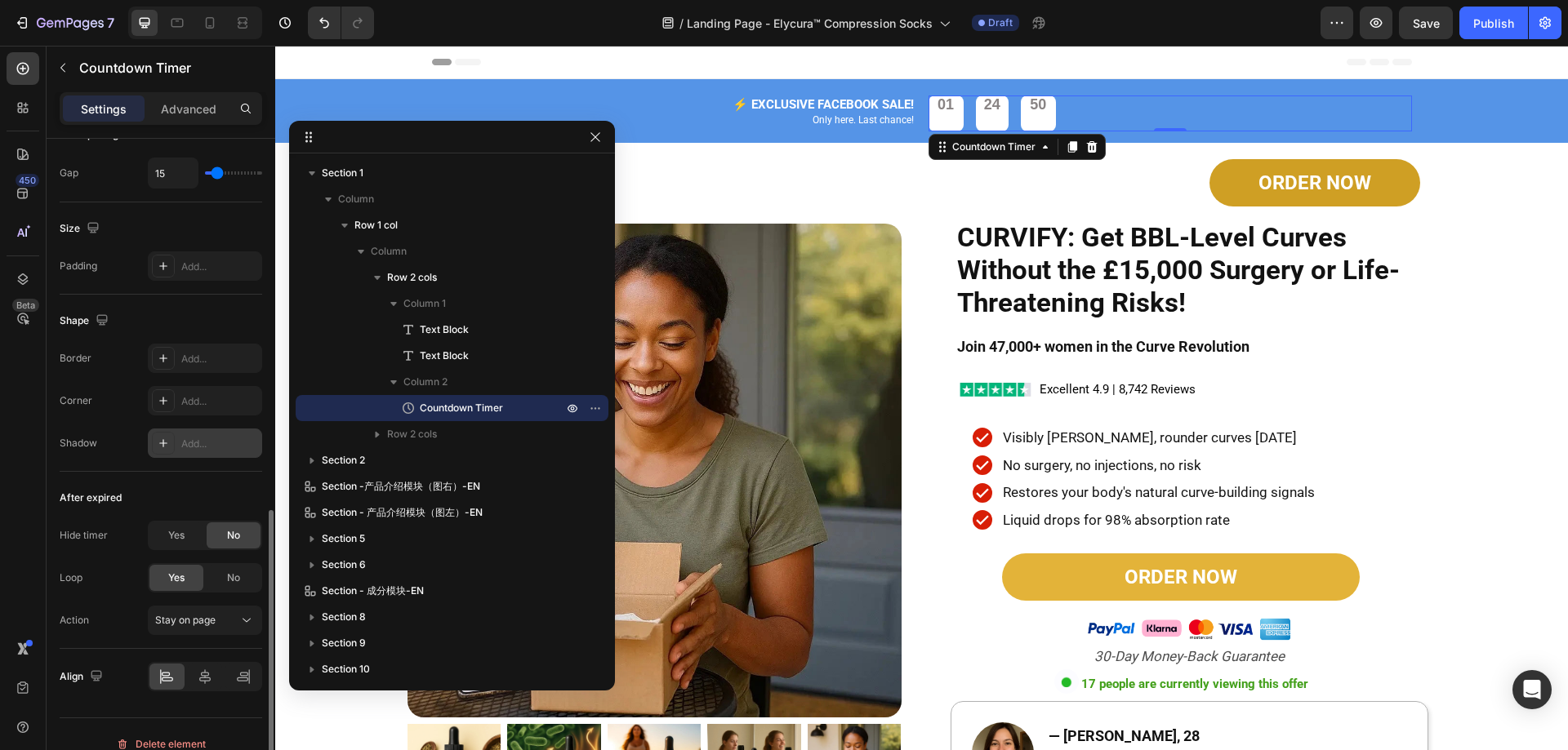
scroll to position [755, 0]
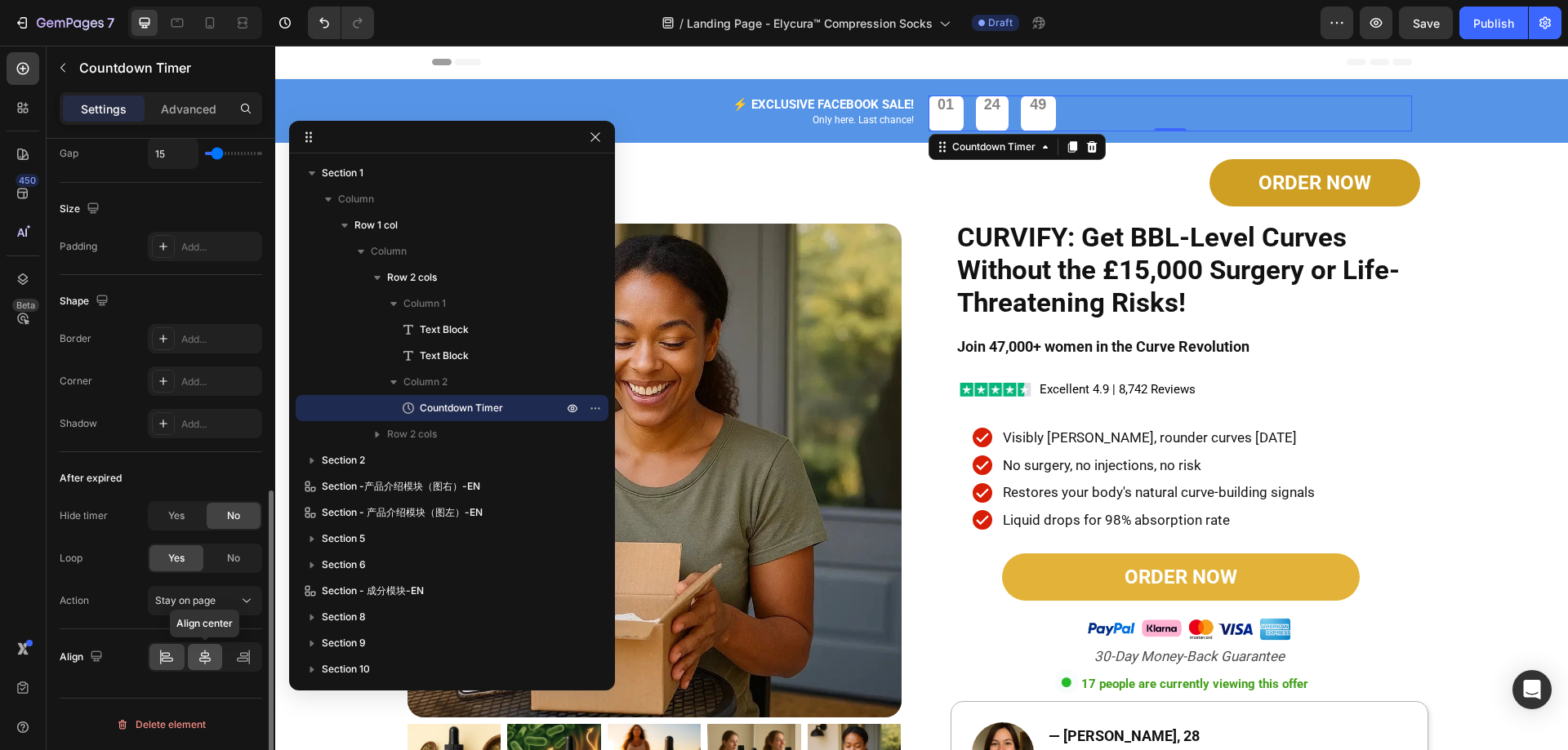
click at [206, 651] on icon at bounding box center [205, 657] width 17 height 17
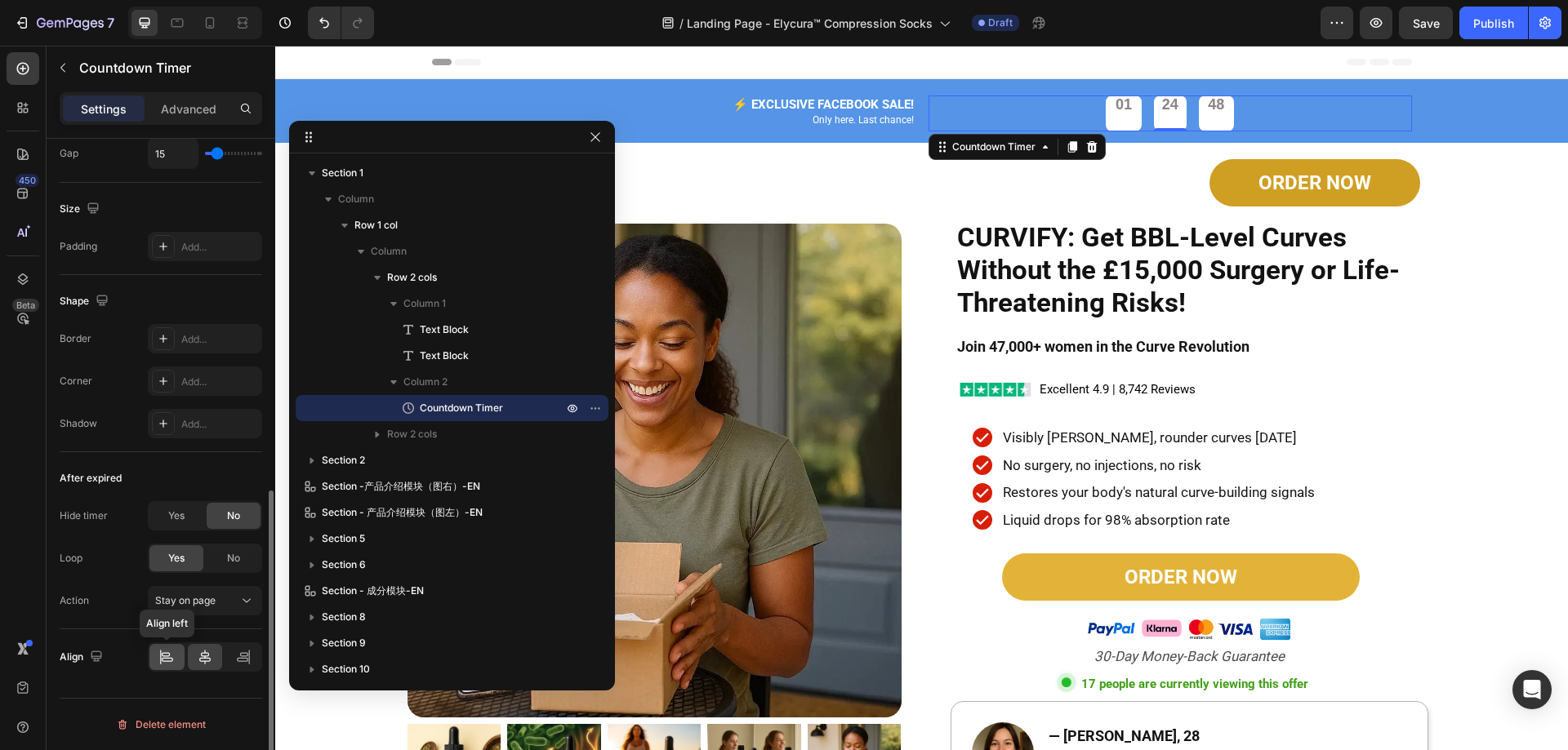
click at [179, 649] on div at bounding box center [167, 657] width 35 height 26
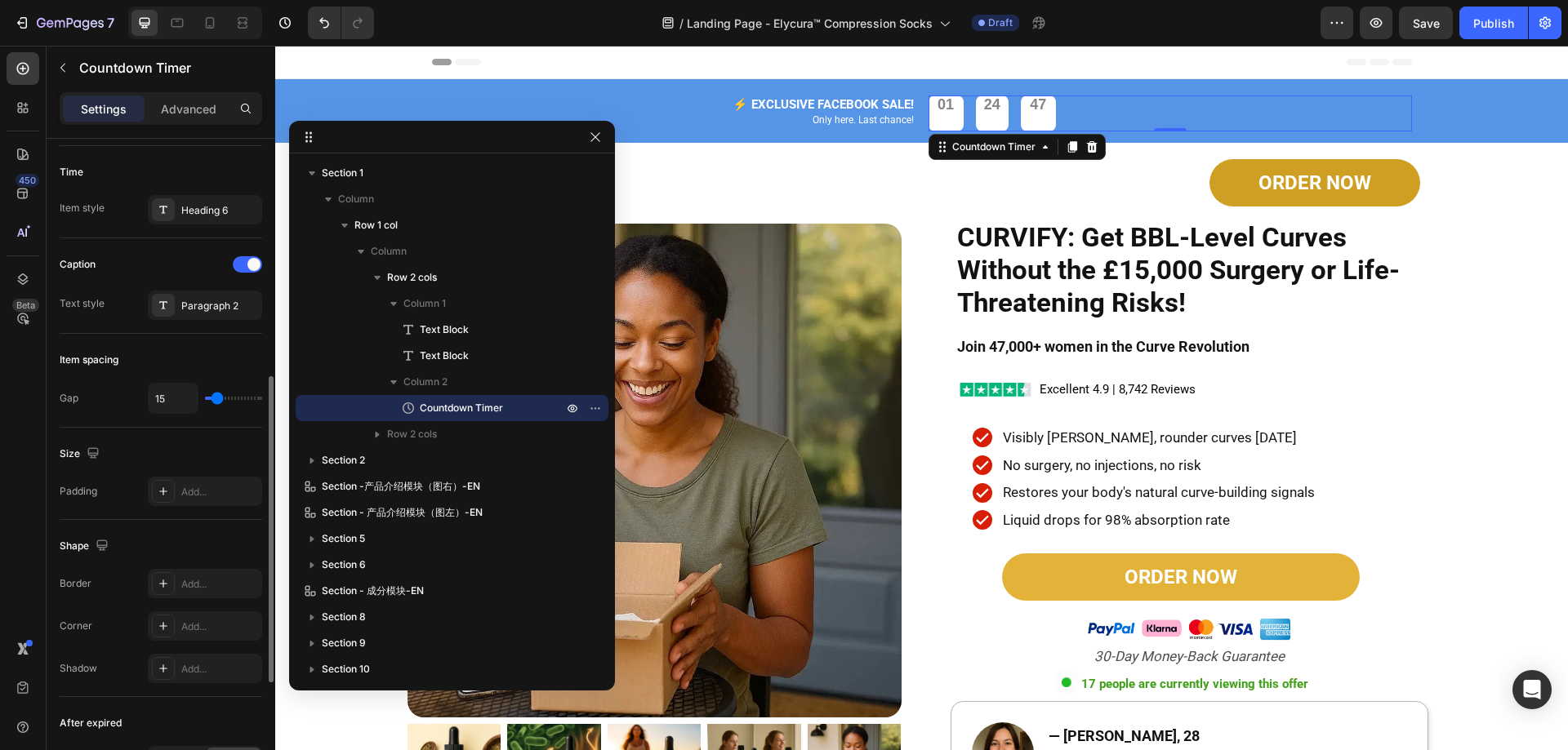
scroll to position [347, 0]
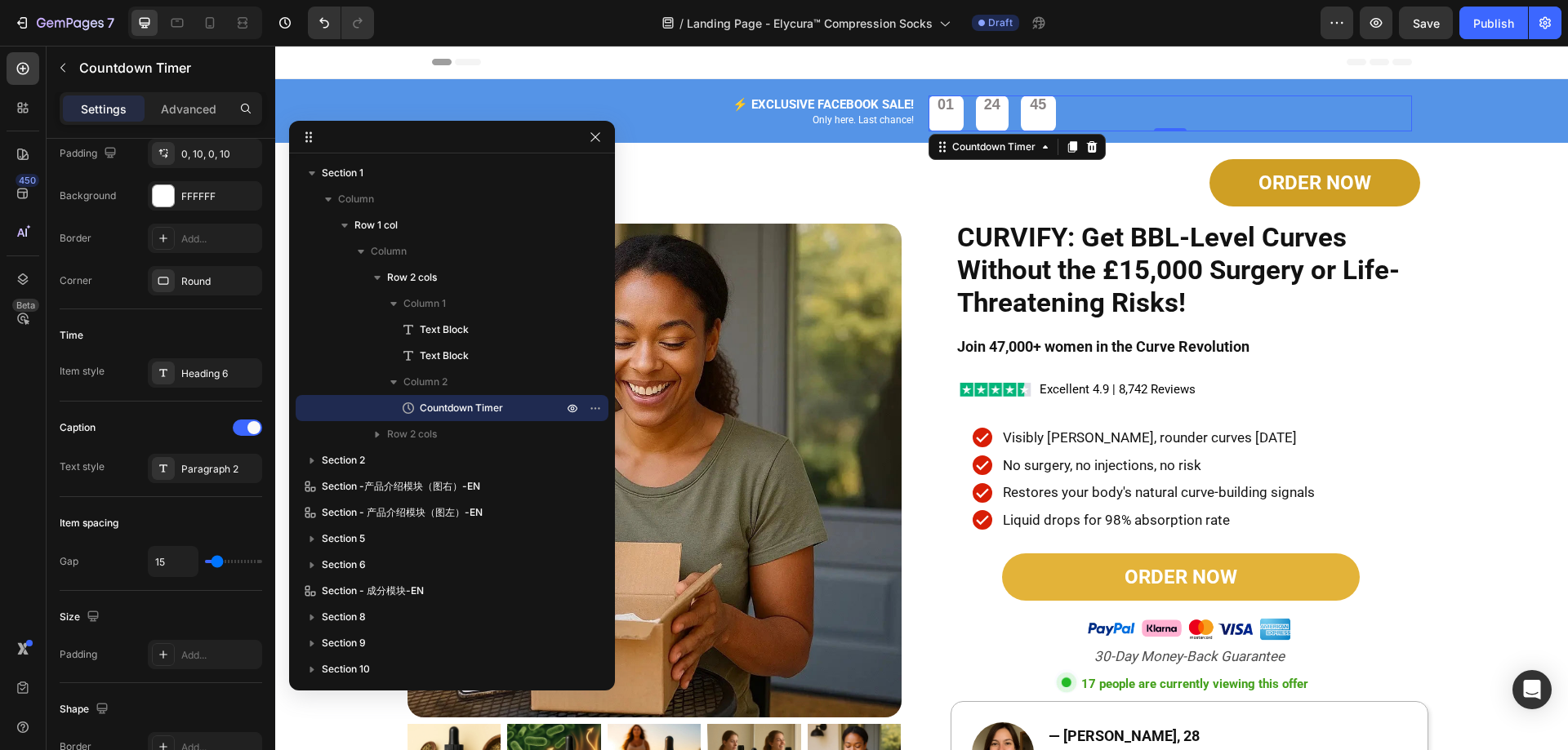
click at [939, 105] on div "01" at bounding box center [945, 105] width 18 height 18
click at [220, 460] on div "Paragraph 2" at bounding box center [204, 469] width 115 height 29
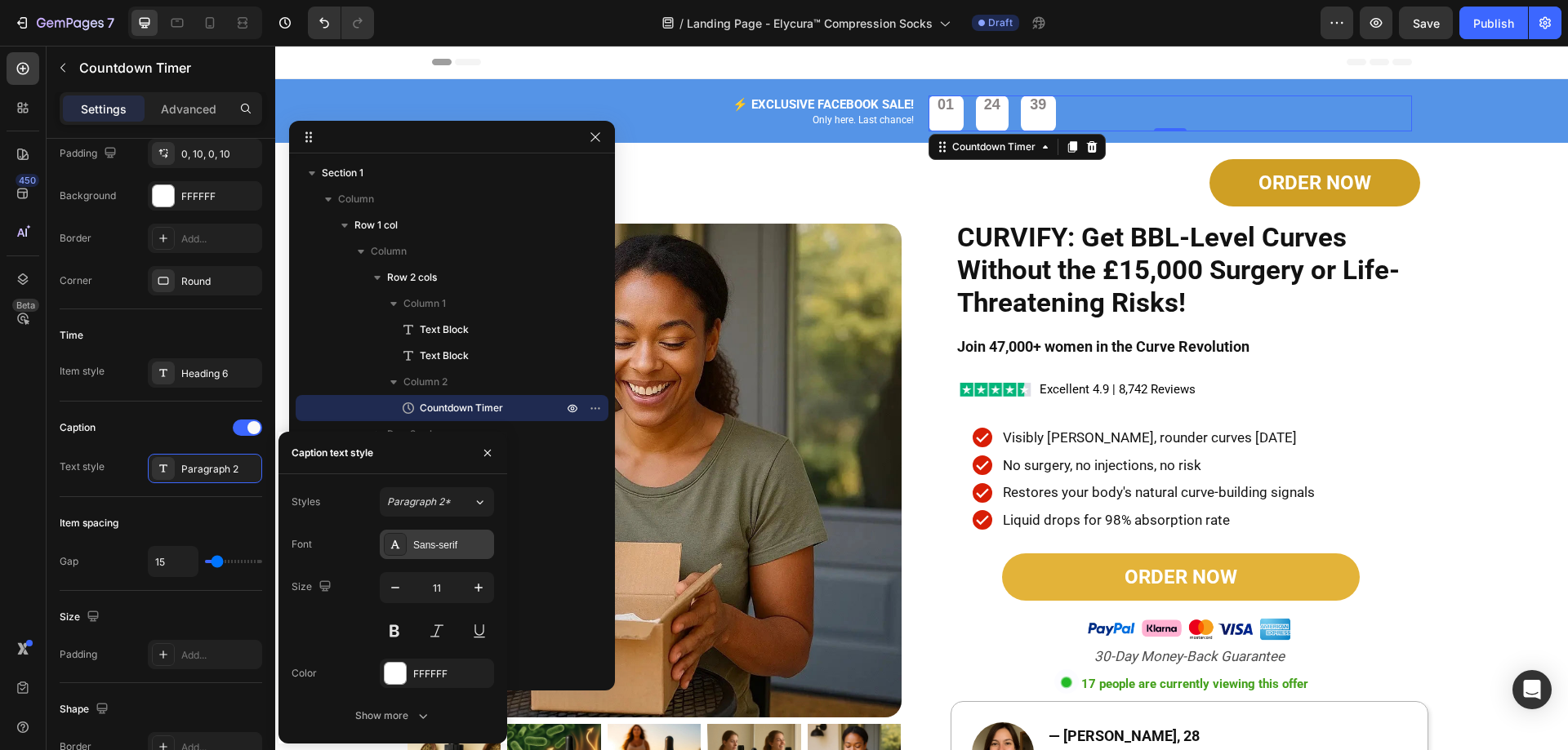
click at [435, 536] on div "Sans-serif" at bounding box center [436, 545] width 115 height 29
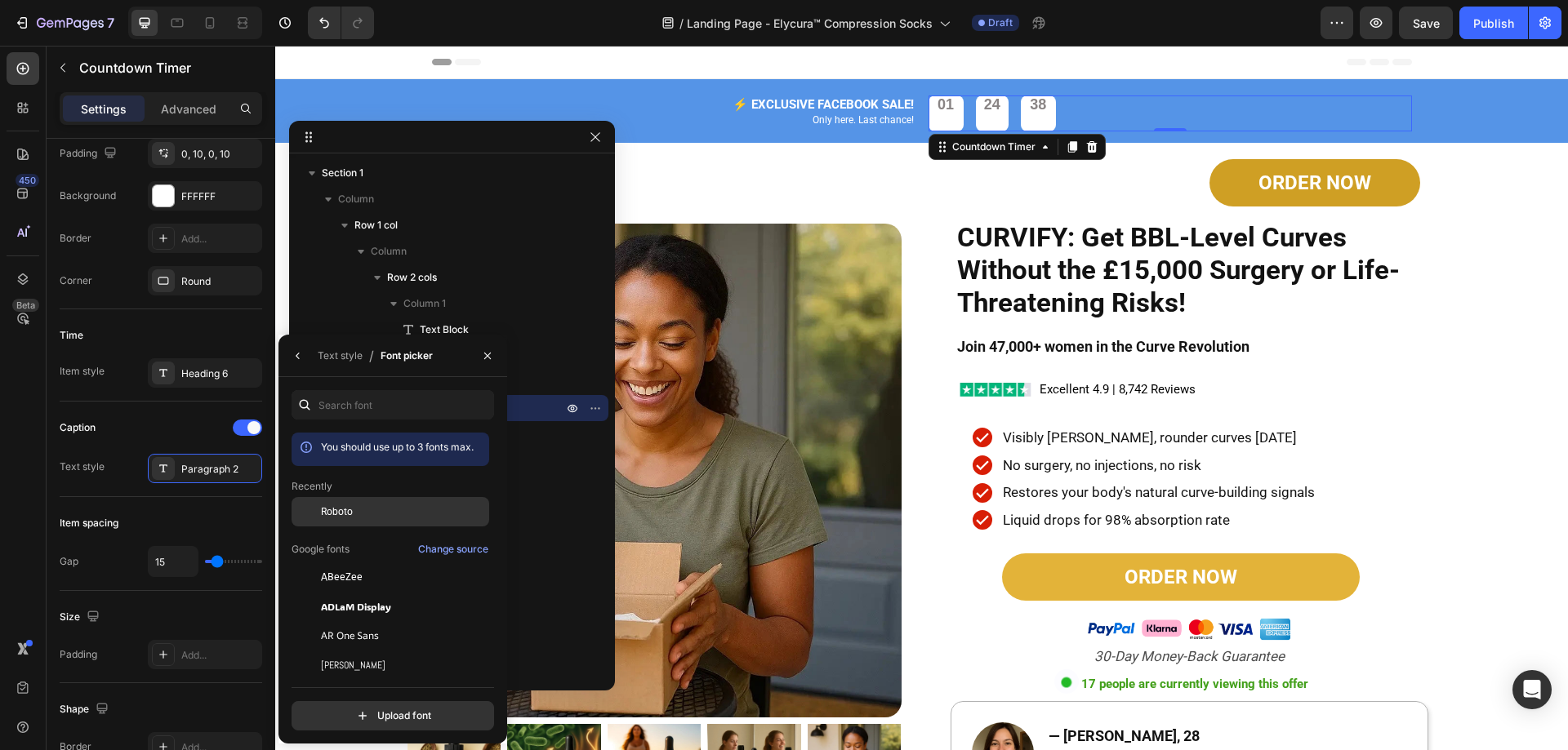
click at [0, 0] on div "Roboto" at bounding box center [0, 0] width 0 height 0
click at [10, 469] on div "450 Beta" at bounding box center [23, 342] width 33 height 580
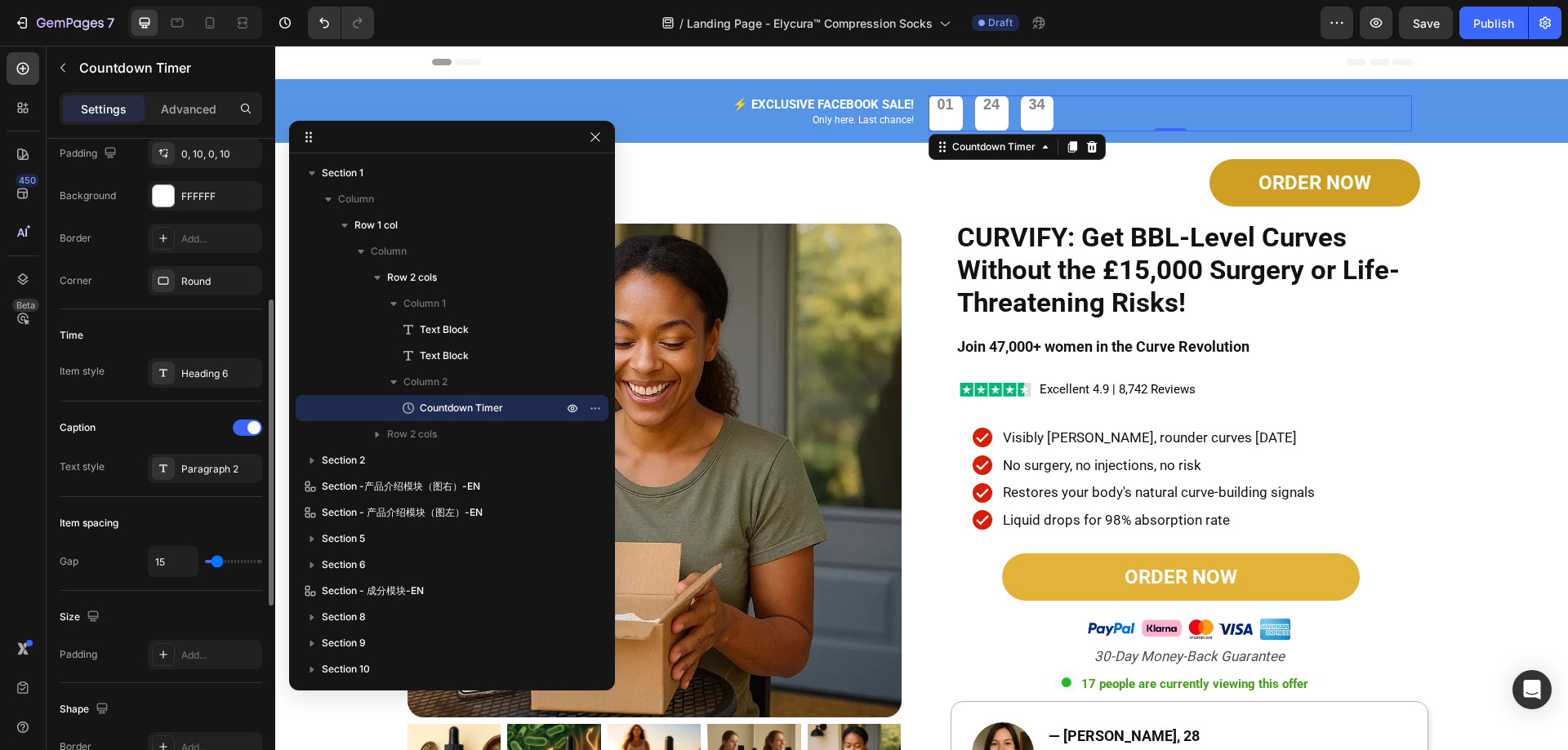
type input "13"
type input "22"
type input "33"
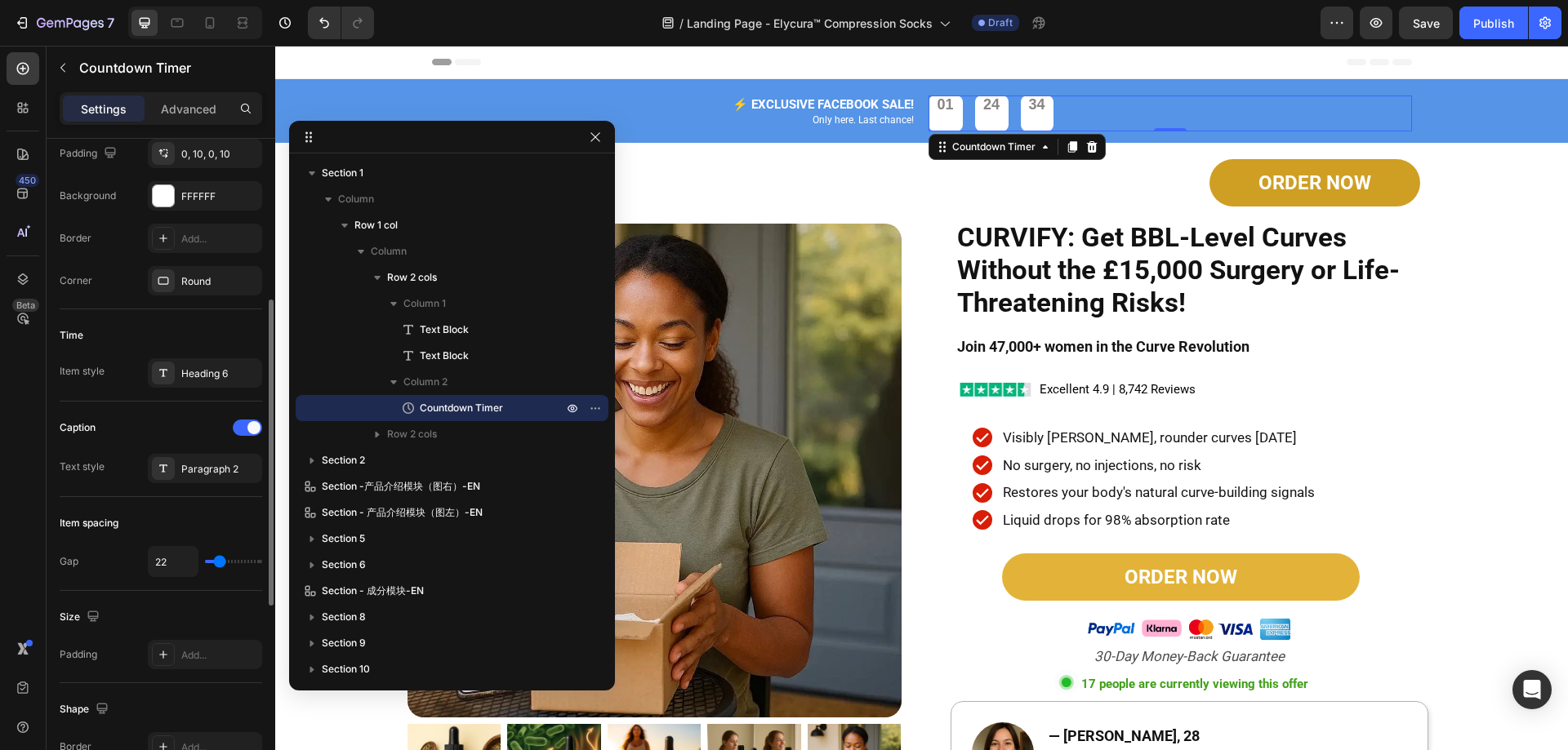
type input "33"
type input "40"
type input "49"
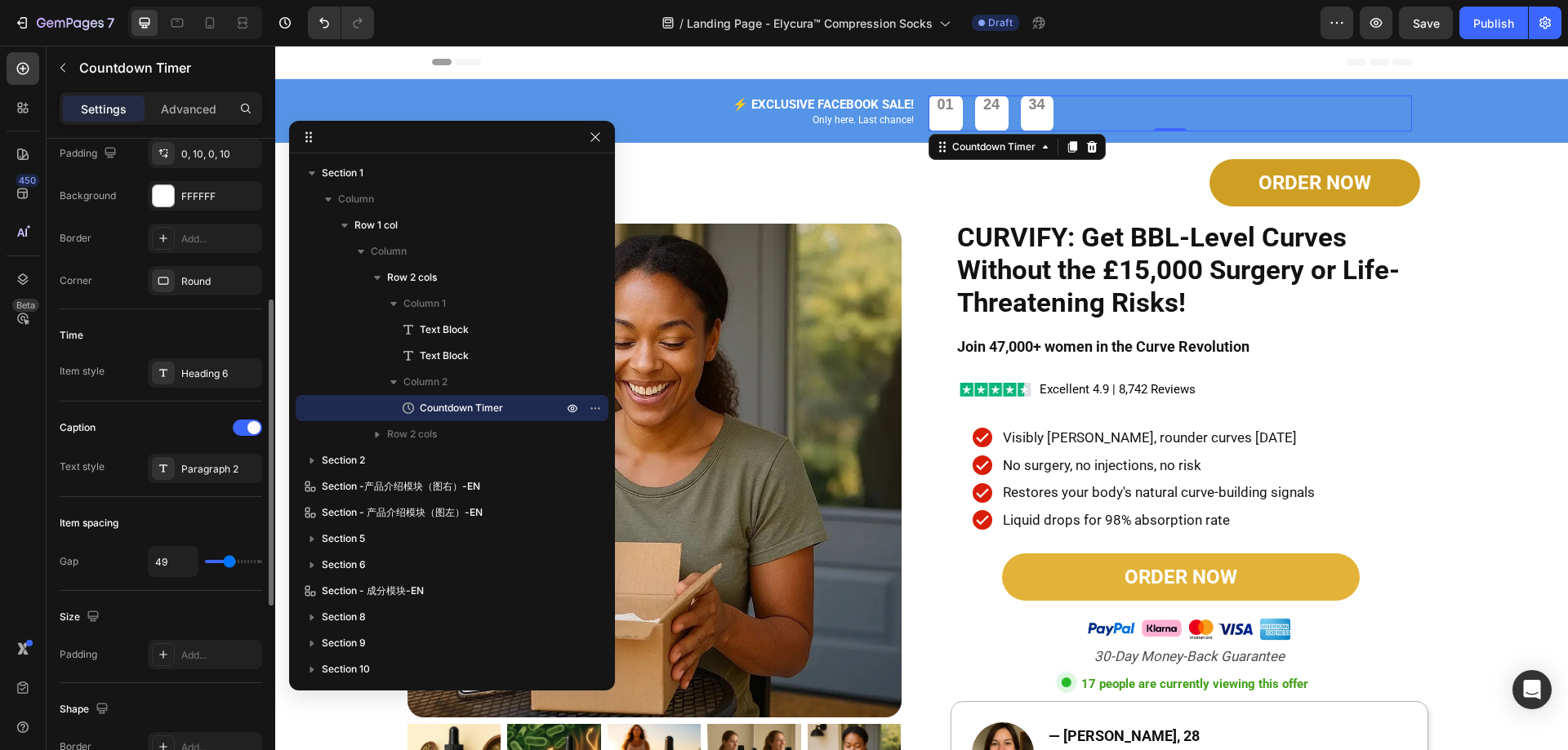
type input "60"
type input "67"
type input "73"
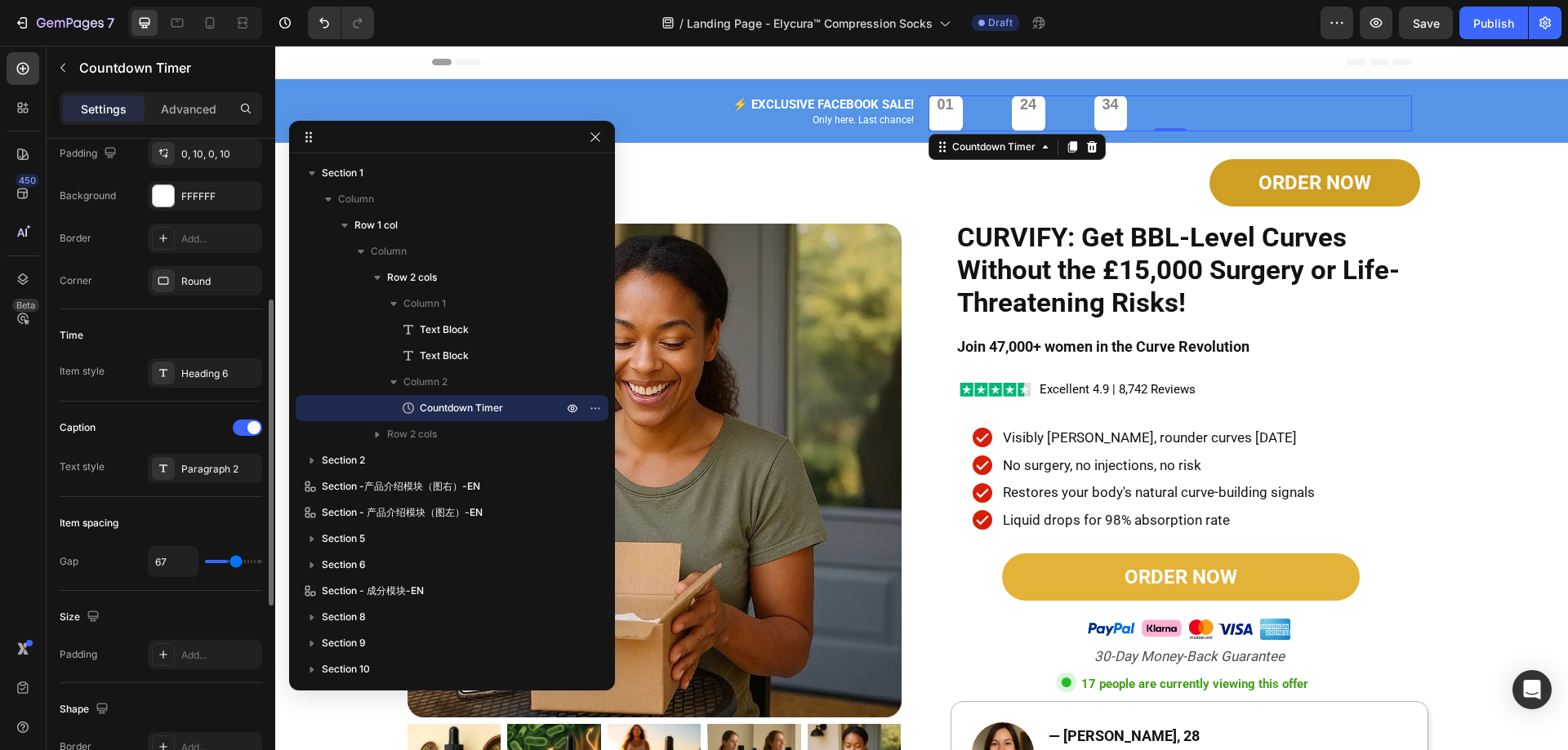
type input "73"
type input "80"
type input "89"
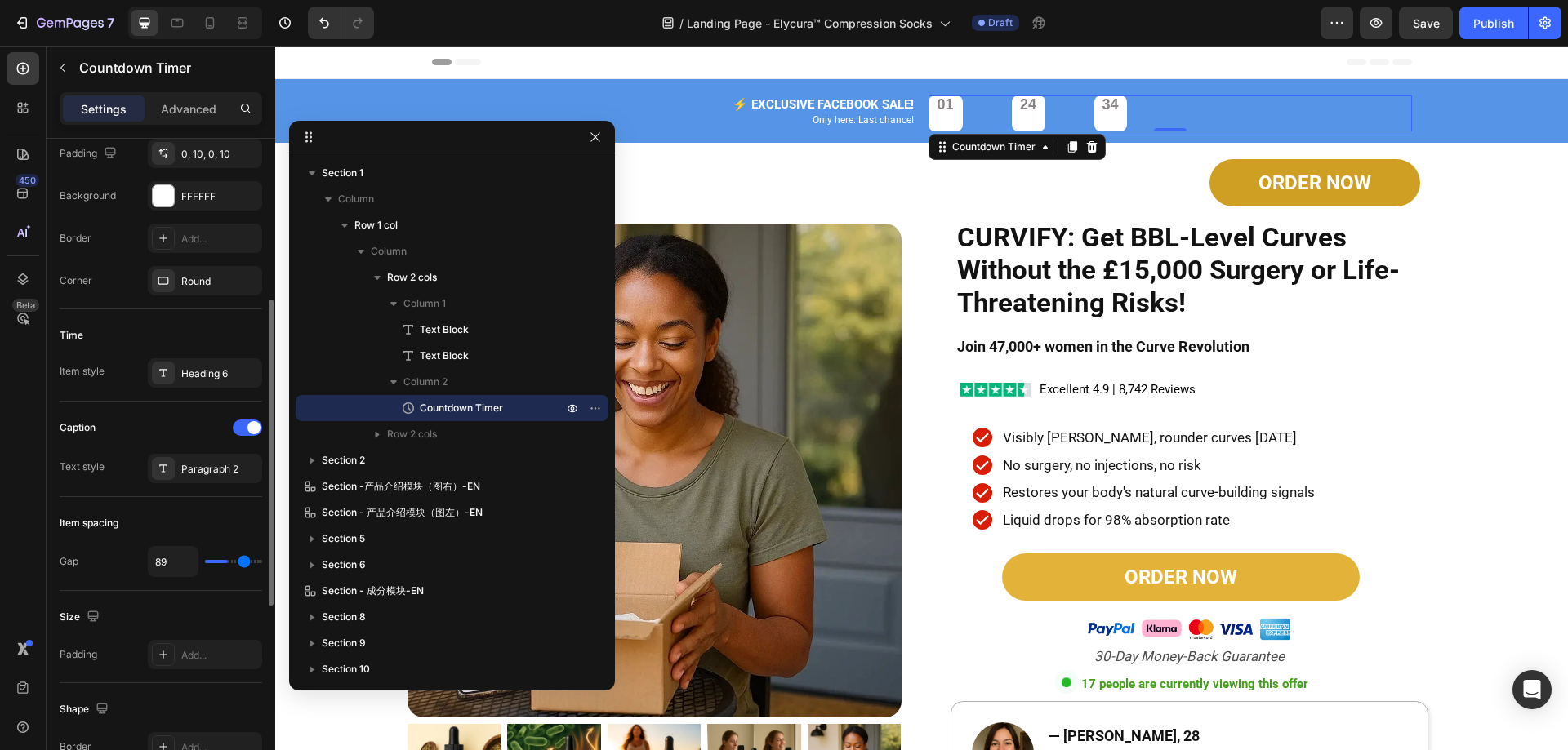
type input "100"
type input "109"
type input "120"
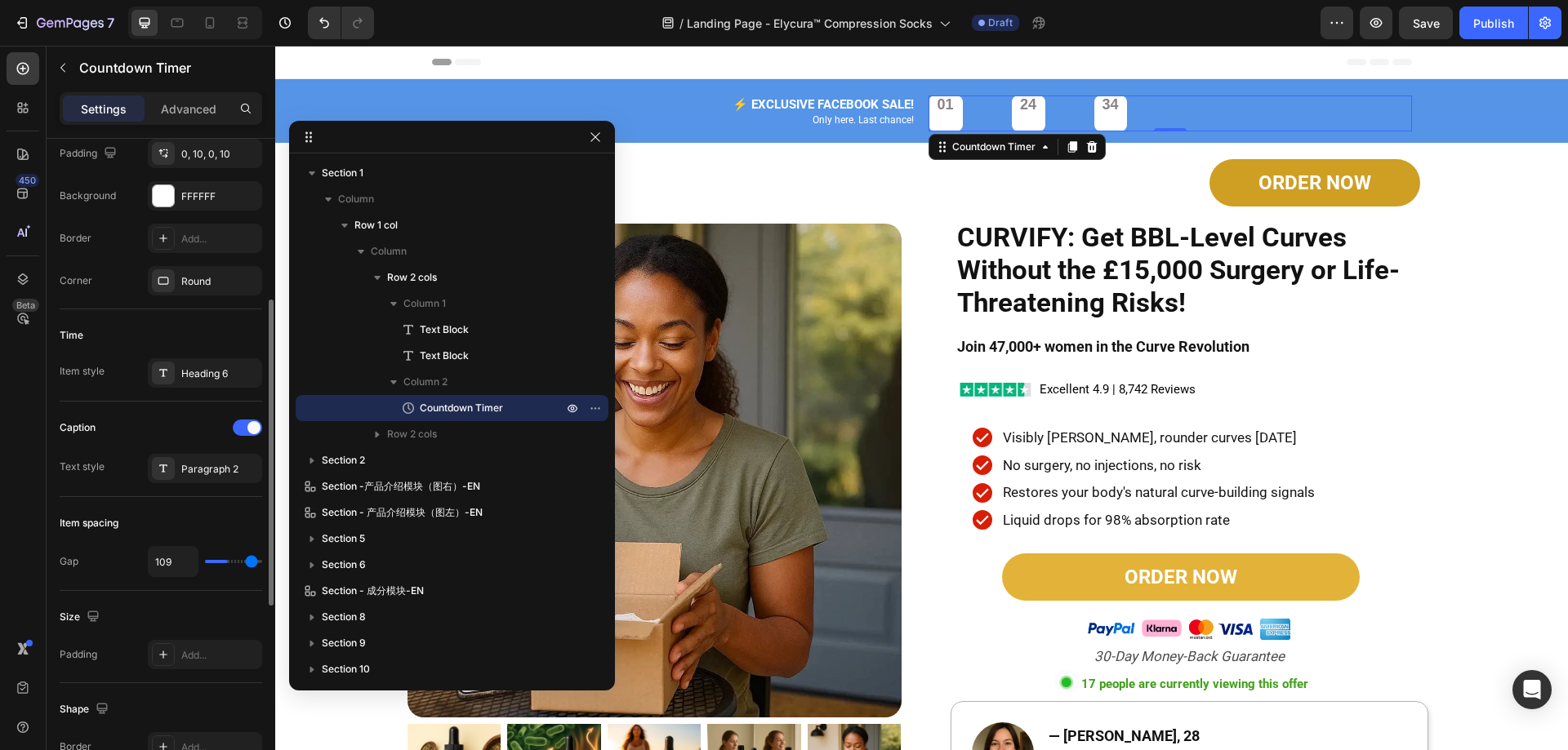
type input "120"
type input "113"
type input "98"
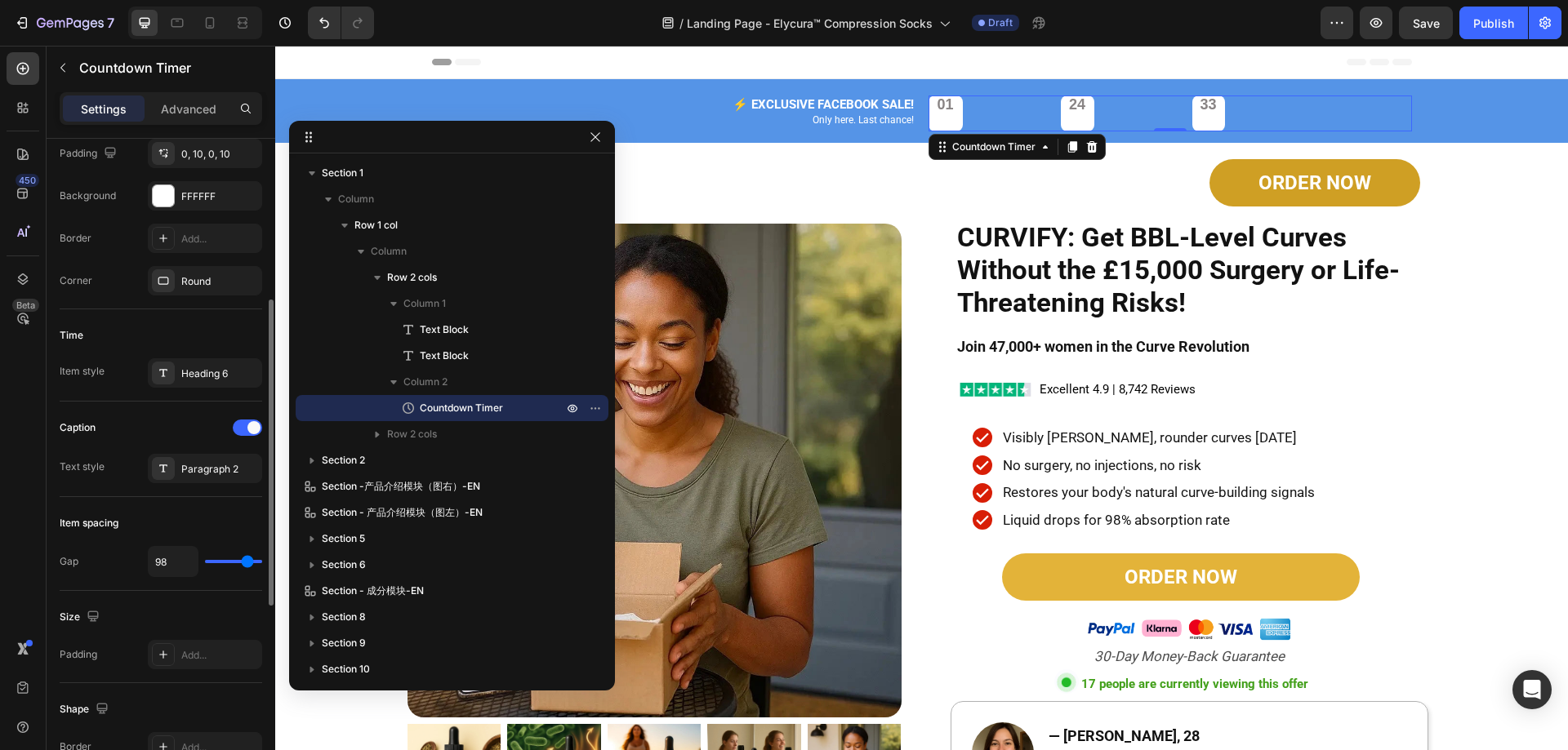
type input "87"
type input "73"
type input "67"
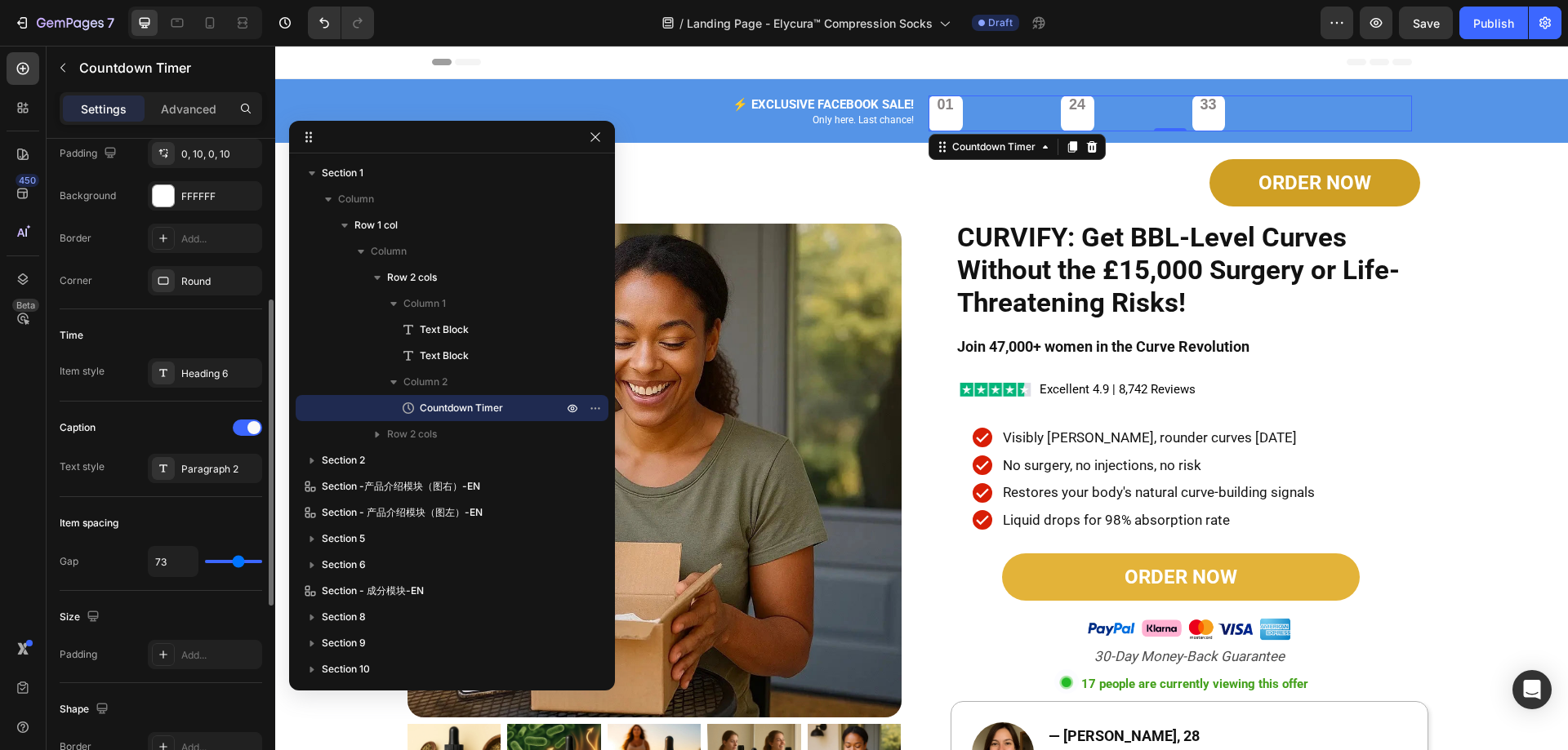
type input "67"
type input "60"
type input "56"
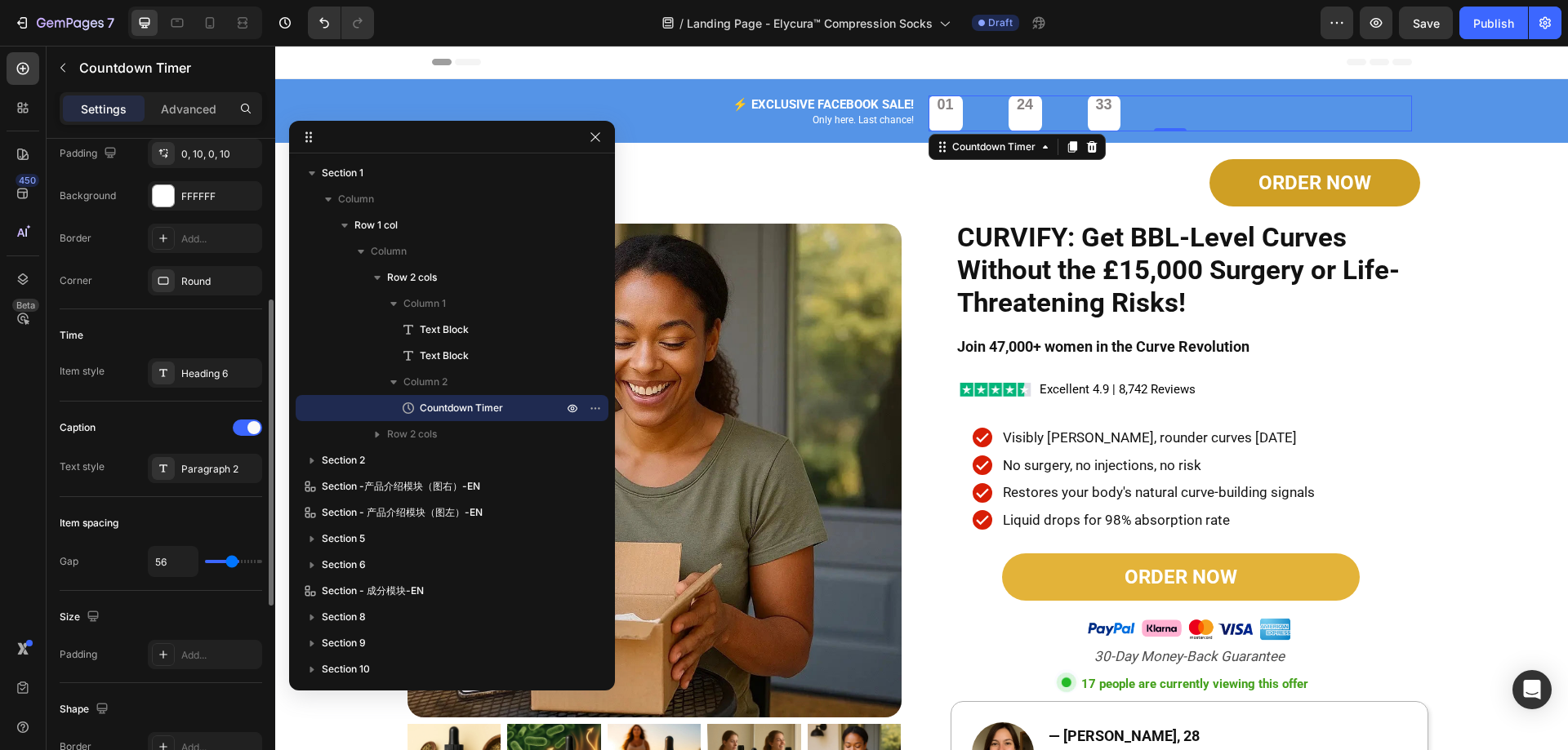
type input "53"
type input "49"
type input "42"
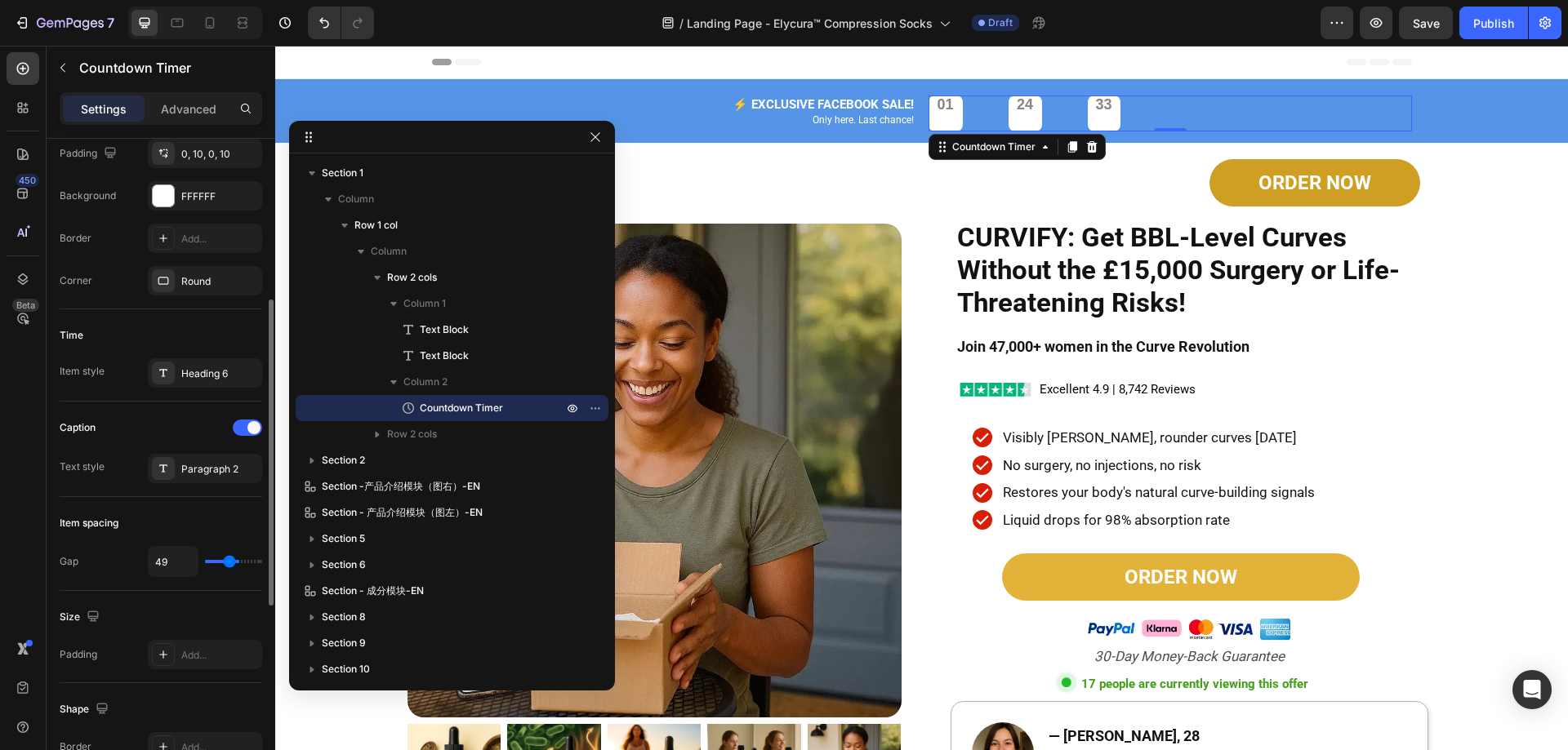
type input "42"
type input "36"
type input "31"
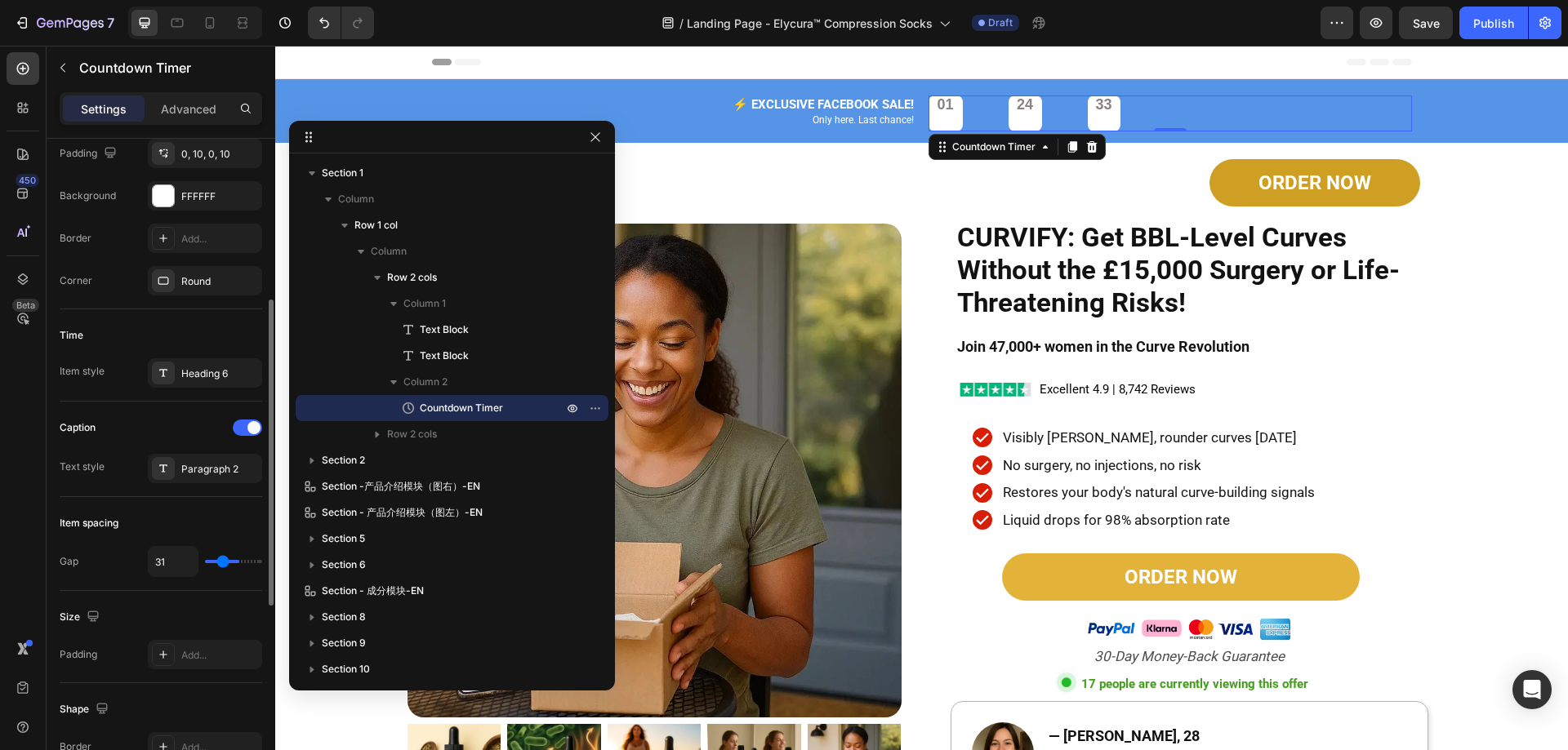
type input "29"
type input "24"
type input "22"
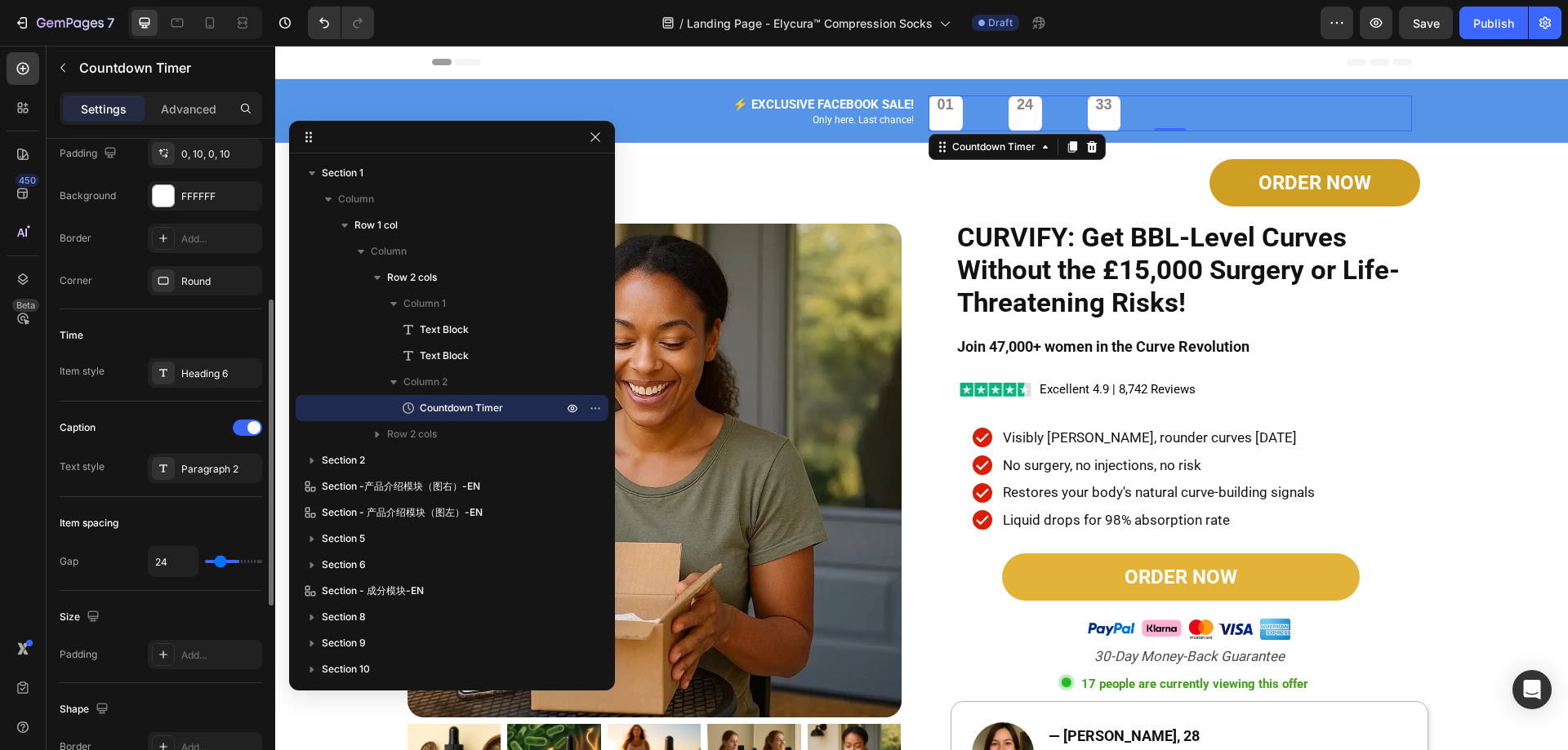
type input "22"
type input "20"
type input "16"
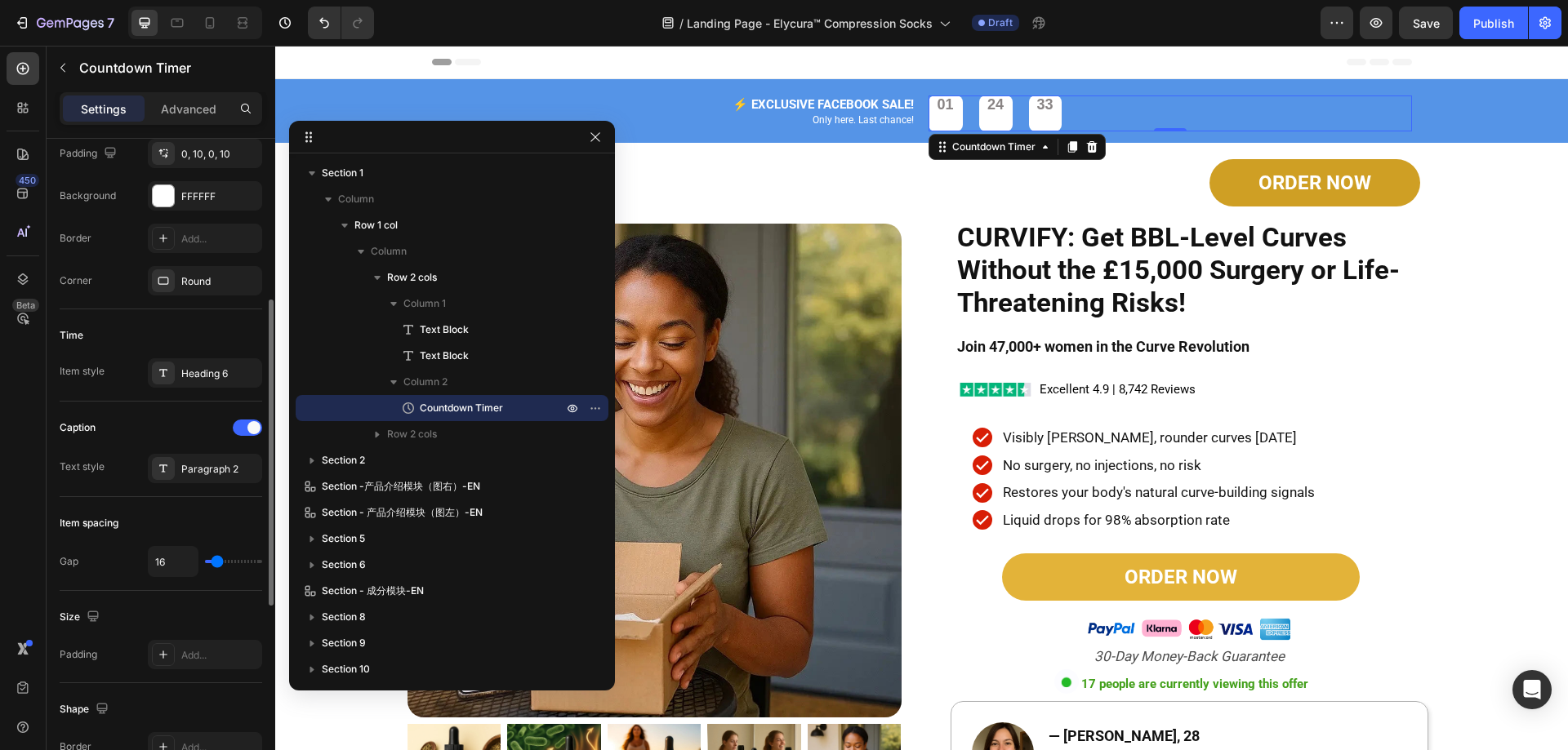
type input "11"
type input "7"
type input "4"
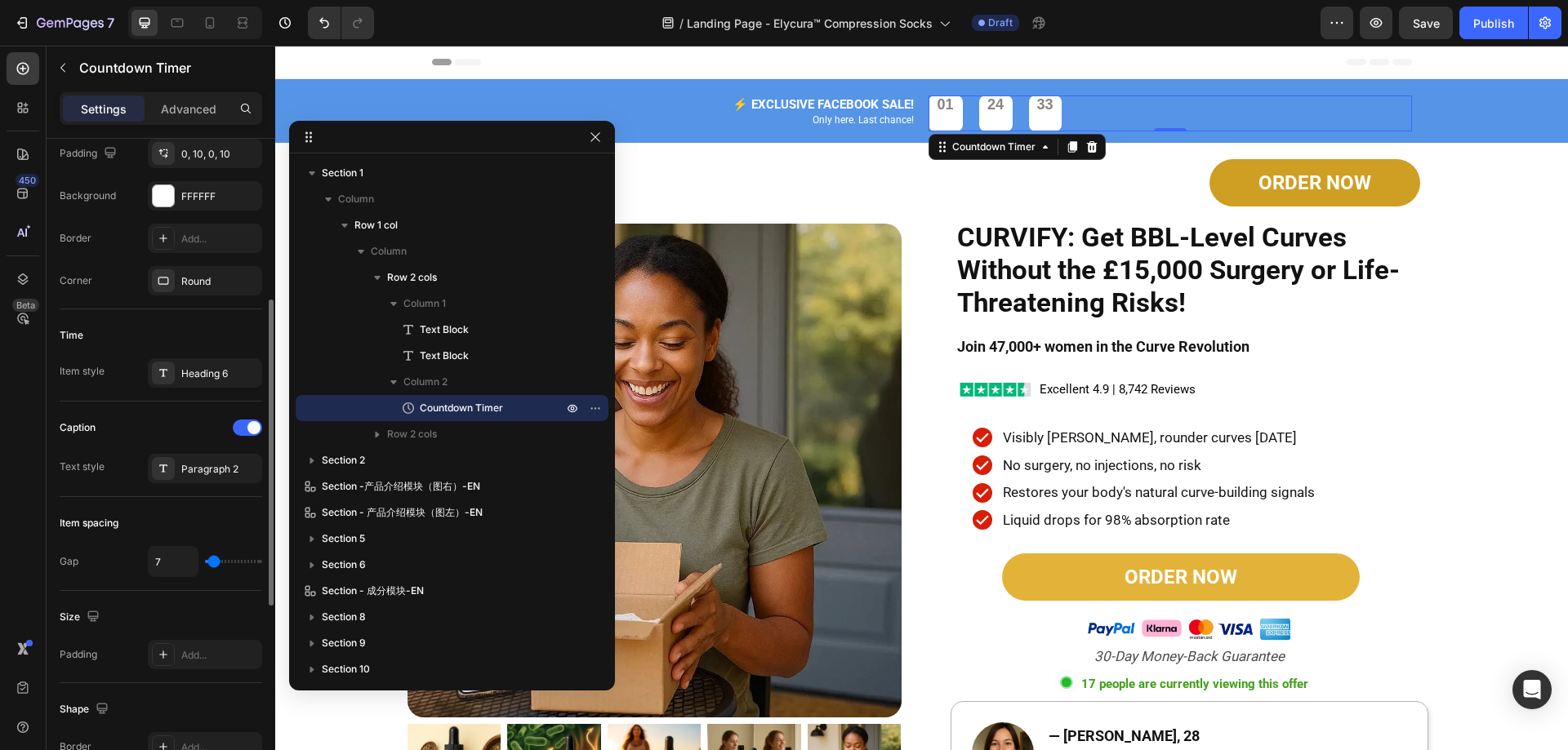
type input "4"
type input "2"
type input "0"
drag, startPoint x: 215, startPoint y: 561, endPoint x: 197, endPoint y: 569, distance: 19.7
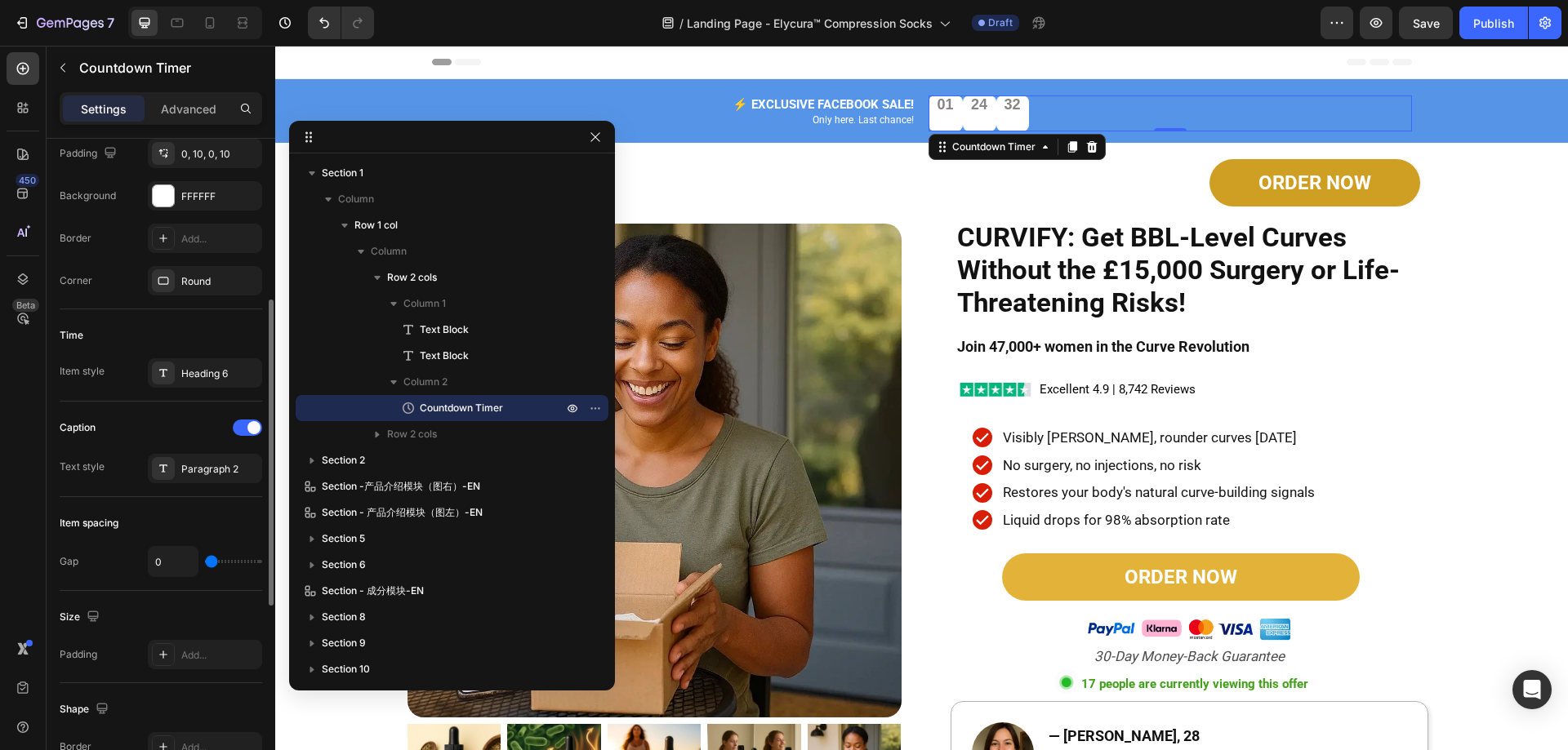
type input "0"
click at [205, 563] on input "range" at bounding box center [234, 562] width 57 height 4
type input "1"
type input "12"
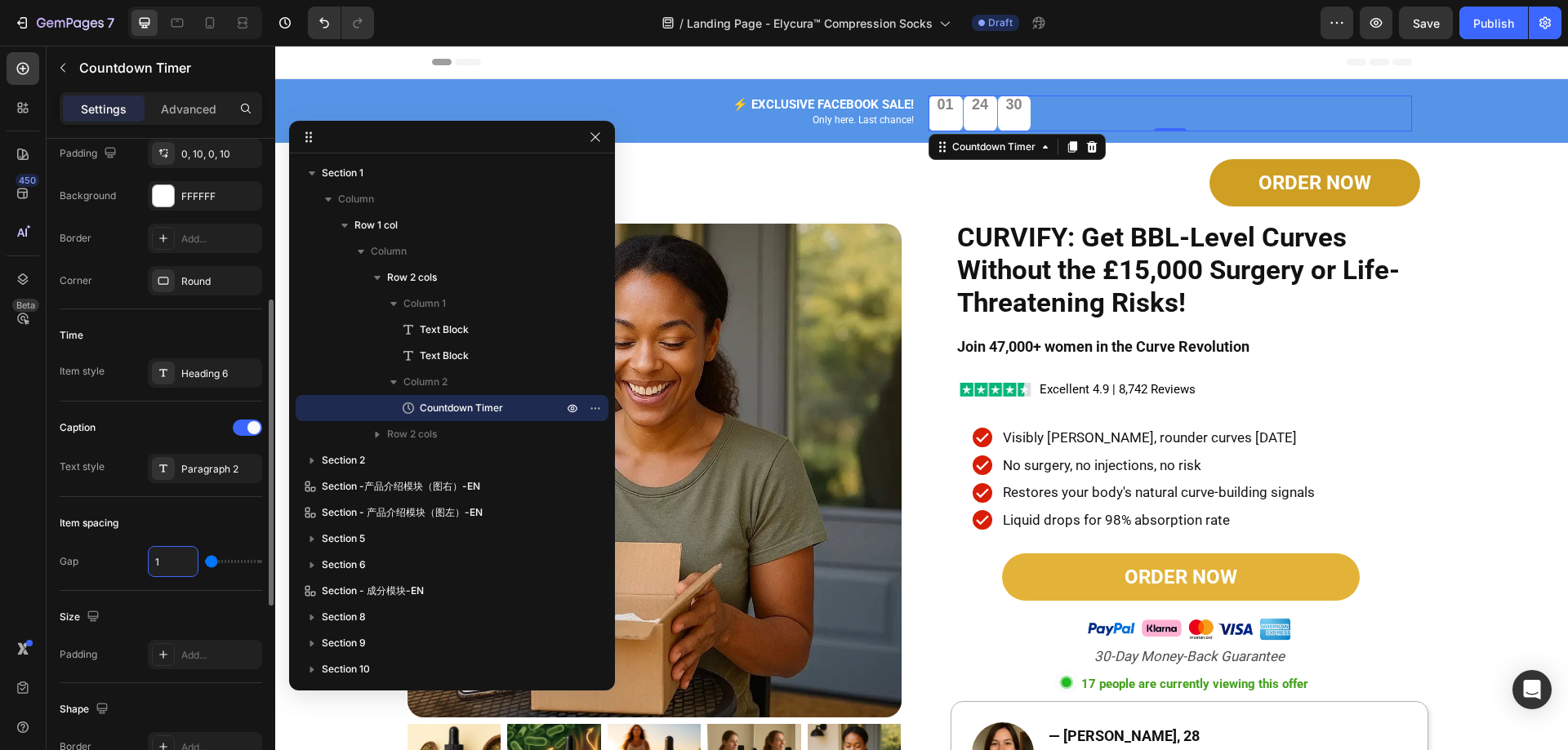
type input "12"
type input "1"
type input "15"
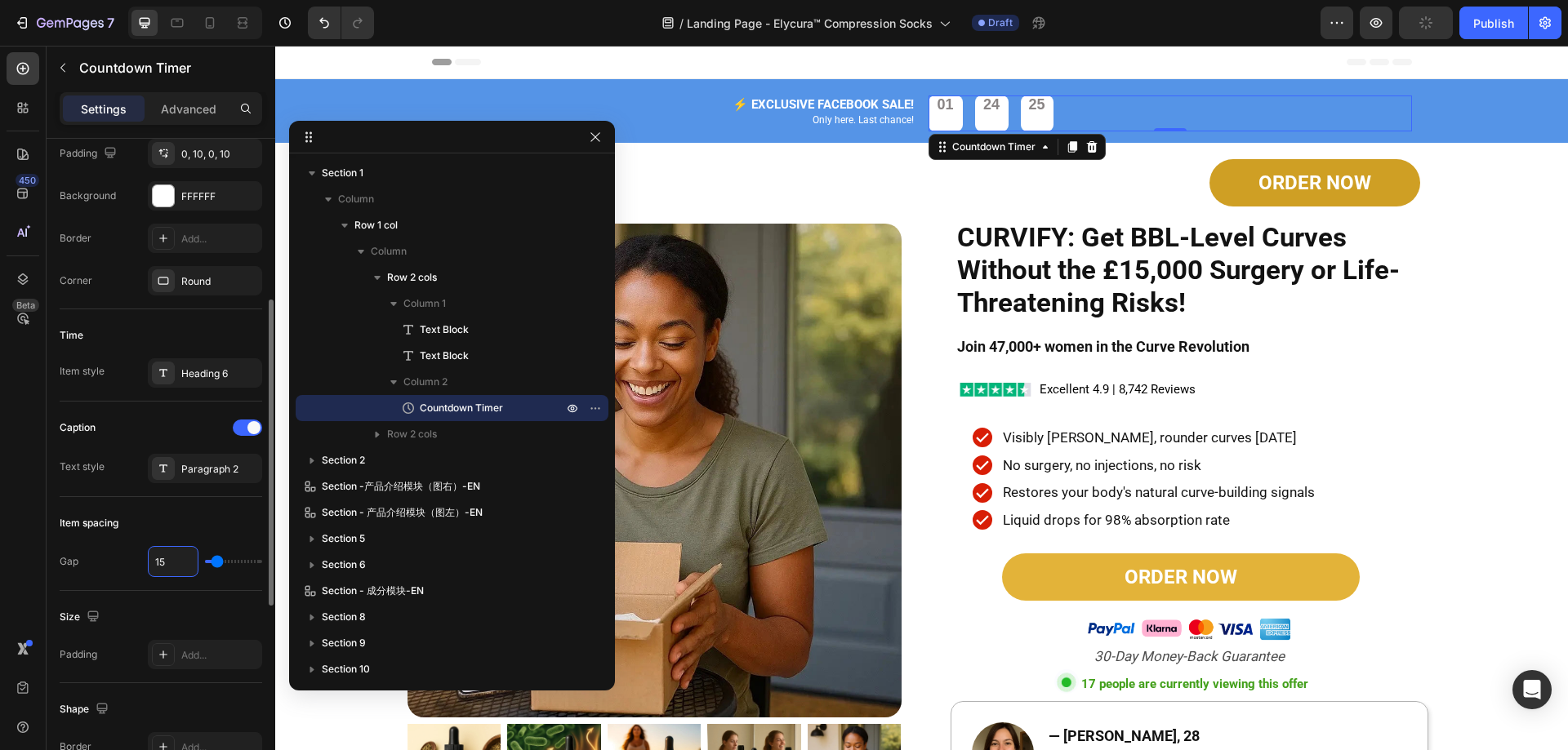
type input "15"
click at [187, 531] on div "Item spacing" at bounding box center [160, 524] width 203 height 26
click at [168, 655] on icon at bounding box center [163, 655] width 13 height 13
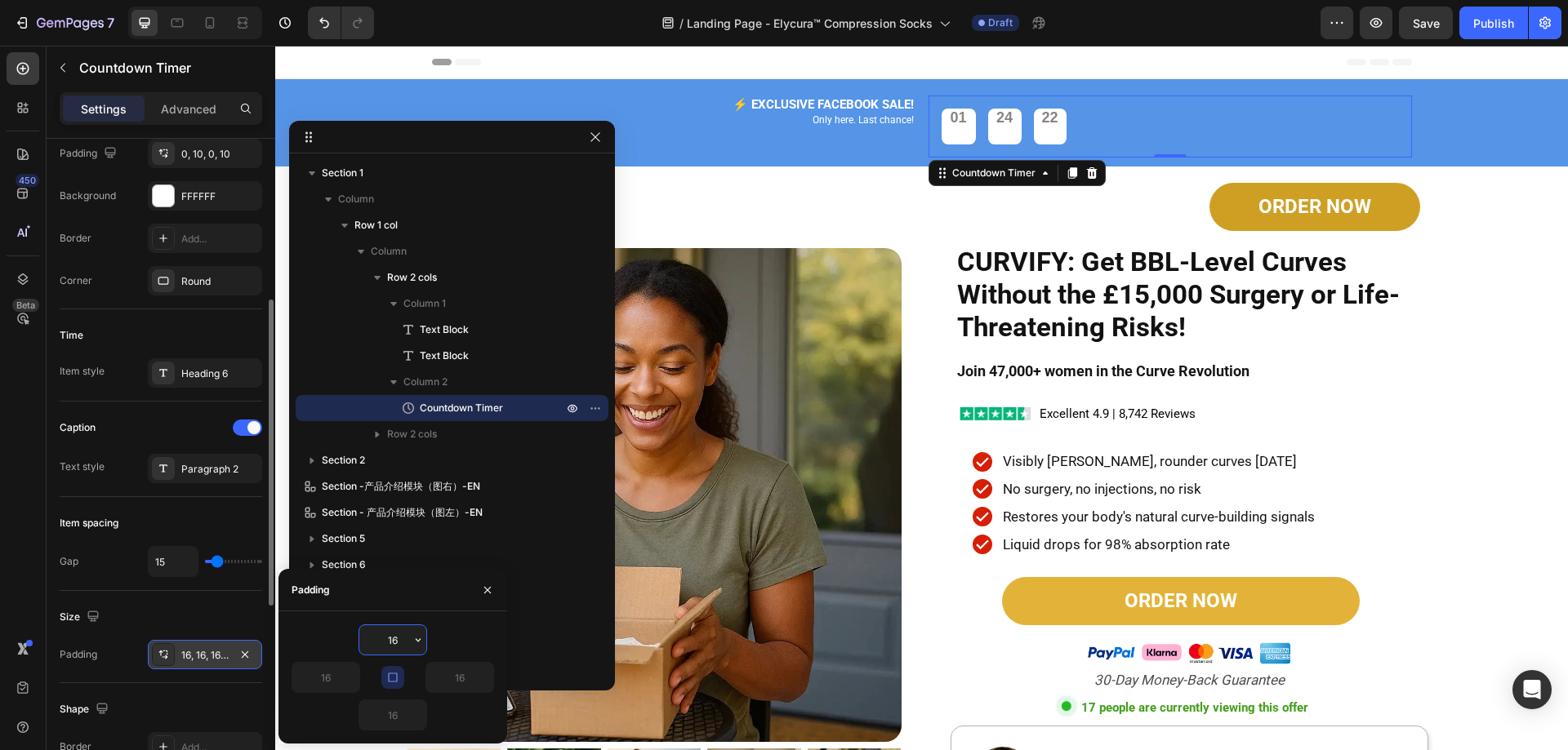
click at [168, 655] on icon at bounding box center [167, 654] width 1 height 2
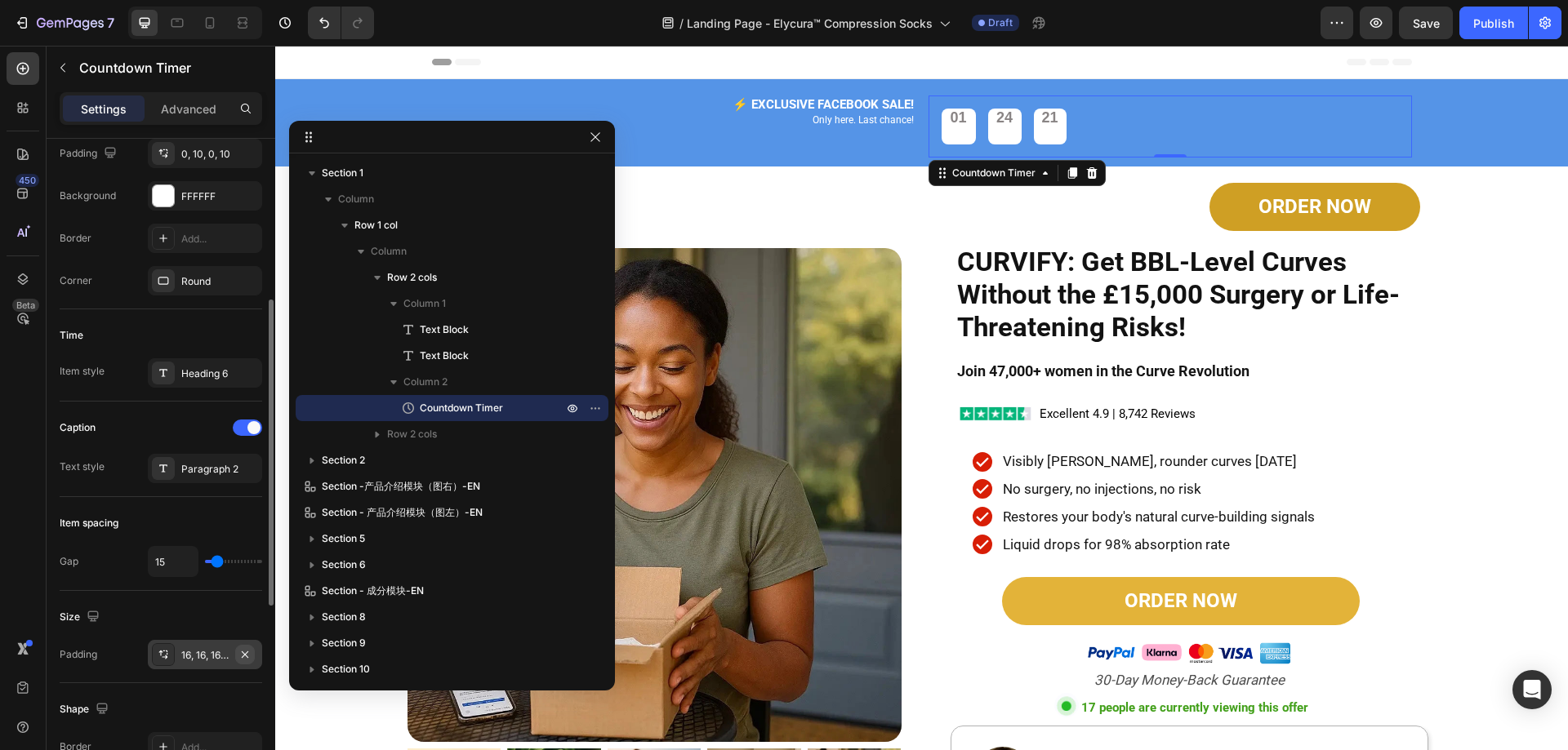
click at [247, 652] on icon "button" at bounding box center [245, 655] width 13 height 13
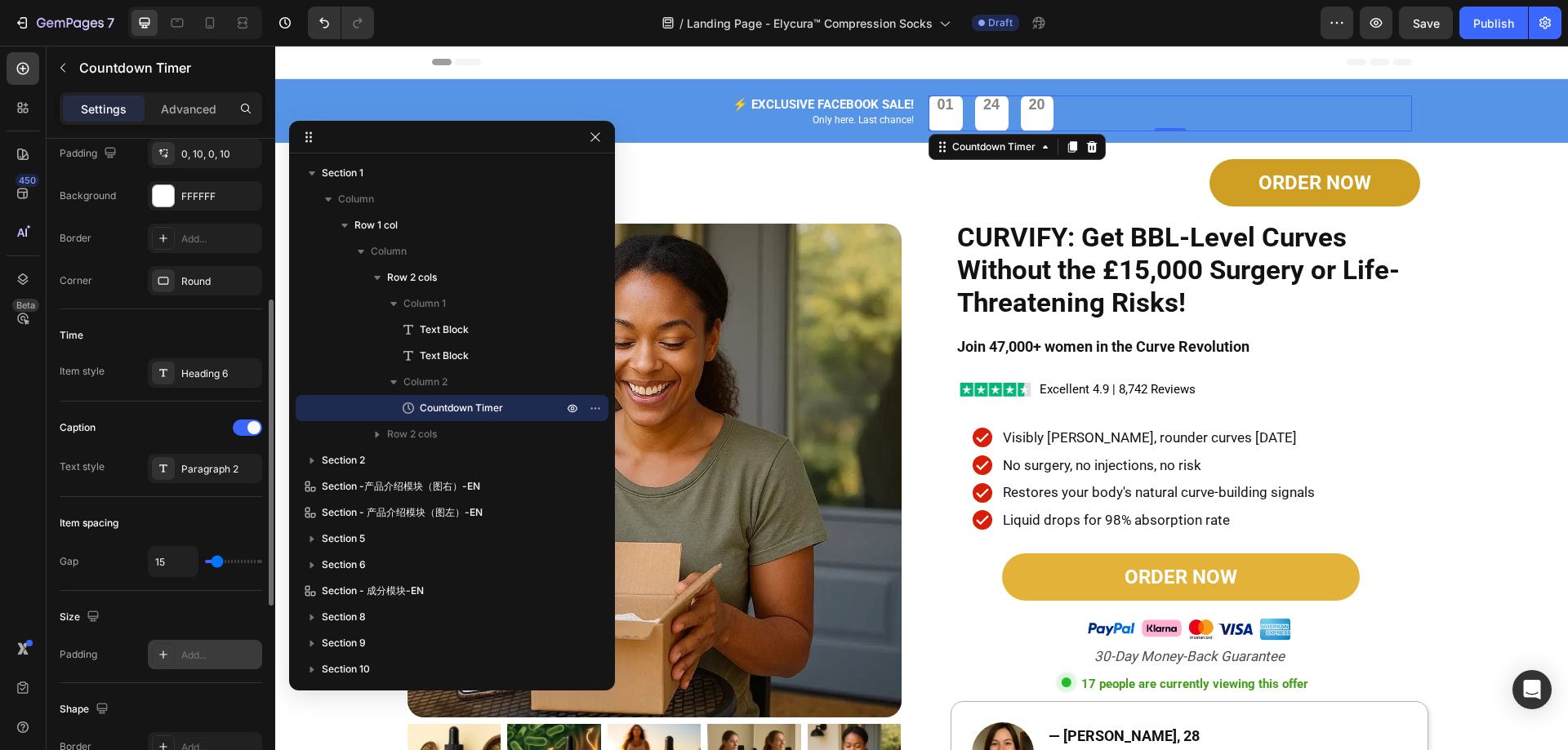
scroll to position [591, 0]
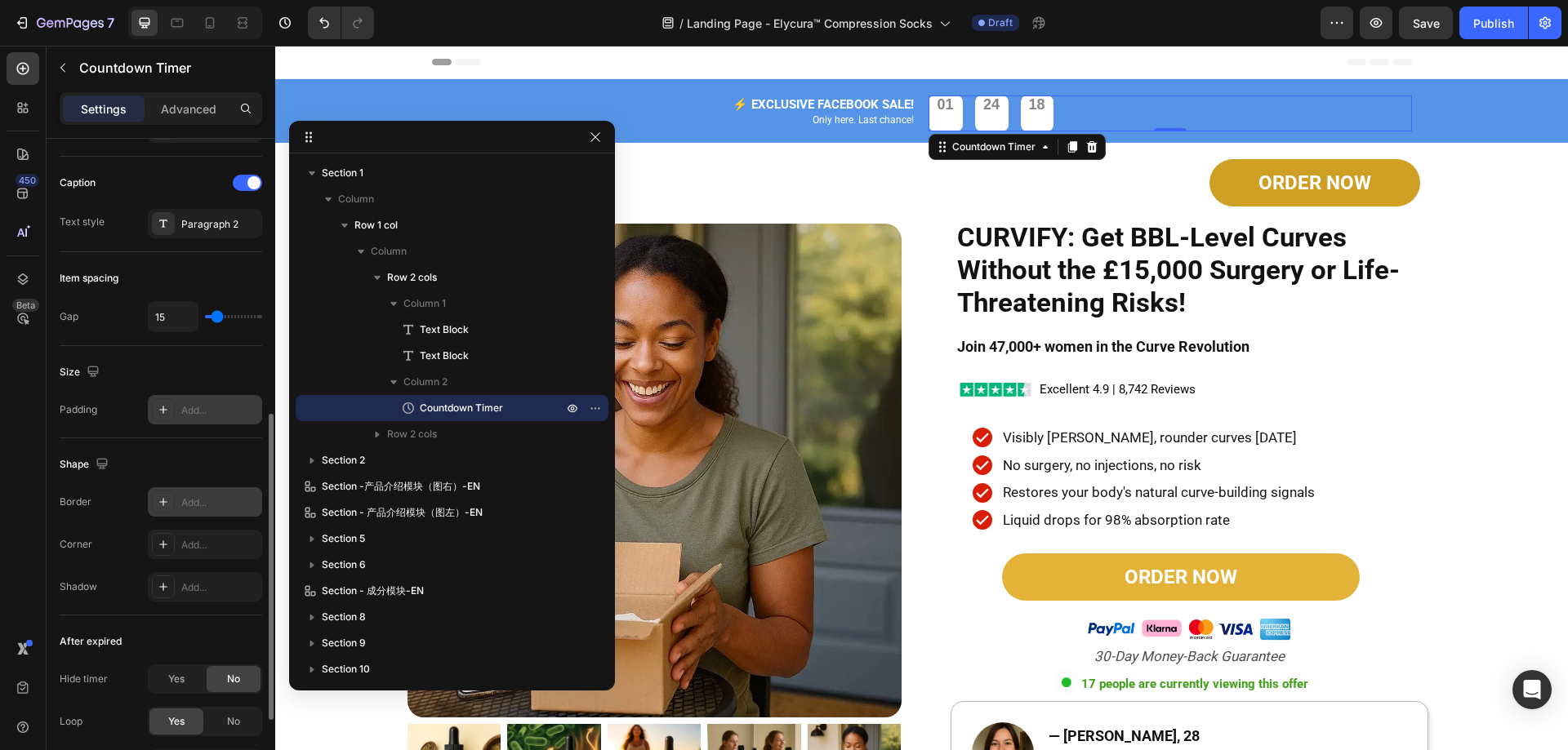
click at [158, 501] on icon at bounding box center [163, 502] width 13 height 13
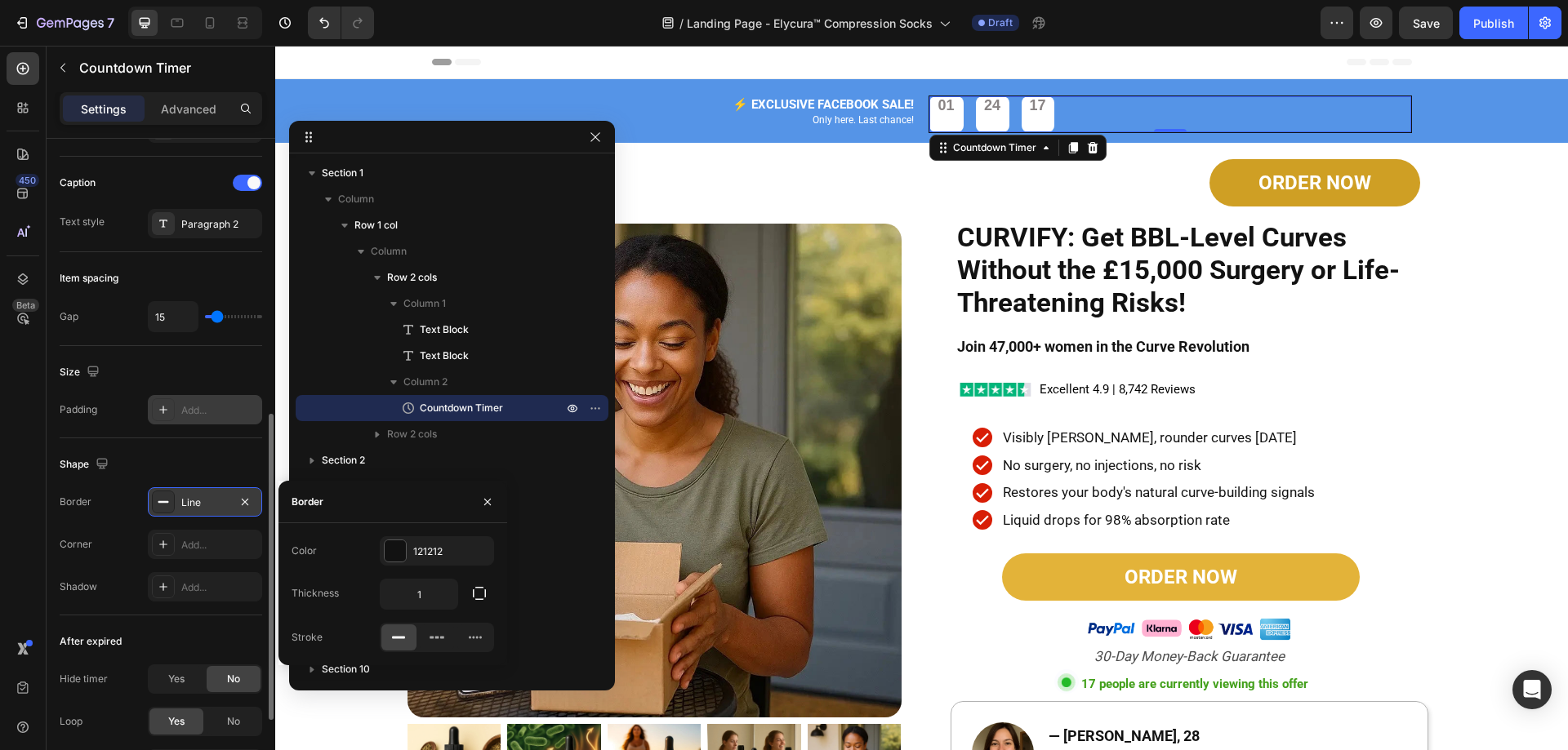
click at [161, 502] on rect at bounding box center [164, 502] width 11 height 2
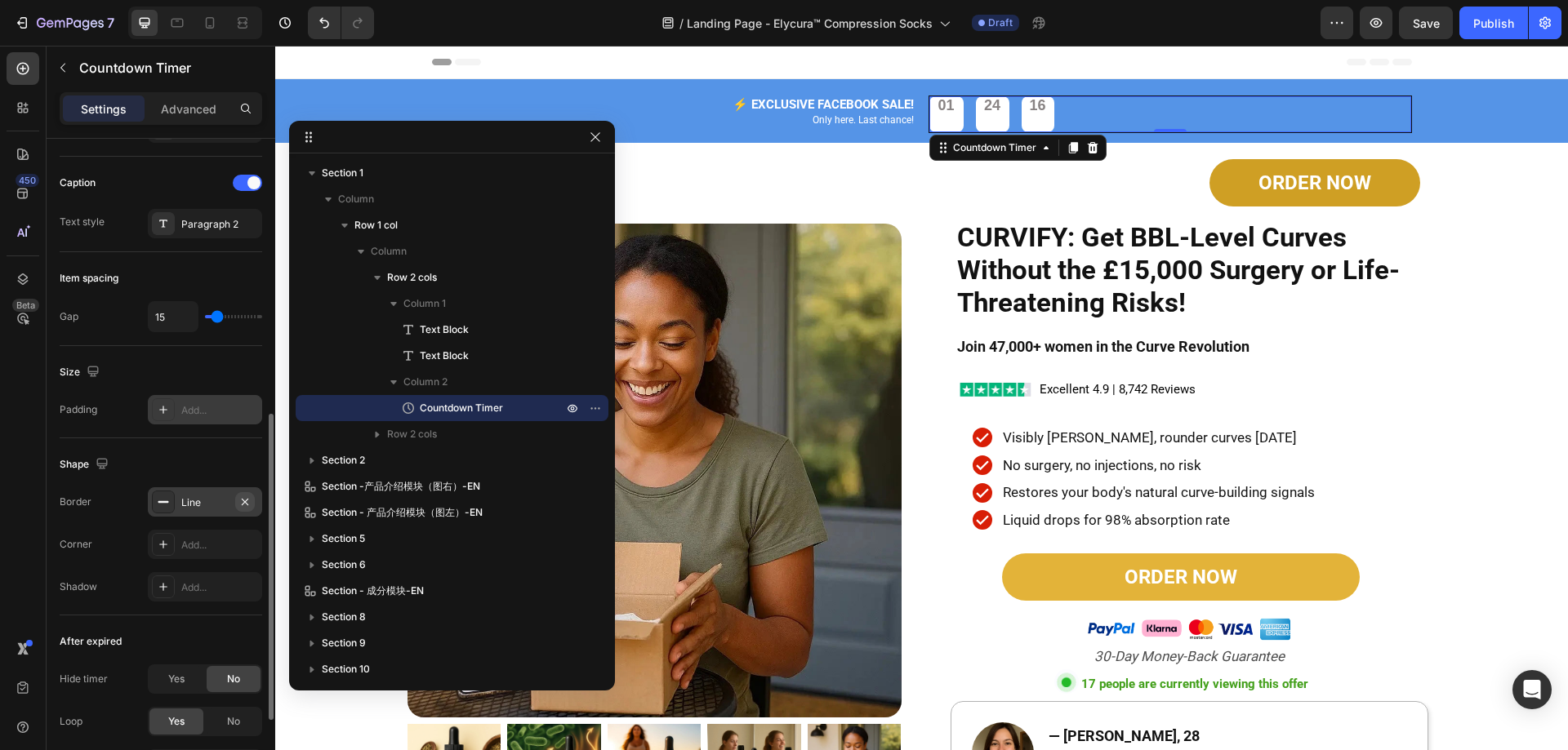
click at [247, 498] on icon "button" at bounding box center [245, 502] width 13 height 13
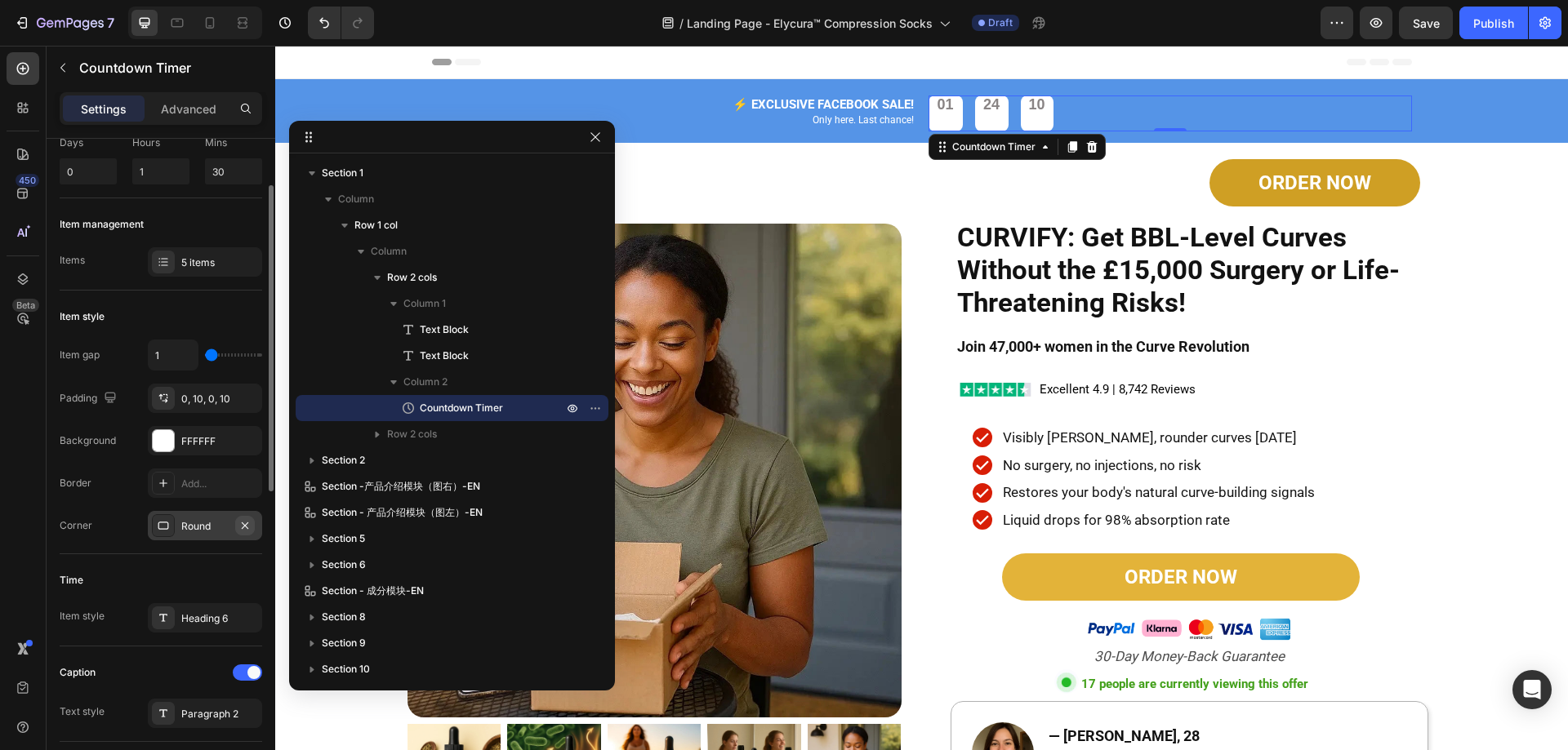
scroll to position [182, 0]
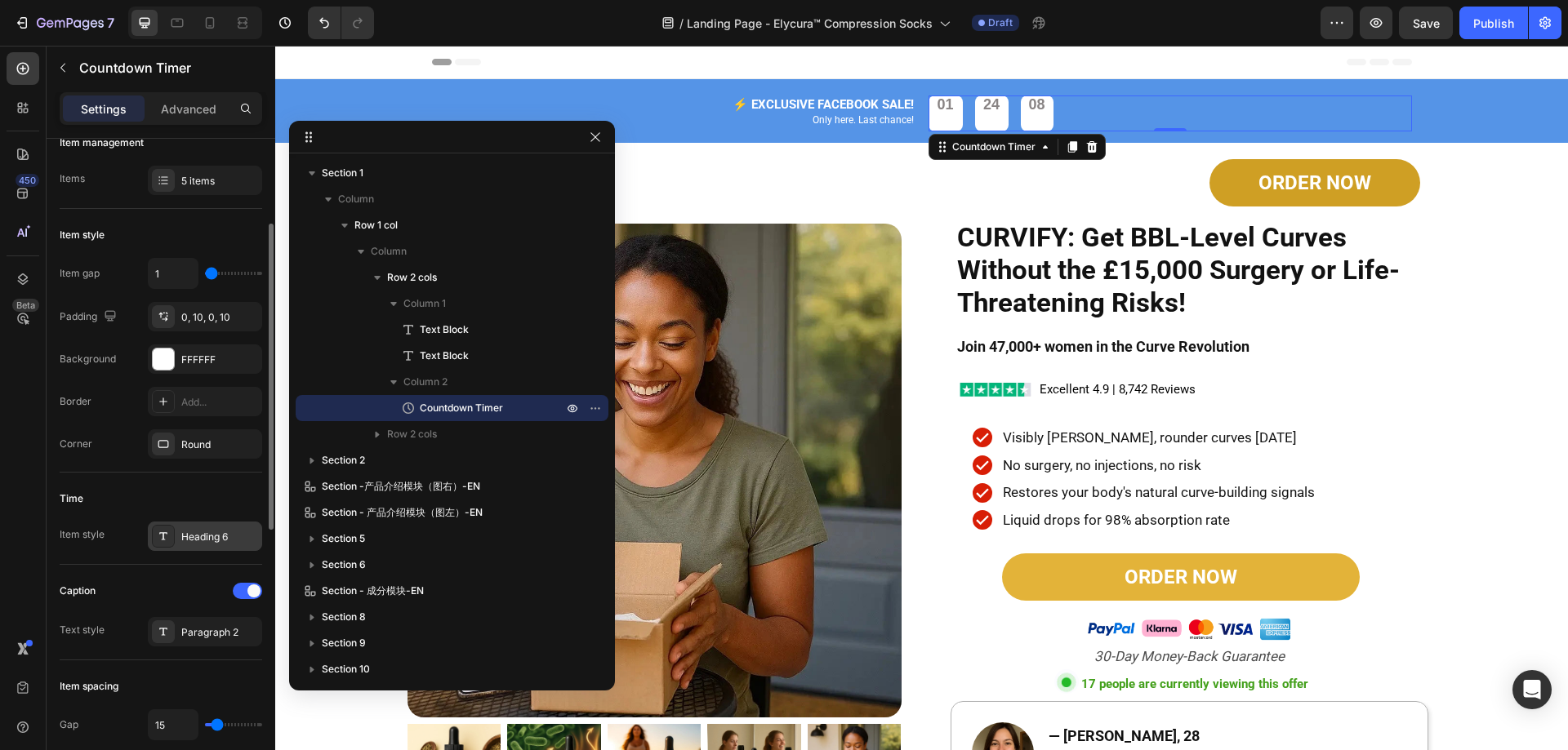
click at [190, 533] on div "Heading 6" at bounding box center [220, 537] width 77 height 15
click at [172, 633] on div at bounding box center [163, 632] width 23 height 23
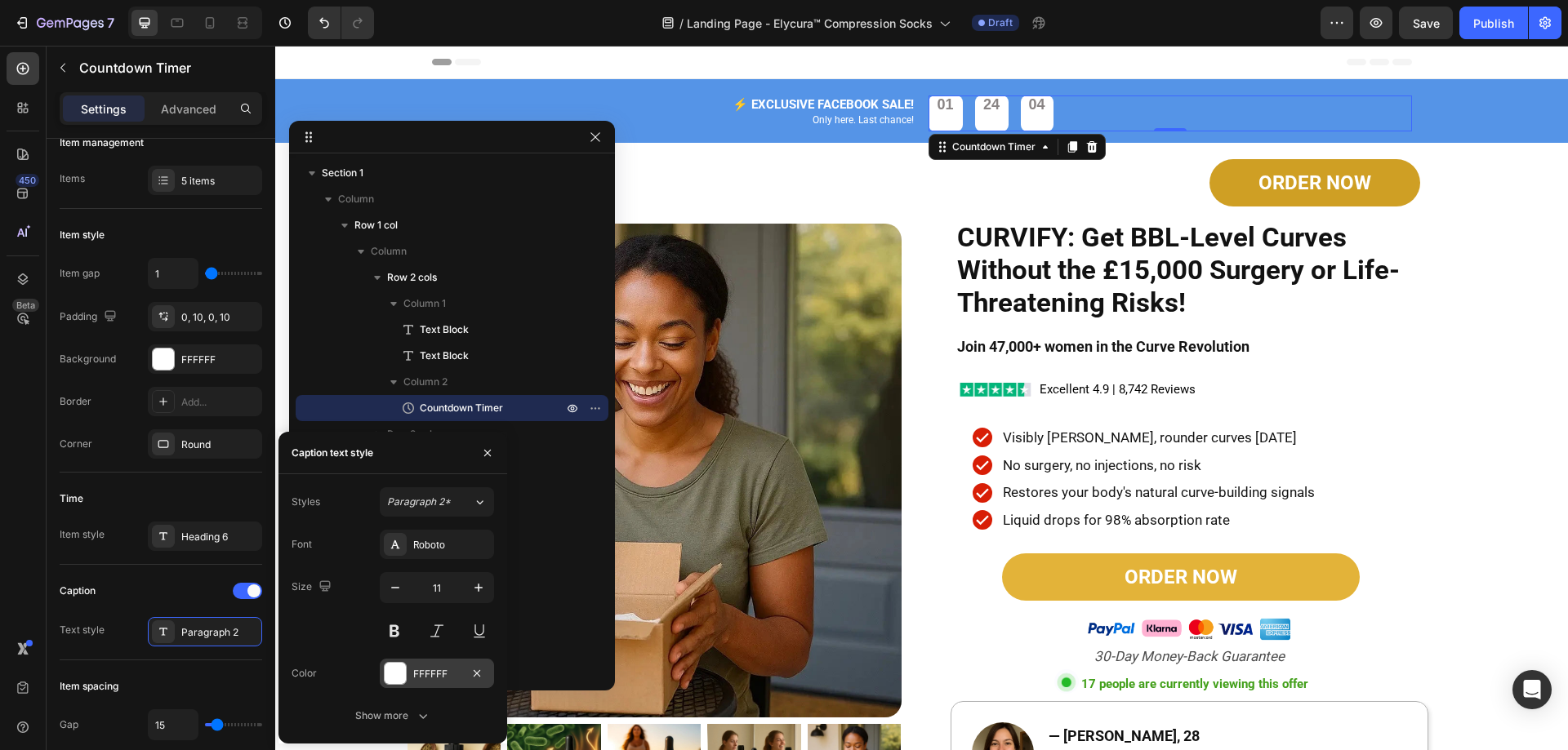
click at [396, 673] on div at bounding box center [394, 673] width 21 height 21
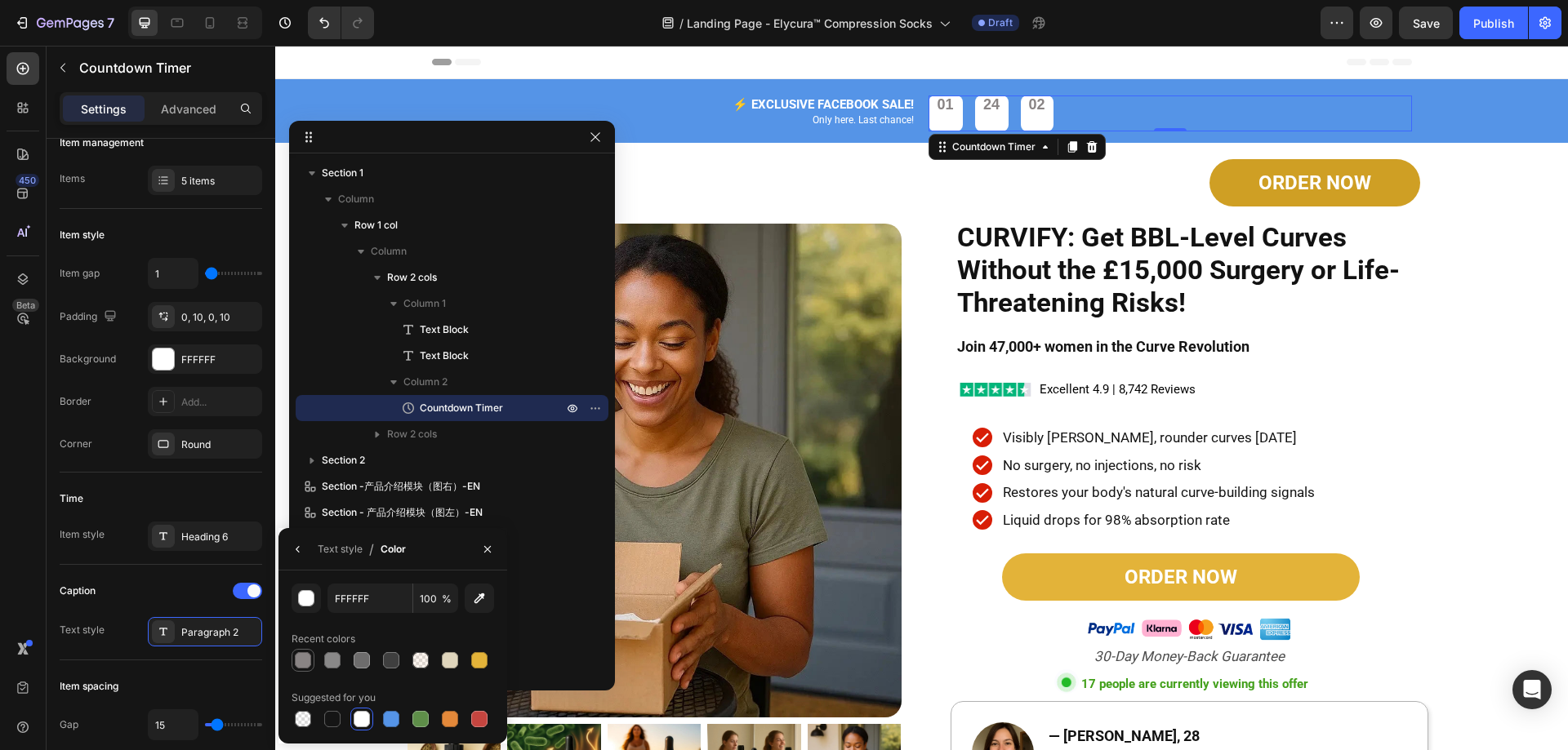
click at [312, 660] on div at bounding box center [303, 660] width 19 height 19
type input "898484"
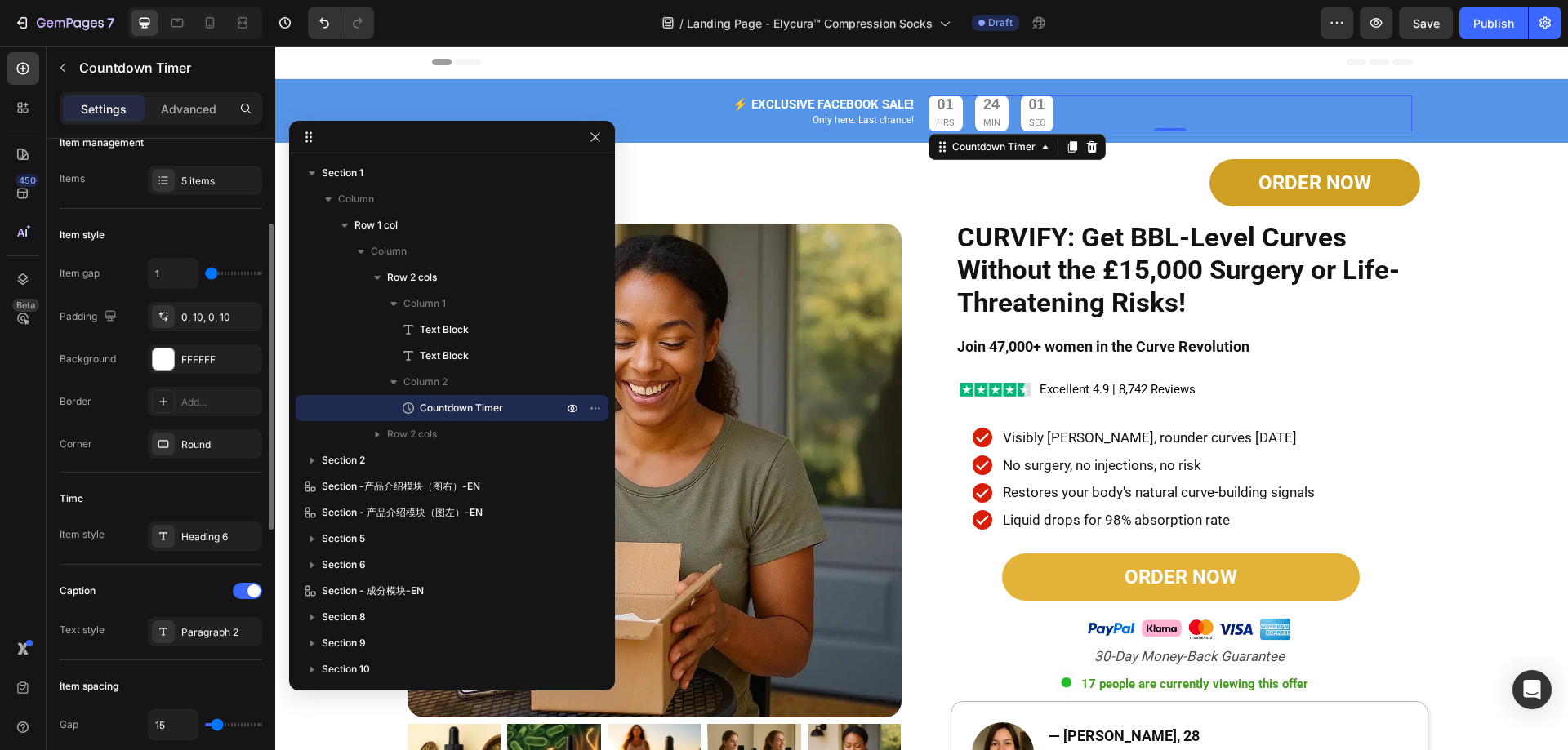
click at [168, 586] on div "Caption" at bounding box center [160, 590] width 203 height 26
click at [220, 525] on div "Heading 6" at bounding box center [204, 536] width 115 height 29
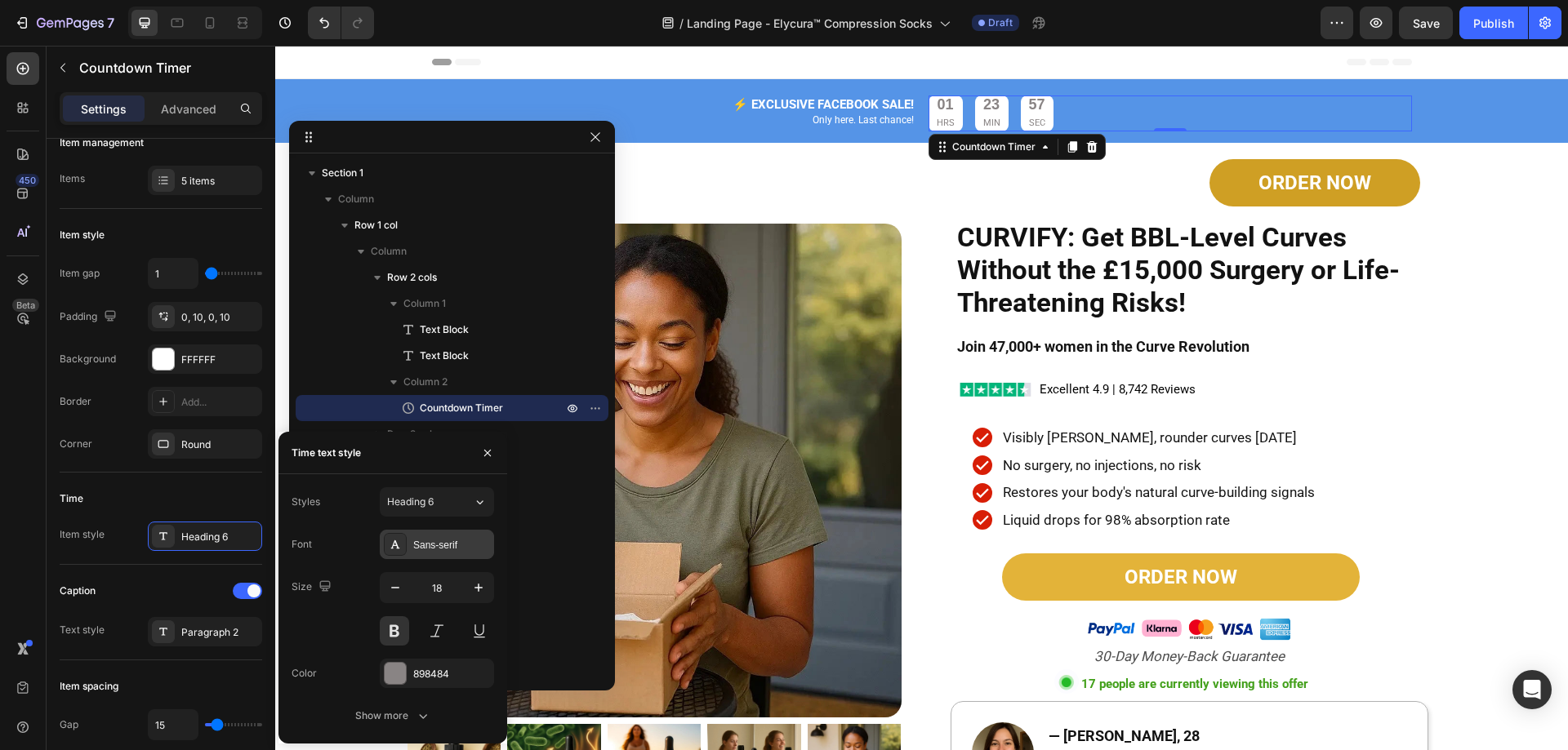
click at [428, 545] on div "Sans-serif" at bounding box center [452, 546] width 77 height 15
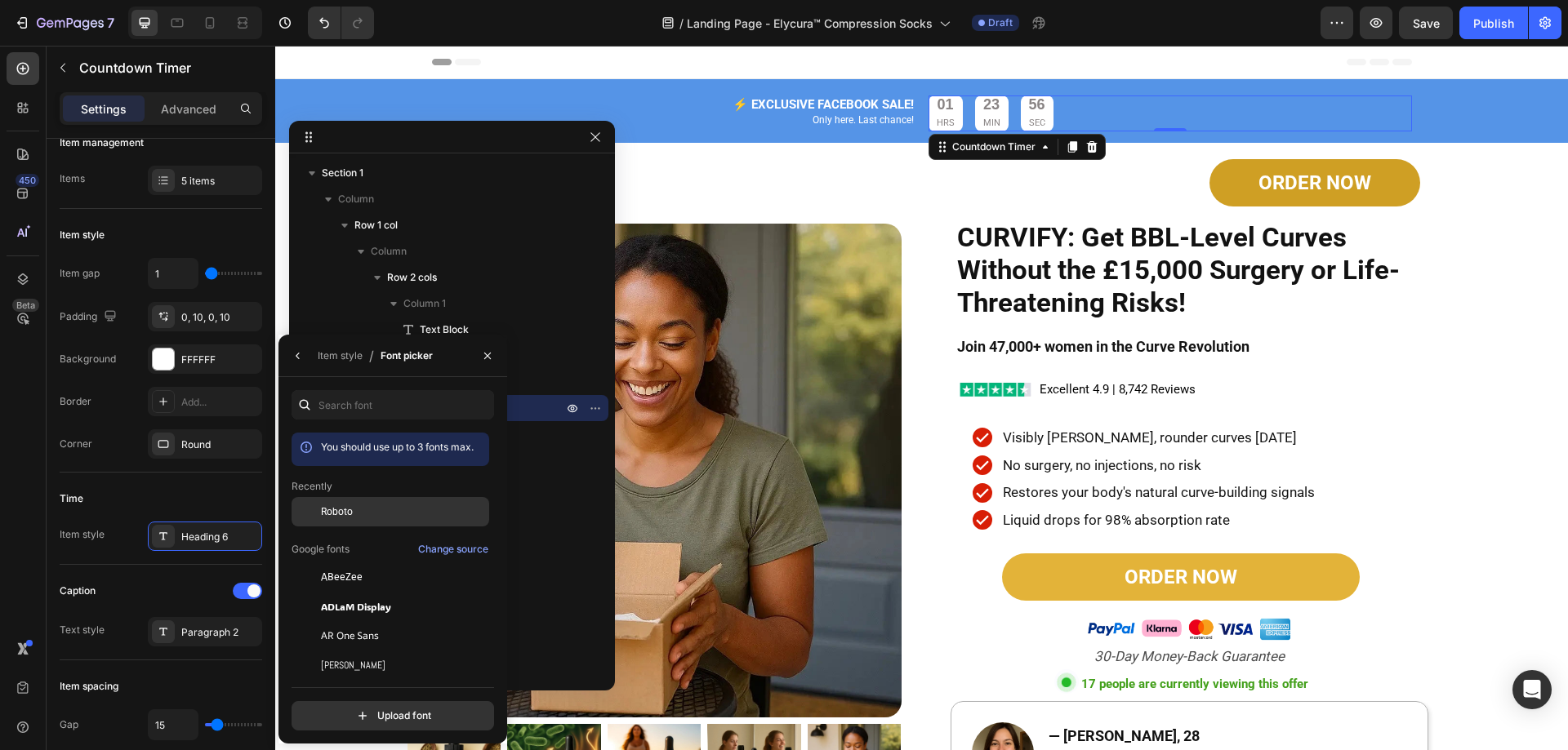
click at [344, 505] on span "Roboto" at bounding box center [337, 512] width 32 height 15
click at [180, 591] on div "Caption" at bounding box center [160, 590] width 203 height 26
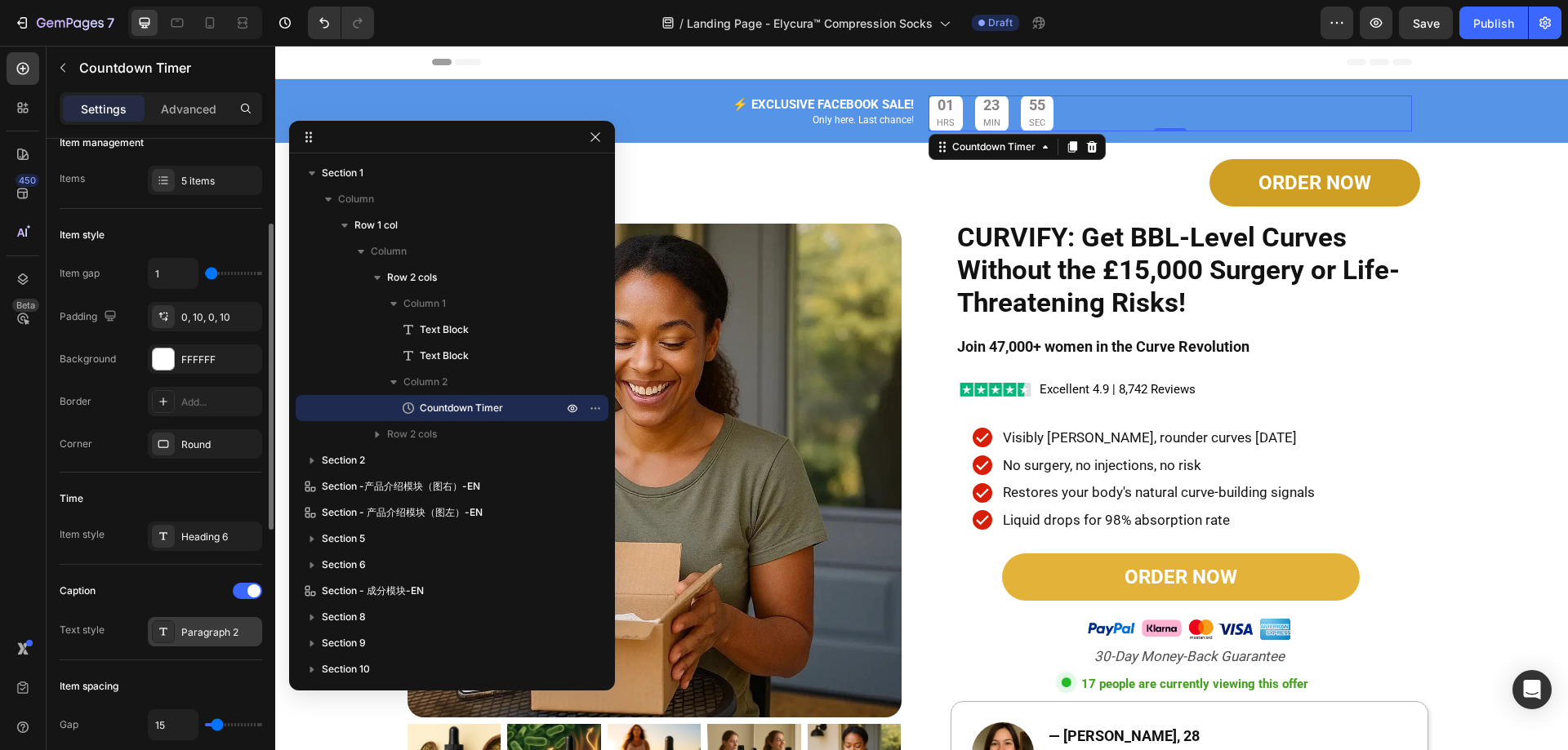
click at [203, 633] on div "Paragraph 2" at bounding box center [220, 633] width 77 height 15
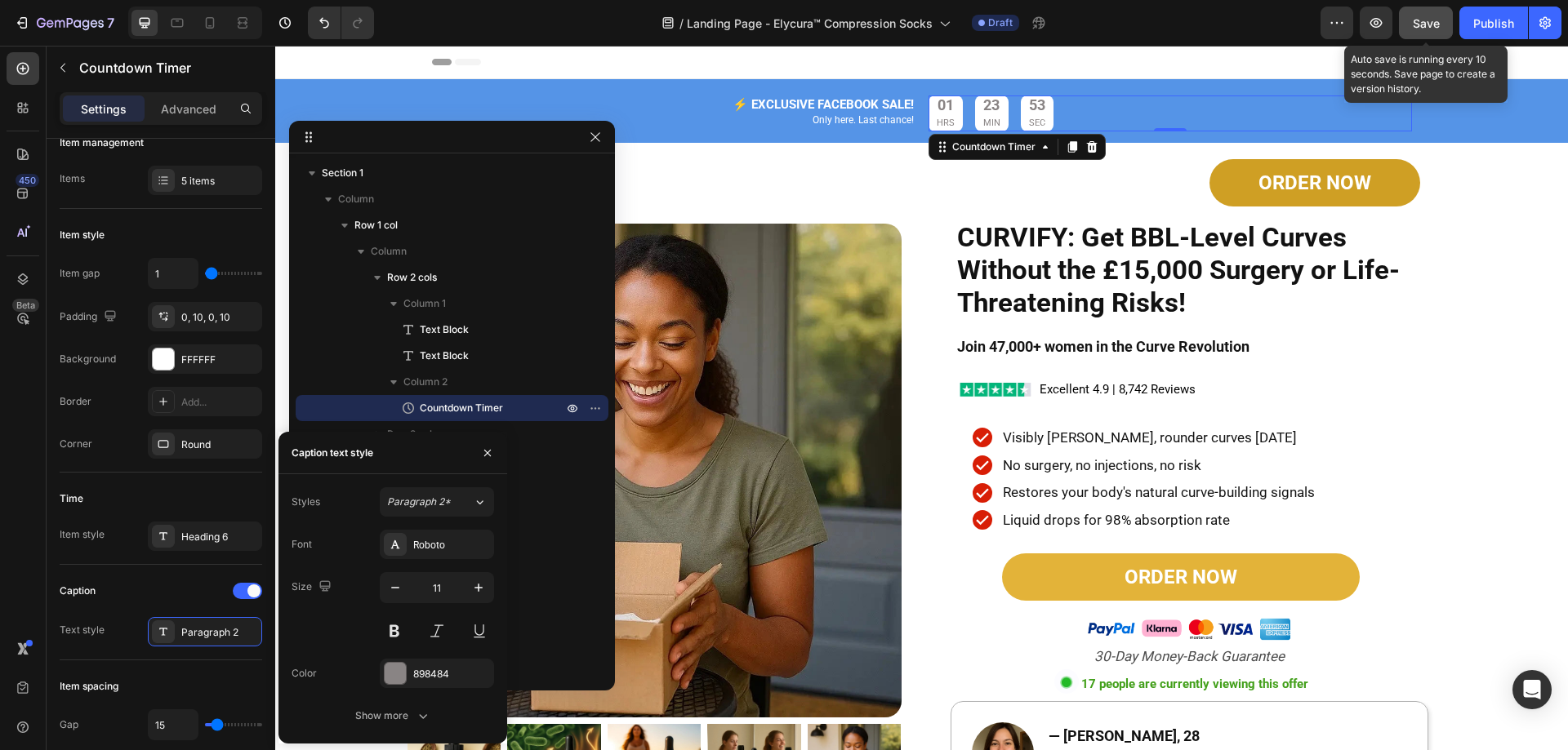
click at [1432, 31] on div "Save" at bounding box center [1426, 23] width 27 height 17
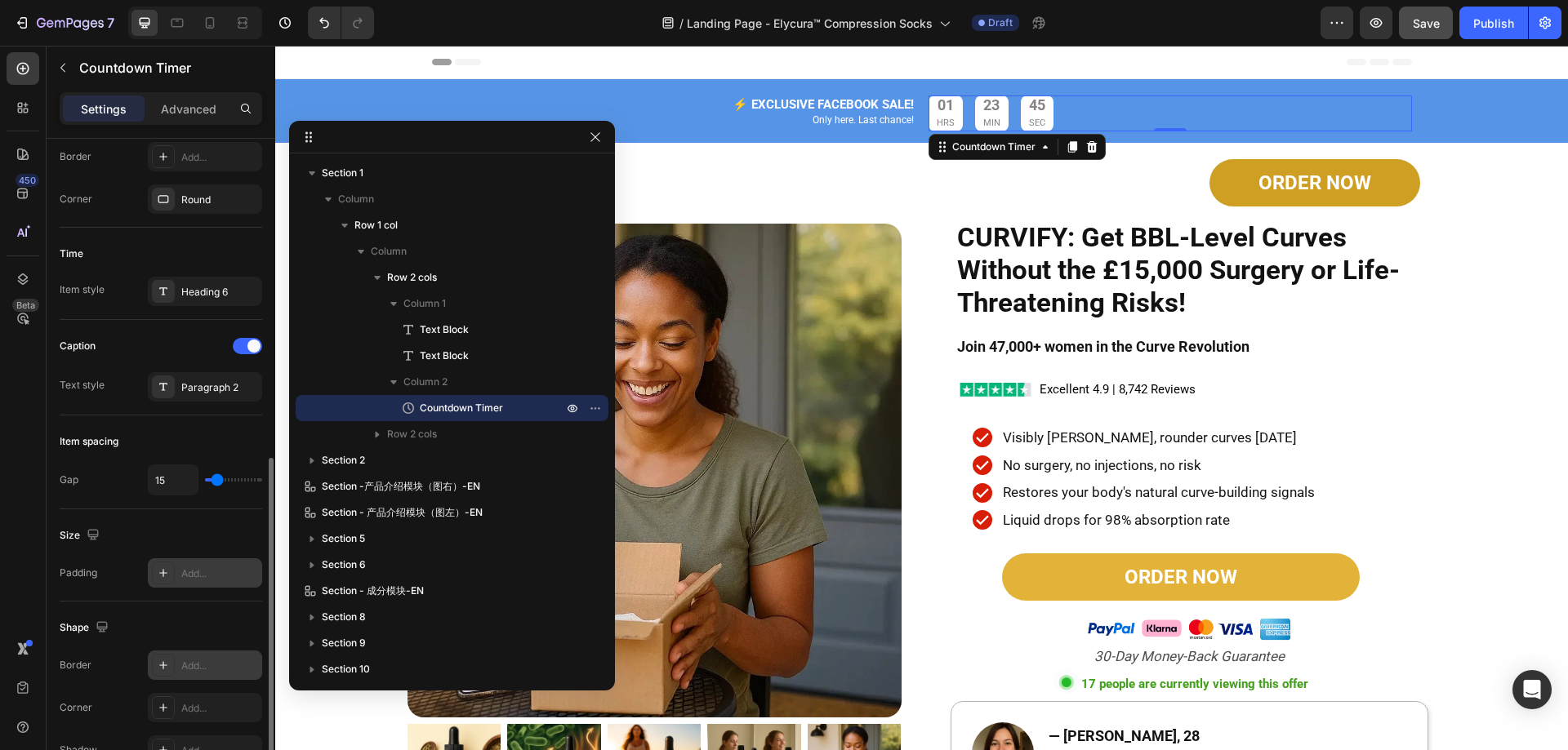
scroll to position [510, 0]
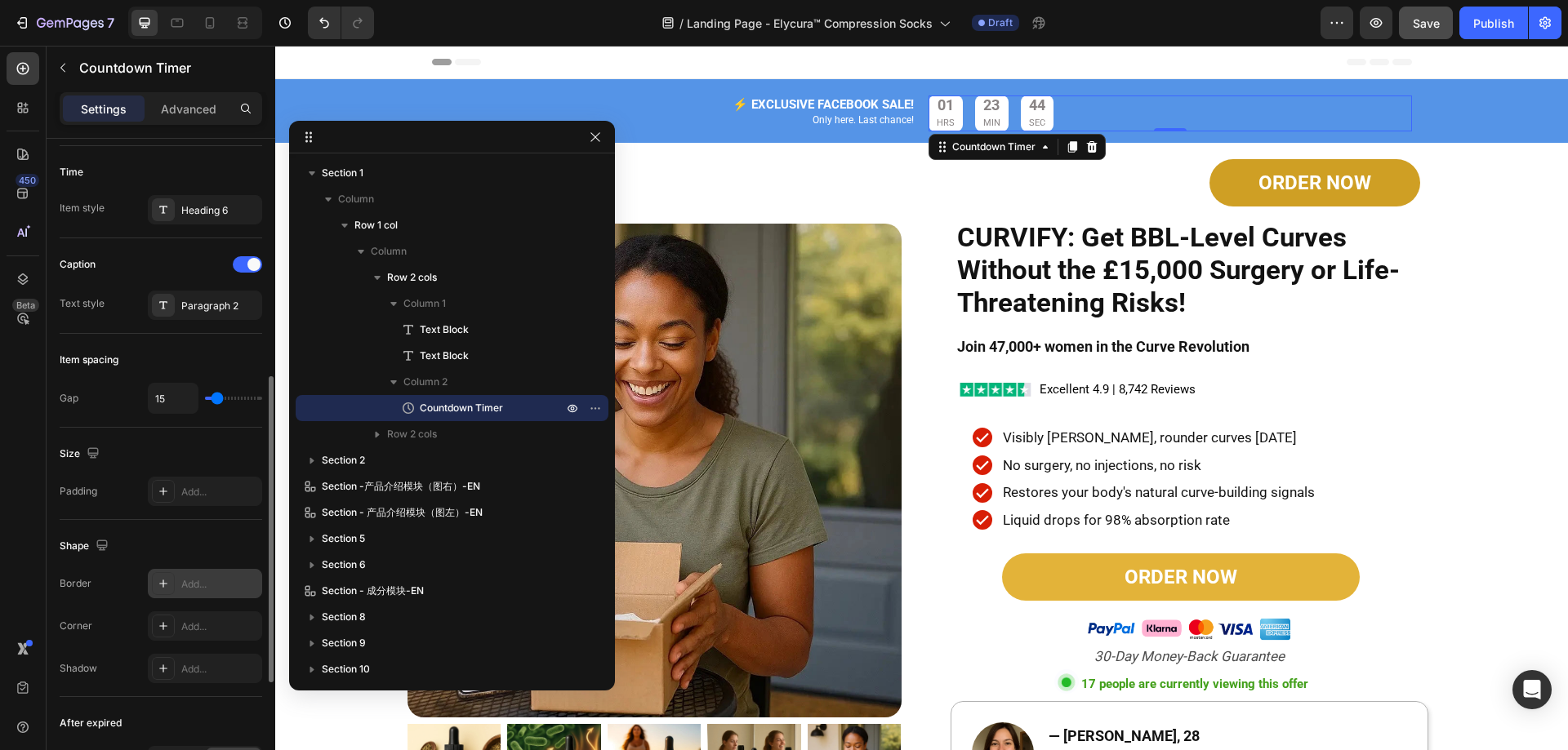
click at [160, 585] on icon at bounding box center [163, 584] width 13 height 13
type input "1"
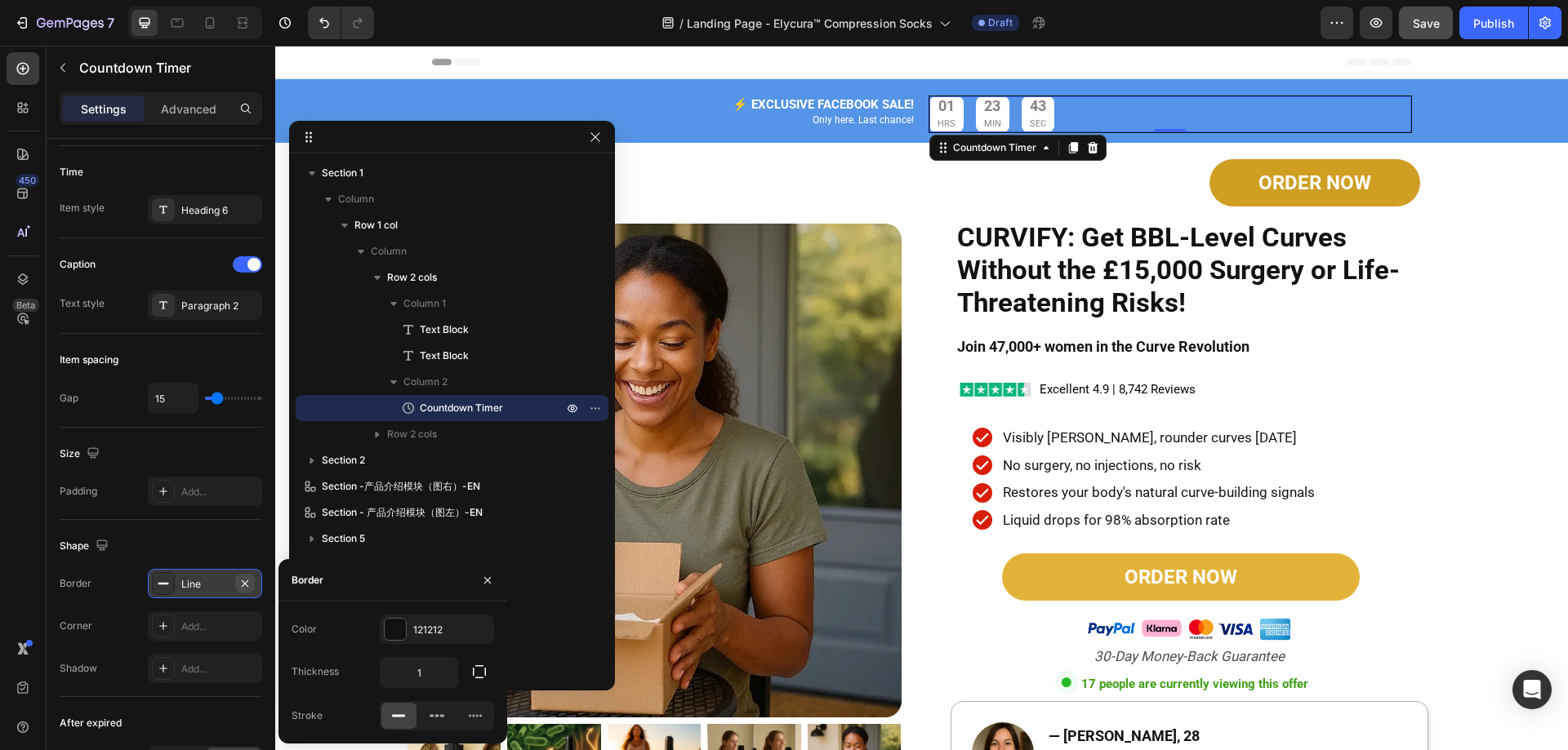
click at [244, 580] on icon "button" at bounding box center [245, 584] width 13 height 13
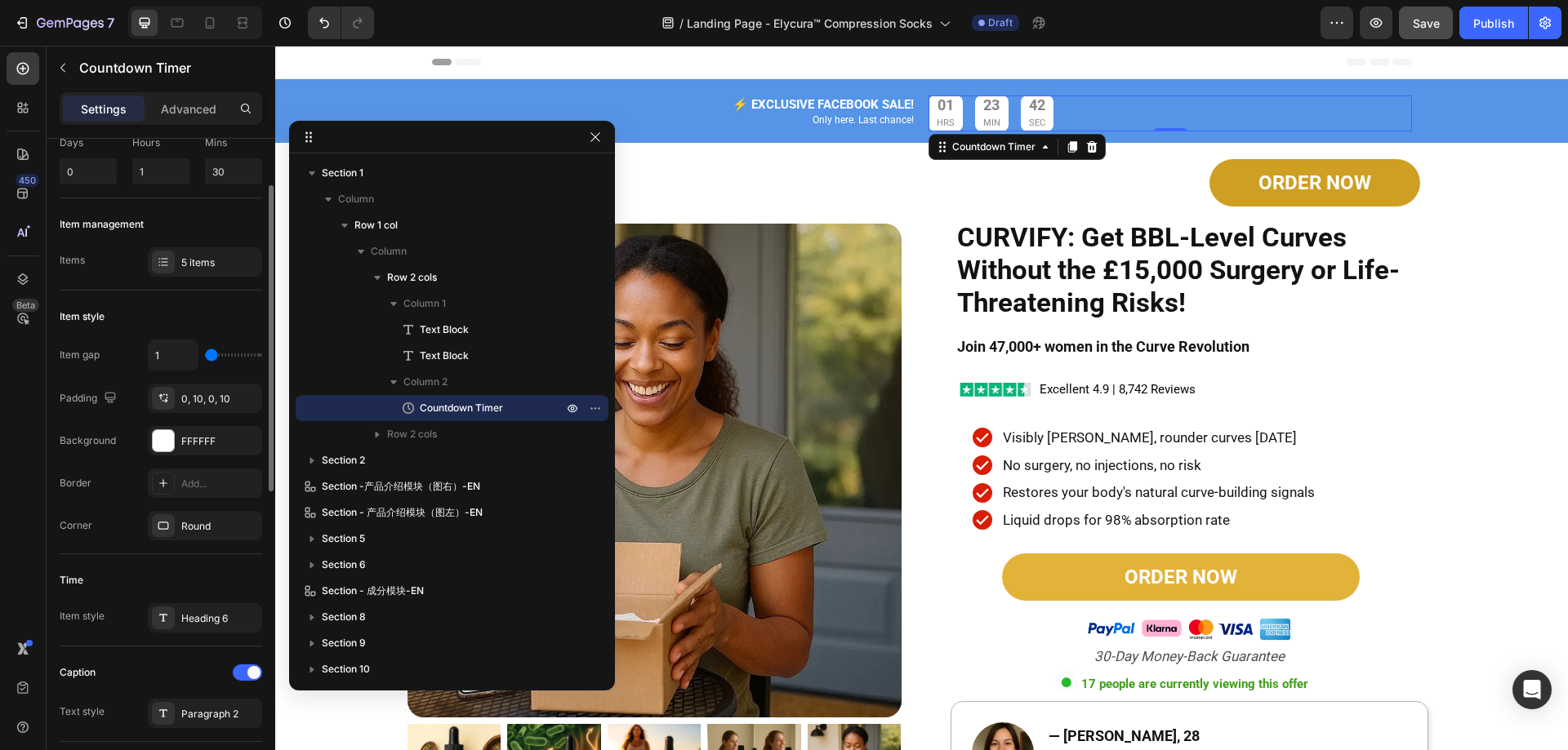
scroll to position [0, 0]
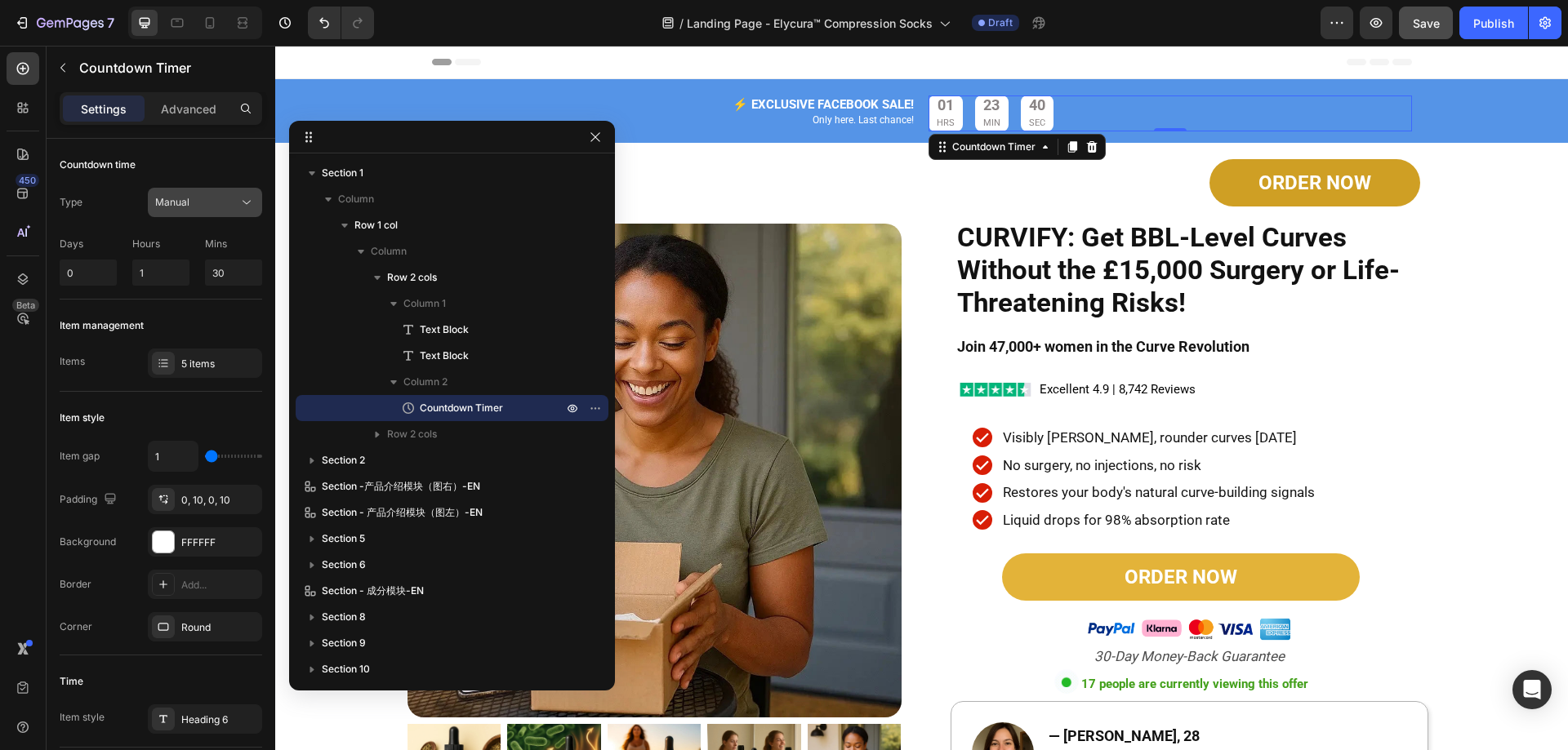
click at [196, 203] on div "Manual" at bounding box center [196, 203] width 83 height 15
click at [191, 237] on p "End at" at bounding box center [202, 242] width 94 height 15
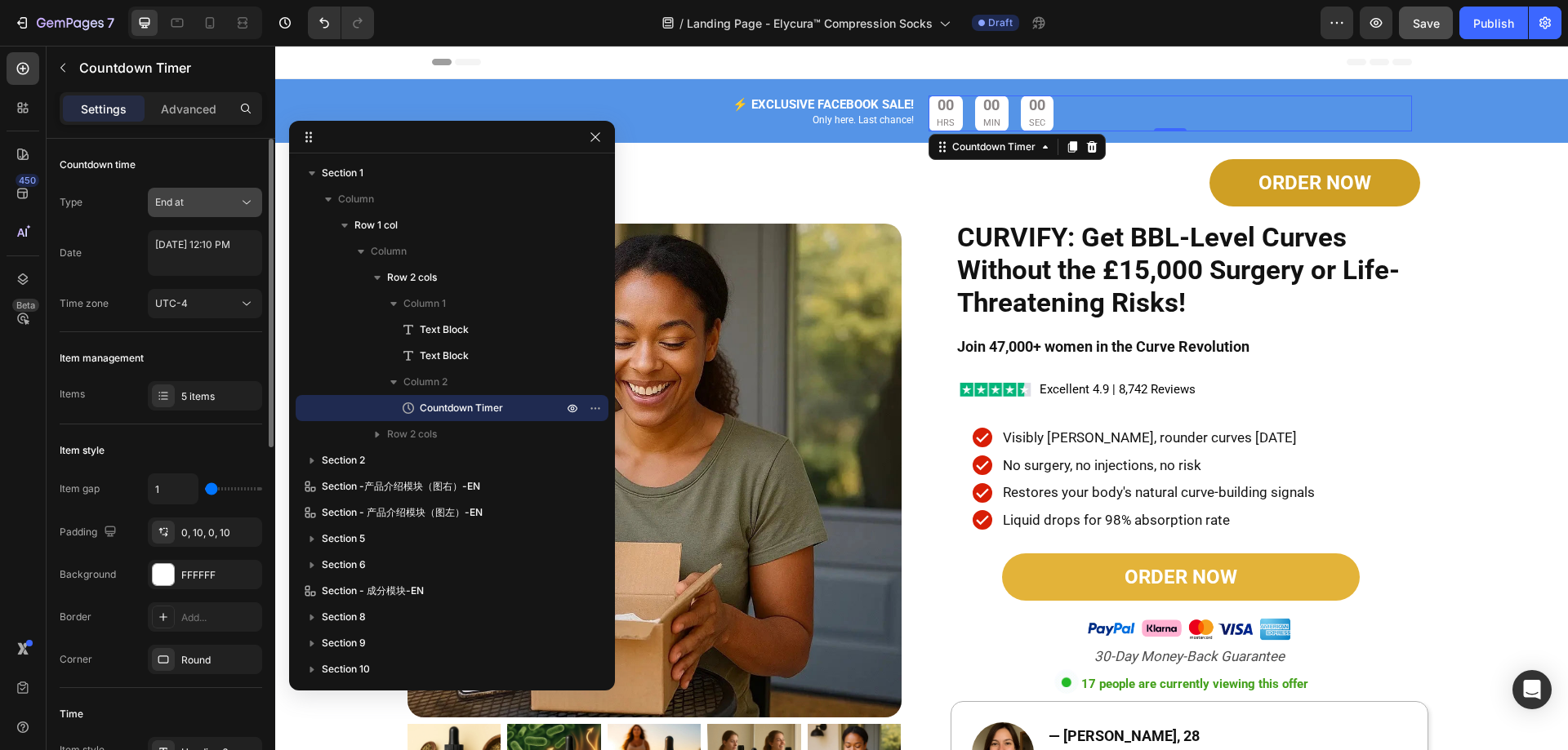
click at [195, 199] on div "End at" at bounding box center [196, 203] width 83 height 15
click at [190, 270] on span "Auto-renew" at bounding box center [182, 273] width 56 height 15
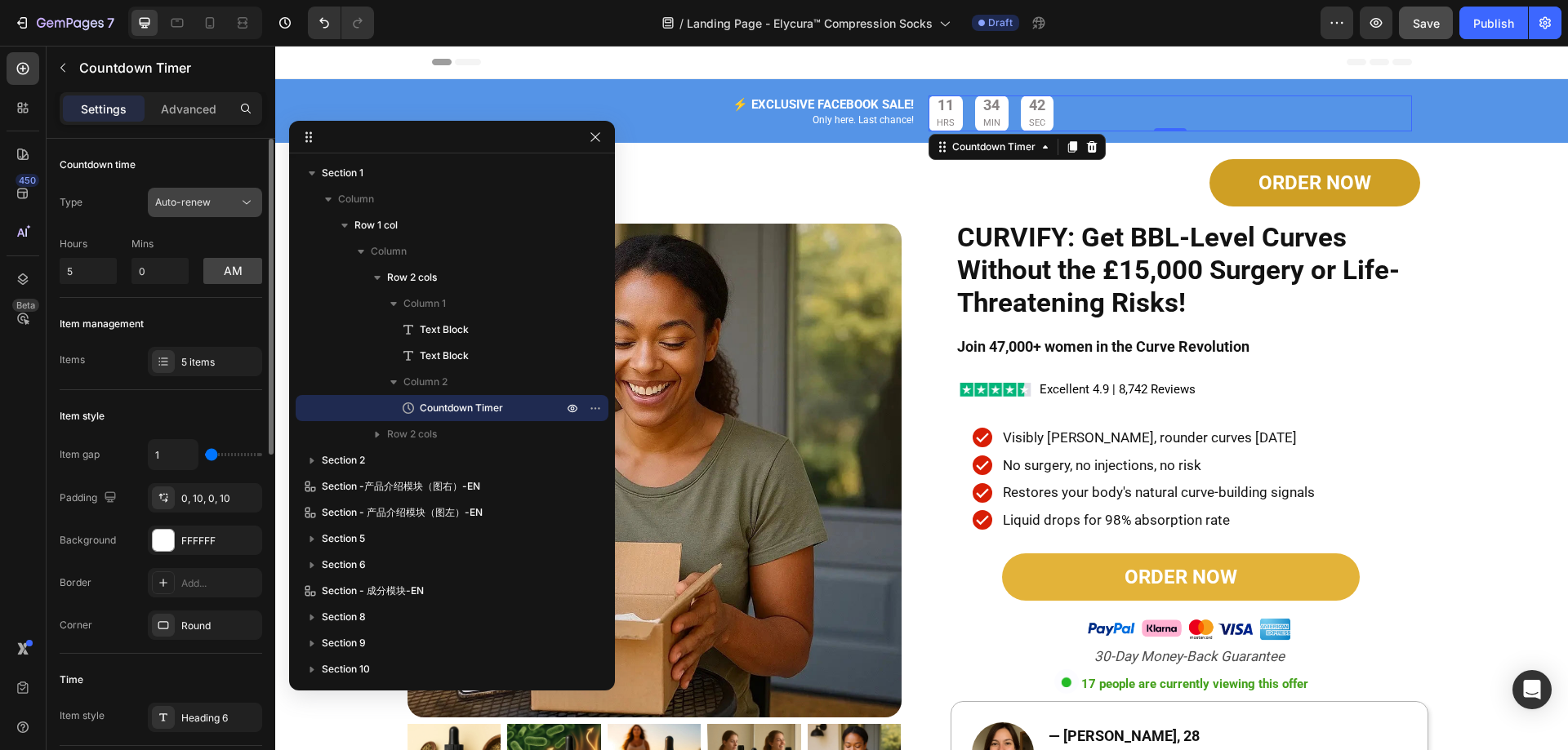
click at [202, 197] on span "Auto-renew" at bounding box center [182, 202] width 56 height 12
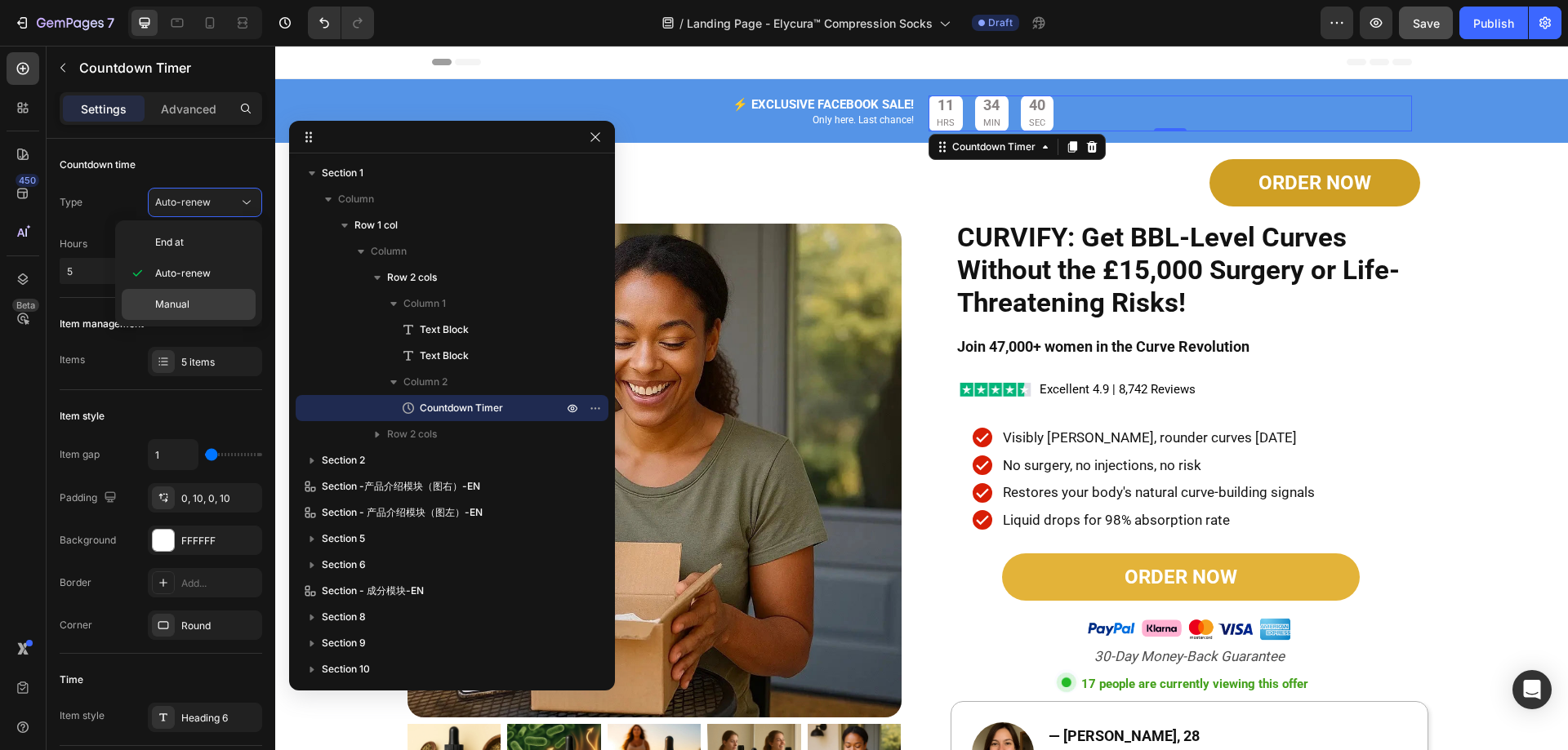
click at [198, 296] on div "Manual" at bounding box center [189, 304] width 134 height 31
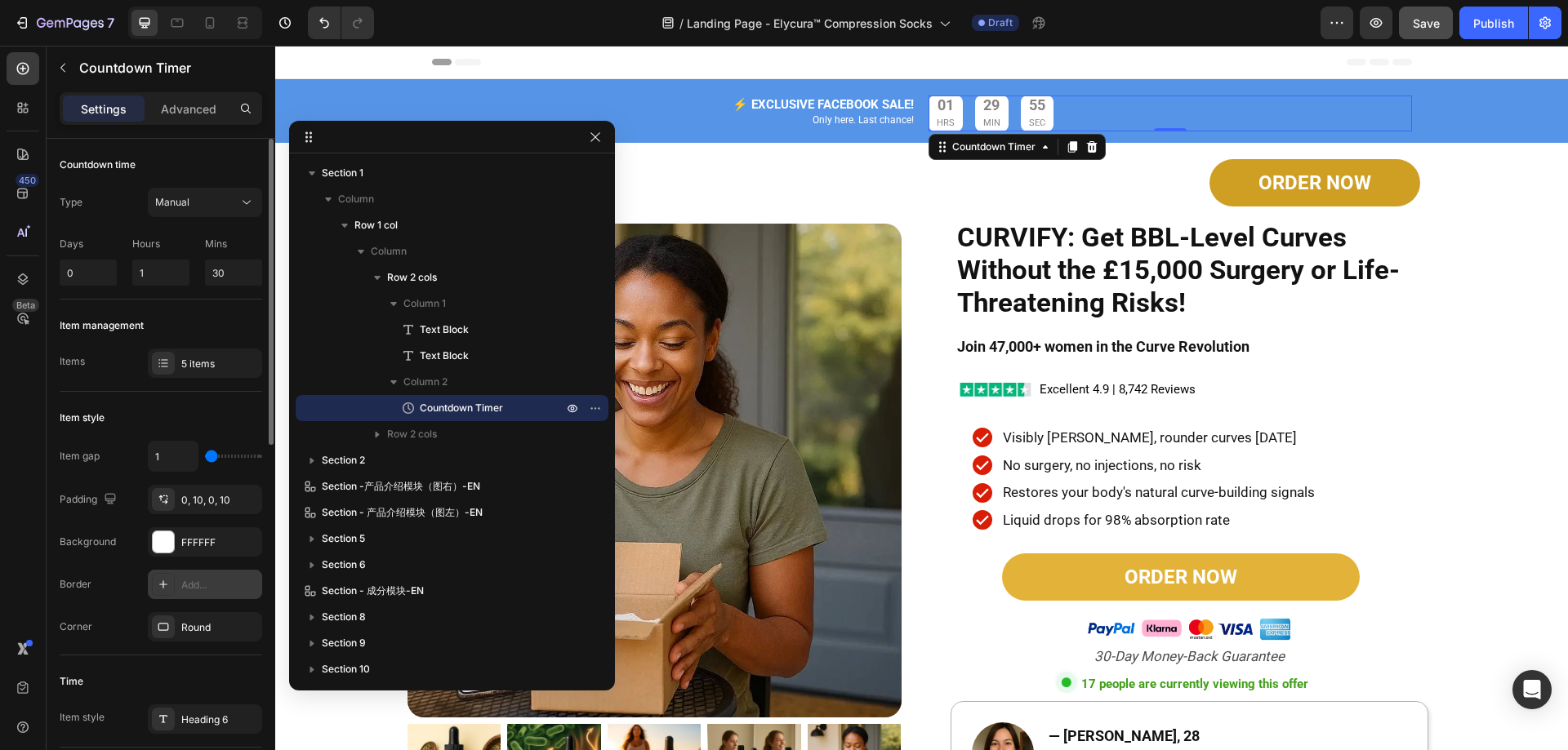
click at [170, 586] on div at bounding box center [163, 584] width 23 height 23
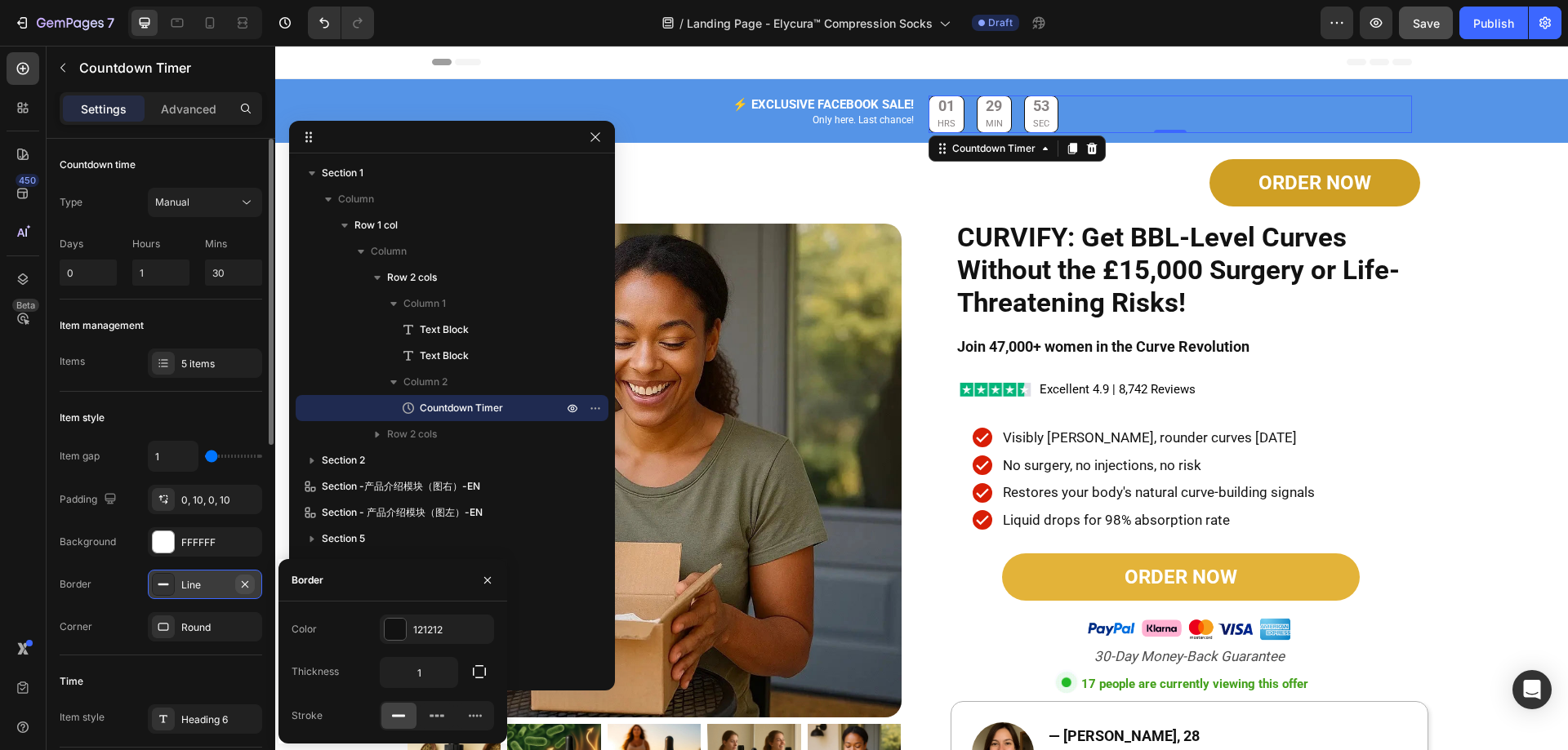
click at [243, 585] on icon "button" at bounding box center [245, 583] width 6 height 6
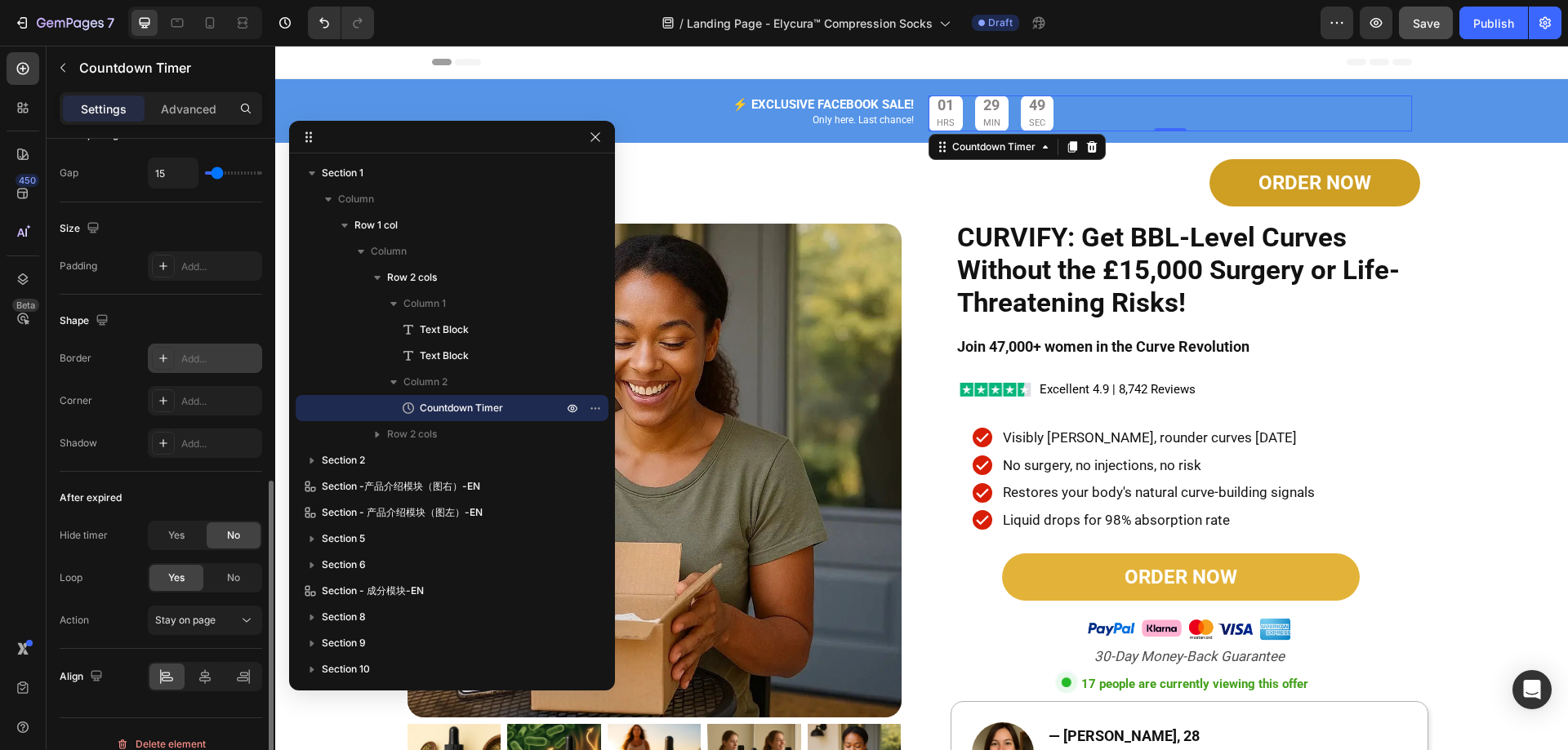
scroll to position [755, 0]
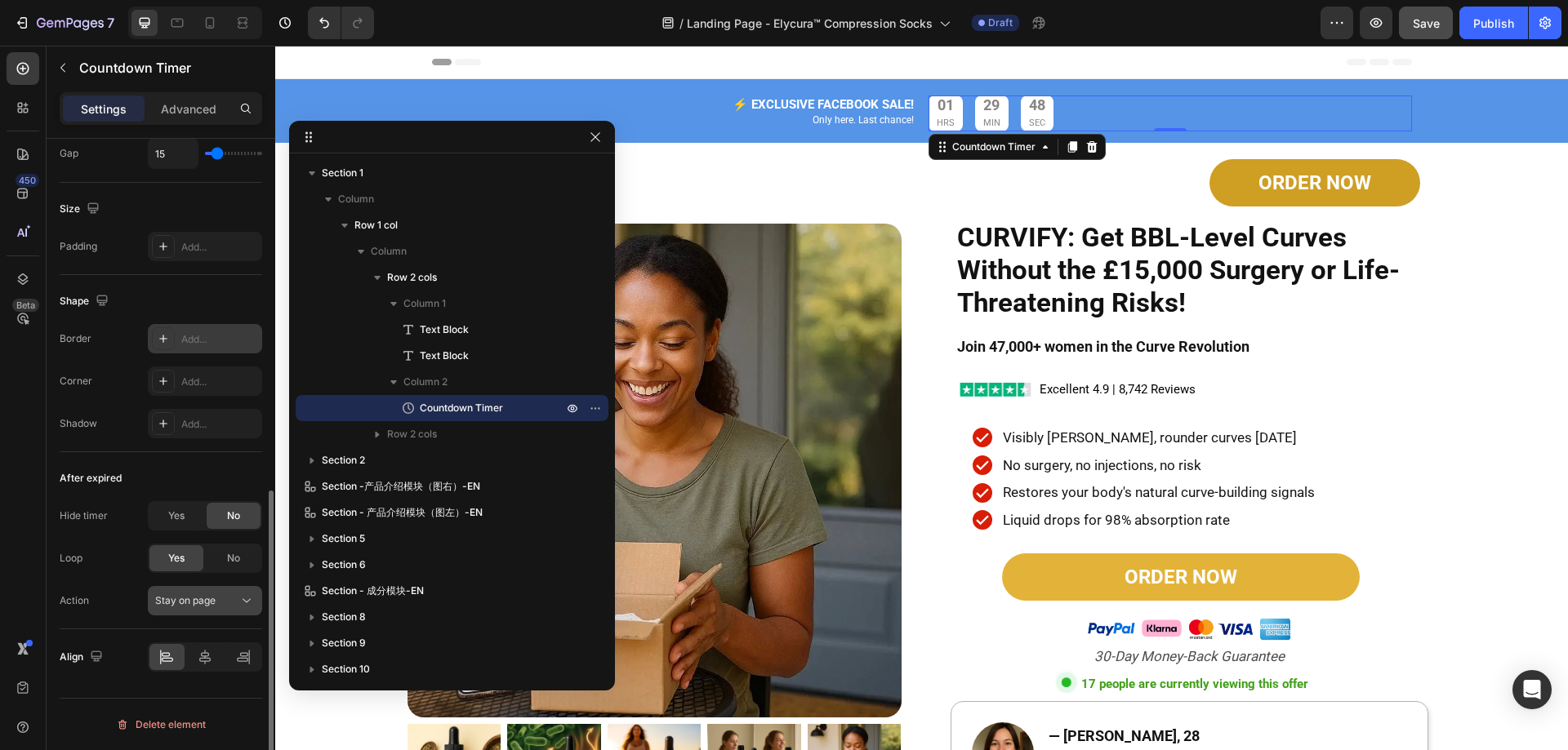
click at [228, 597] on div "Stay on page" at bounding box center [196, 601] width 83 height 15
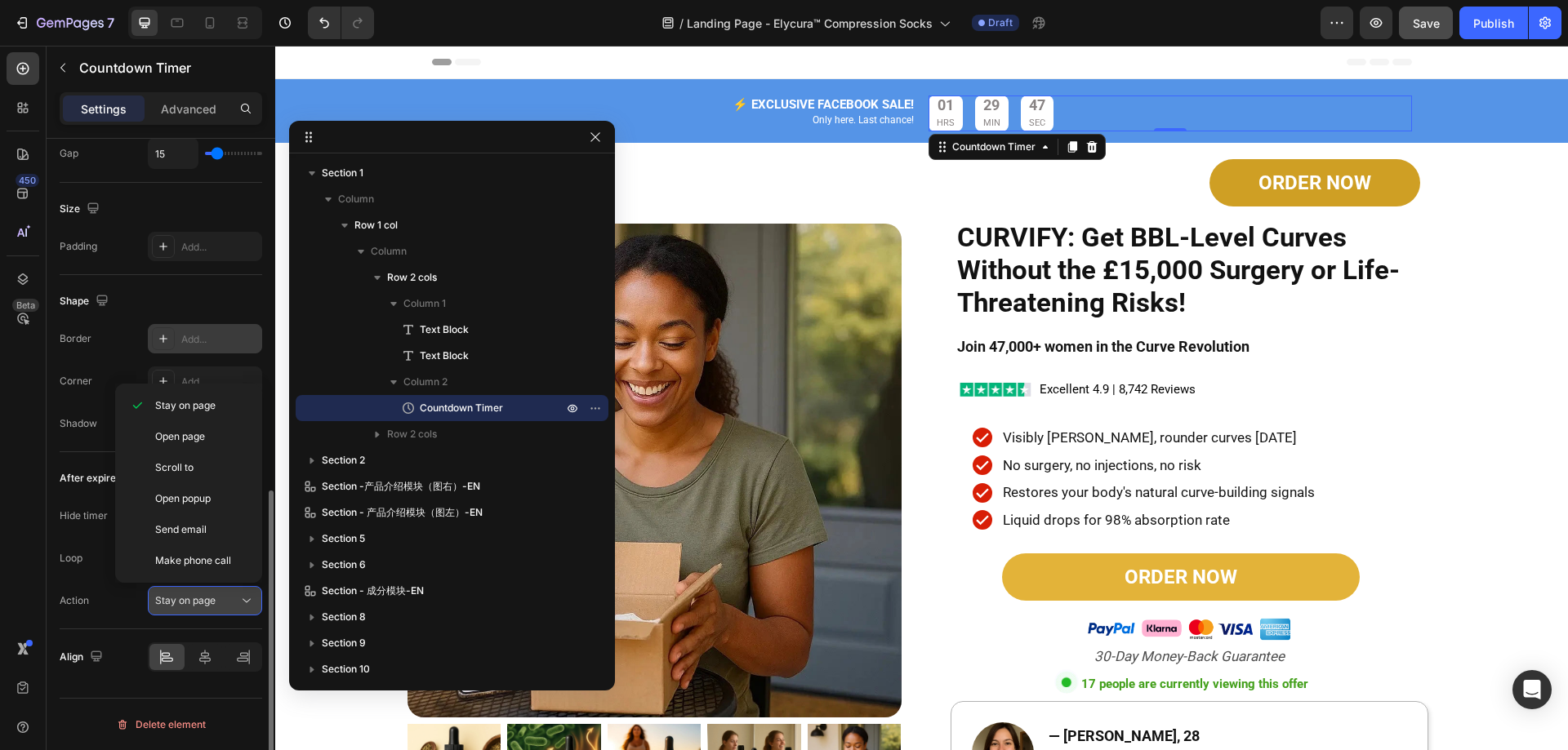
click at [228, 597] on div "Stay on page" at bounding box center [196, 601] width 83 height 15
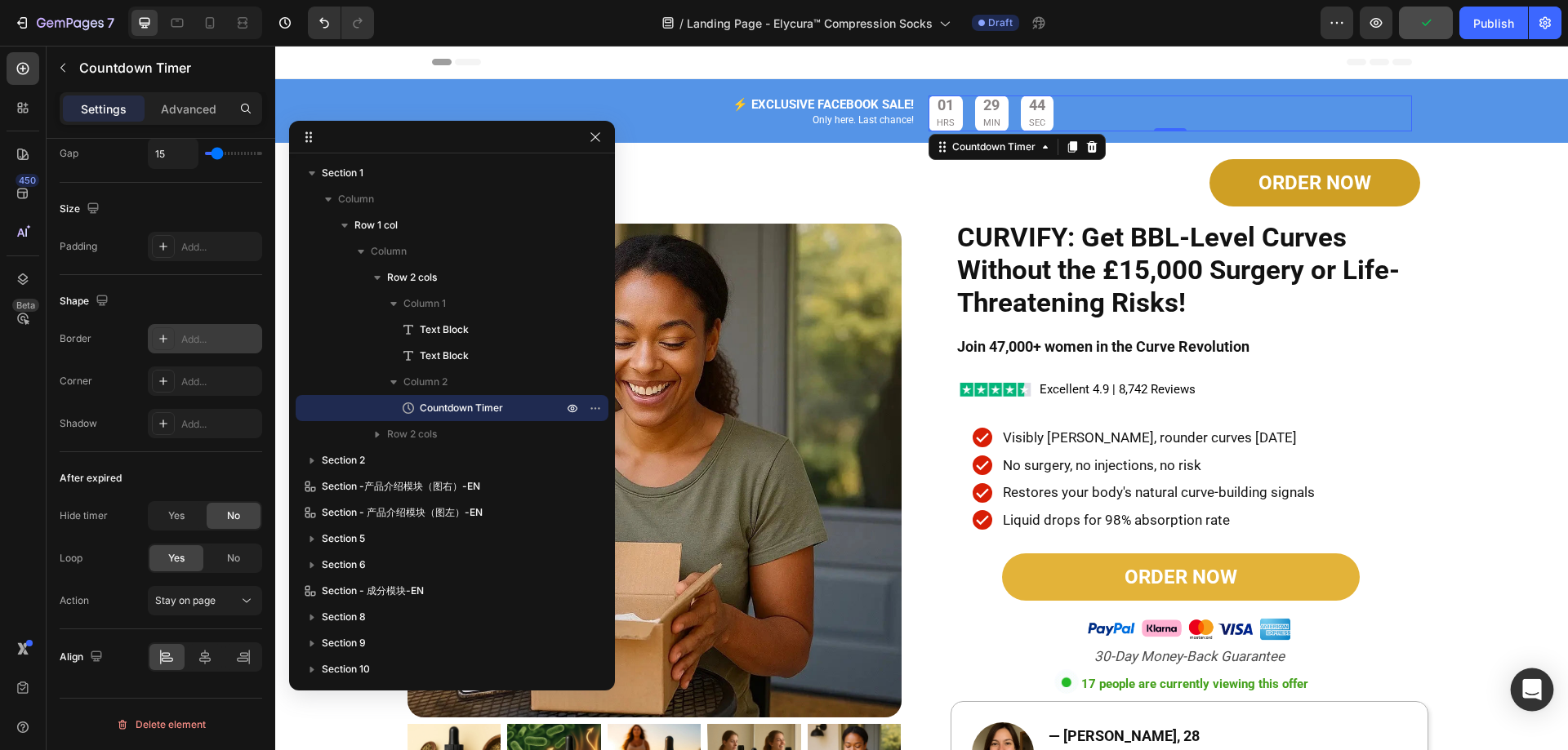
click at [1544, 680] on div "Open Intercom Messenger" at bounding box center [1531, 689] width 43 height 43
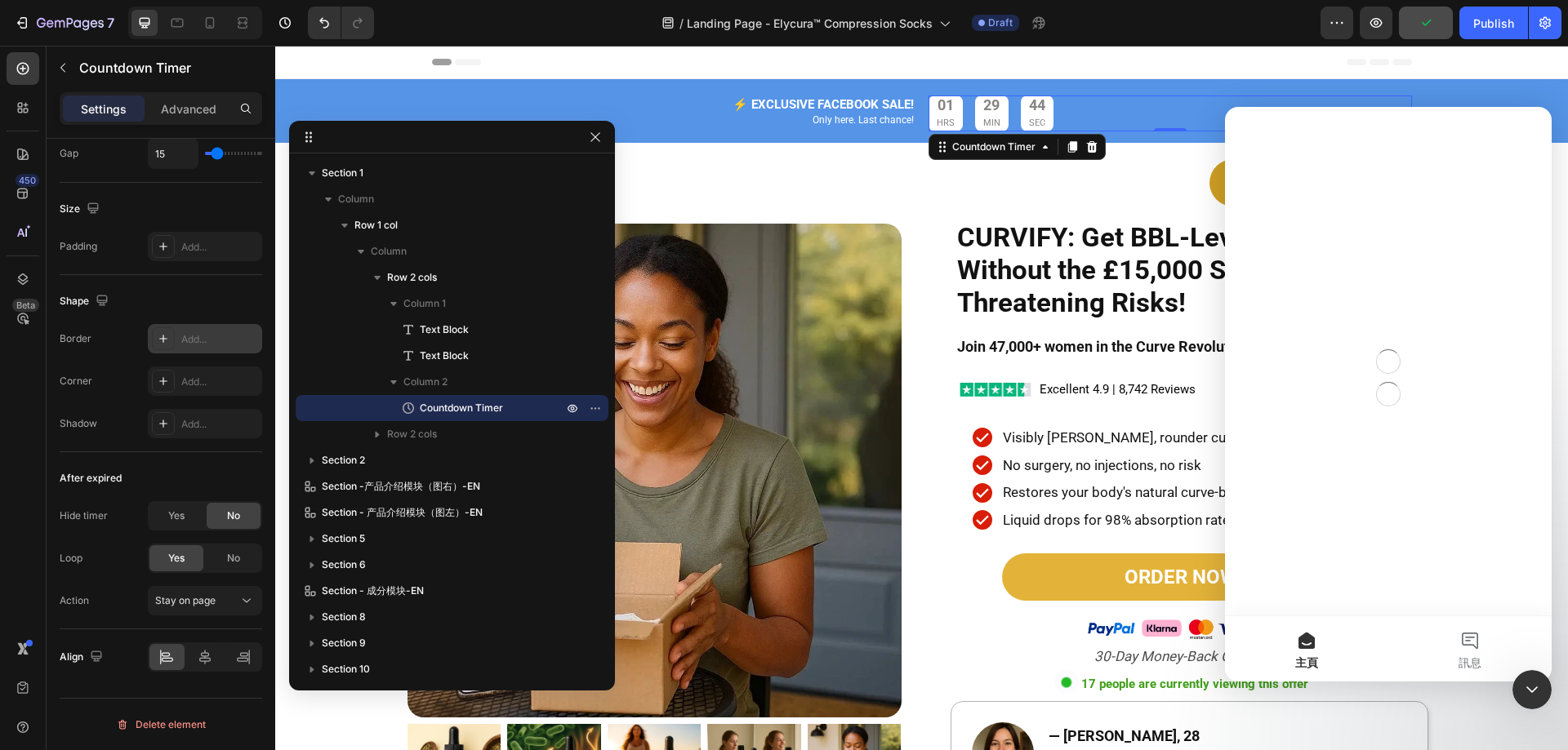
scroll to position [0, 0]
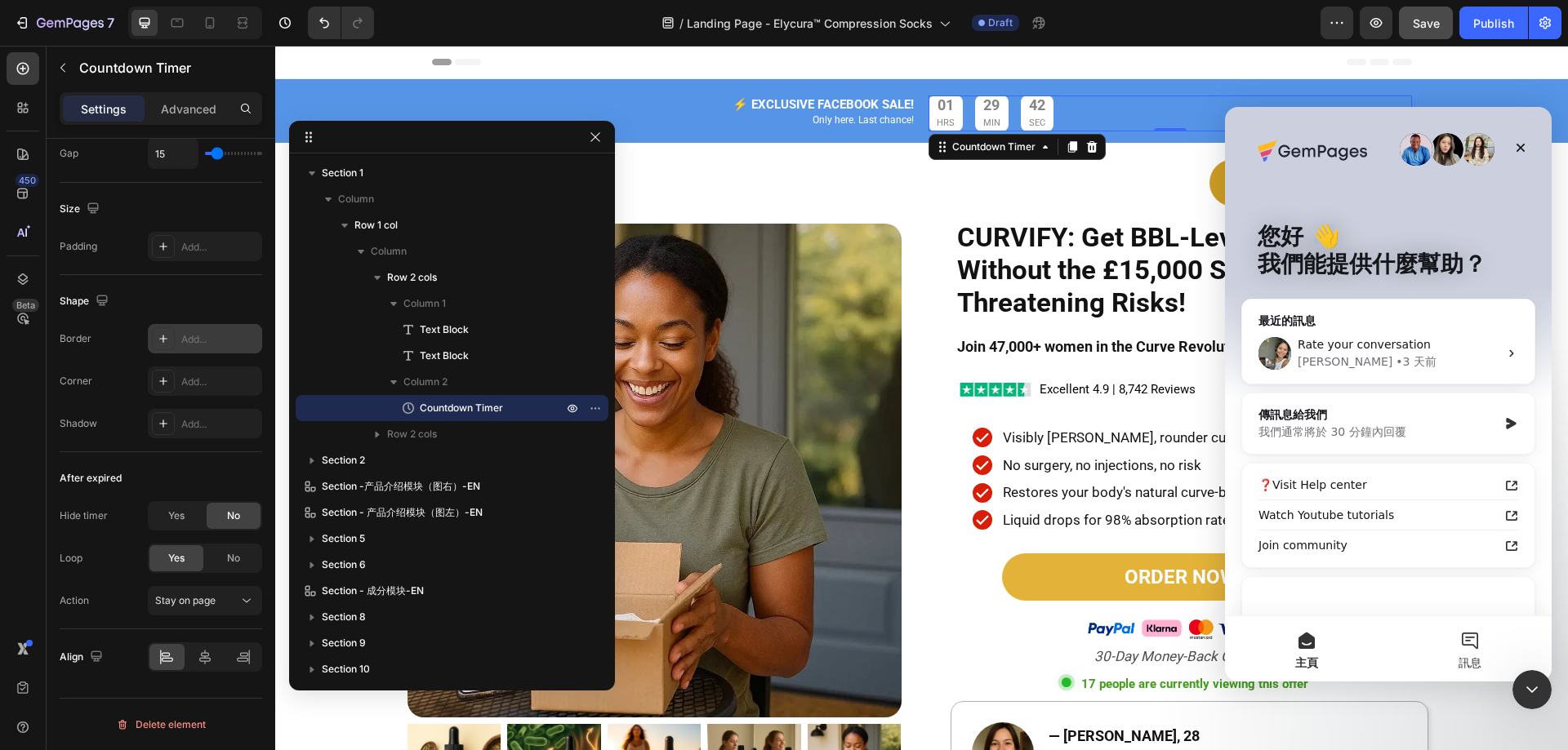
click at [1465, 644] on button "訊息" at bounding box center [1470, 648] width 163 height 65
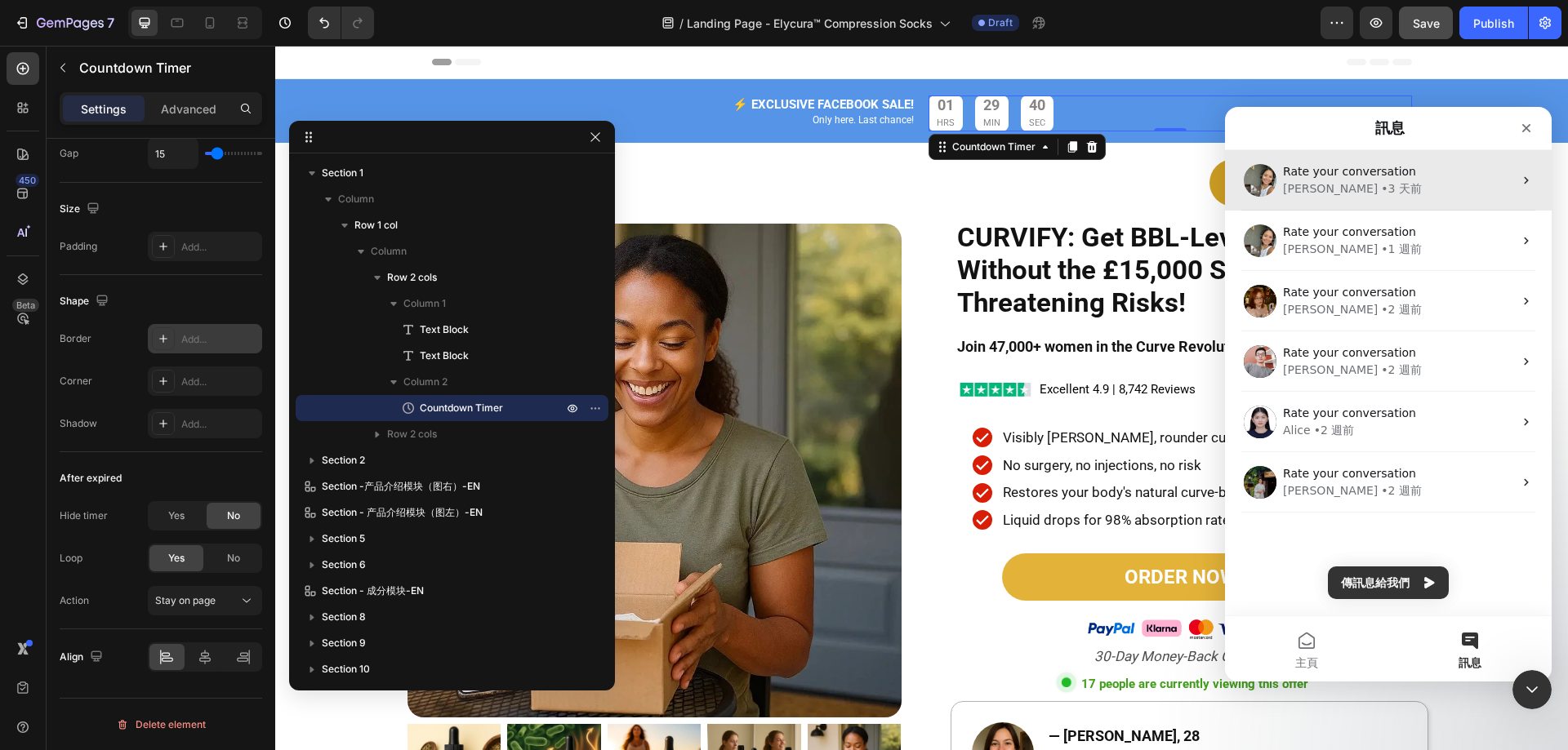
click at [1393, 175] on span "Rate your conversation" at bounding box center [1349, 171] width 133 height 13
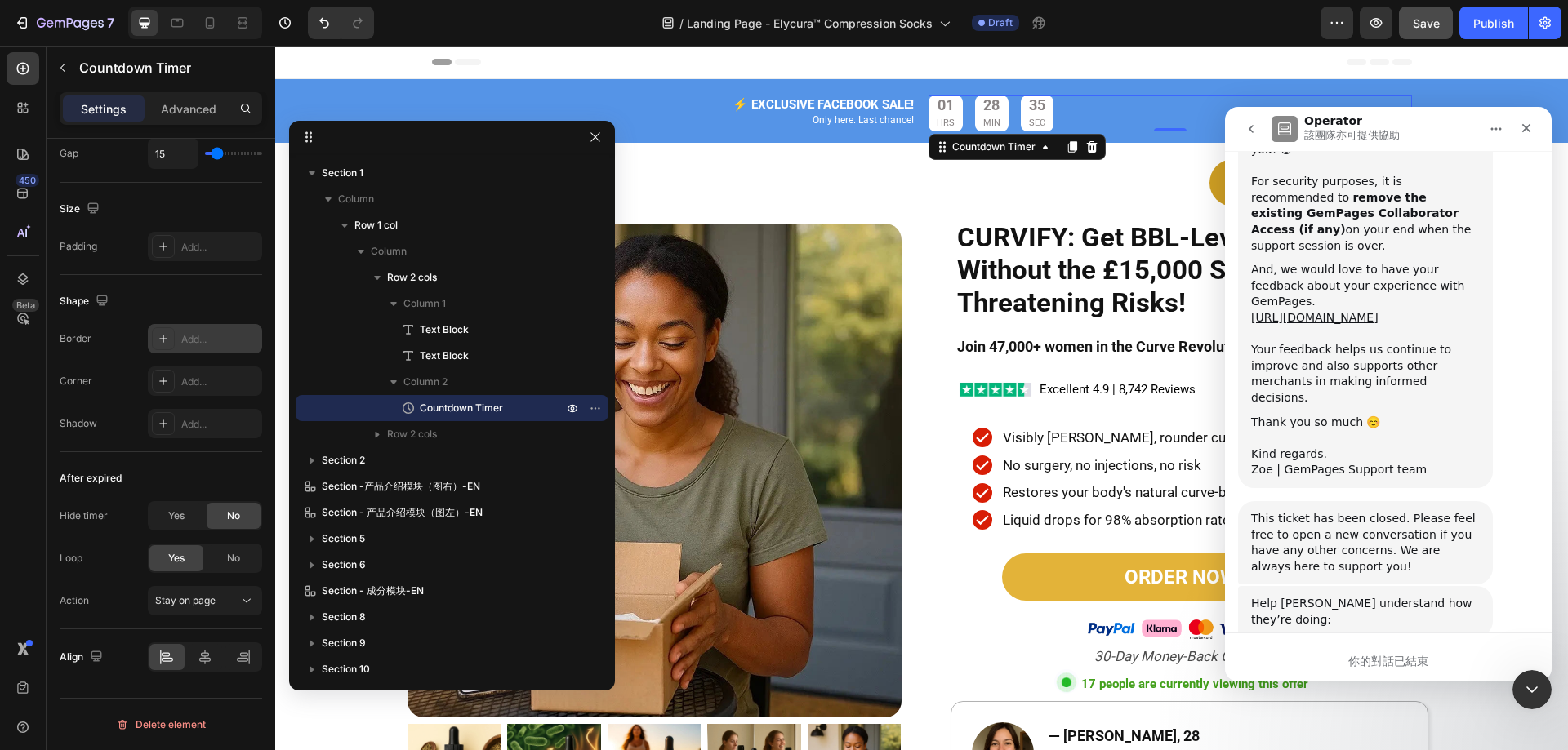
scroll to position [11820, 0]
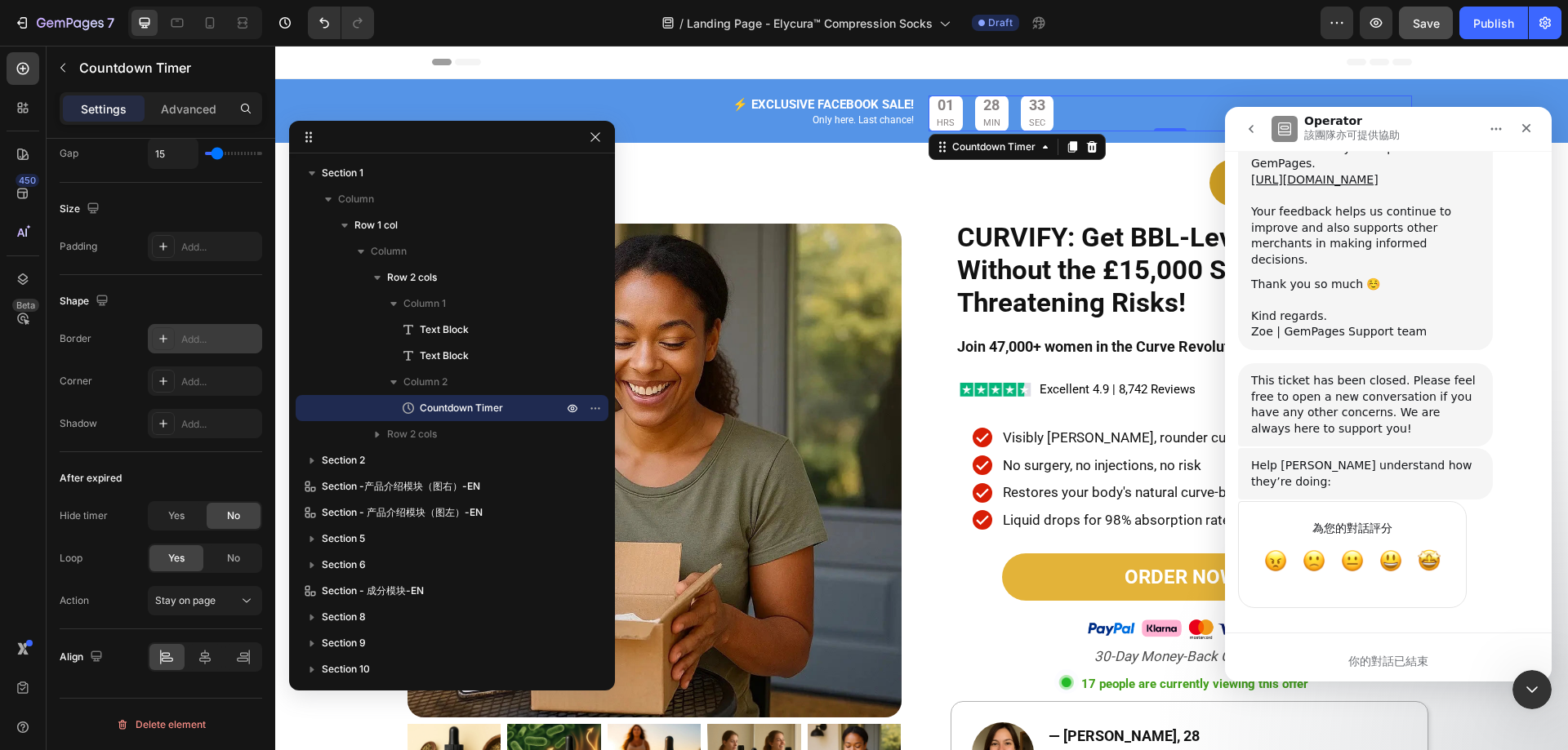
click at [1253, 129] on icon "go back" at bounding box center [1251, 129] width 13 height 13
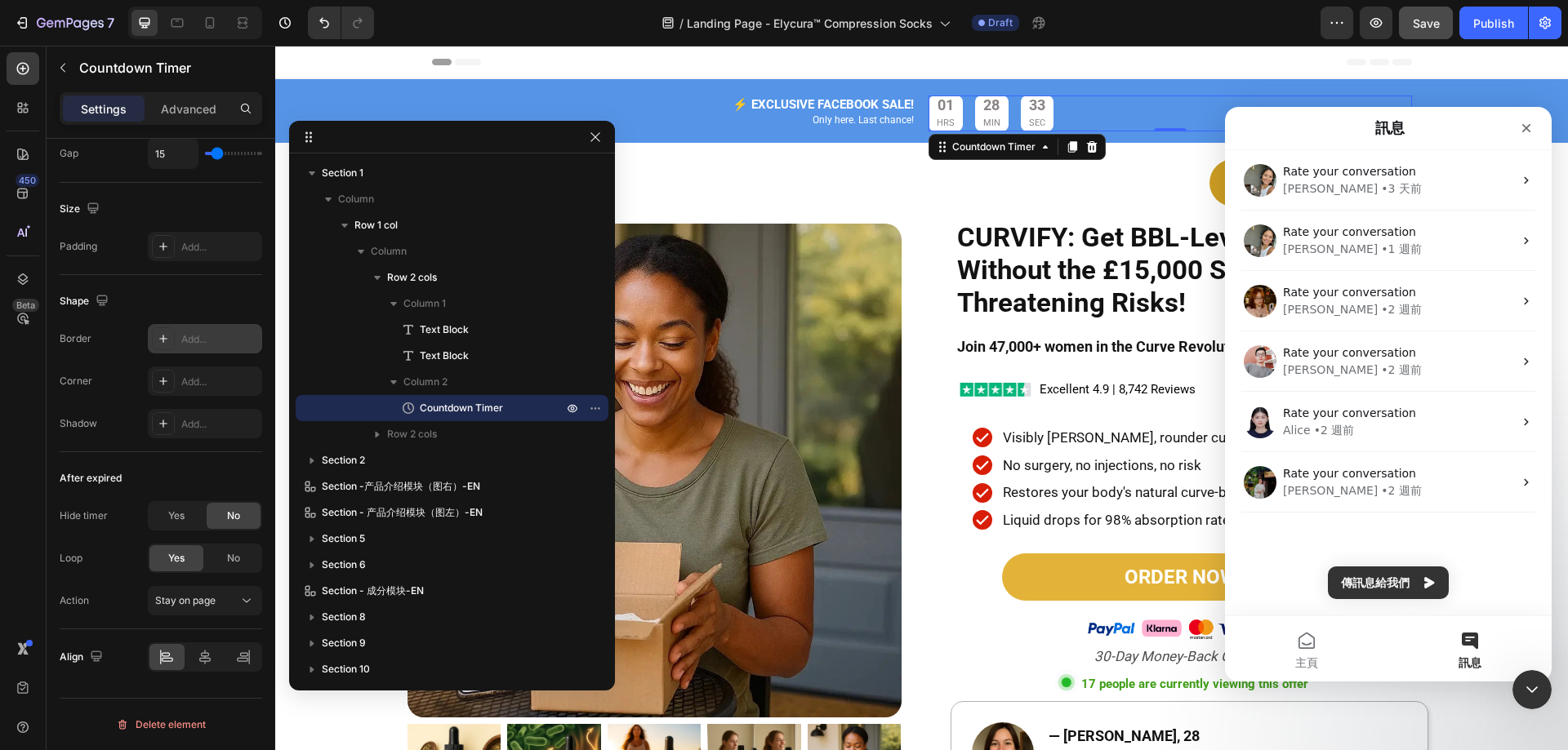
scroll to position [0, 0]
click at [1387, 579] on button "傳訊息給我們" at bounding box center [1388, 583] width 121 height 33
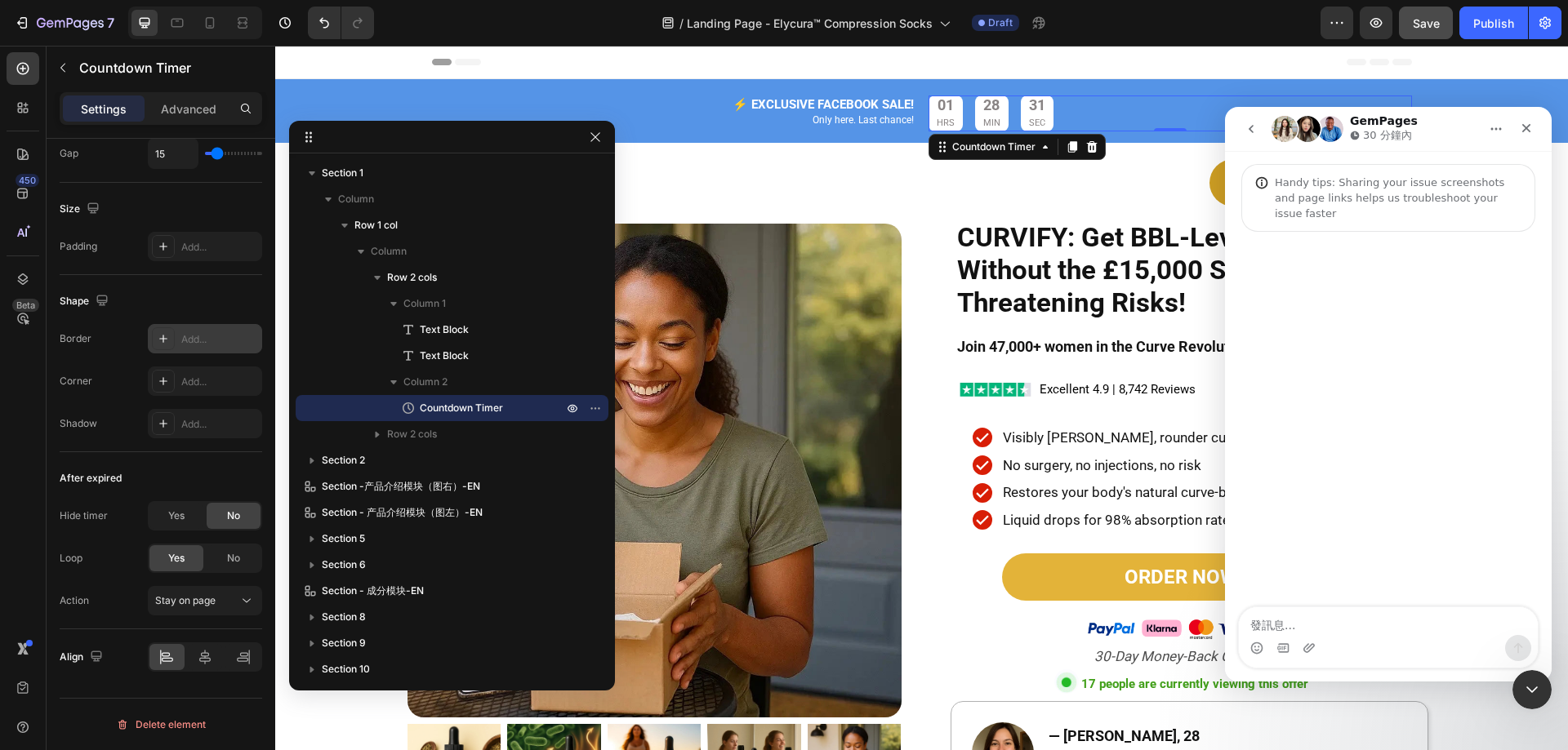
click at [1375, 621] on textarea "發訊息..." at bounding box center [1388, 622] width 299 height 28
type textarea "Hello, I'd like to ask if the numbers in this countdown module and the HRS MIN …"
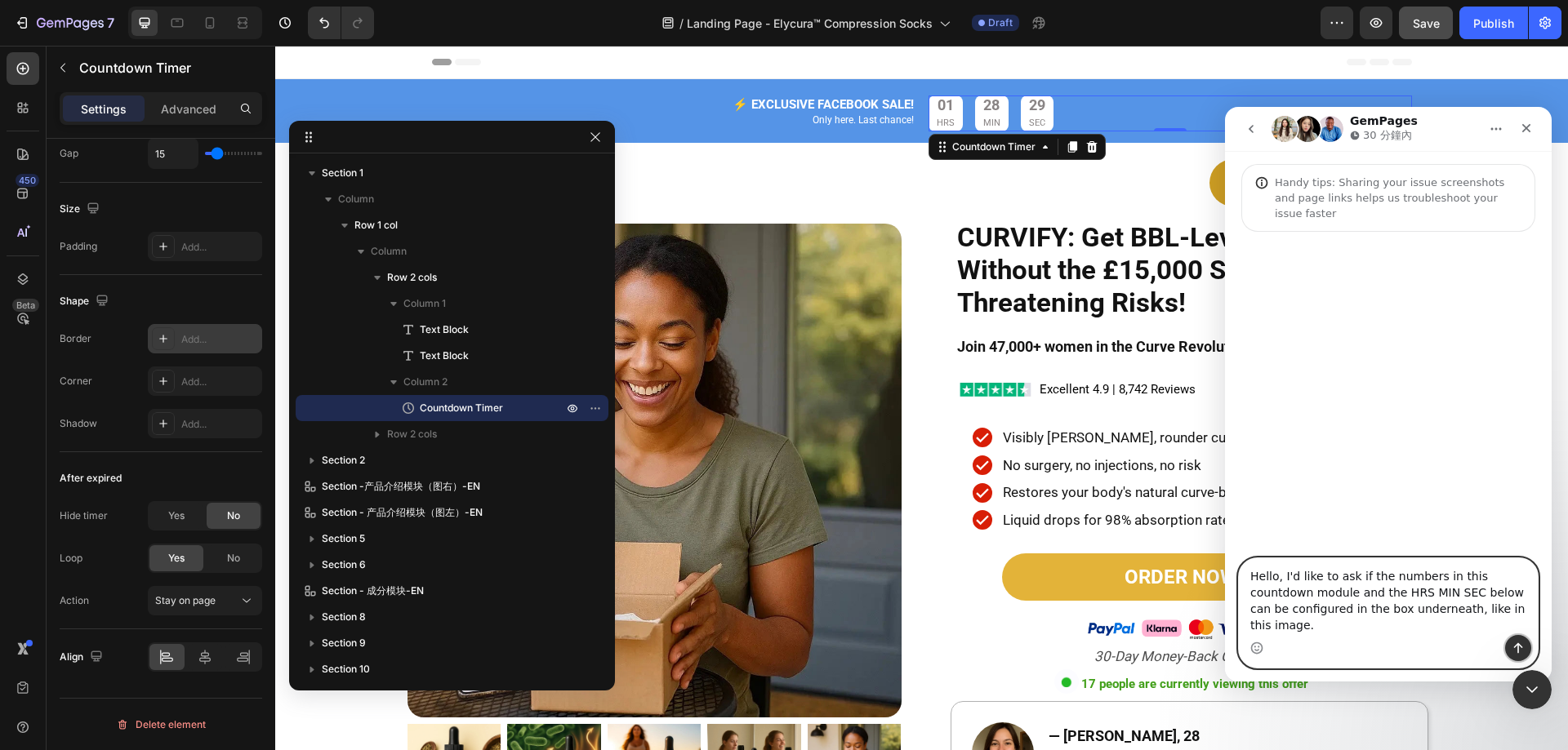
click at [1515, 639] on button "傳送訊息…" at bounding box center [1518, 648] width 26 height 26
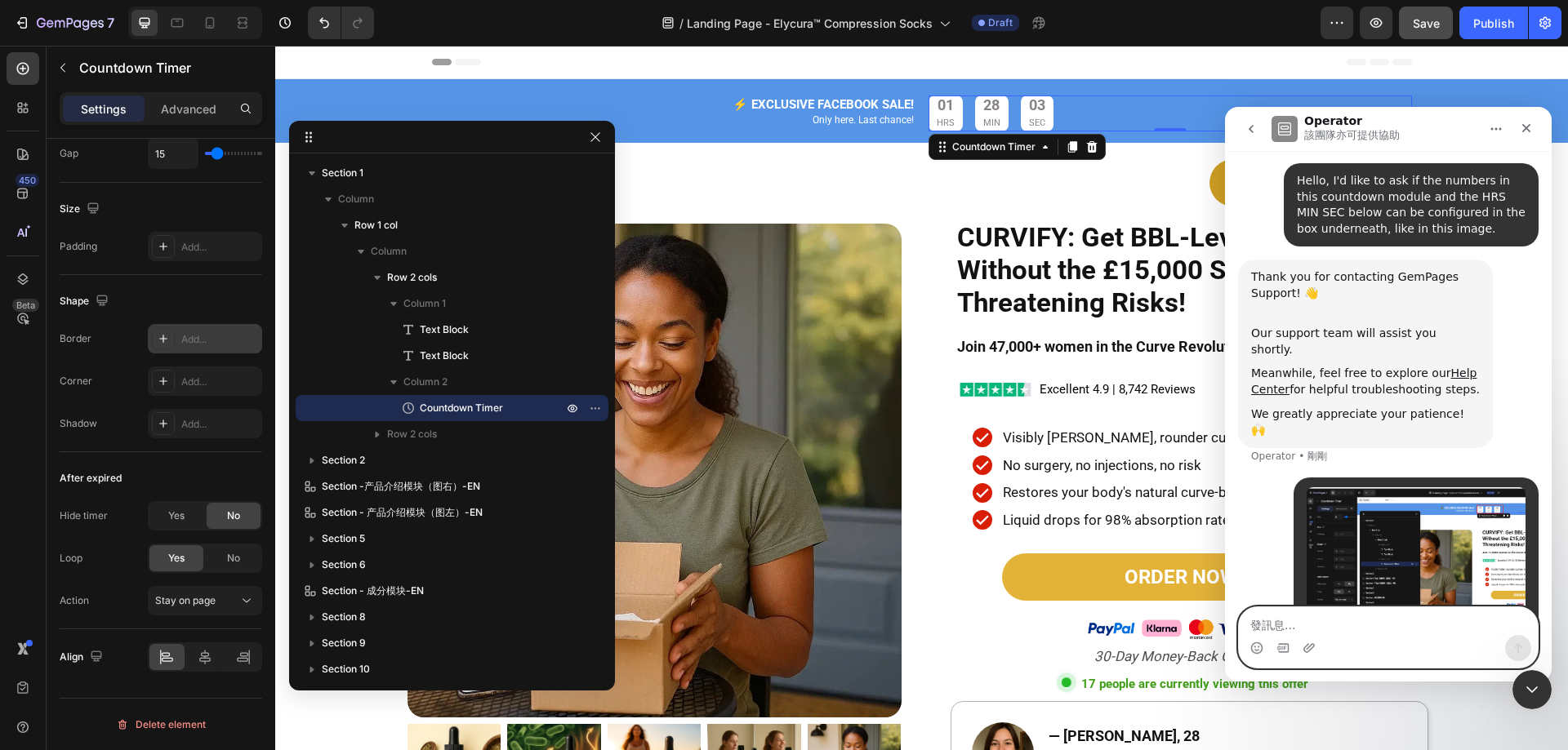
scroll to position [140, 0]
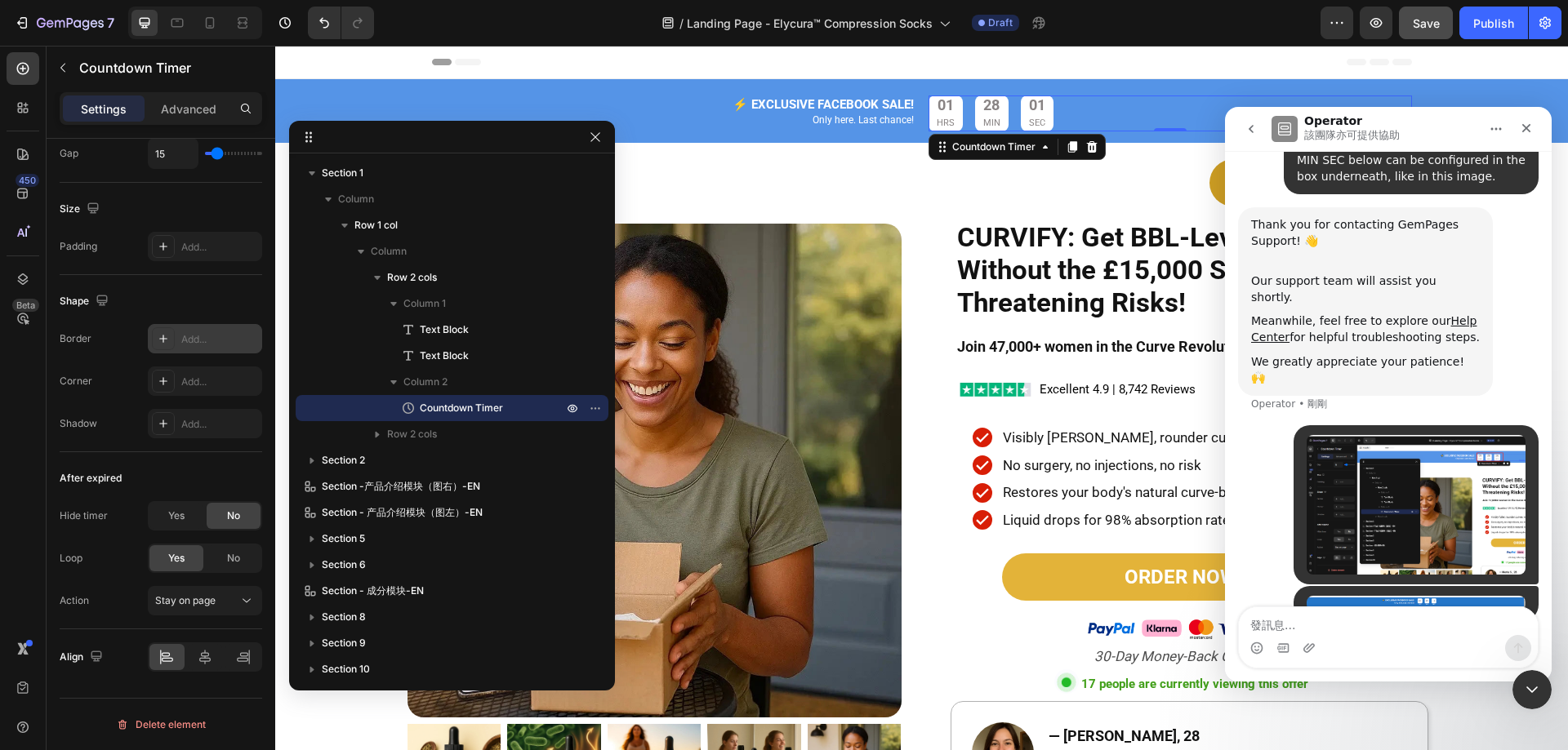
click at [1415, 447] on img "user 說…" at bounding box center [1416, 505] width 219 height 140
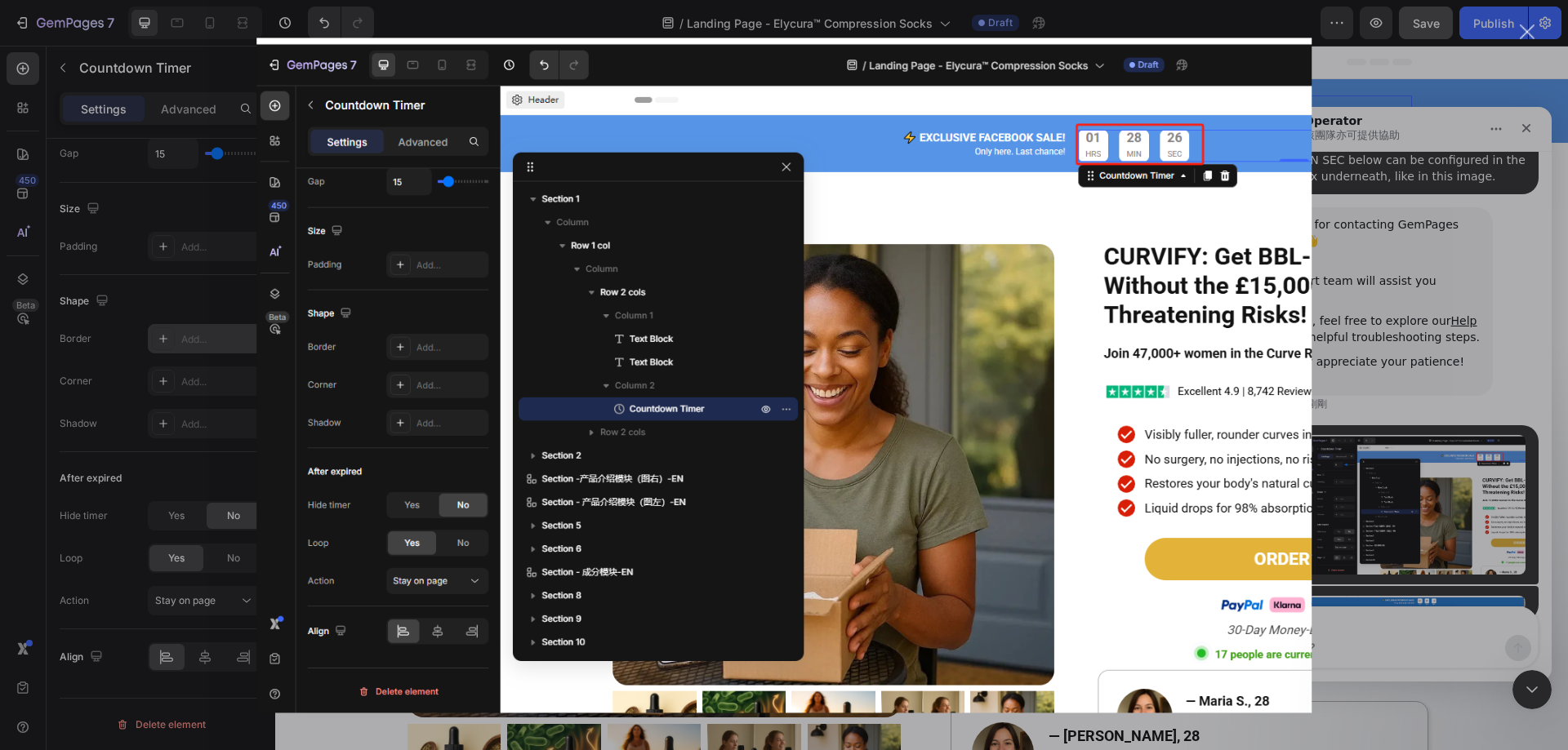
click at [1419, 94] on div "Intercom Messenger" at bounding box center [784, 375] width 1568 height 750
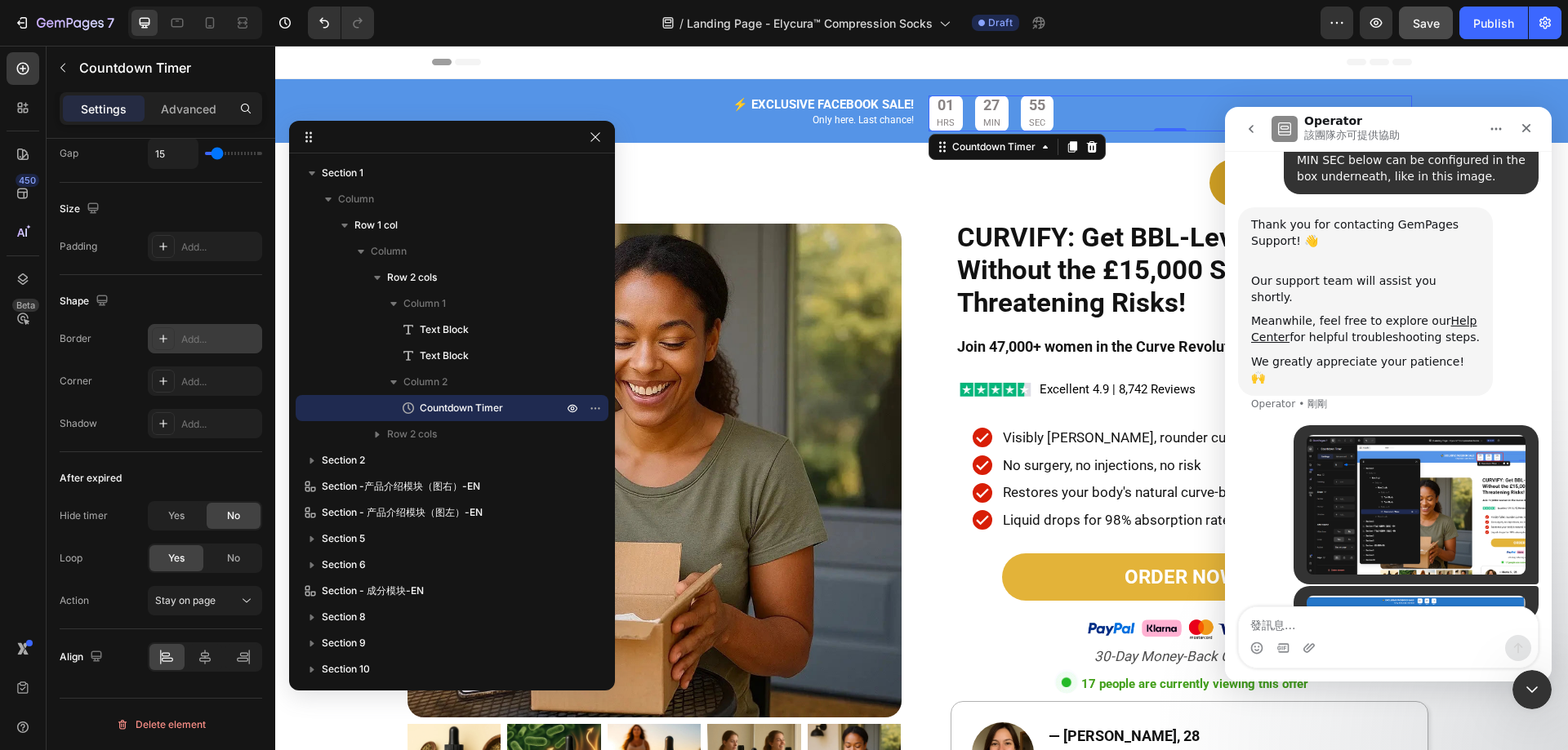
click at [1429, 596] on img "user 說…" at bounding box center [1416, 603] width 219 height 16
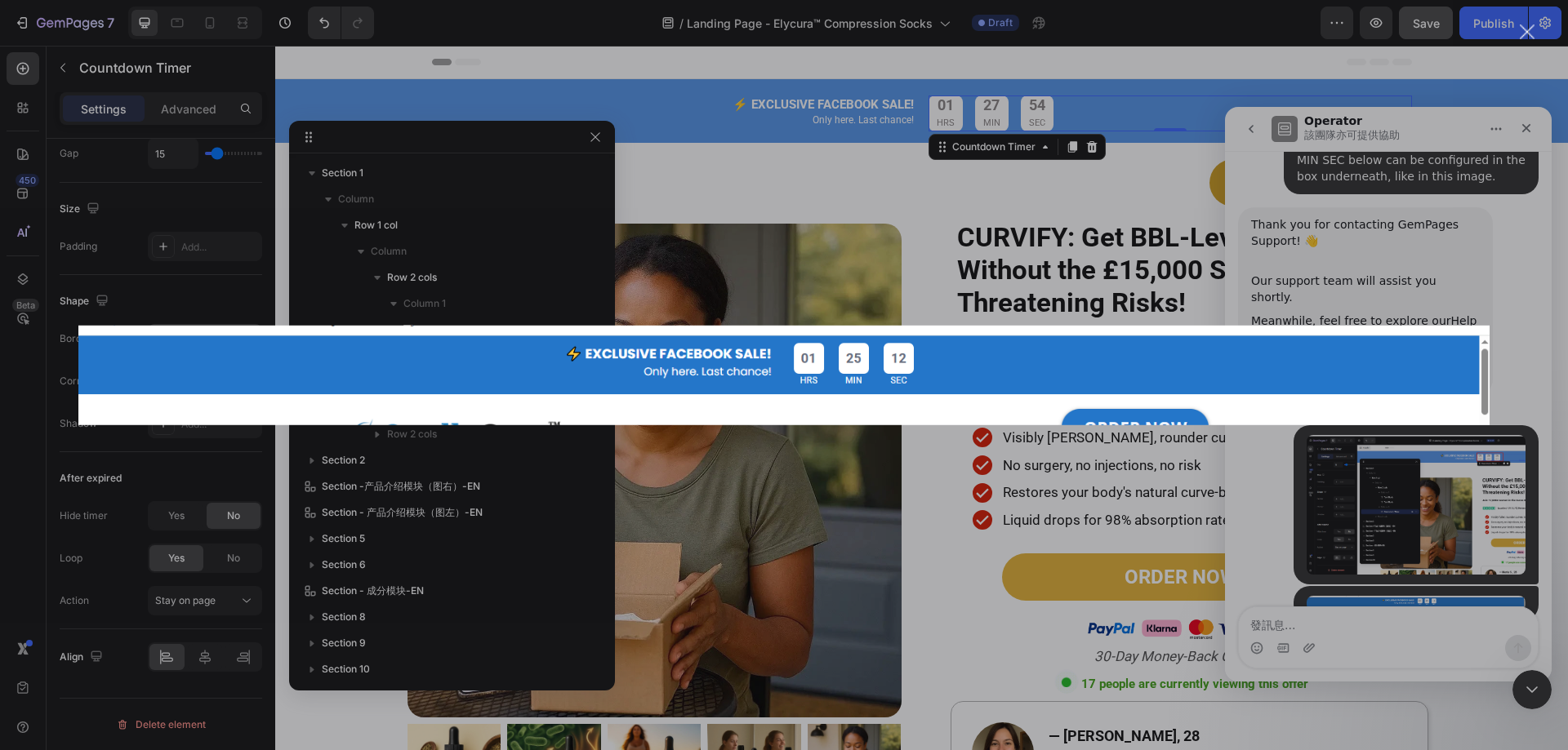
click at [1428, 249] on div "Intercom Messenger" at bounding box center [784, 375] width 1568 height 750
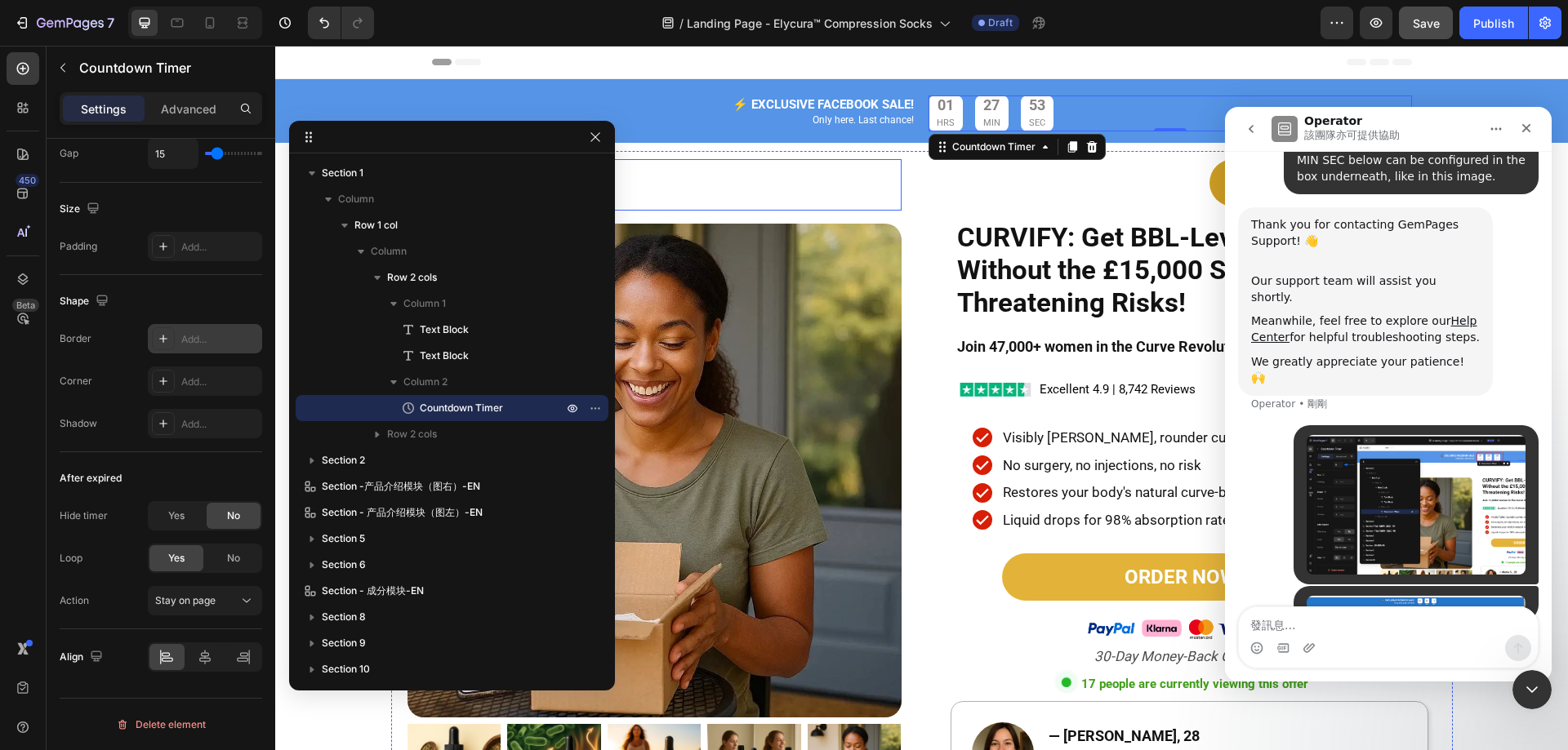
click at [824, 188] on h2 "CURVIFY" at bounding box center [654, 185] width 494 height 52
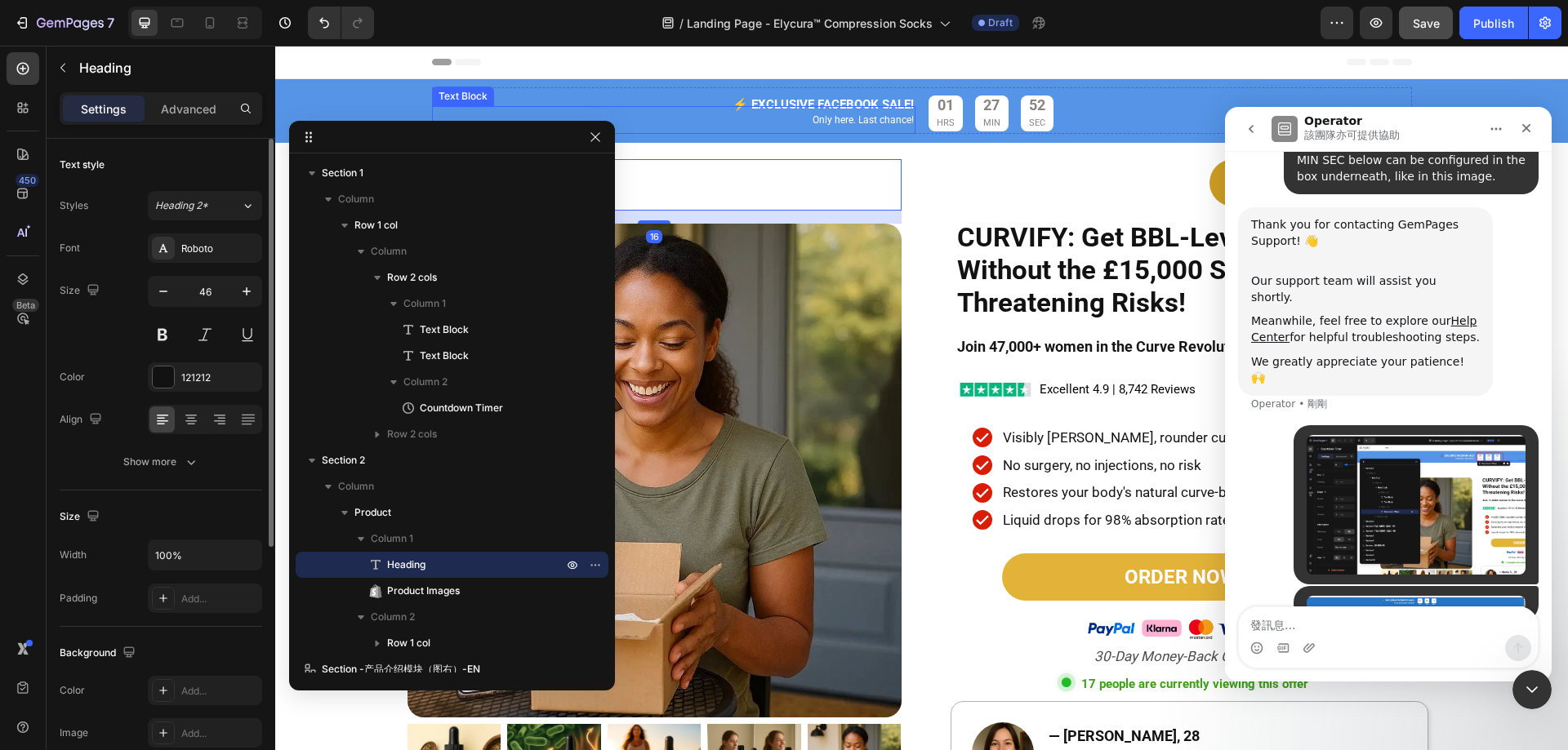
click at [634, 106] on div "Only here. Last chance!" at bounding box center [673, 120] width 483 height 28
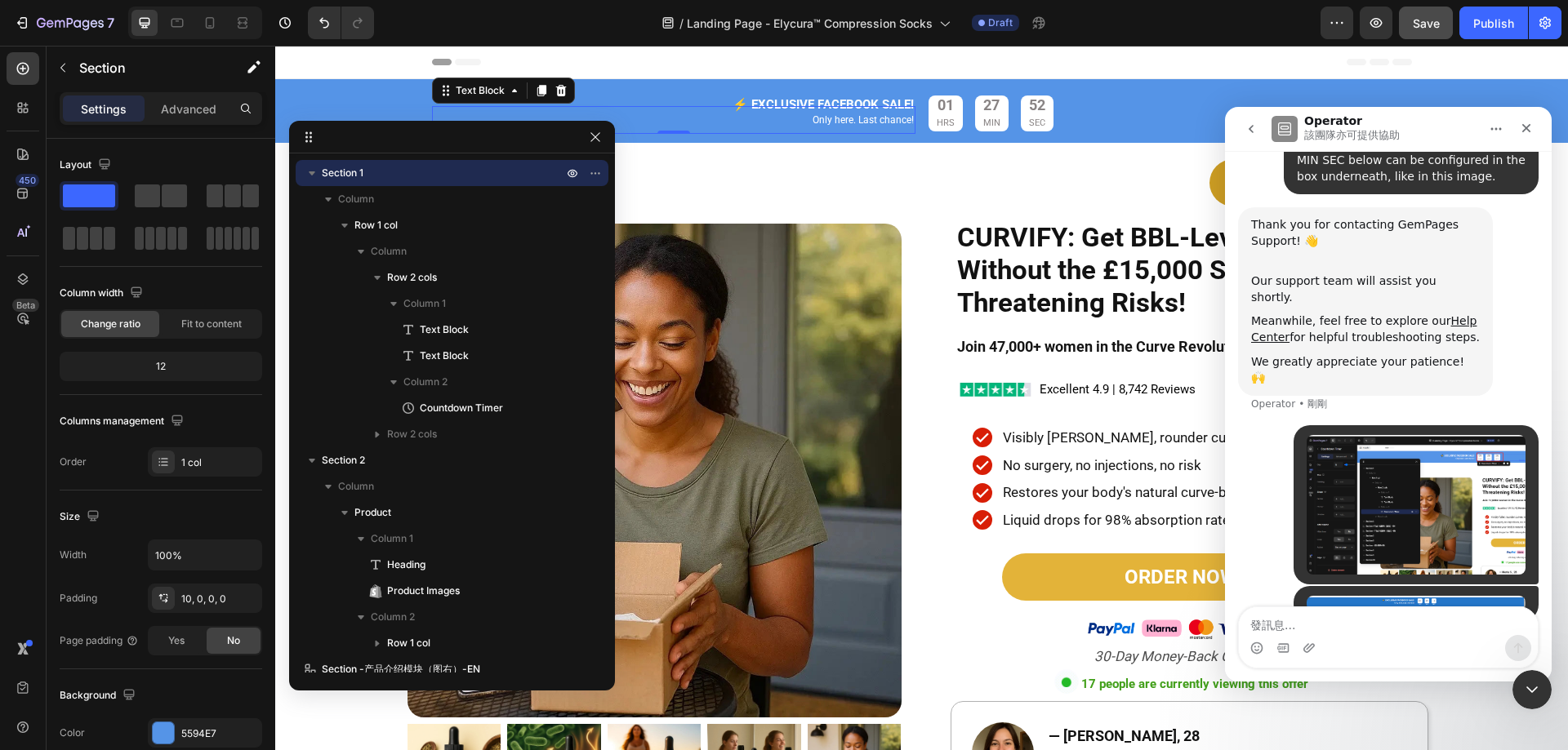
click at [352, 94] on div "⚡️ EXCLUSIVE FACEBOOK SALE! Text Block Only here. Last chance! Text Block 0 01 …" at bounding box center [922, 115] width 1293 height 56
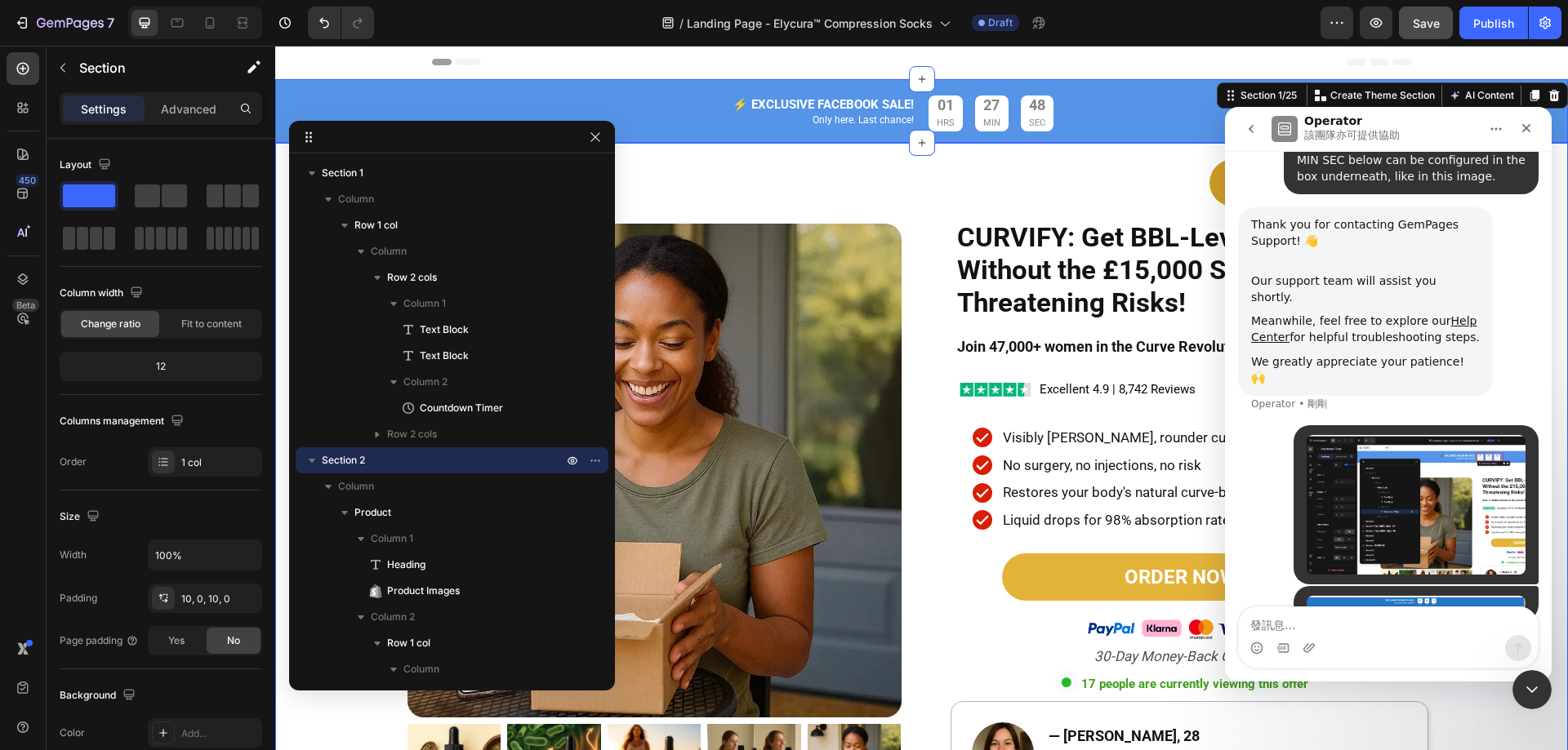
click at [279, 178] on div "CURVIFY Heading Product Images ORDER NOW Button CURVIFY: Get BBL-Level Curves W…" at bounding box center [922, 594] width 1293 height 886
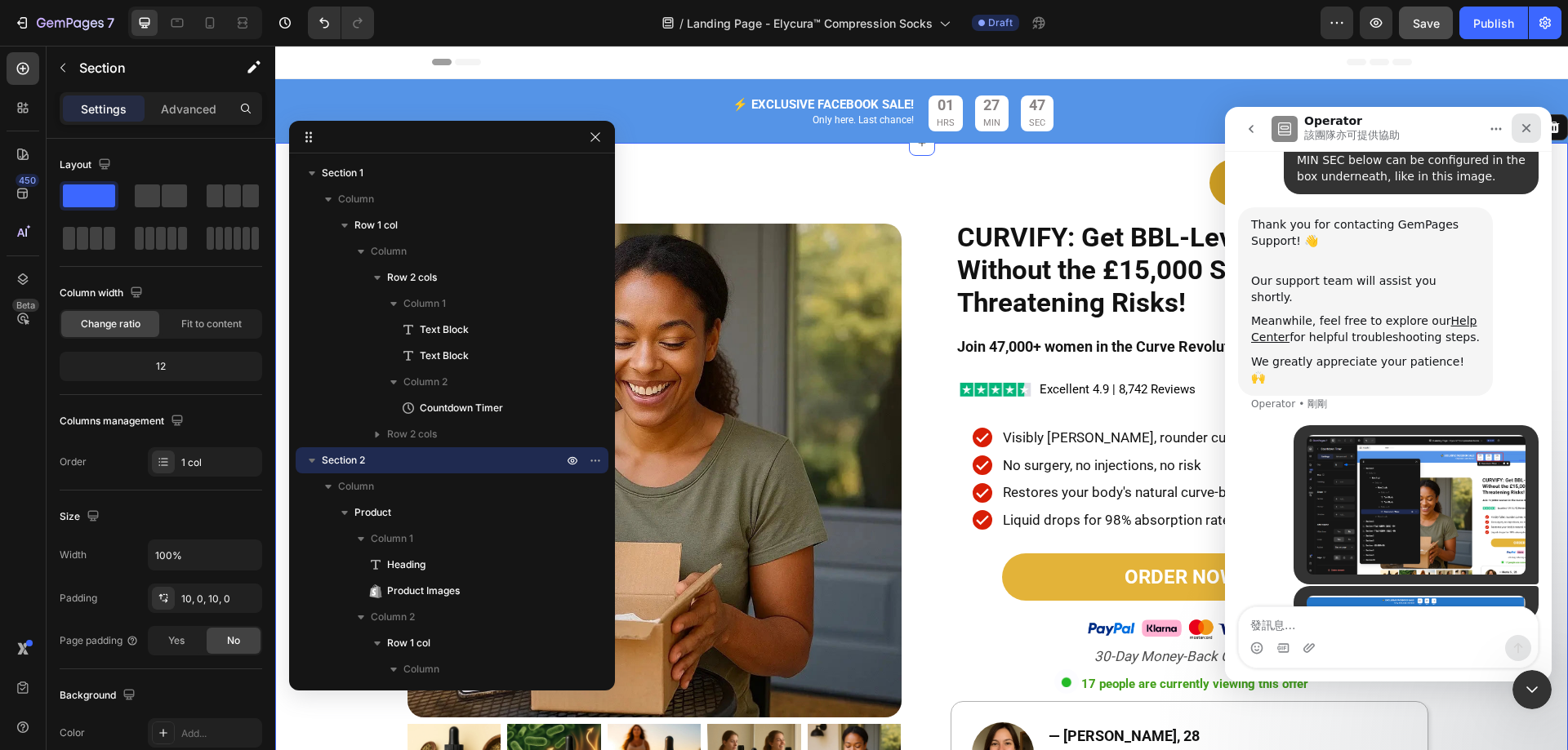
click at [1525, 126] on icon "關閉" at bounding box center [1526, 128] width 13 height 13
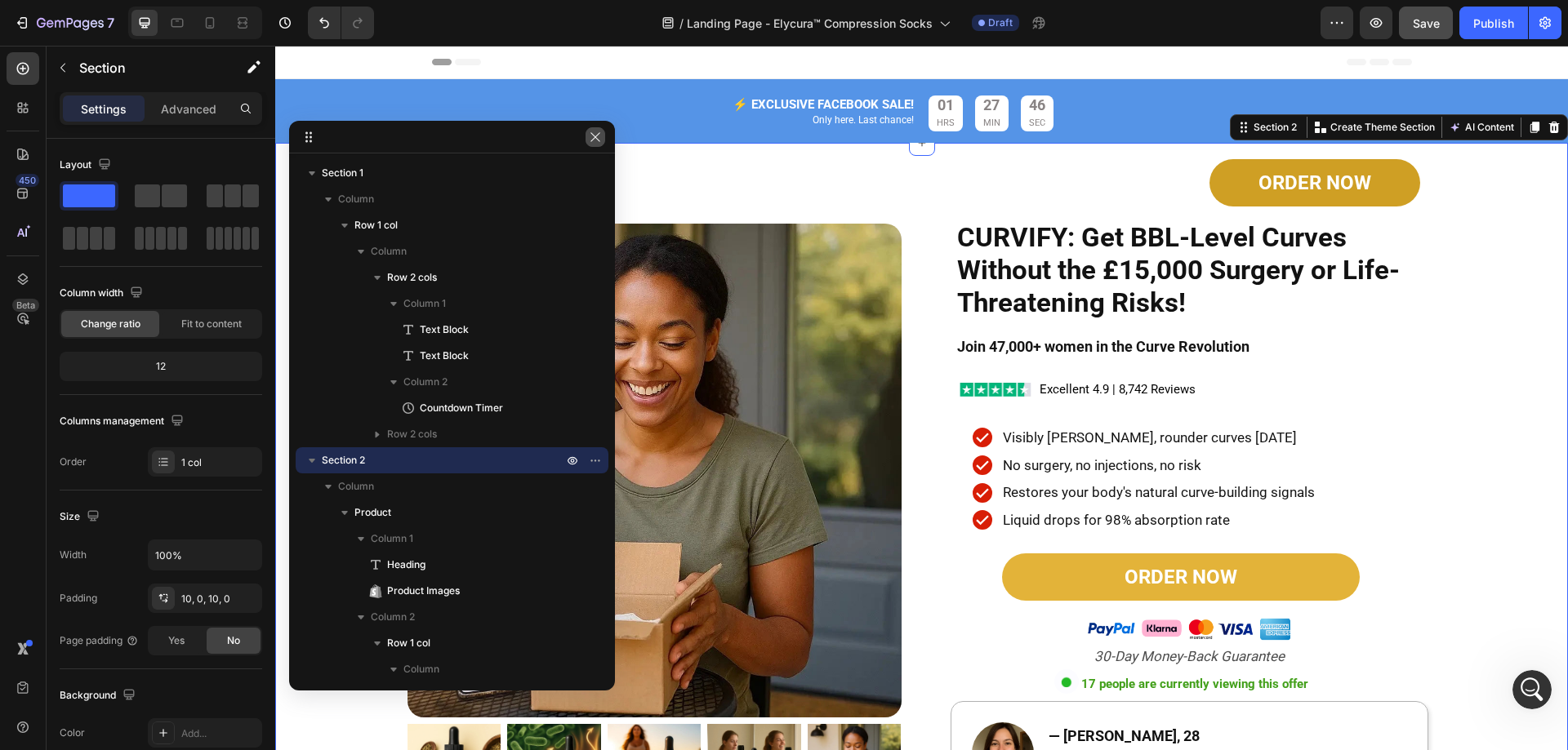
scroll to position [140, 0]
click at [598, 138] on icon "button" at bounding box center [595, 137] width 13 height 13
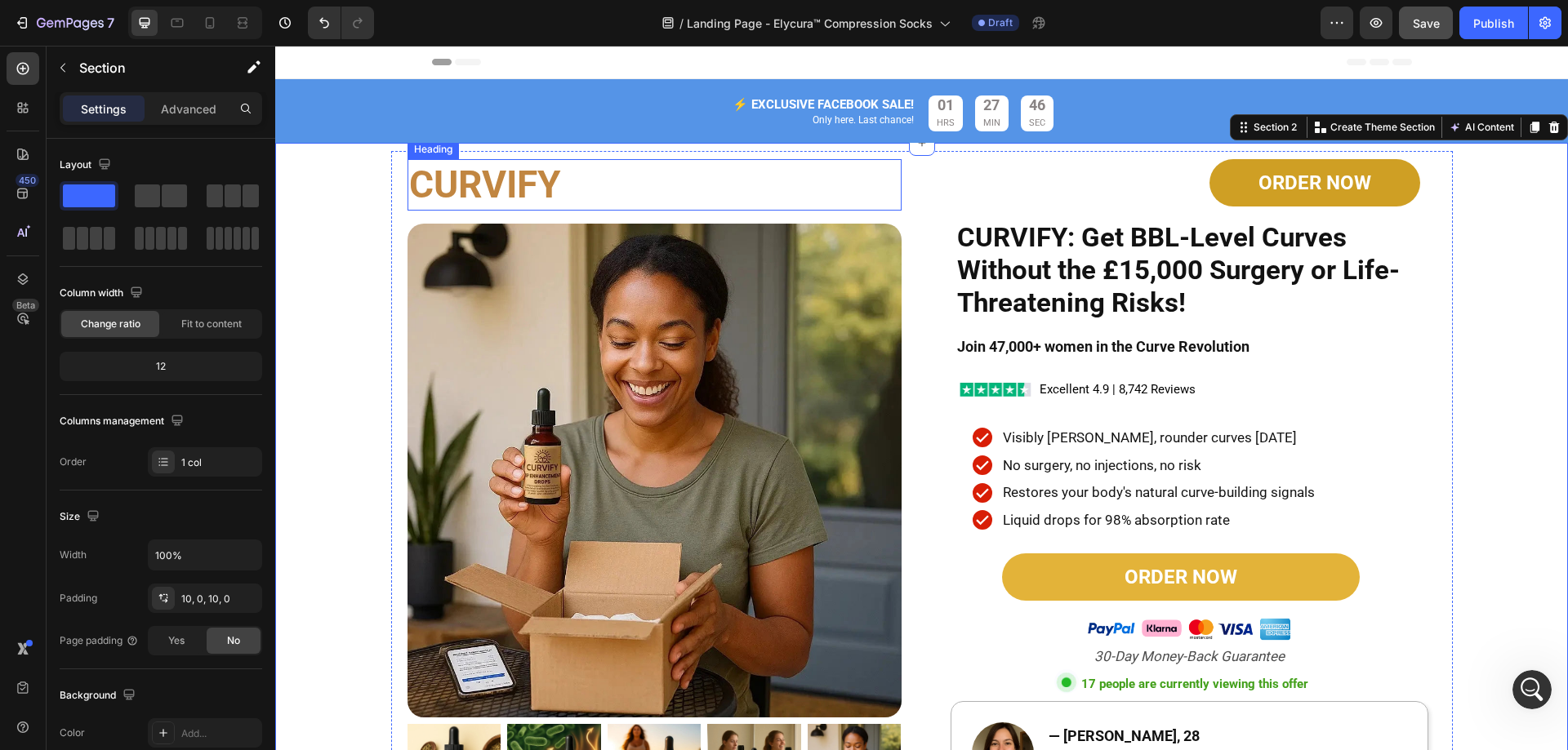
click at [485, 183] on strong "CURVIFY" at bounding box center [484, 184] width 151 height 44
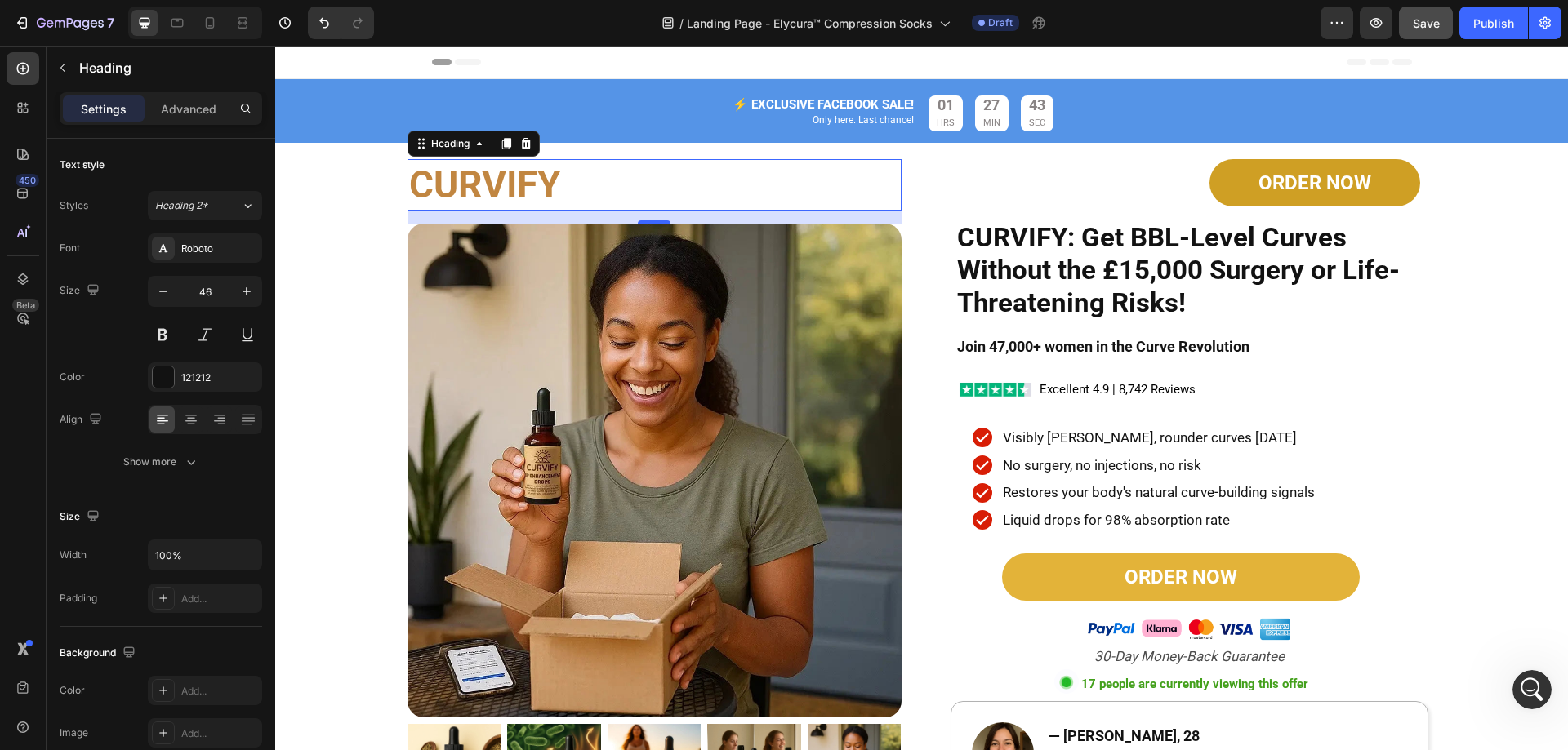
click at [569, 171] on h2 "CURVIFY" at bounding box center [654, 185] width 494 height 52
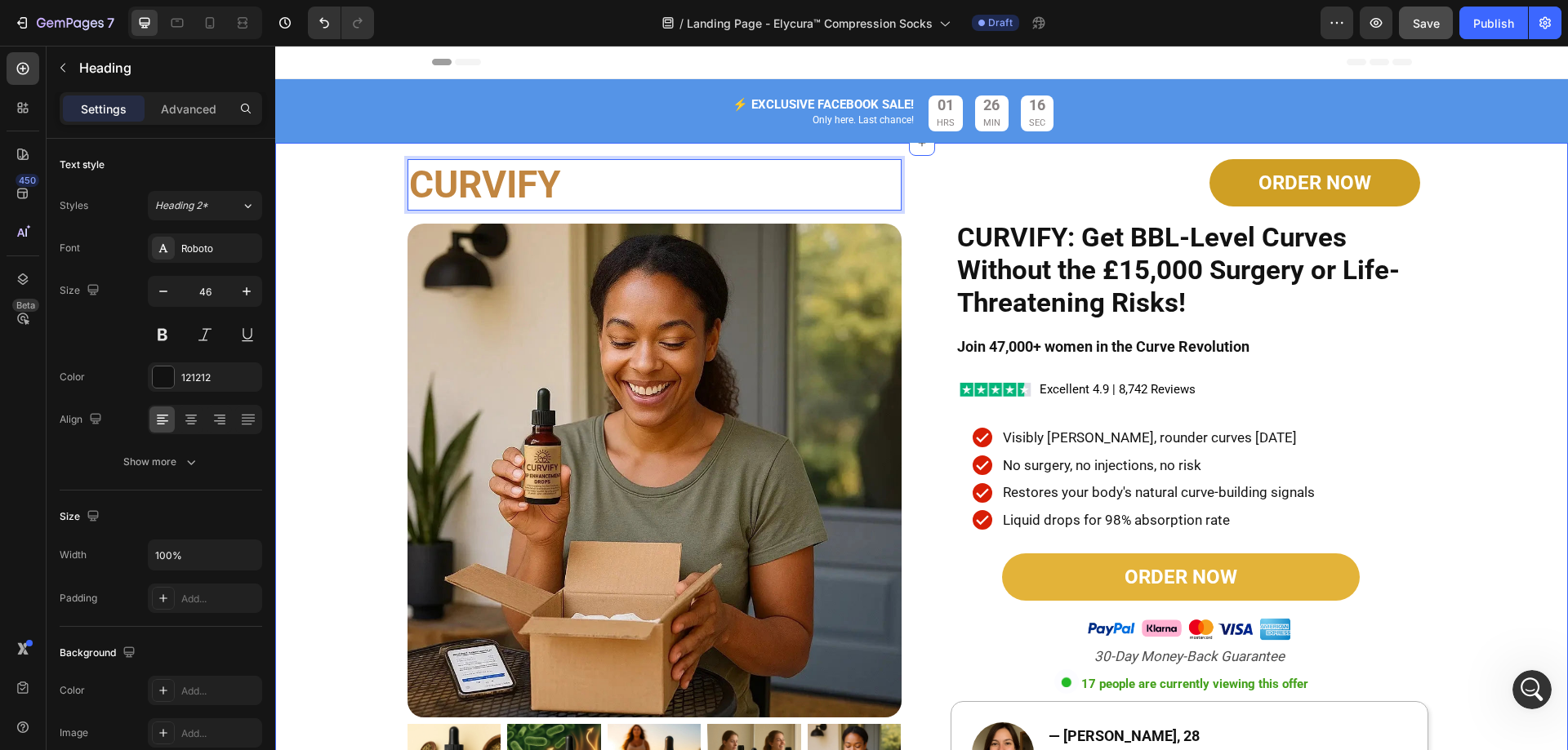
click at [1495, 289] on div "CURVIFY Heading 16 Product Images ORDER NOW Button CURVIFY: Get BBL-Level Curve…" at bounding box center [922, 594] width 1293 height 886
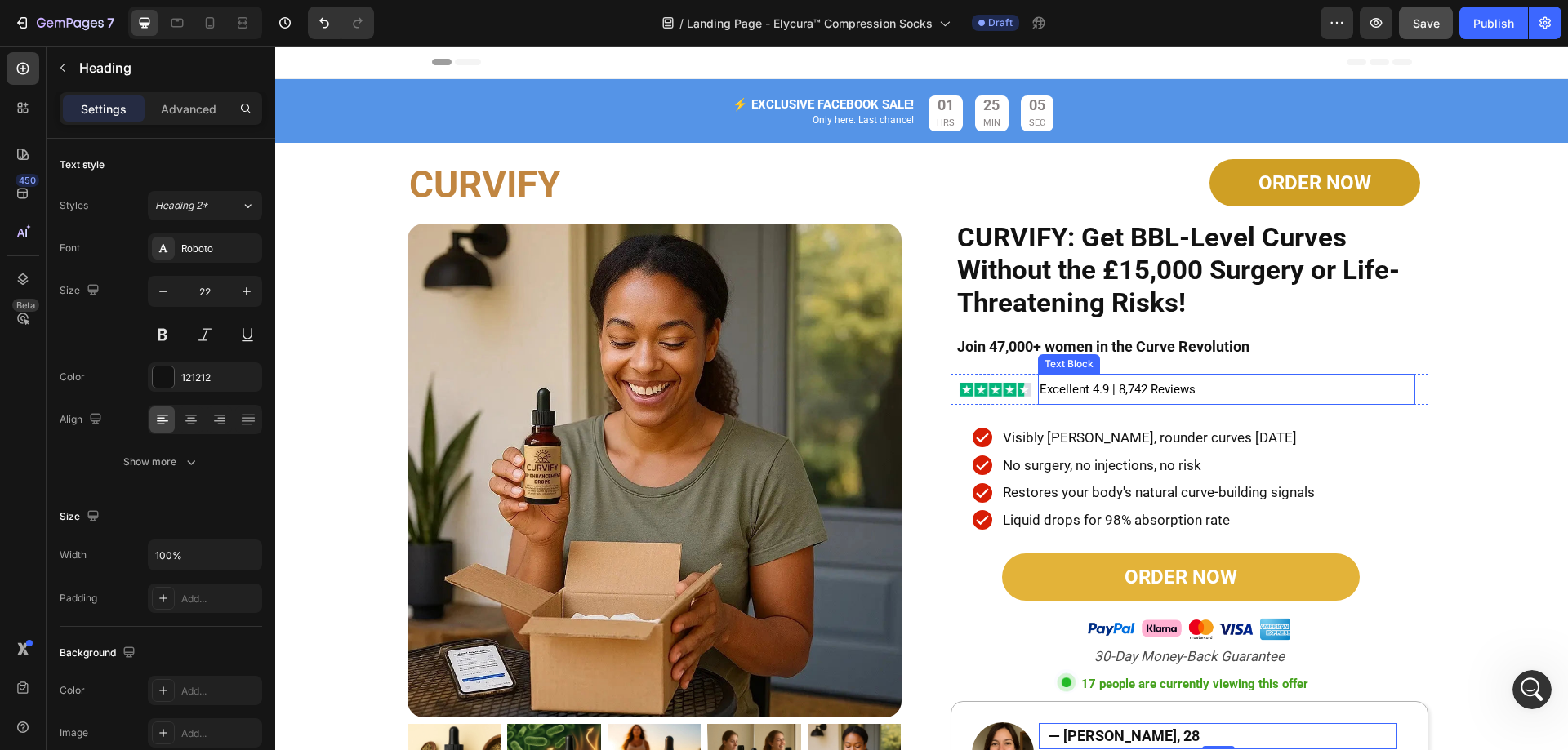
click at [1413, 386] on div "Image Excellent 4.9 | 8,742 Reviews Text Block Row" at bounding box center [1189, 389] width 478 height 30
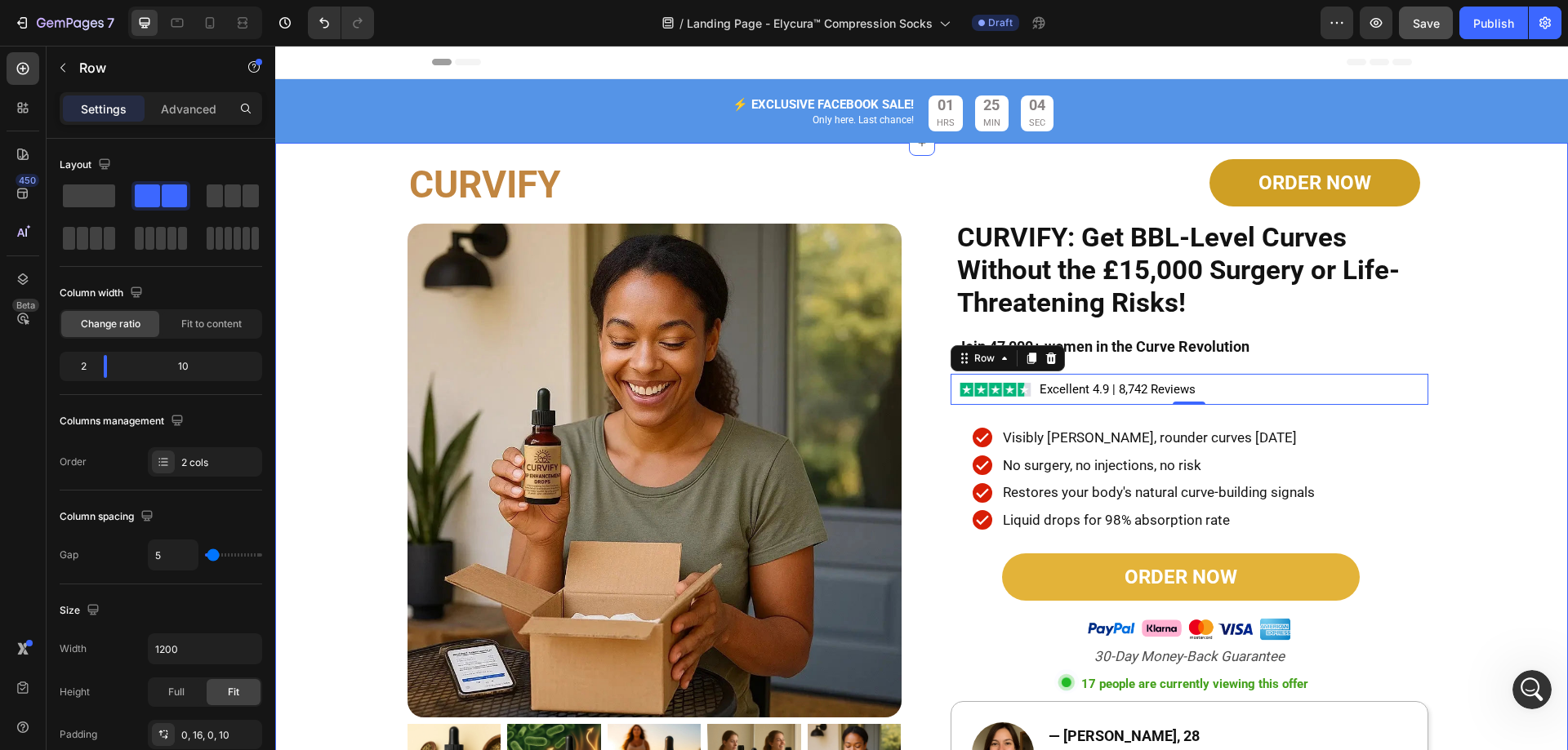
click at [1525, 308] on div "⁠⁠⁠⁠⁠⁠⁠ CURVIFY Heading Product Images ORDER NOW Button CURVIFY: Get BBL-Level …" at bounding box center [922, 594] width 1293 height 886
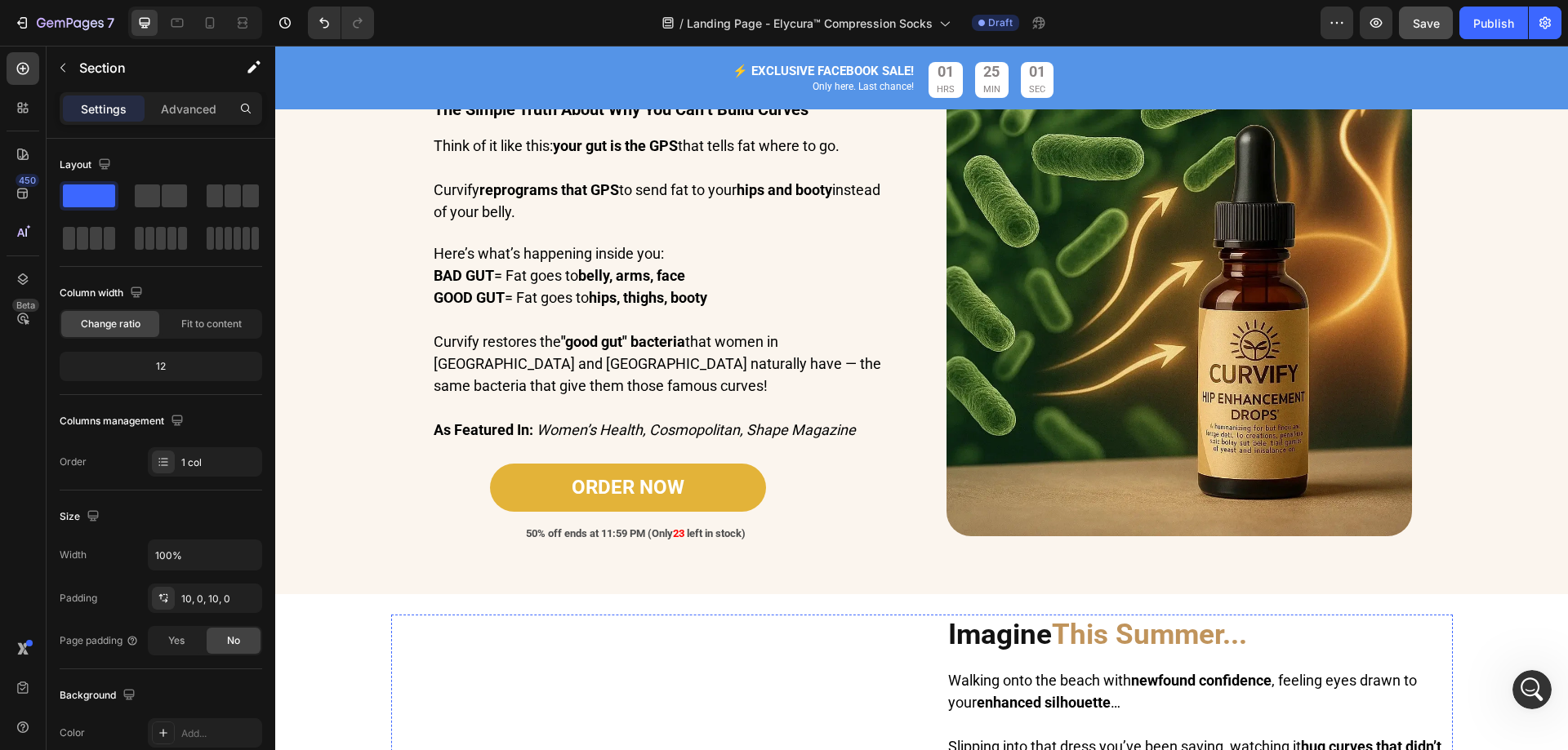
scroll to position [2449, 0]
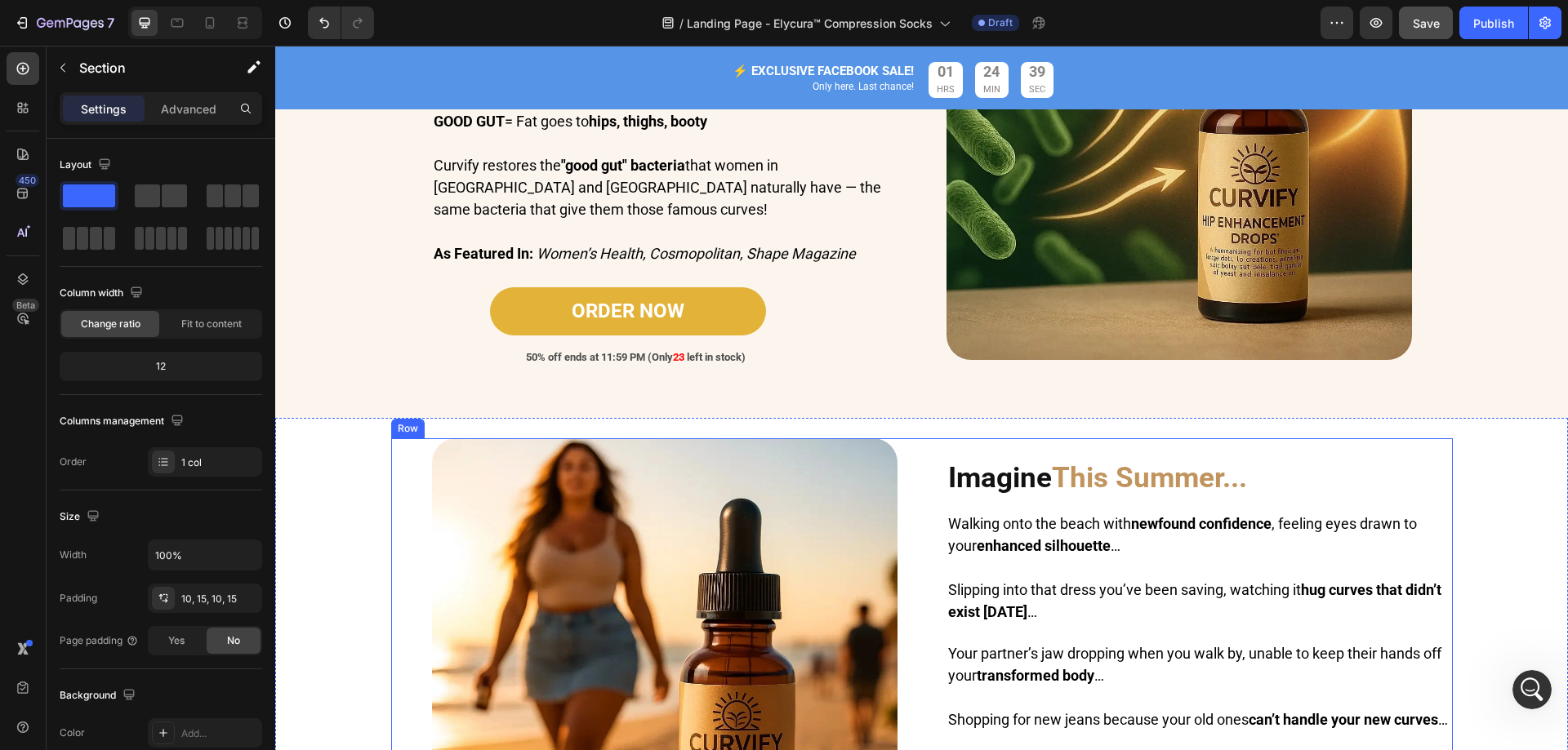
click at [1446, 485] on div "Image Imagine This Summer... Heading Walking onto the beach with newfound confi…" at bounding box center [921, 671] width 1268 height 490
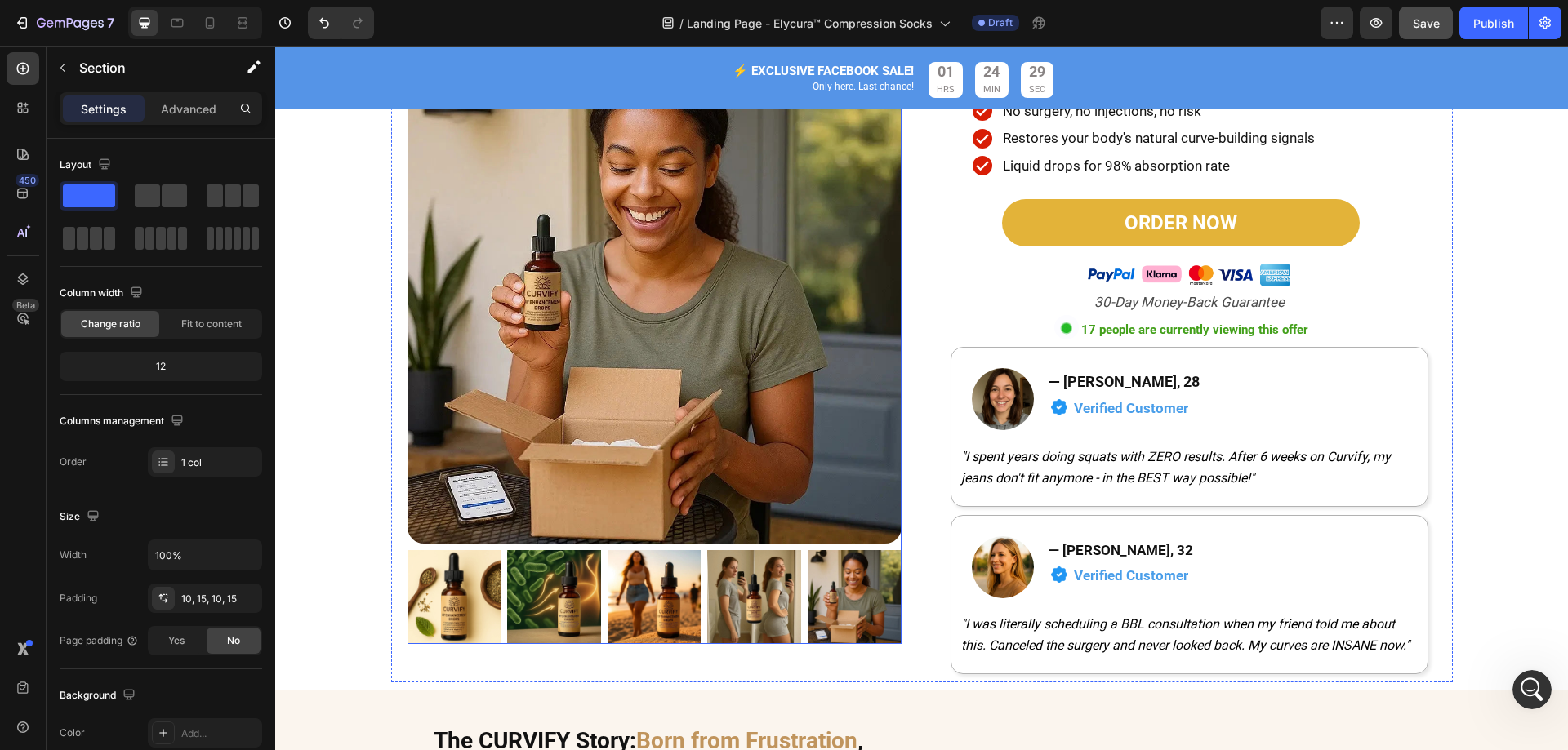
scroll to position [326, 0]
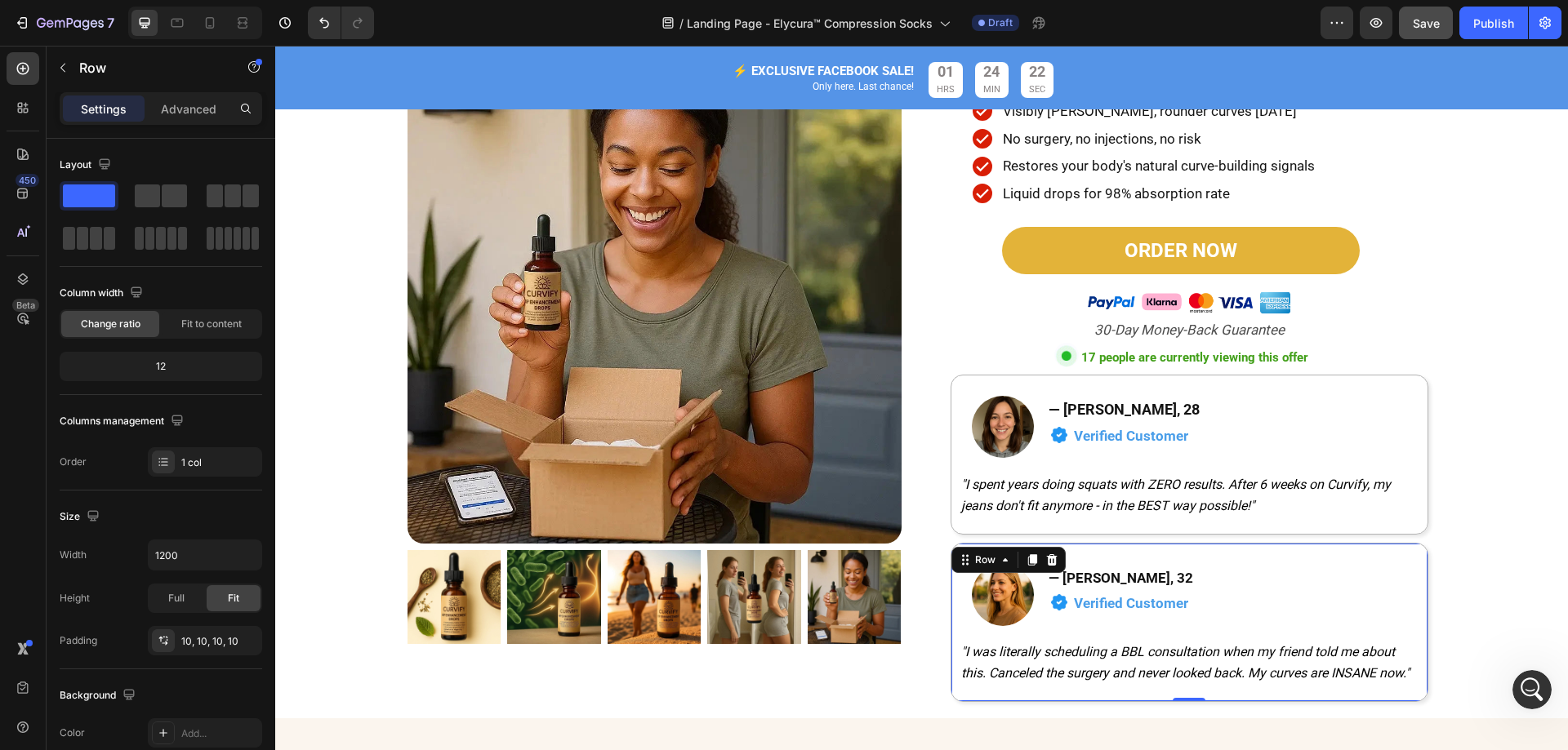
click at [1390, 543] on div "Image — [PERSON_NAME], 32 Heading Image Verified Customer Text Block Row Row Ro…" at bounding box center [1189, 623] width 478 height 160
click at [1049, 563] on icon at bounding box center [1052, 560] width 13 height 13
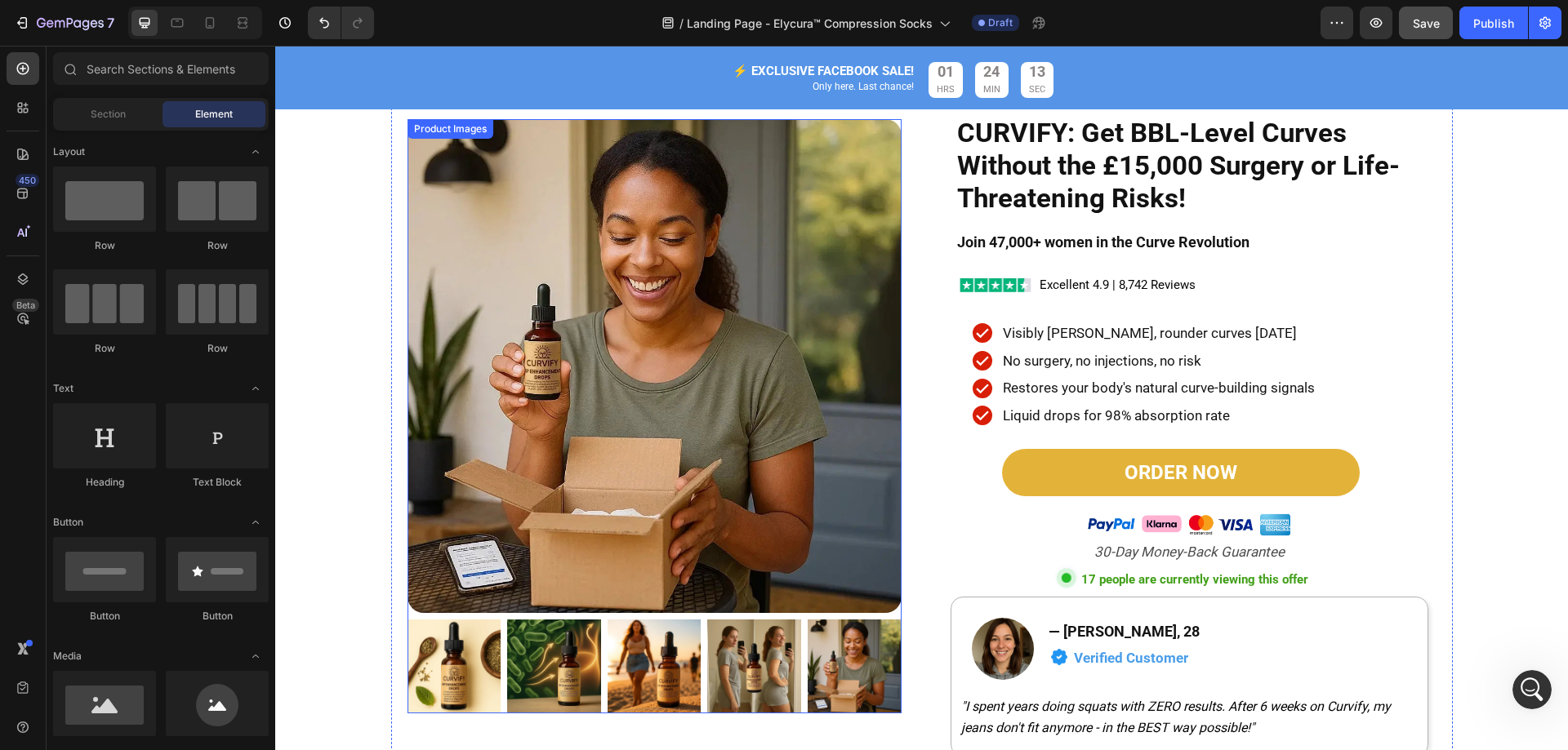
scroll to position [0, 0]
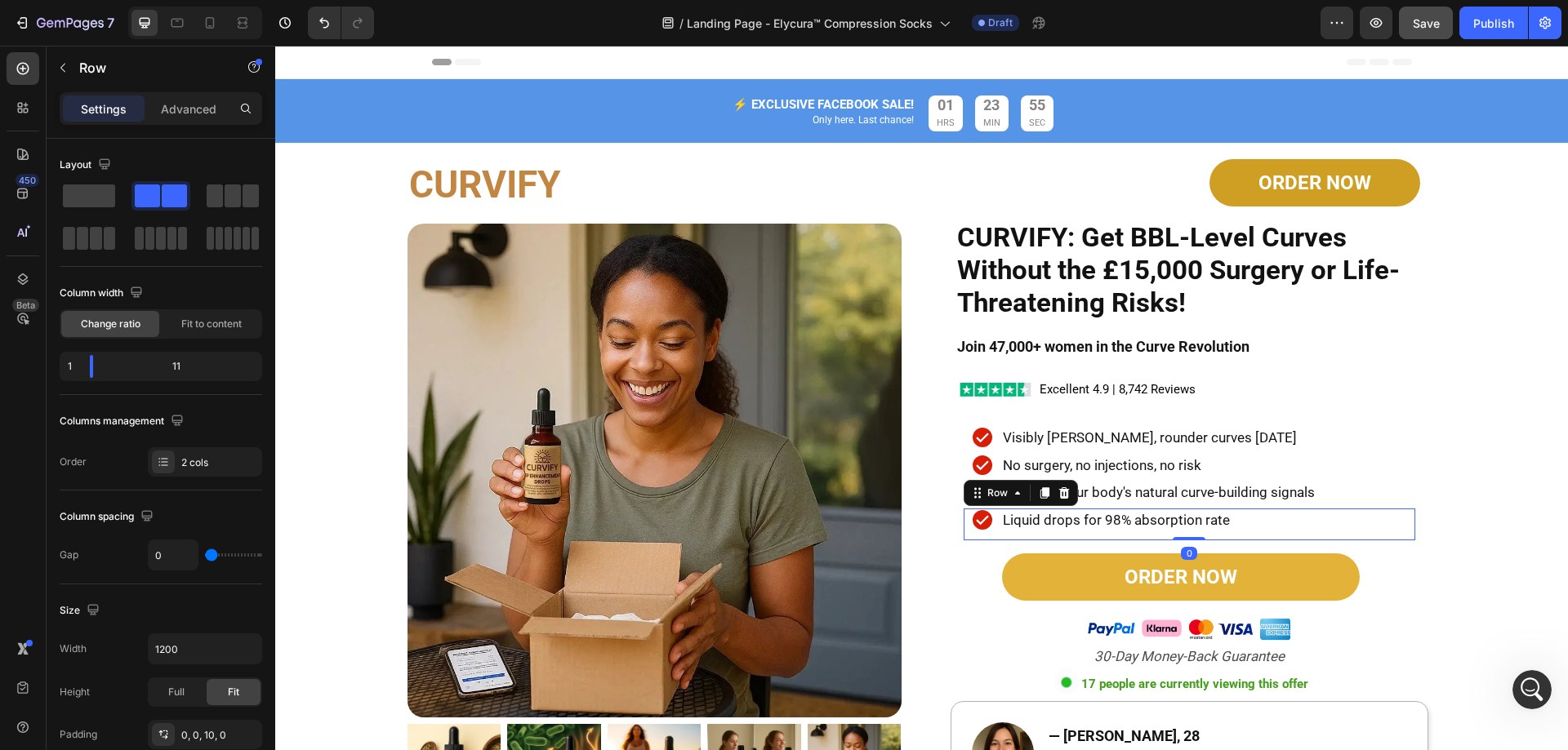
click at [988, 533] on div "Icon Liquid drops for 98% absorption rate Heading Row 0" at bounding box center [1189, 524] width 451 height 32
